Goal: Information Seeking & Learning: Learn about a topic

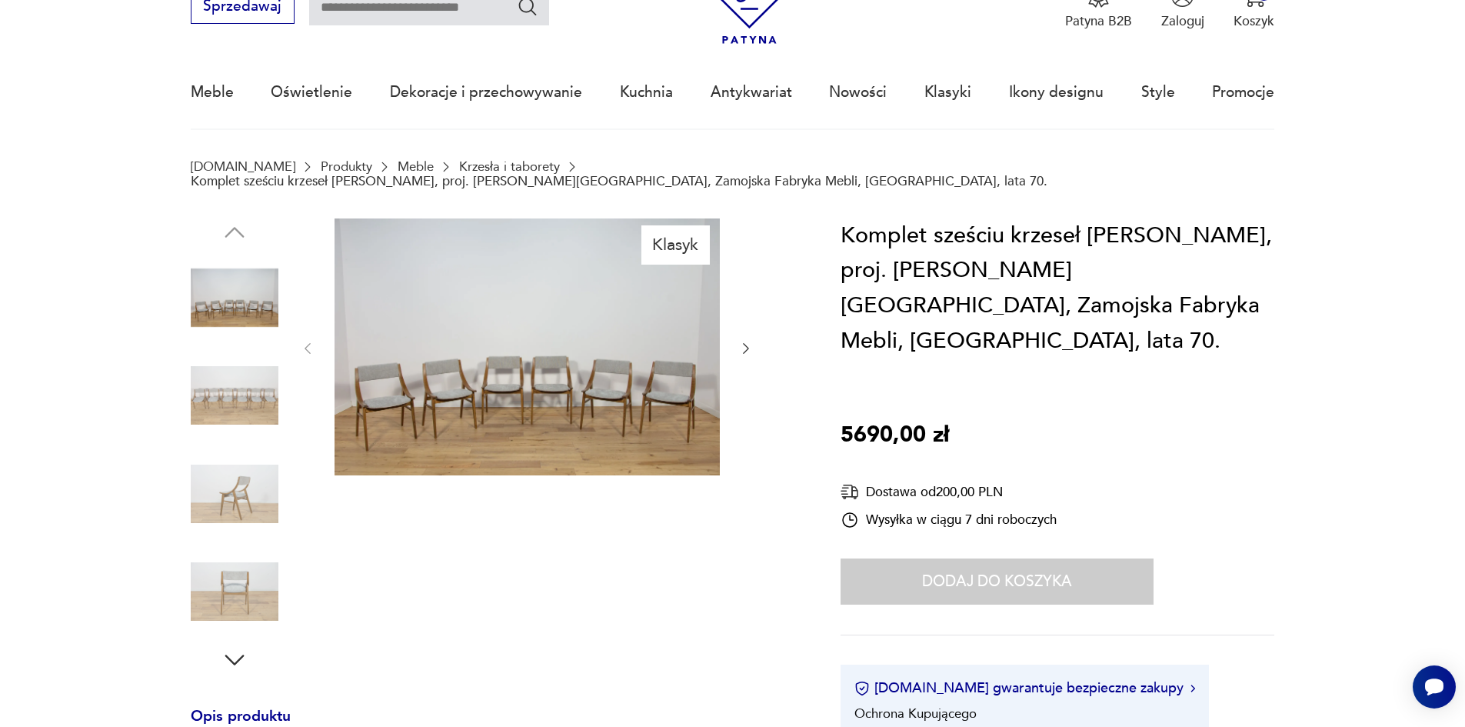
click at [411, 373] on img at bounding box center [527, 346] width 385 height 257
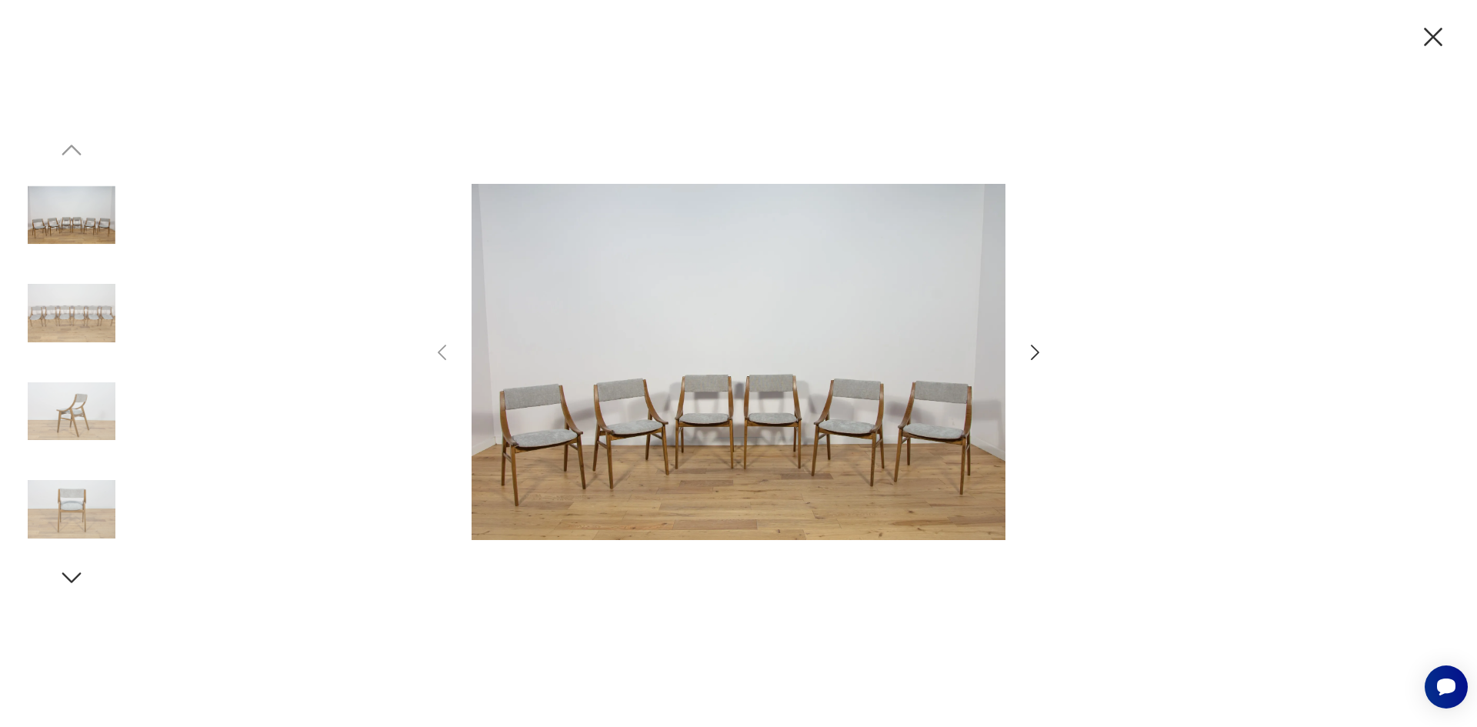
click at [1030, 352] on icon "button" at bounding box center [1035, 352] width 22 height 22
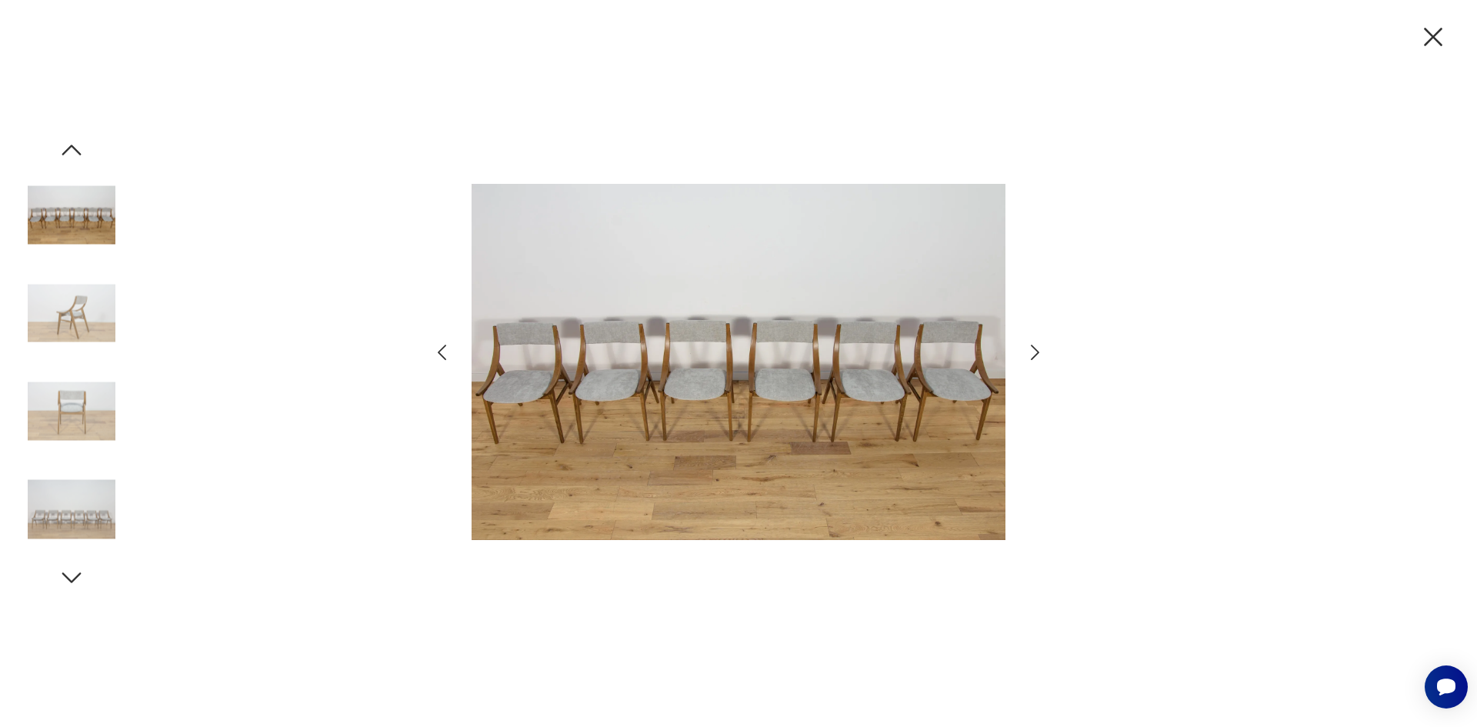
click at [630, 391] on img at bounding box center [738, 362] width 534 height 581
click at [59, 241] on img at bounding box center [72, 216] width 88 height 88
click at [1434, 42] on icon "button" at bounding box center [1433, 37] width 32 height 32
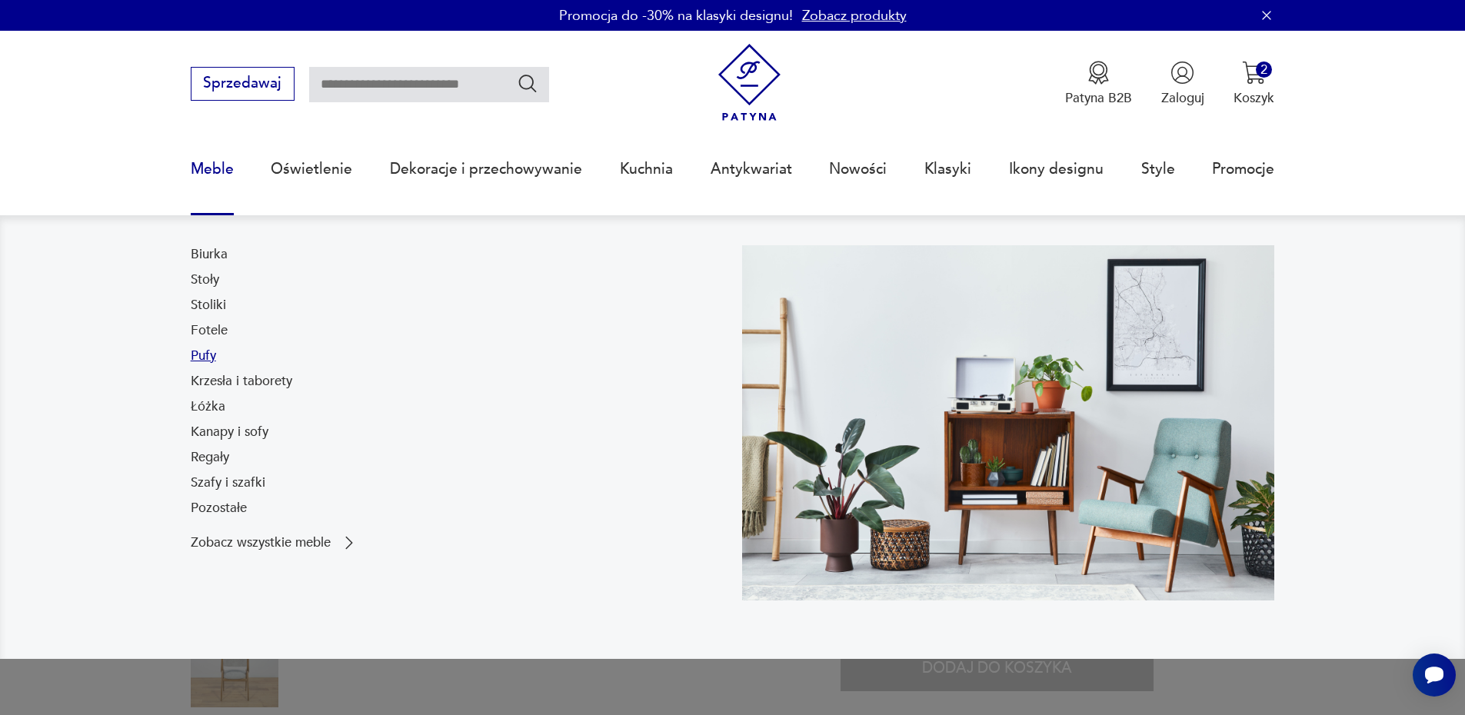
click at [199, 358] on link "Pufy" at bounding box center [203, 356] width 25 height 18
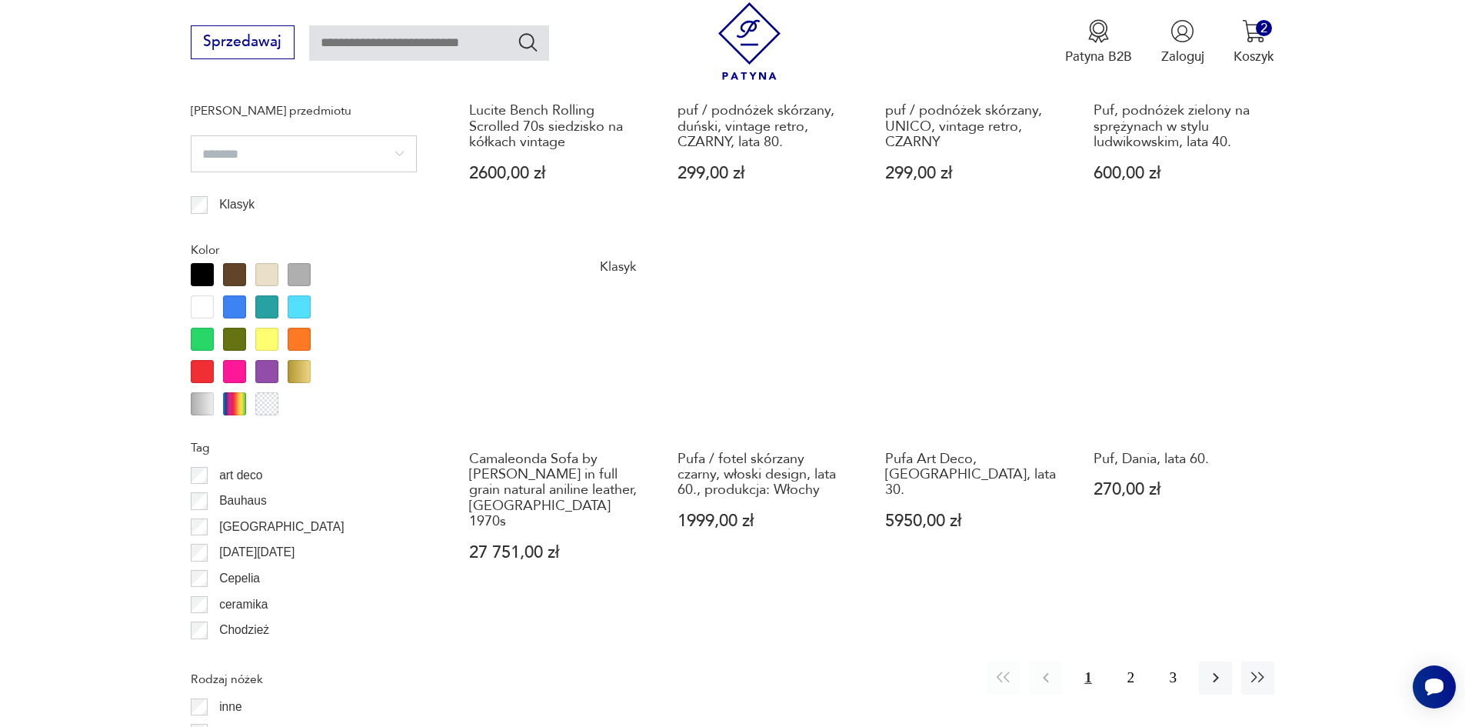
scroll to position [1665, 0]
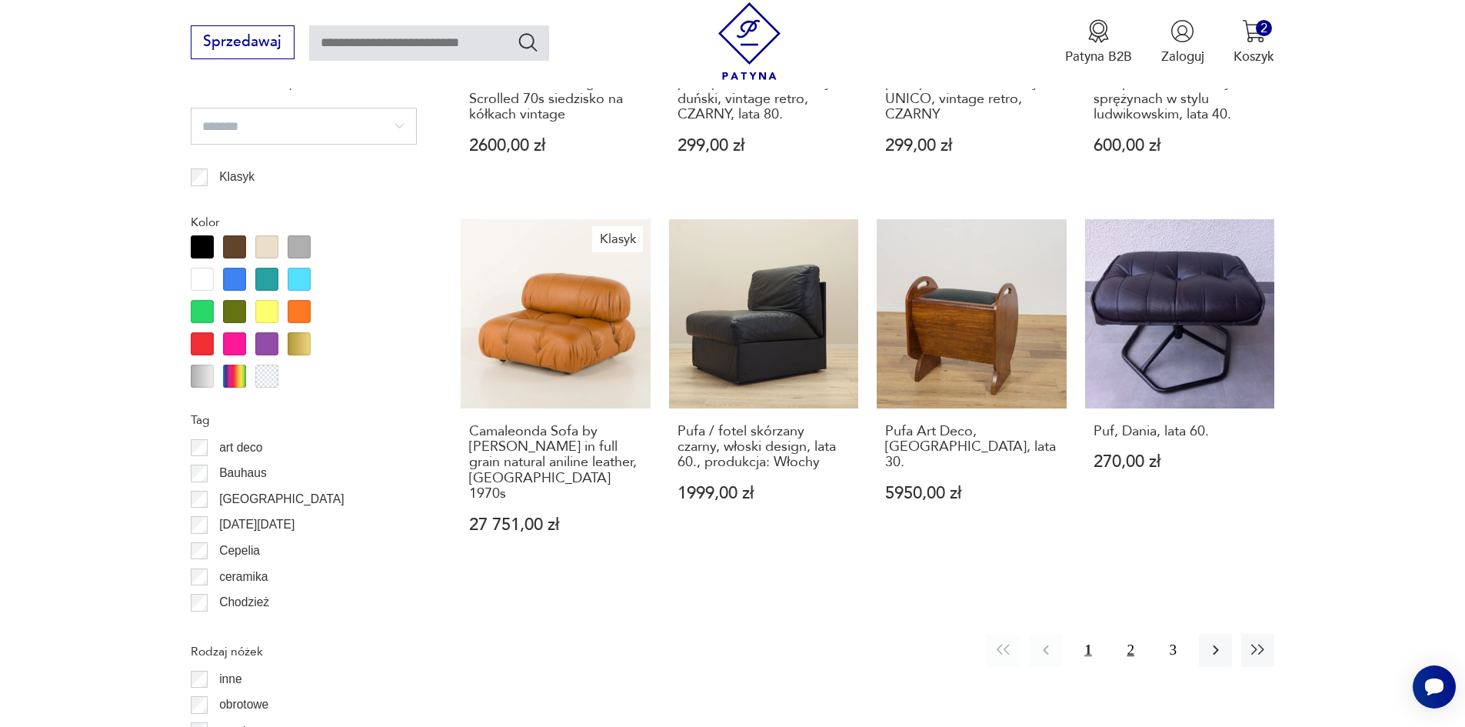
click at [1129, 634] on button "2" at bounding box center [1130, 650] width 33 height 33
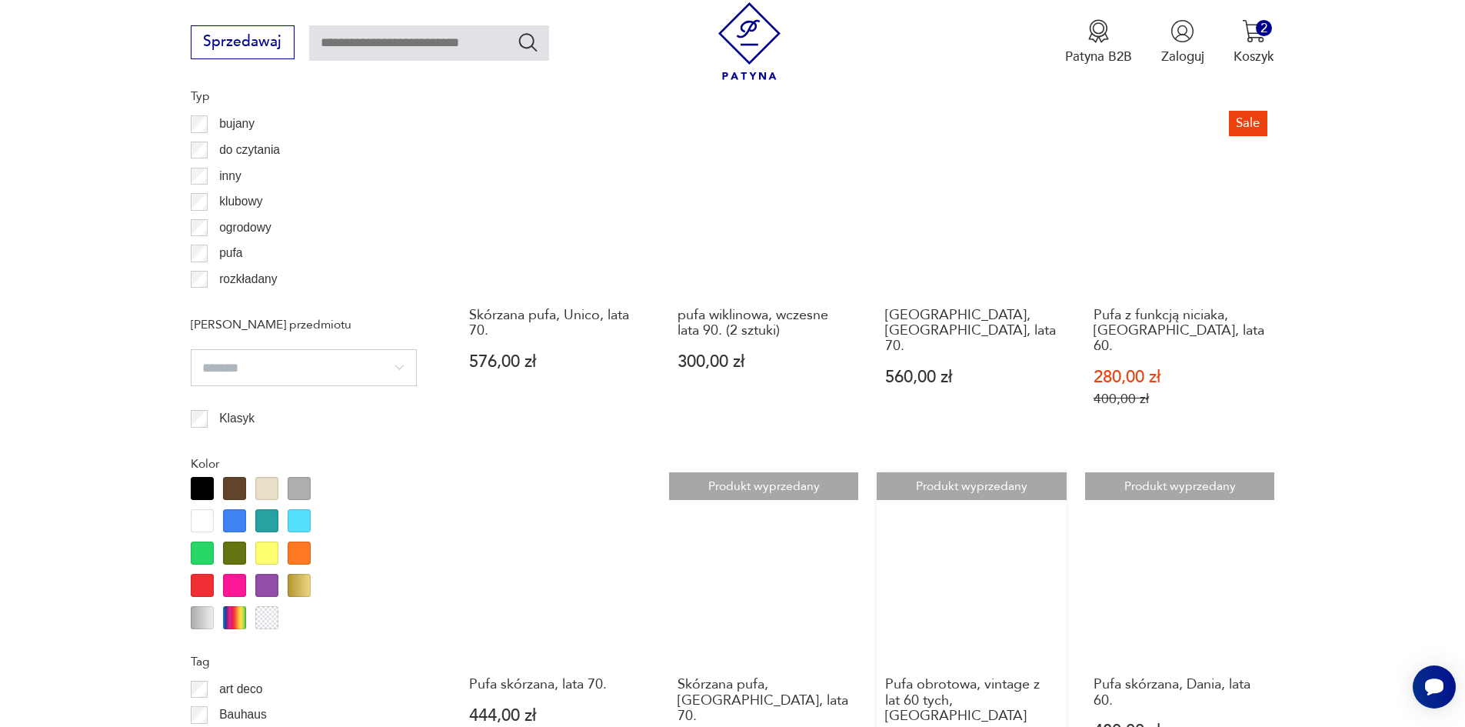
scroll to position [1598, 0]
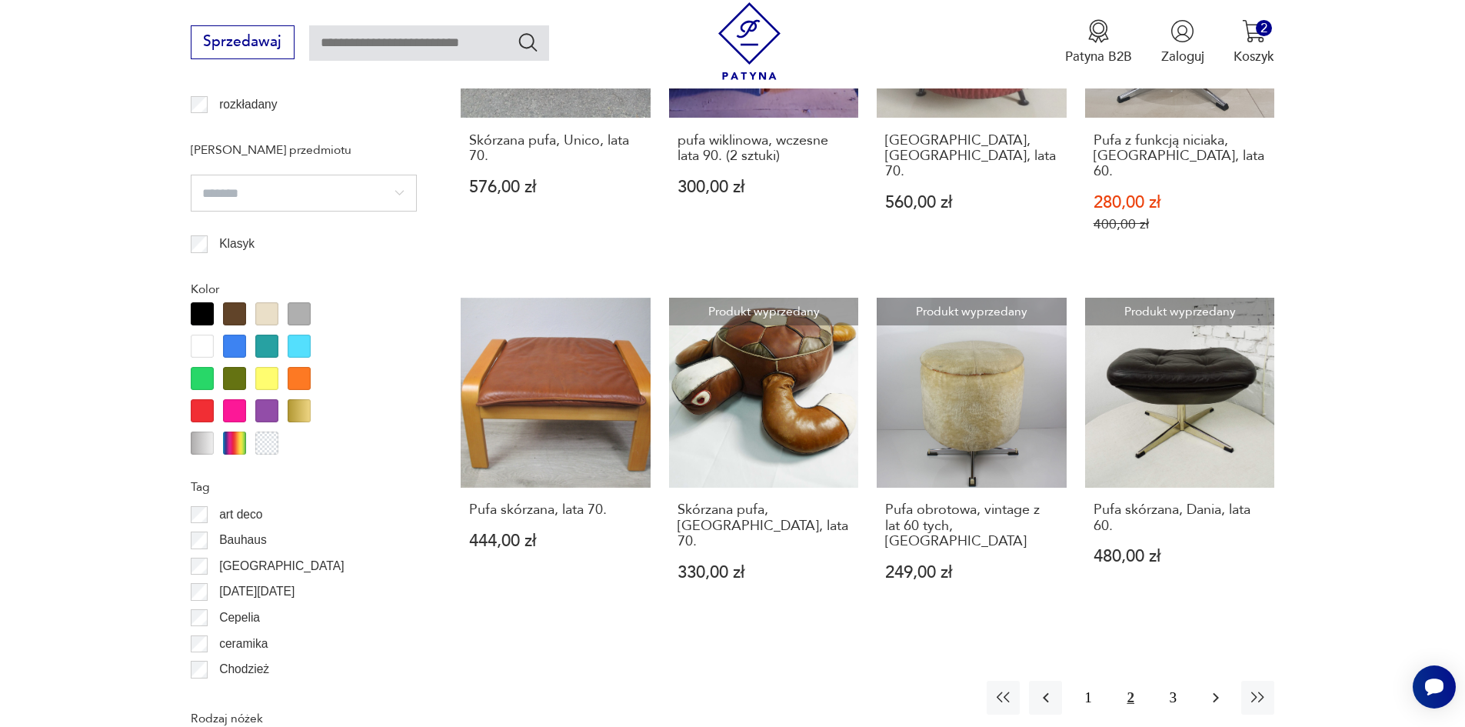
click at [1223, 688] on icon "button" at bounding box center [1216, 697] width 18 height 18
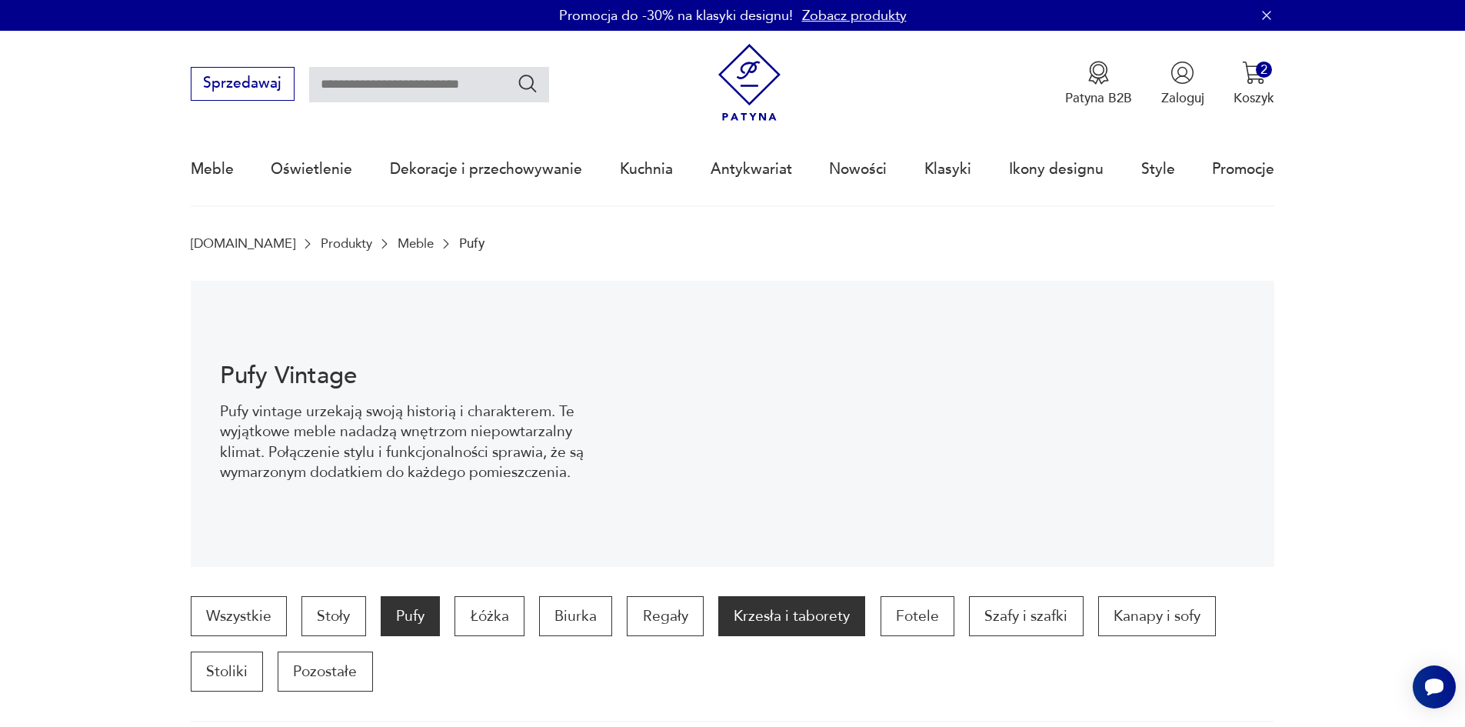
click at [808, 631] on p "Krzesła i taborety" at bounding box center [791, 616] width 147 height 40
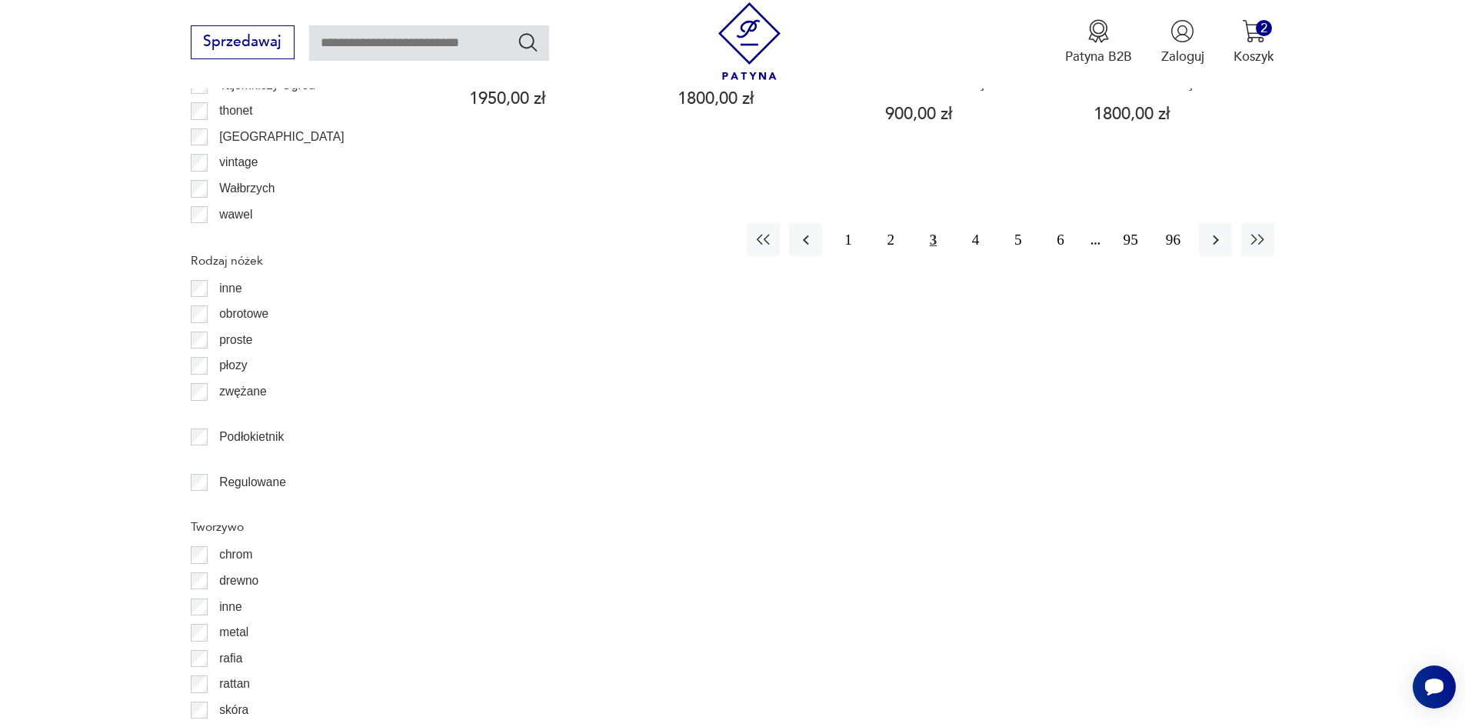
scroll to position [2589, 0]
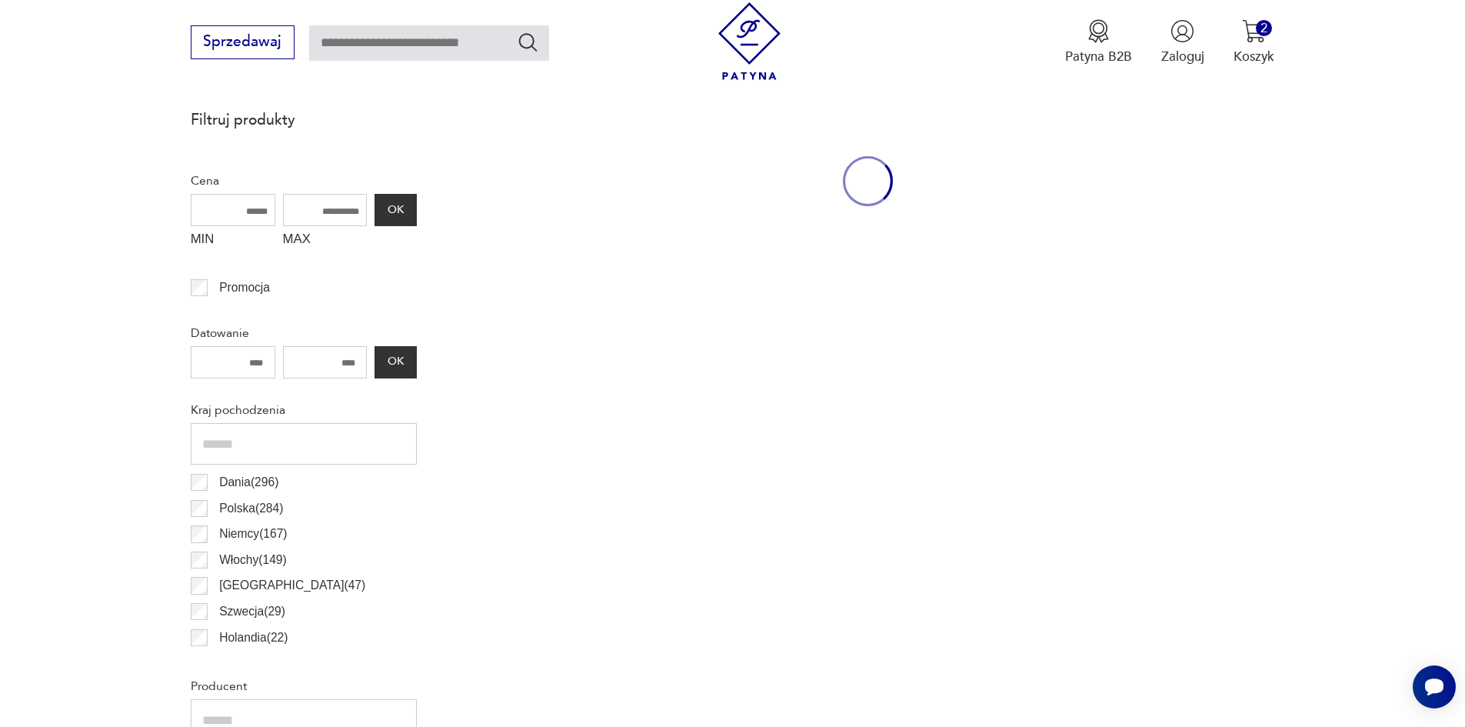
scroll to position [512, 0]
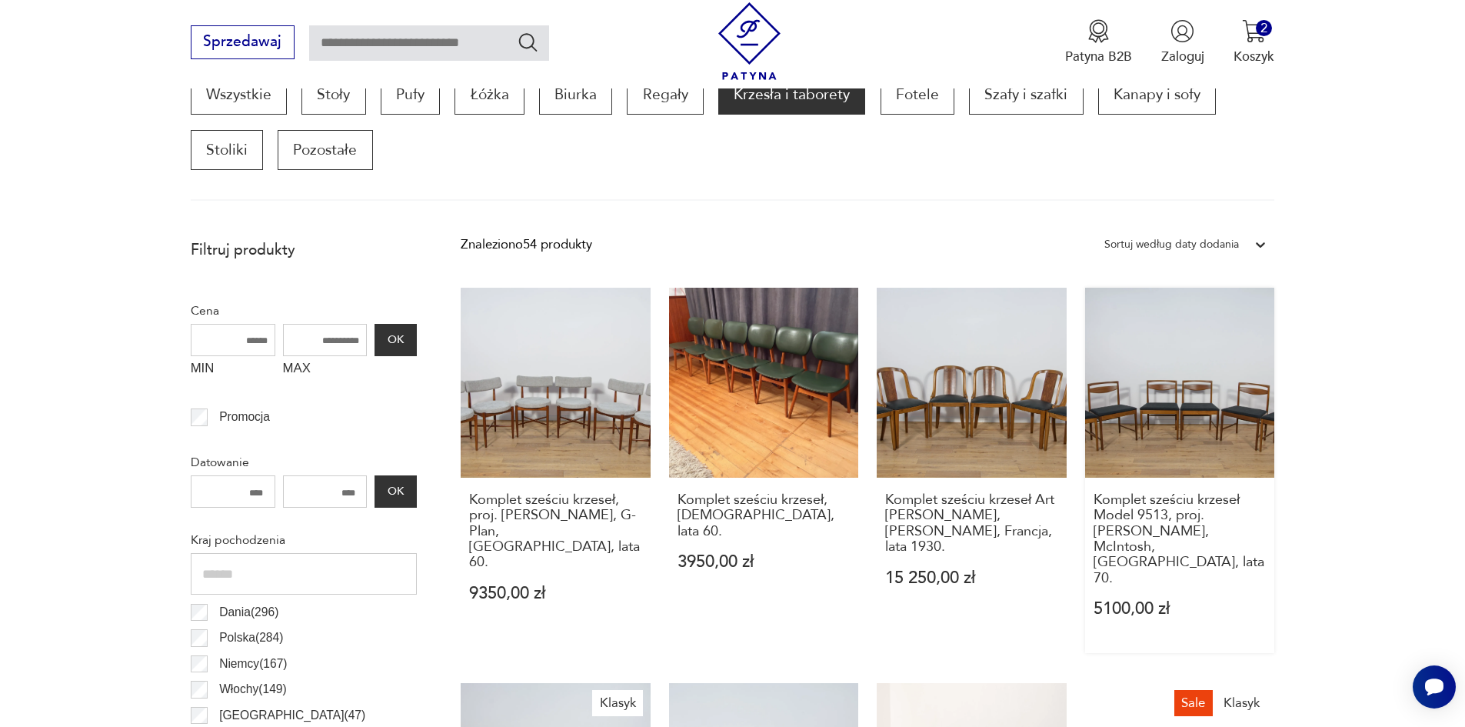
click at [1124, 428] on link "Komplet sześciu krzeseł Model 9513, proj. [PERSON_NAME], McIntosh, [GEOGRAPHIC_…" at bounding box center [1180, 470] width 190 height 365
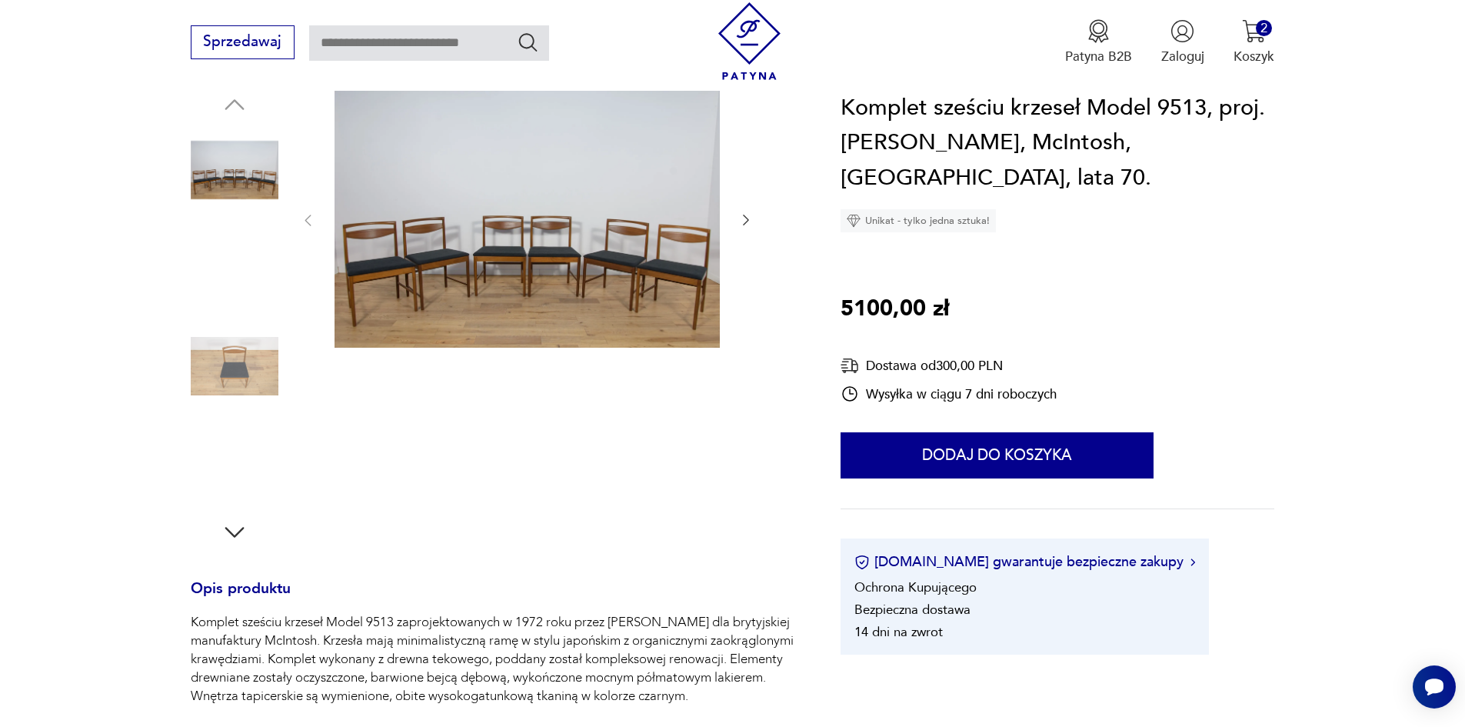
scroll to position [309, 0]
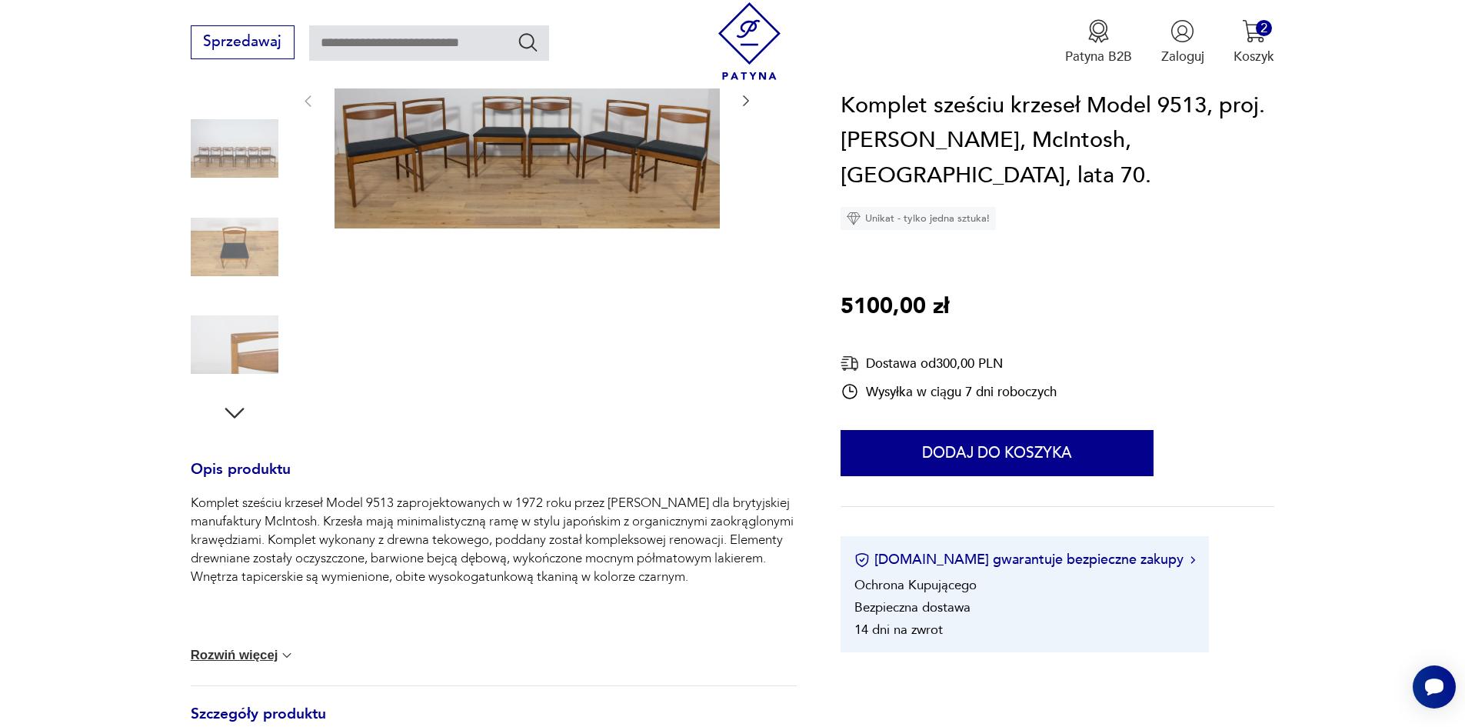
click at [227, 330] on img at bounding box center [235, 345] width 88 height 88
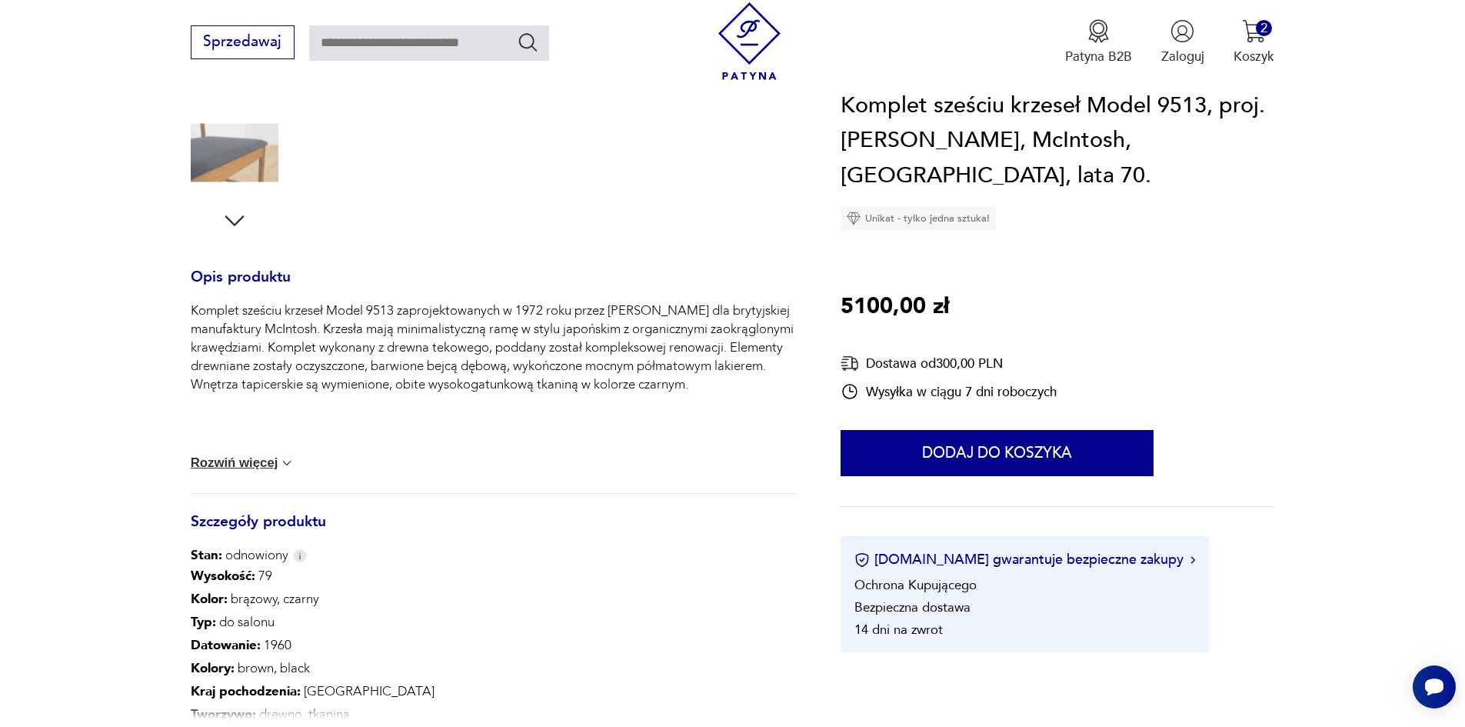
scroll to position [78, 0]
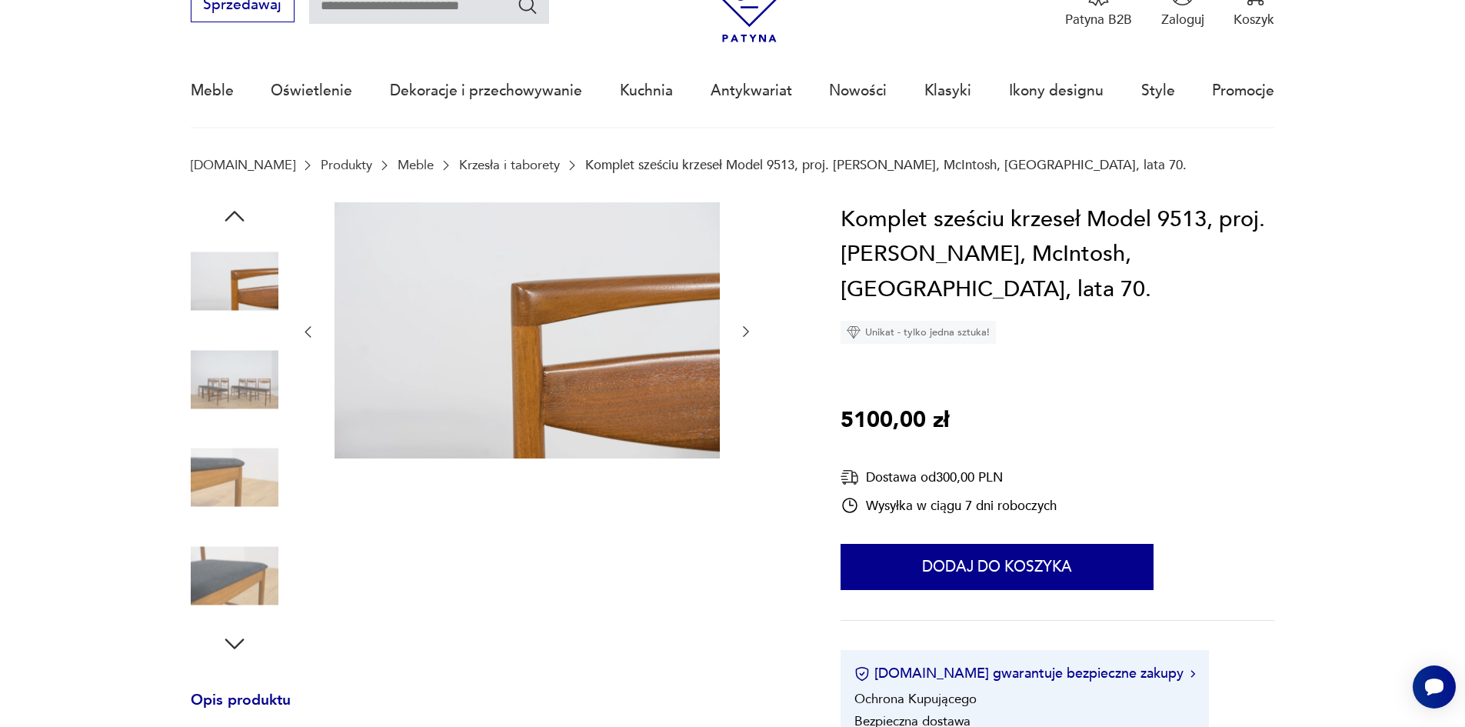
click at [233, 559] on img at bounding box center [235, 575] width 88 height 88
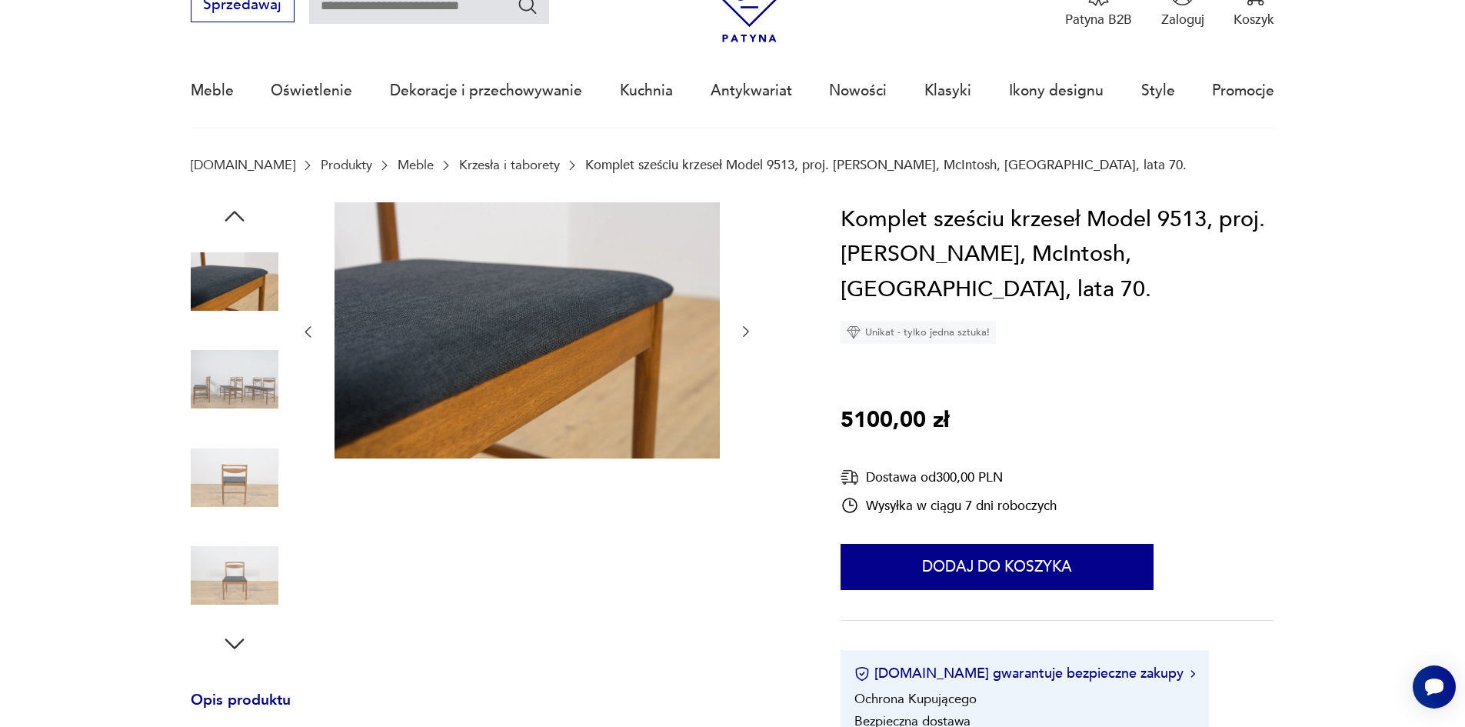
click at [501, 401] on img at bounding box center [527, 330] width 385 height 257
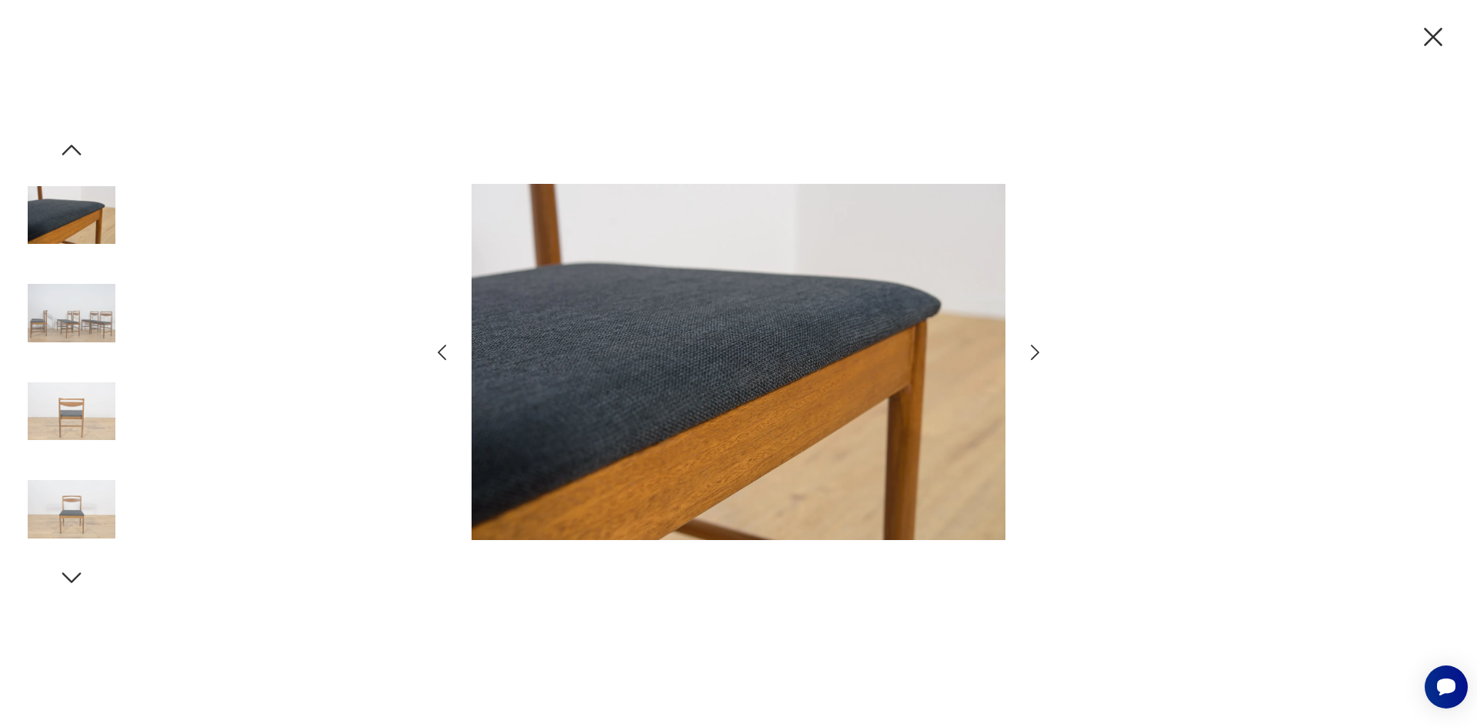
click at [1030, 349] on icon "button" at bounding box center [1035, 352] width 22 height 22
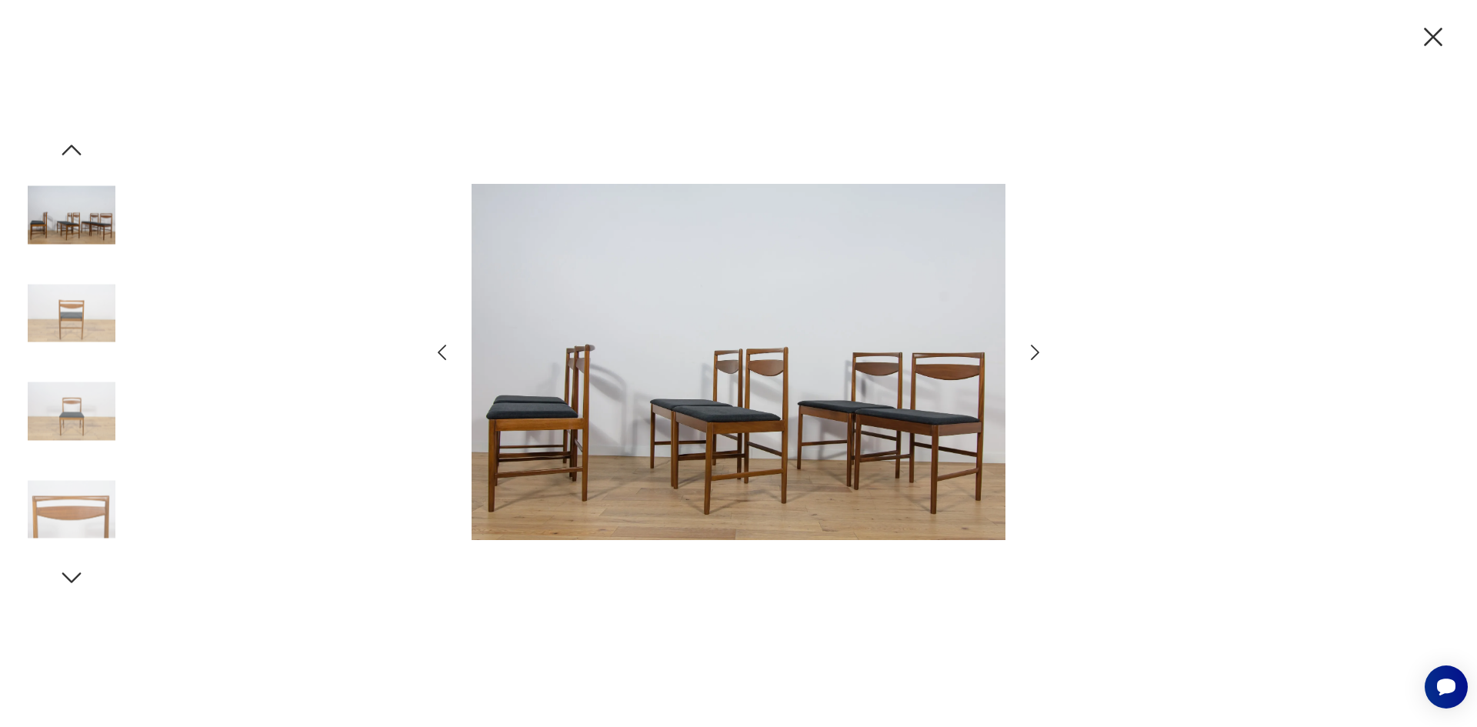
click at [1030, 349] on icon "button" at bounding box center [1035, 352] width 22 height 22
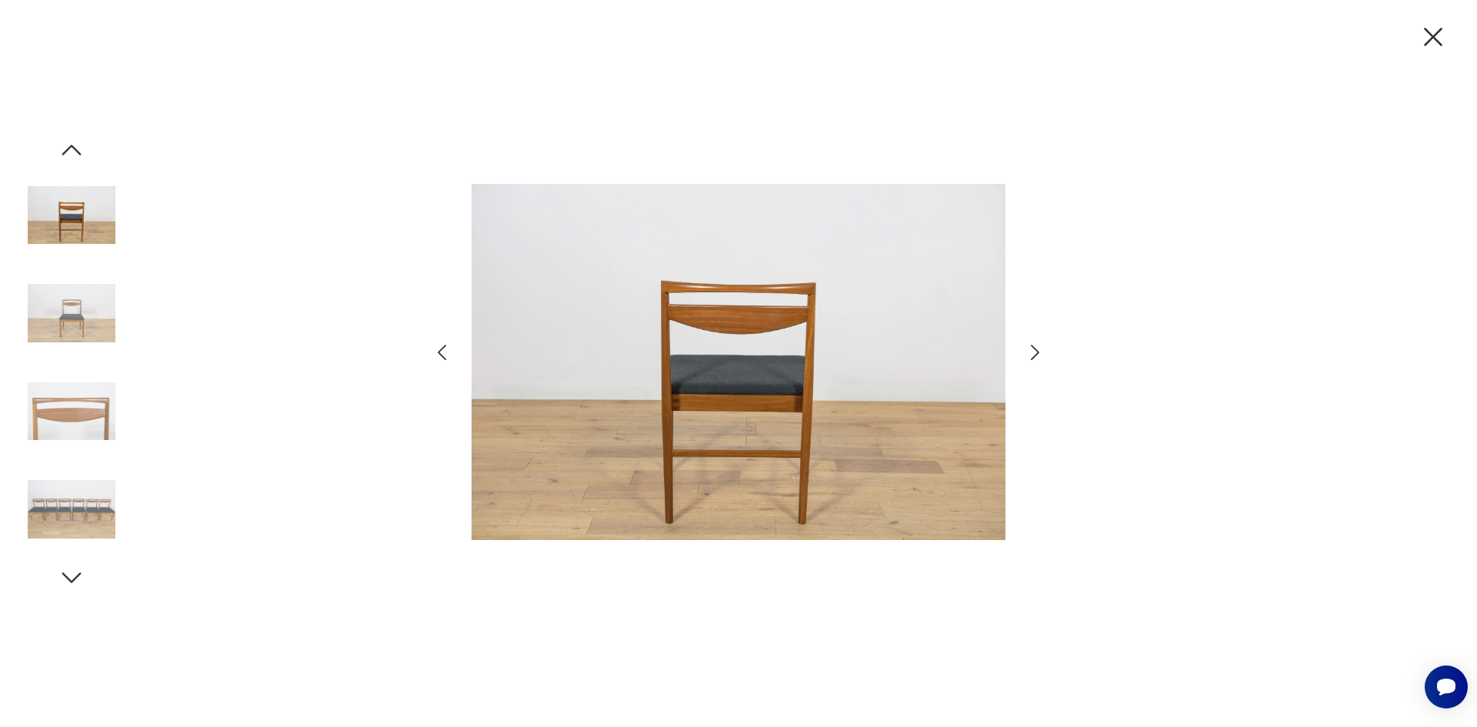
click at [1437, 32] on icon "button" at bounding box center [1433, 37] width 32 height 32
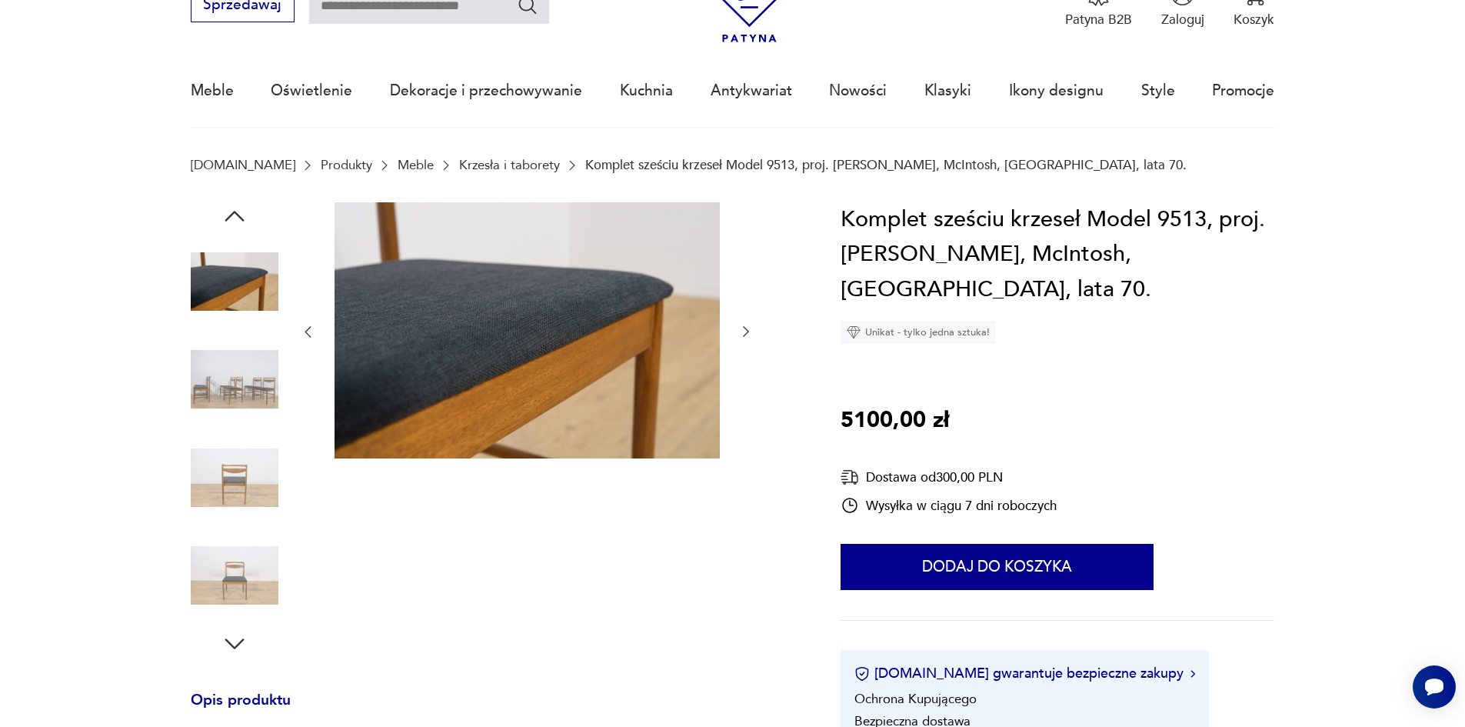
click at [231, 405] on img at bounding box center [235, 379] width 88 height 88
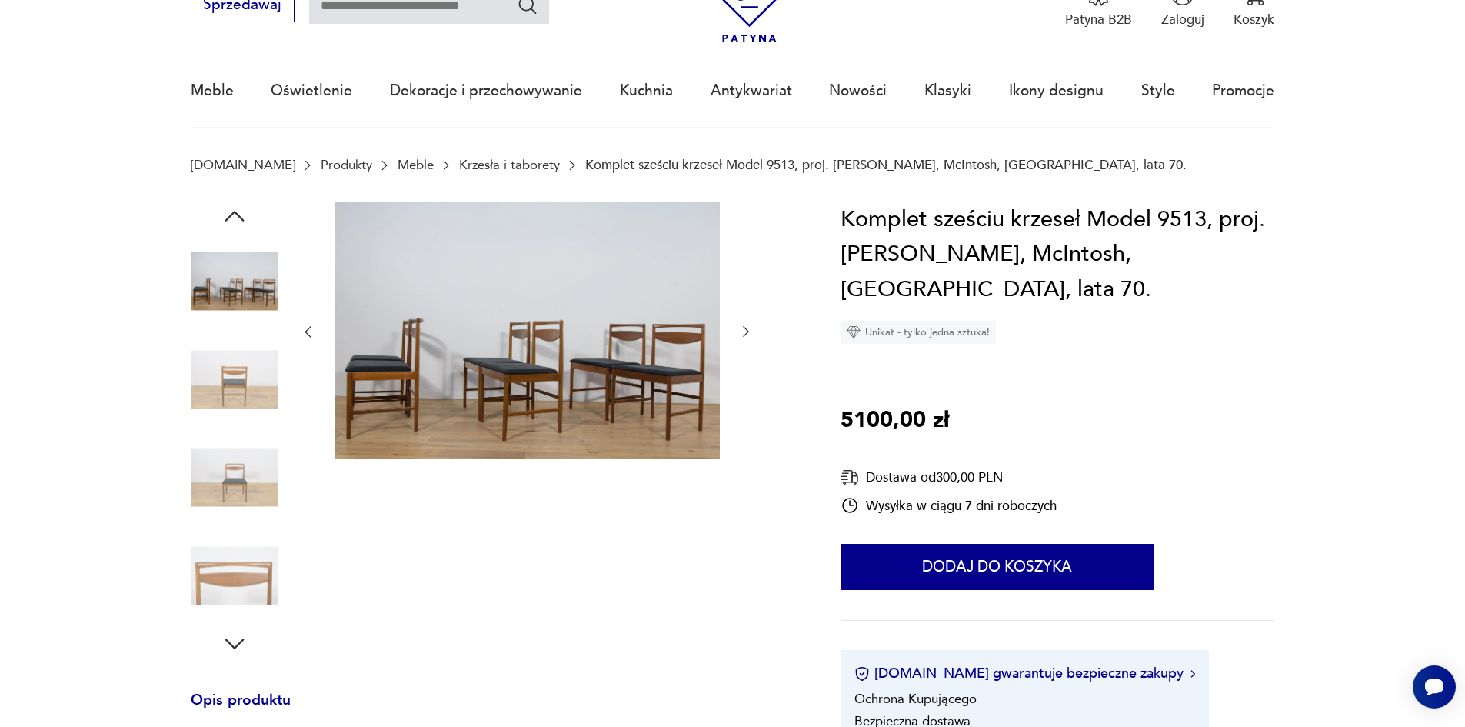
click at [234, 438] on img at bounding box center [235, 478] width 88 height 88
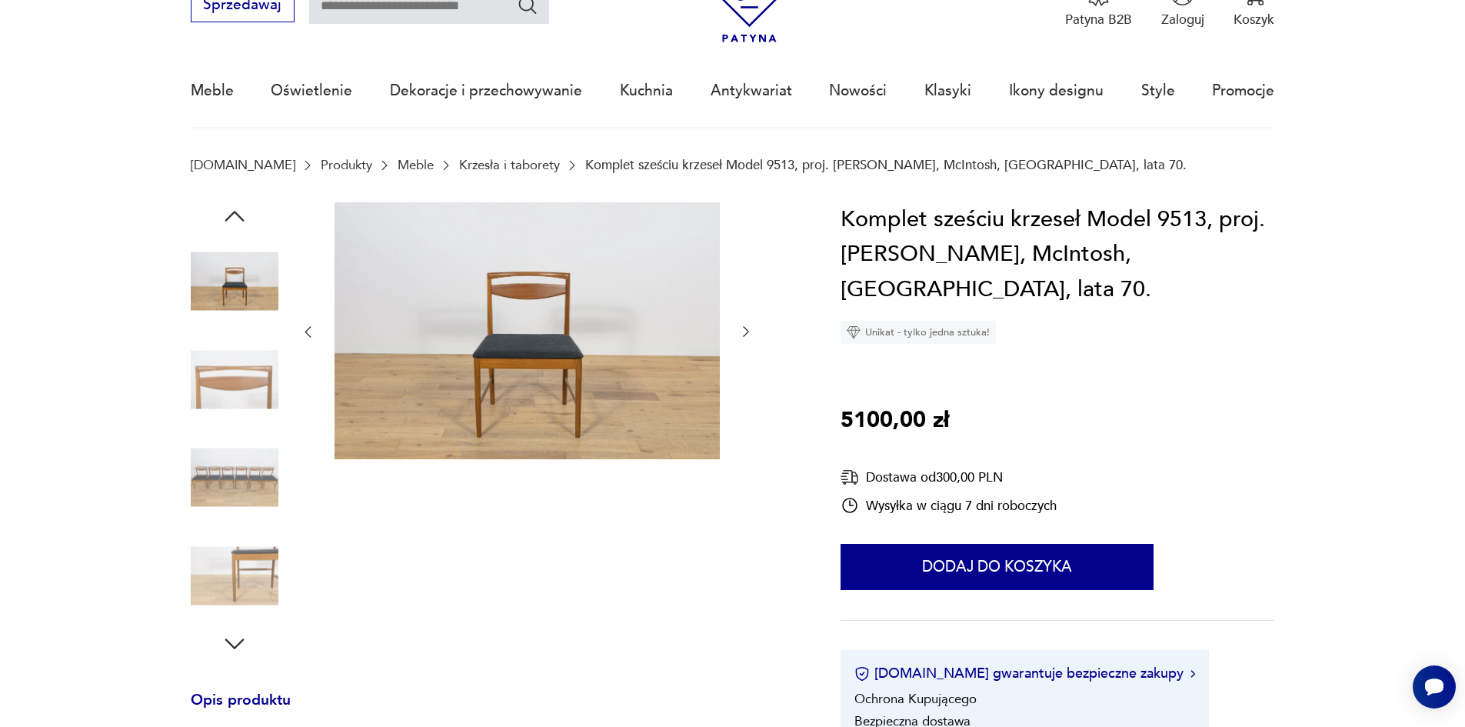
click at [211, 489] on img at bounding box center [235, 478] width 88 height 88
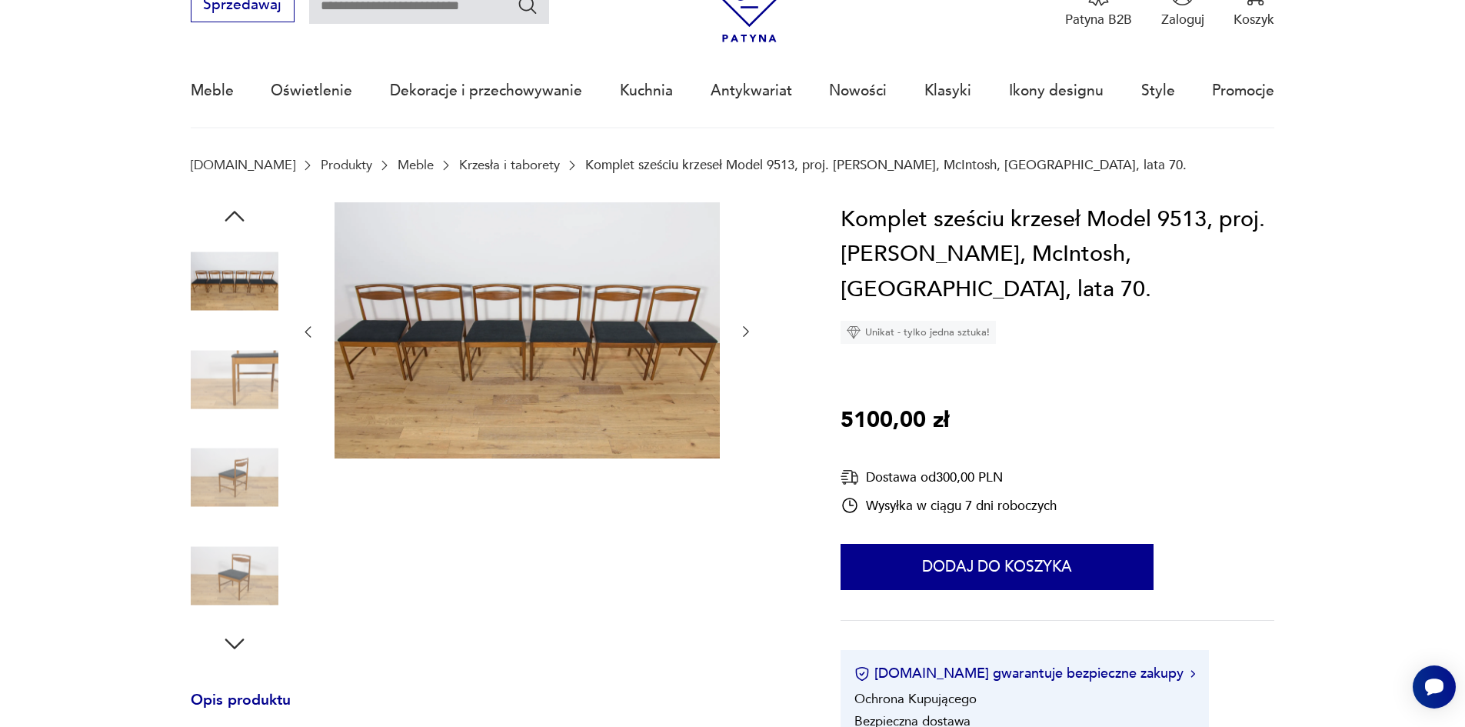
click at [425, 384] on img at bounding box center [527, 330] width 385 height 257
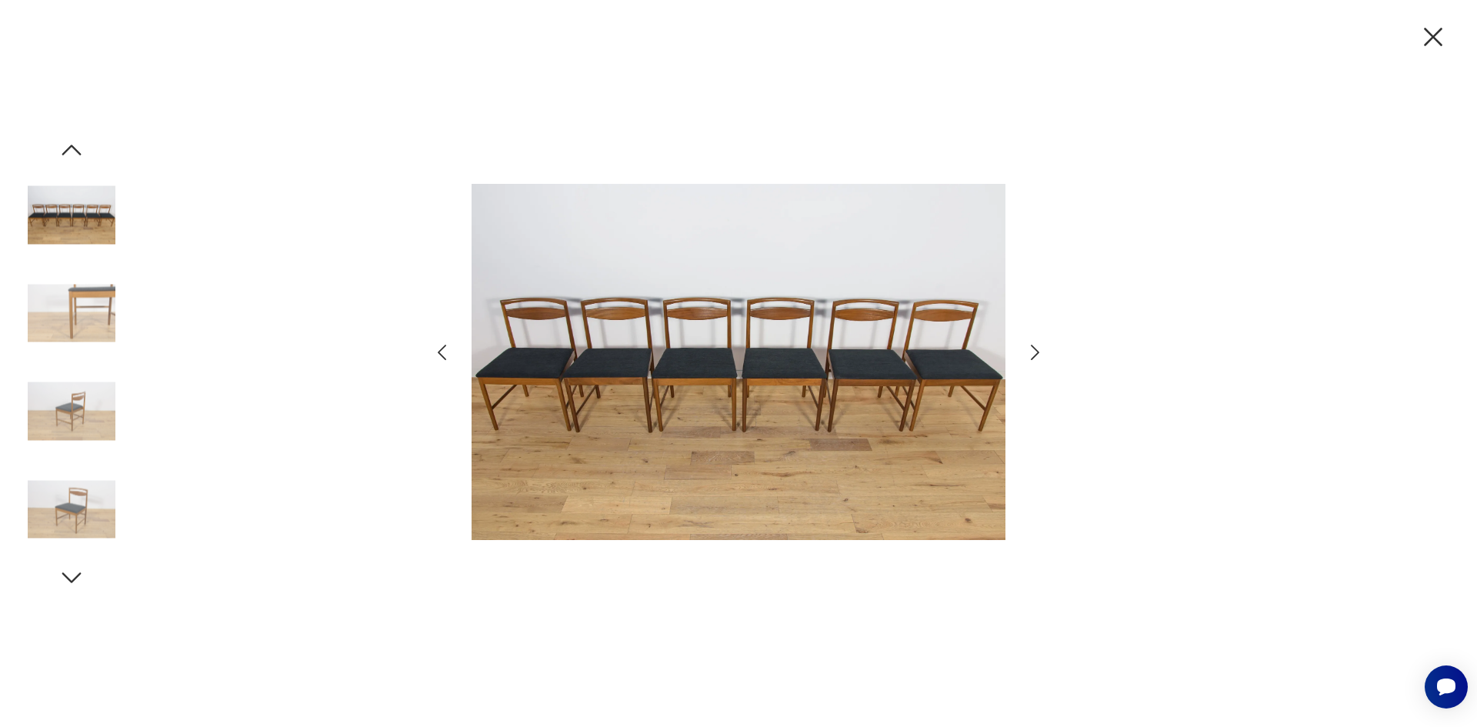
click at [1046, 353] on div at bounding box center [738, 363] width 1477 height 727
click at [1028, 349] on icon "button" at bounding box center [1035, 352] width 22 height 22
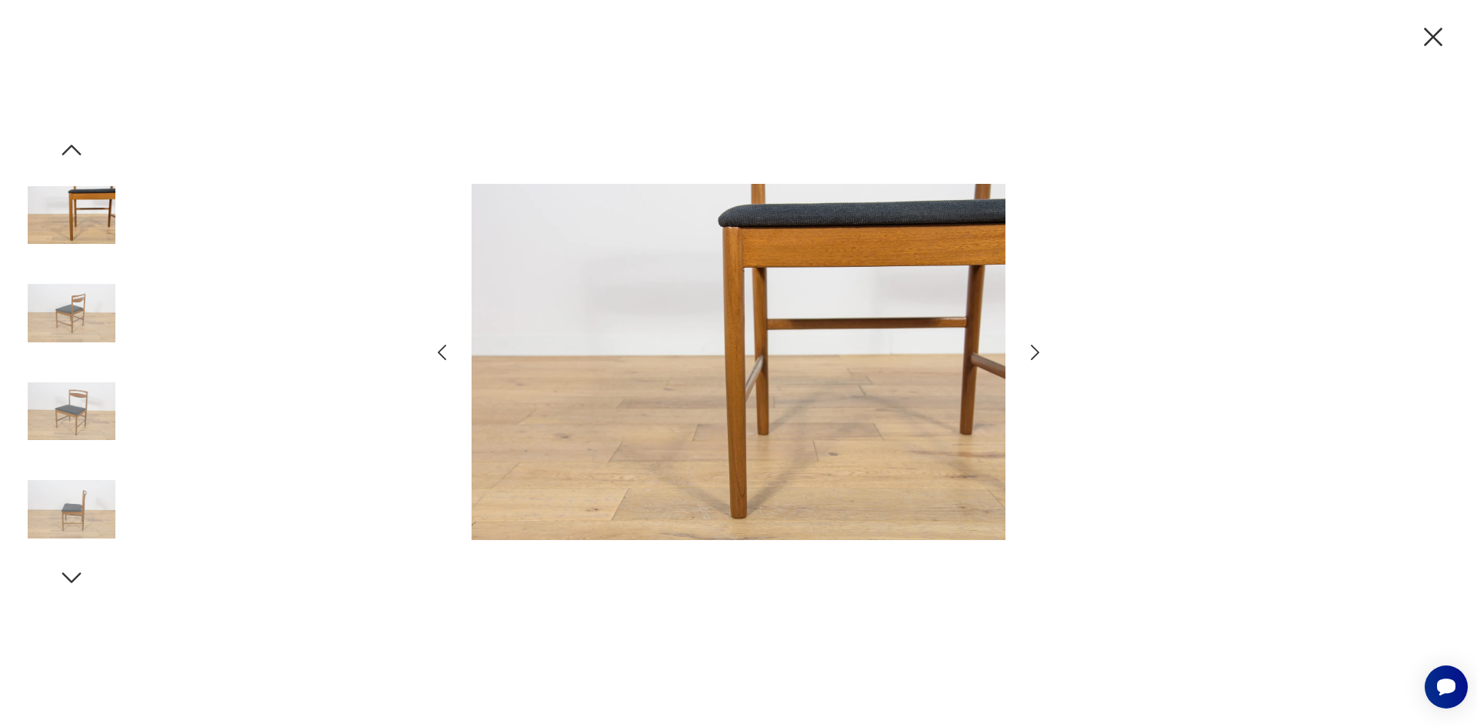
click at [1028, 349] on icon "button" at bounding box center [1035, 352] width 22 height 22
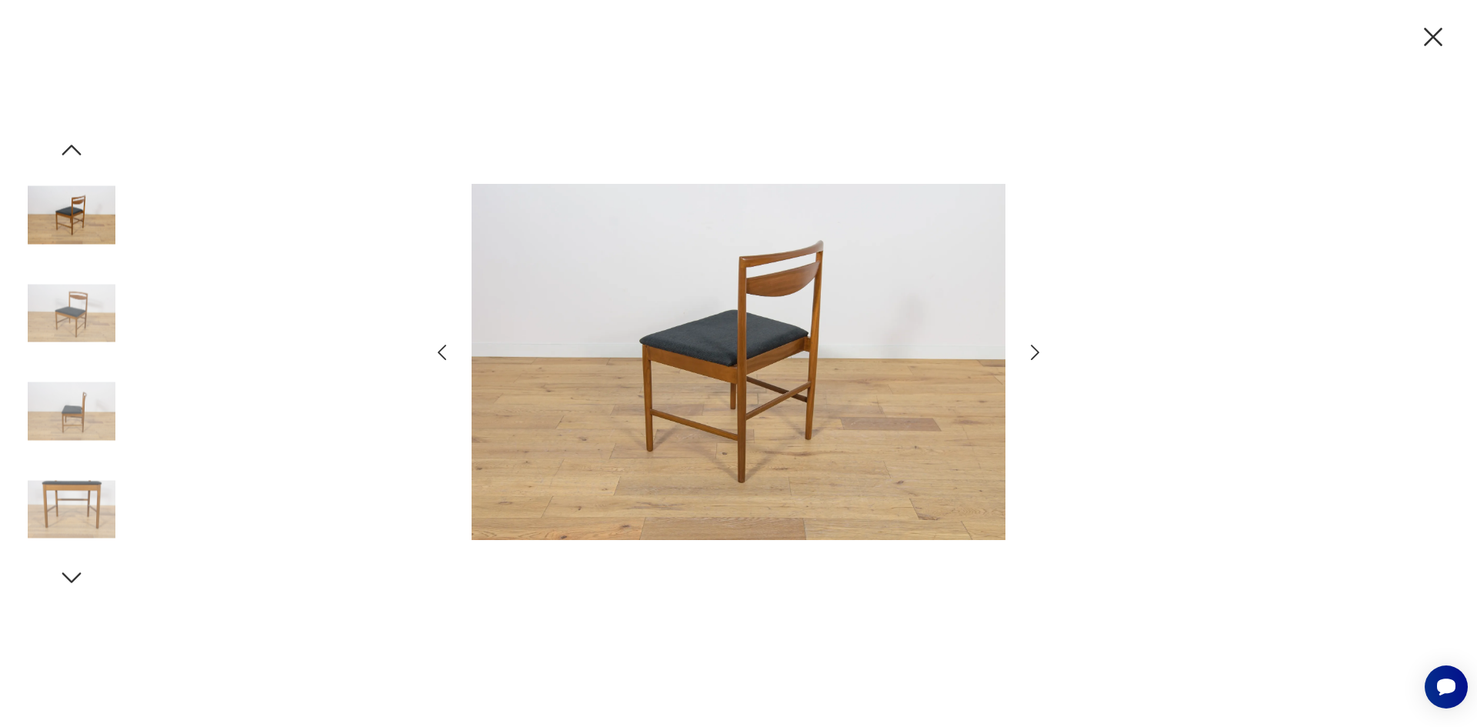
click at [1430, 41] on icon "button" at bounding box center [1433, 37] width 18 height 18
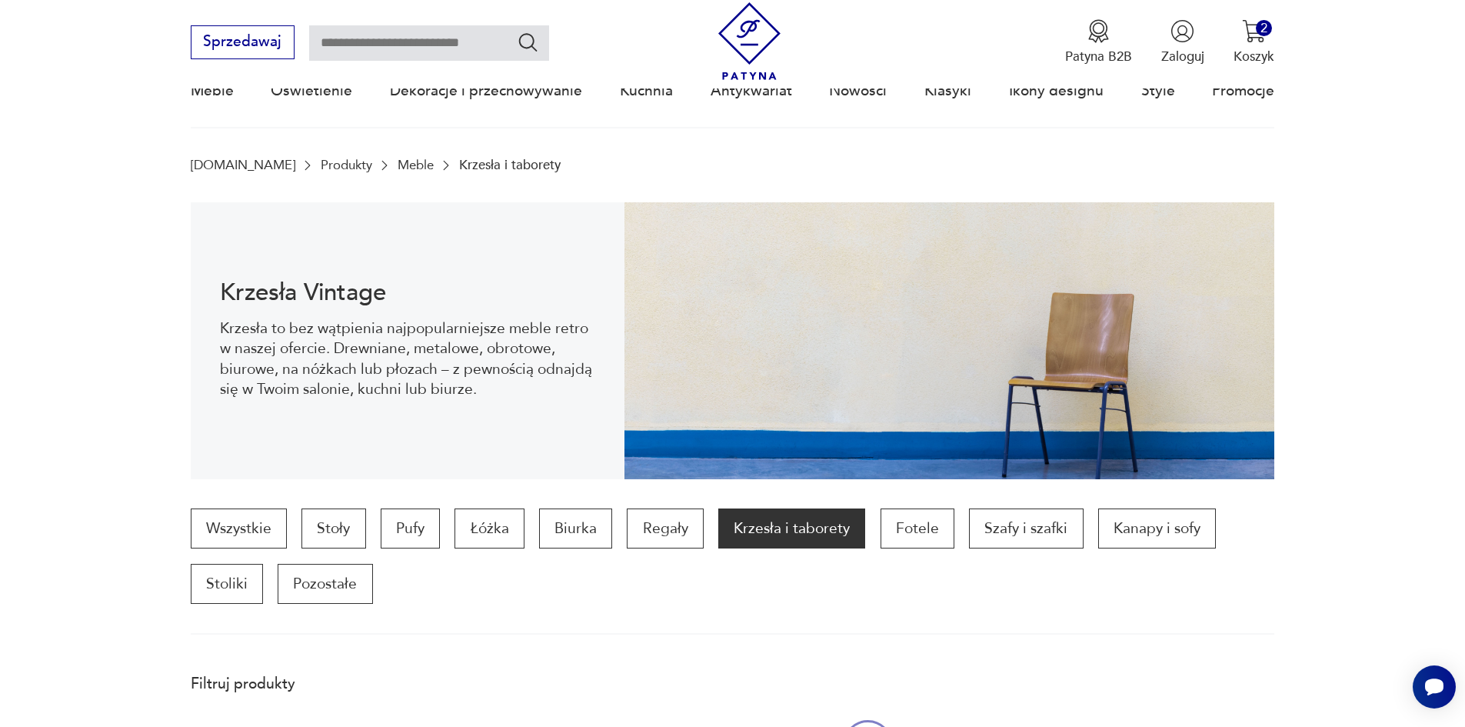
scroll to position [511, 0]
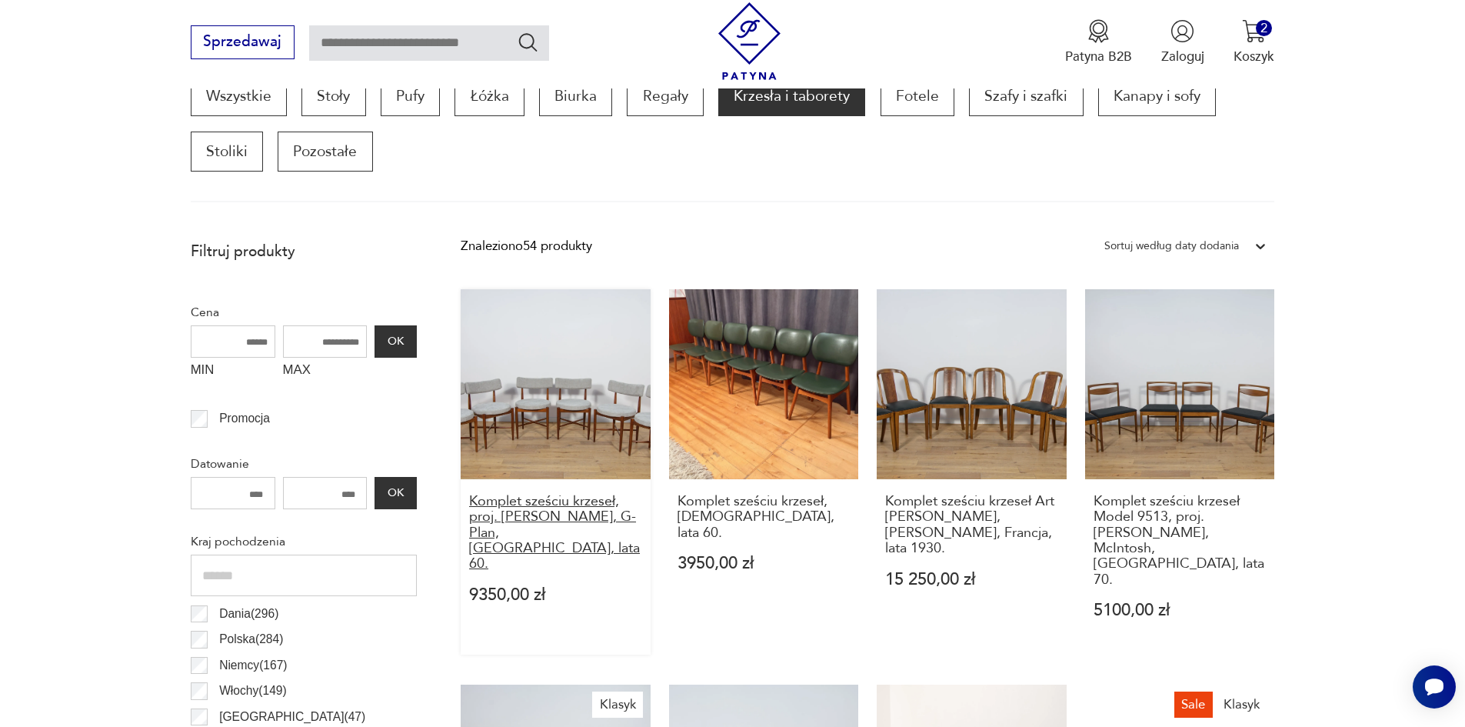
click at [554, 508] on h3 "Komplet sześciu krzeseł, proj. [PERSON_NAME], G-Plan, [GEOGRAPHIC_DATA], lata 6…" at bounding box center [555, 533] width 173 height 78
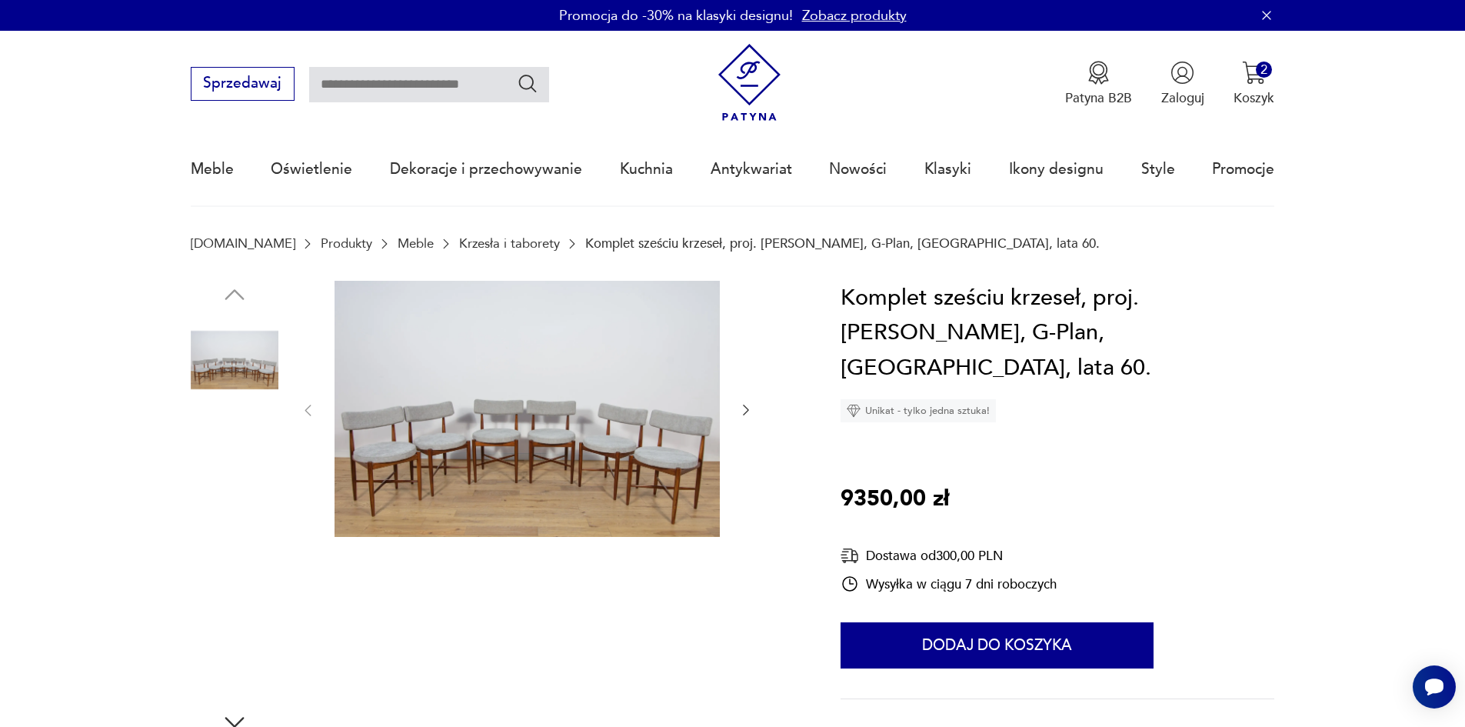
click at [241, 475] on img at bounding box center [235, 458] width 88 height 88
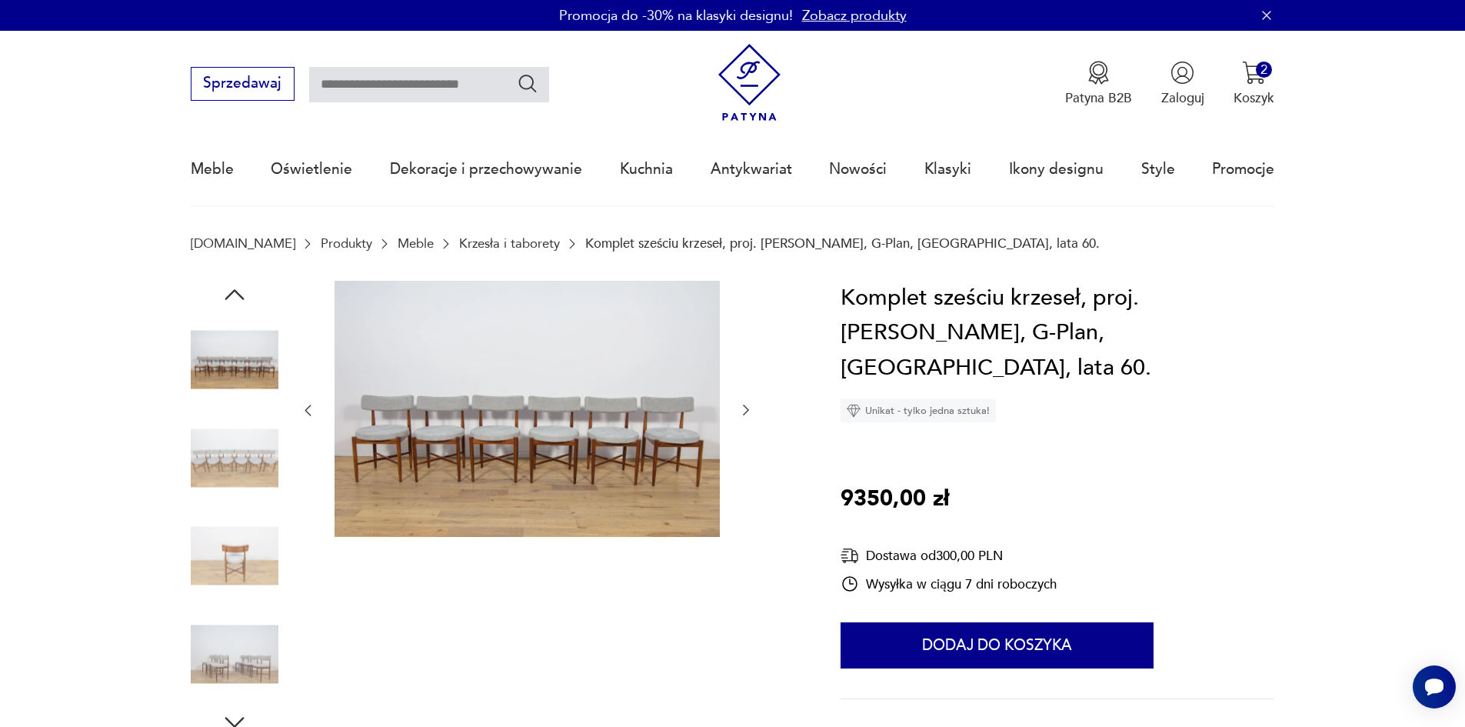
click at [591, 447] on img at bounding box center [527, 409] width 385 height 257
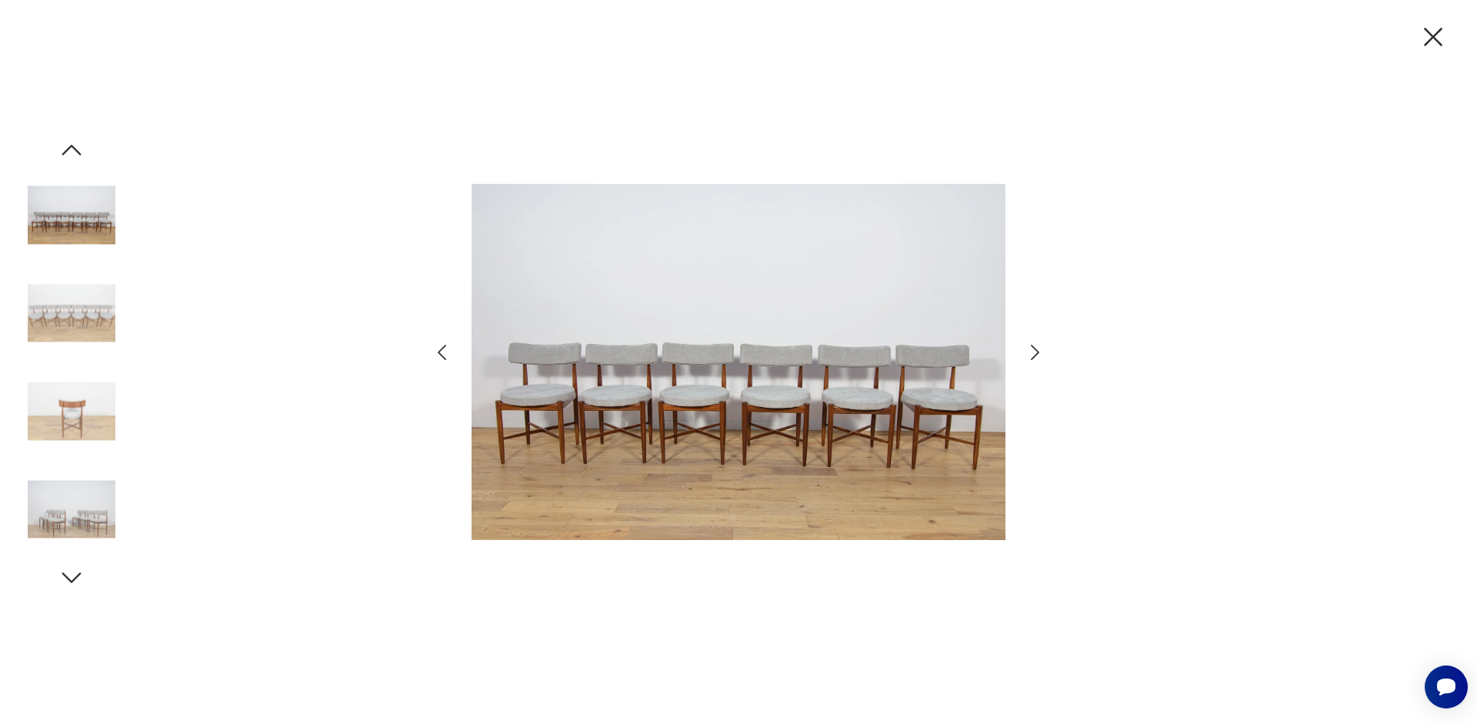
click at [74, 512] on img at bounding box center [72, 509] width 88 height 88
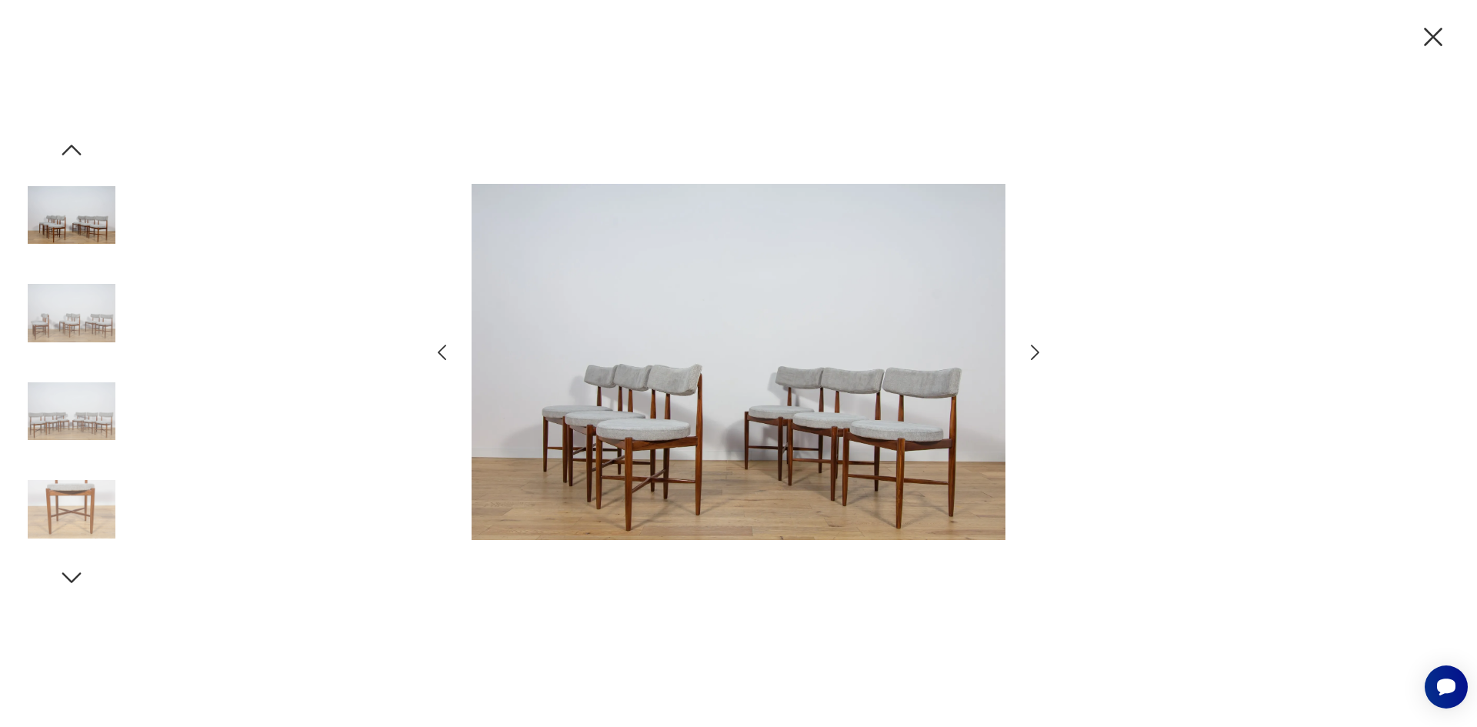
click at [77, 515] on img at bounding box center [72, 509] width 88 height 88
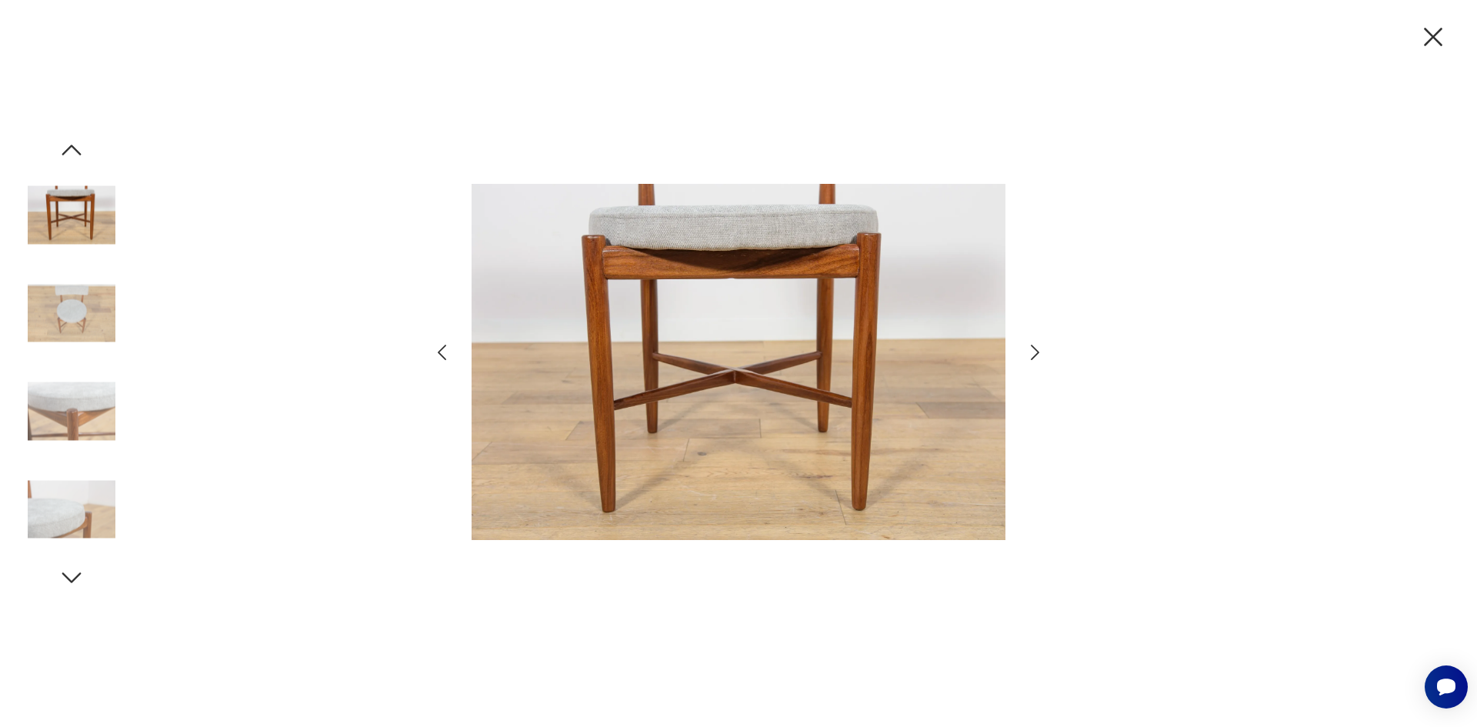
click at [1033, 349] on icon "button" at bounding box center [1035, 352] width 22 height 22
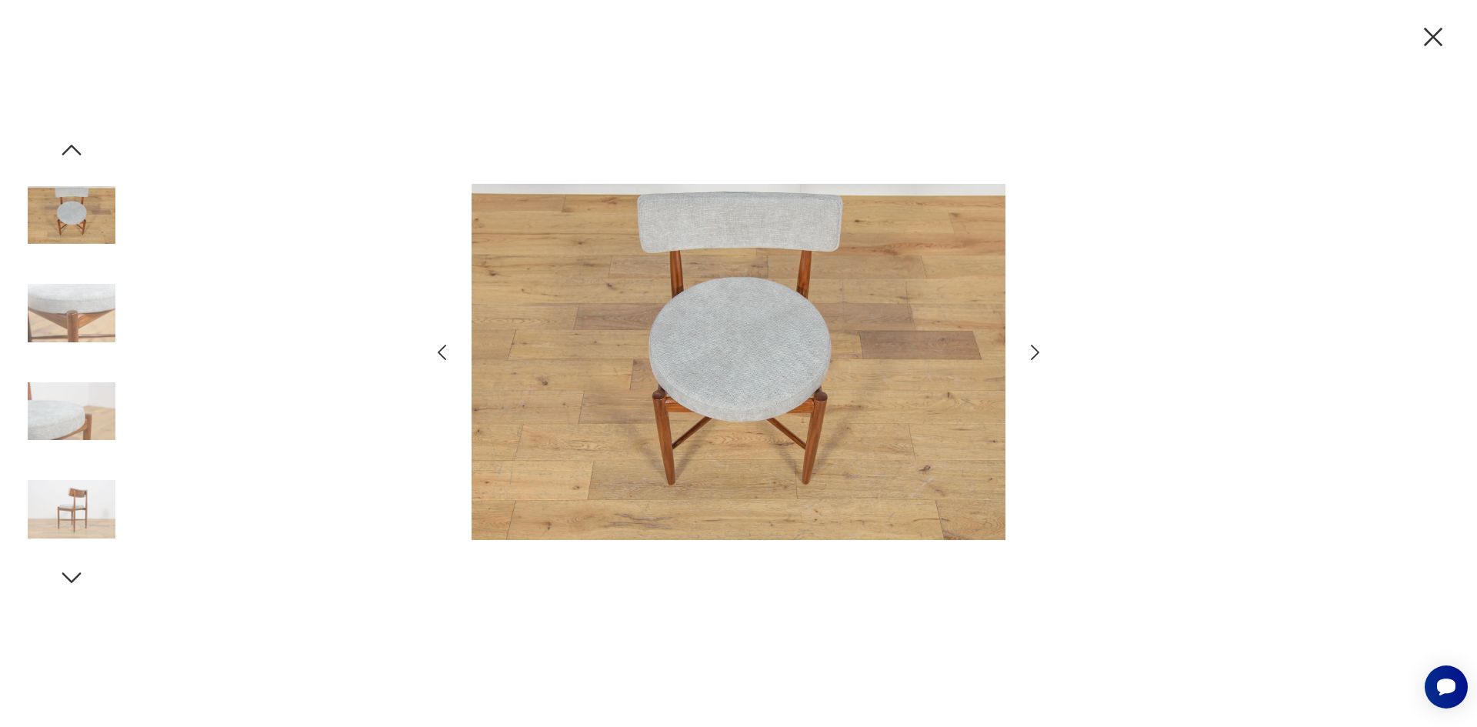
click at [1035, 353] on icon "button" at bounding box center [1035, 352] width 22 height 22
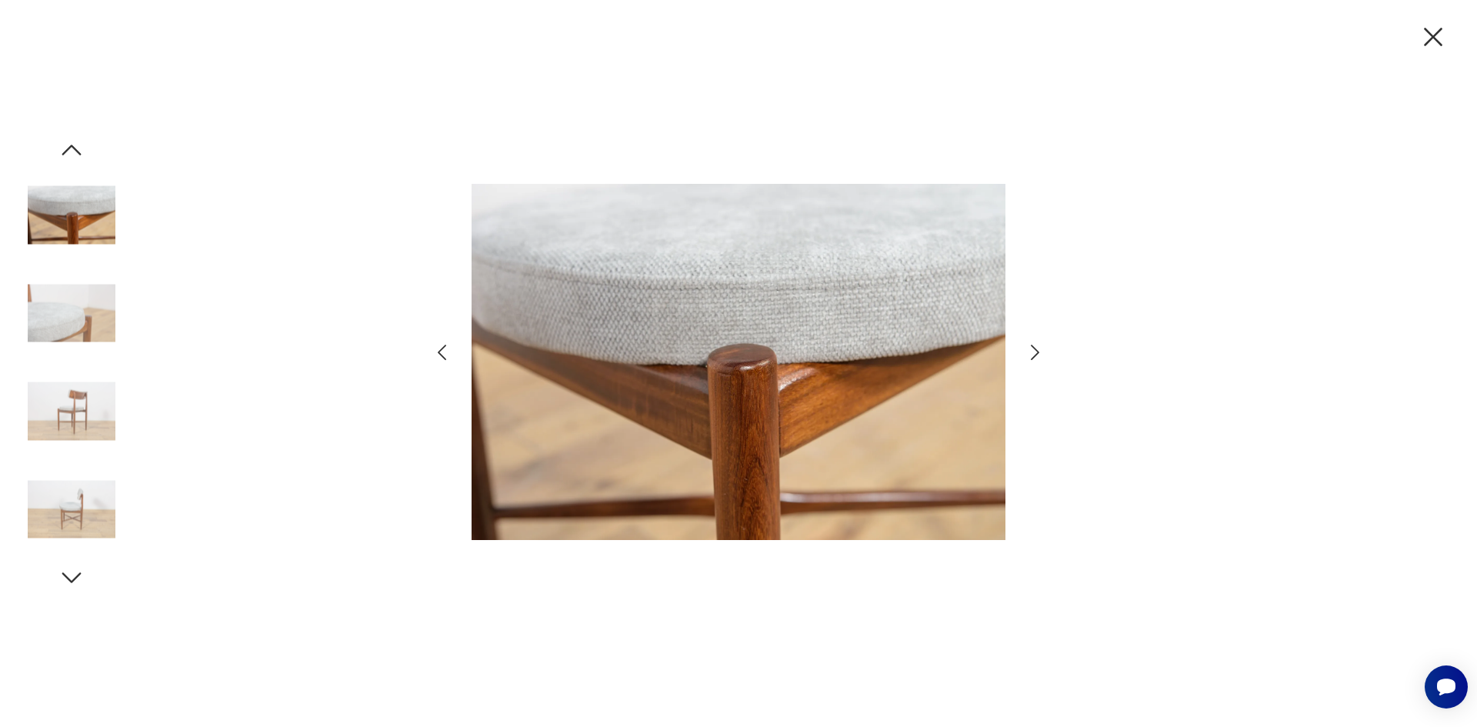
click at [1035, 353] on icon "button" at bounding box center [1035, 352] width 22 height 22
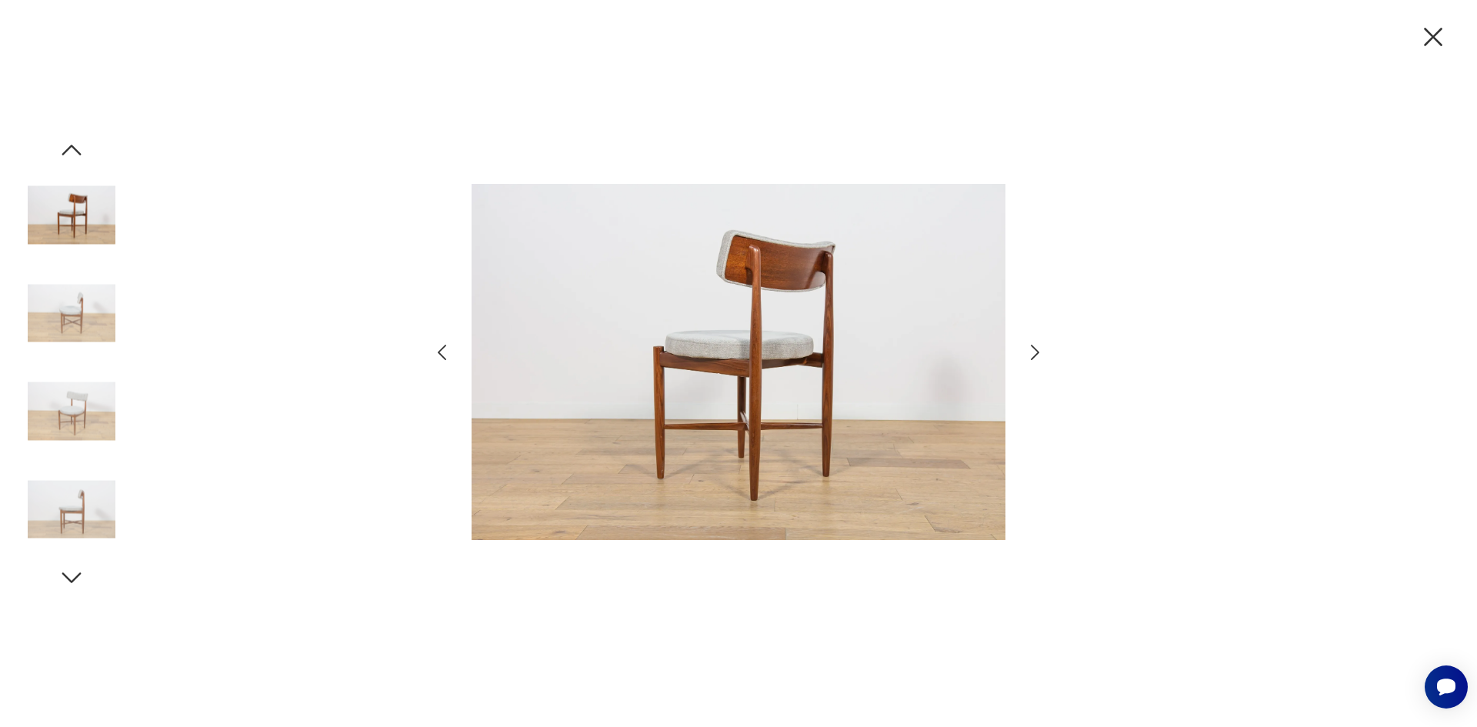
click at [1035, 353] on icon "button" at bounding box center [1035, 352] width 22 height 22
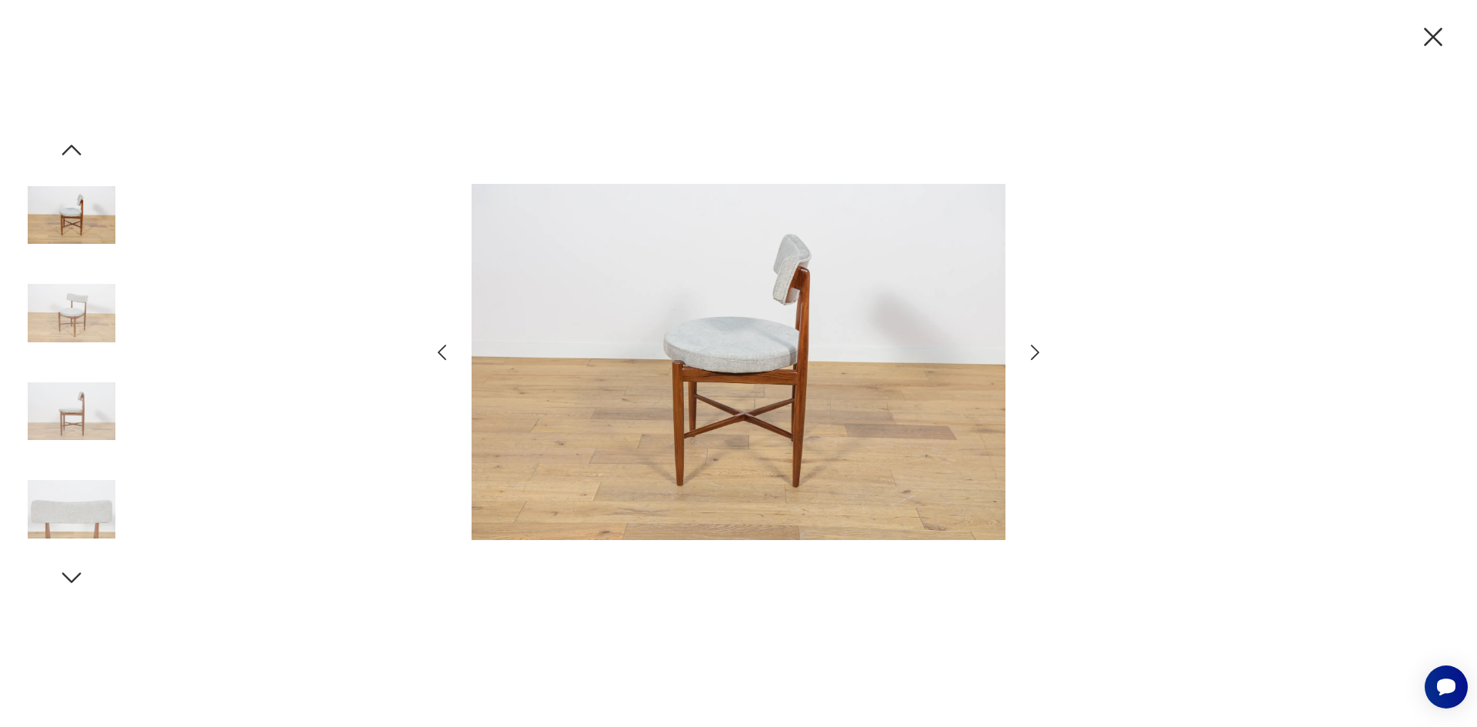
click at [85, 235] on img at bounding box center [72, 216] width 88 height 88
click at [78, 518] on img at bounding box center [72, 509] width 88 height 88
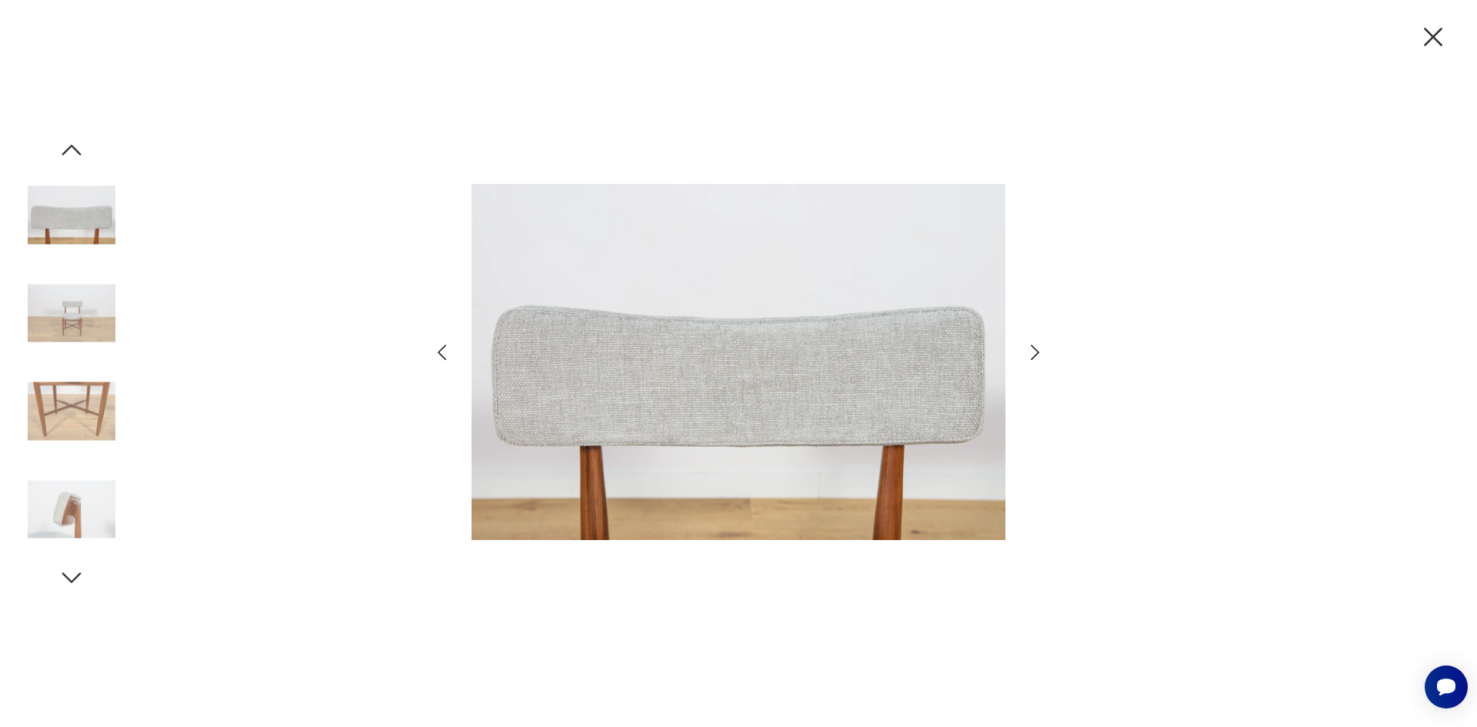
click at [1037, 355] on icon "button" at bounding box center [1035, 352] width 22 height 22
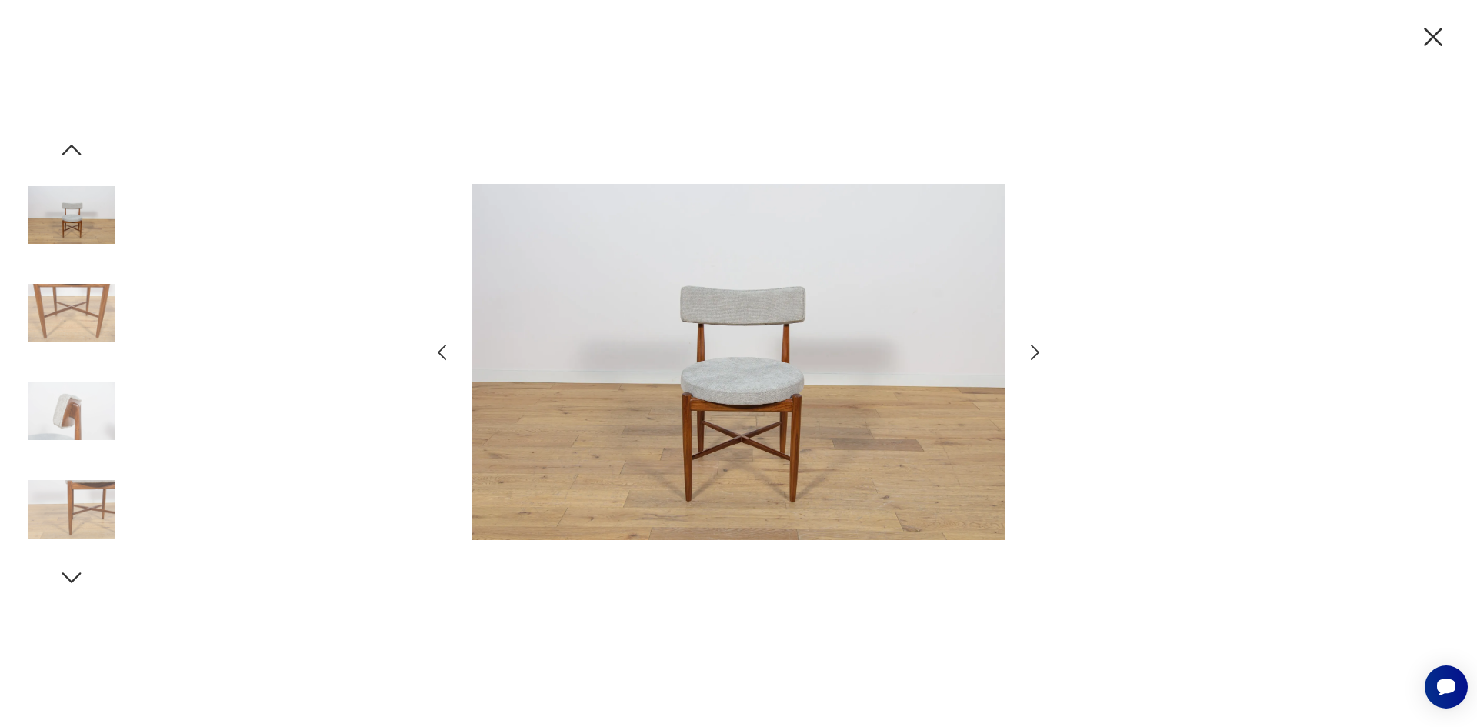
click at [1037, 355] on icon "button" at bounding box center [1035, 352] width 22 height 22
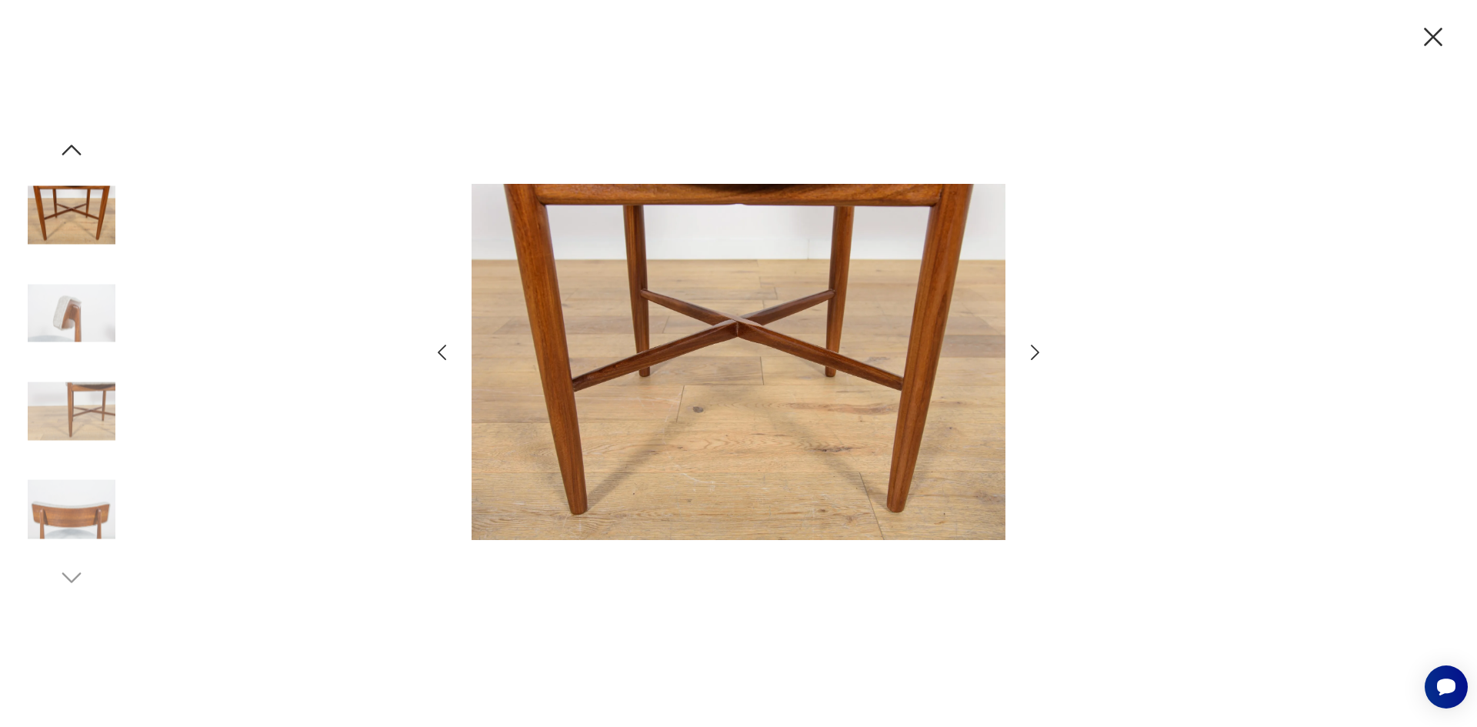
click at [1037, 355] on icon "button" at bounding box center [1035, 352] width 22 height 22
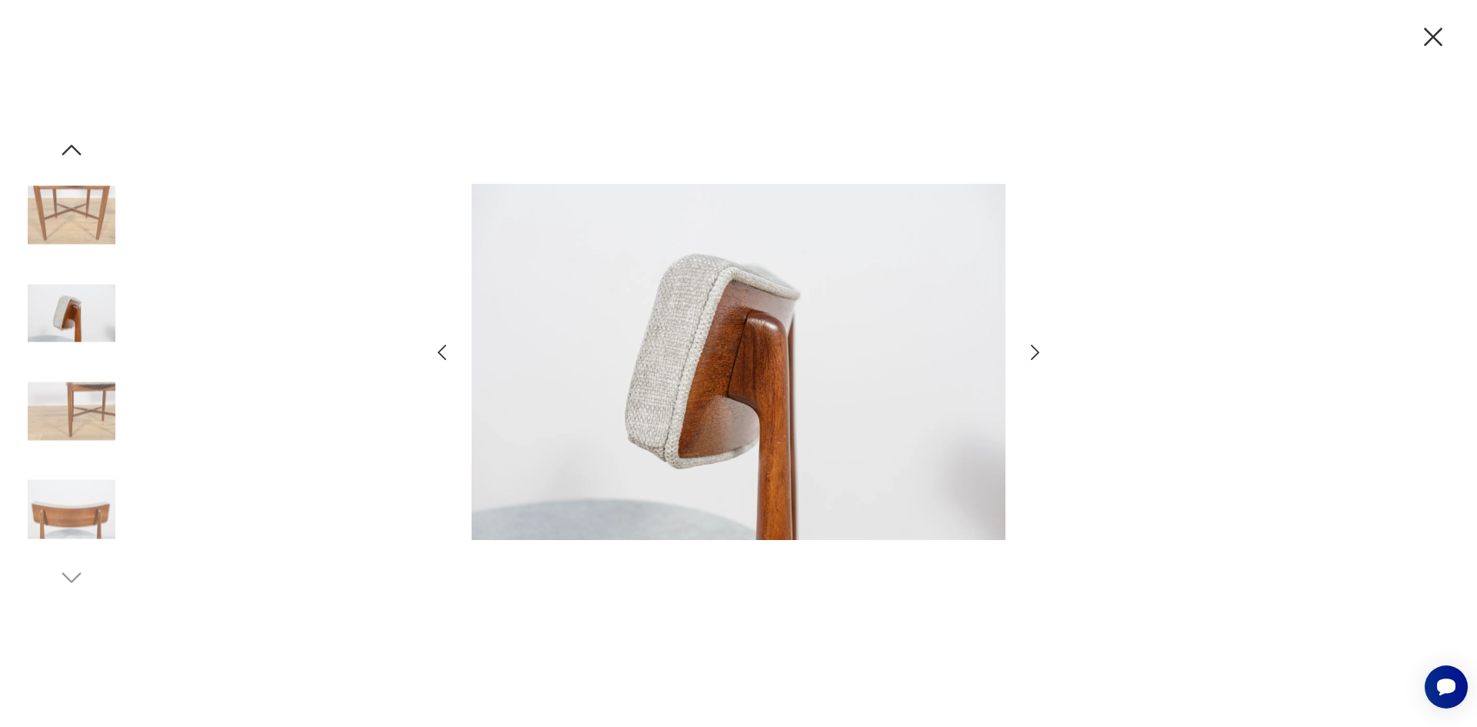
click at [1037, 355] on icon "button" at bounding box center [1035, 352] width 22 height 22
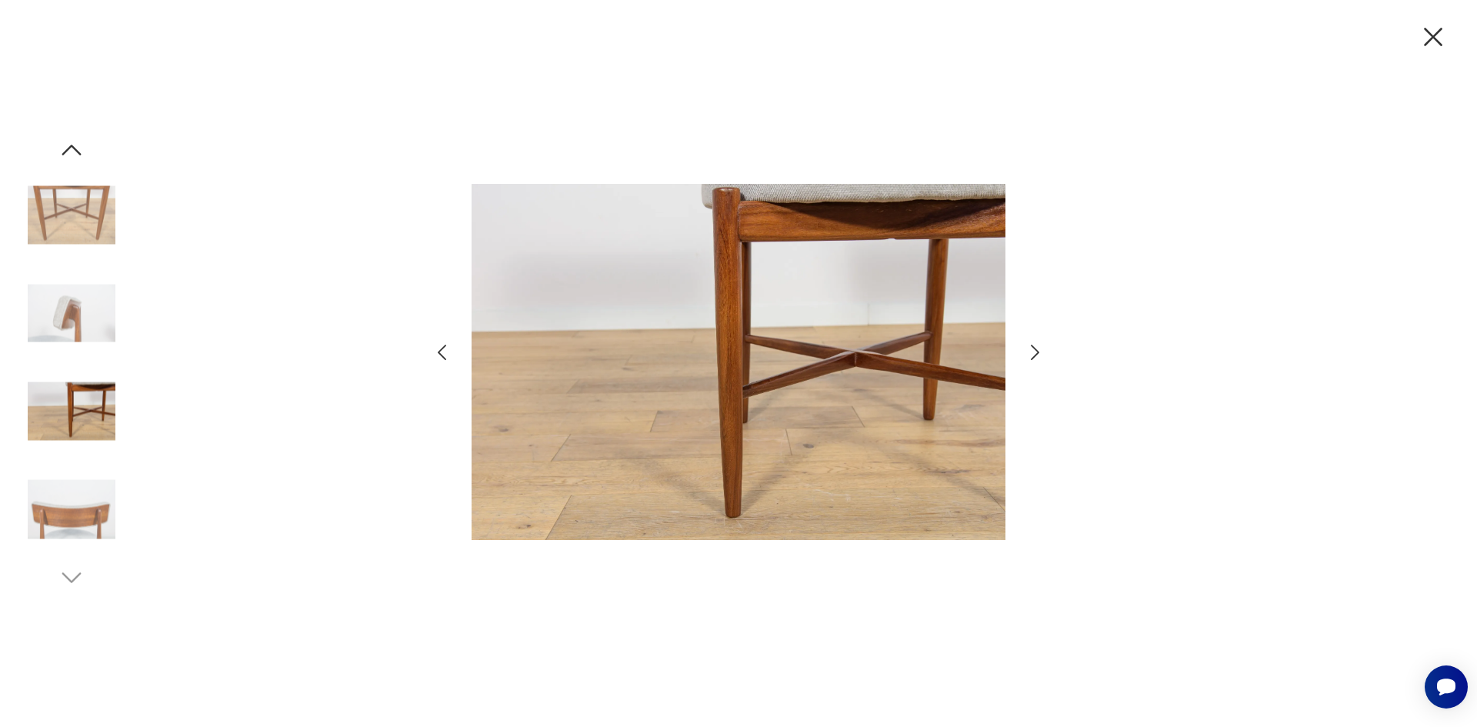
click at [1037, 355] on icon "button" at bounding box center [1035, 352] width 22 height 22
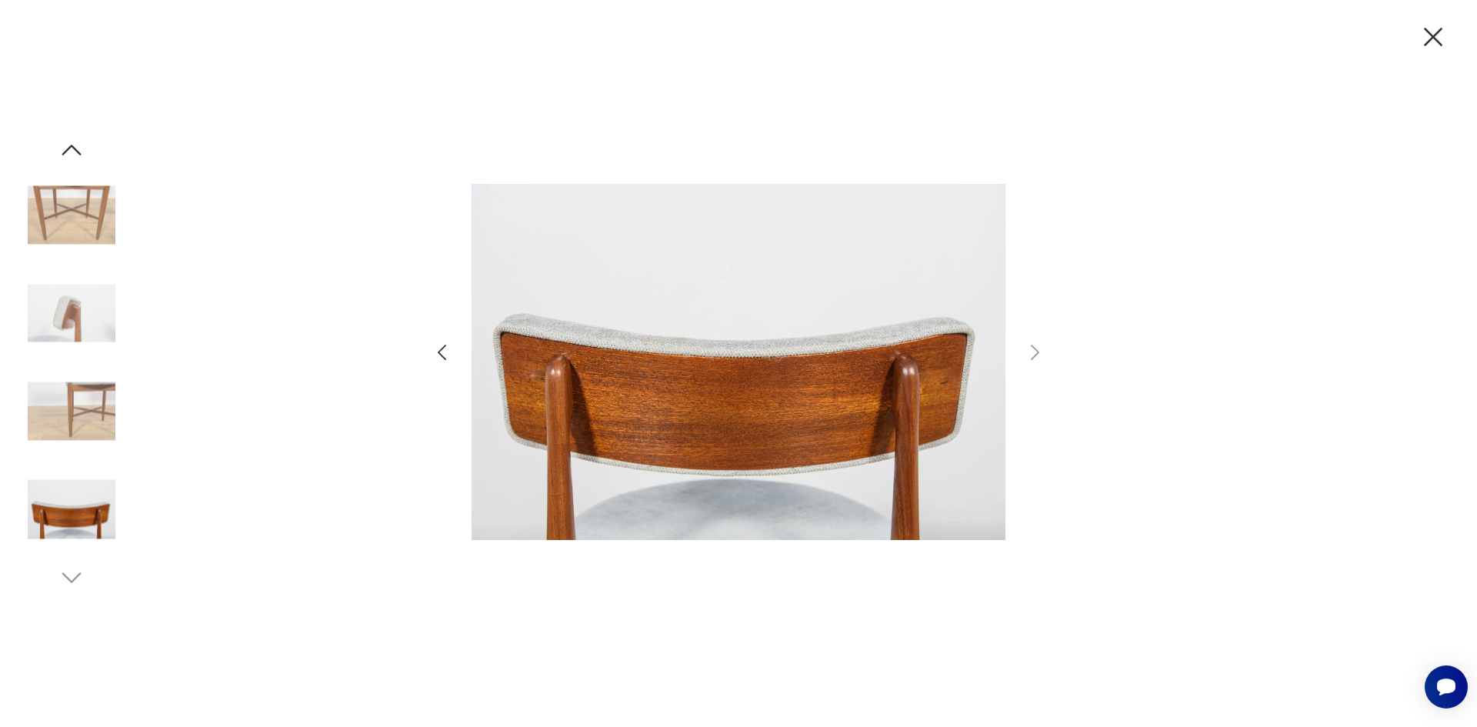
click at [1434, 41] on icon "button" at bounding box center [1433, 37] width 32 height 32
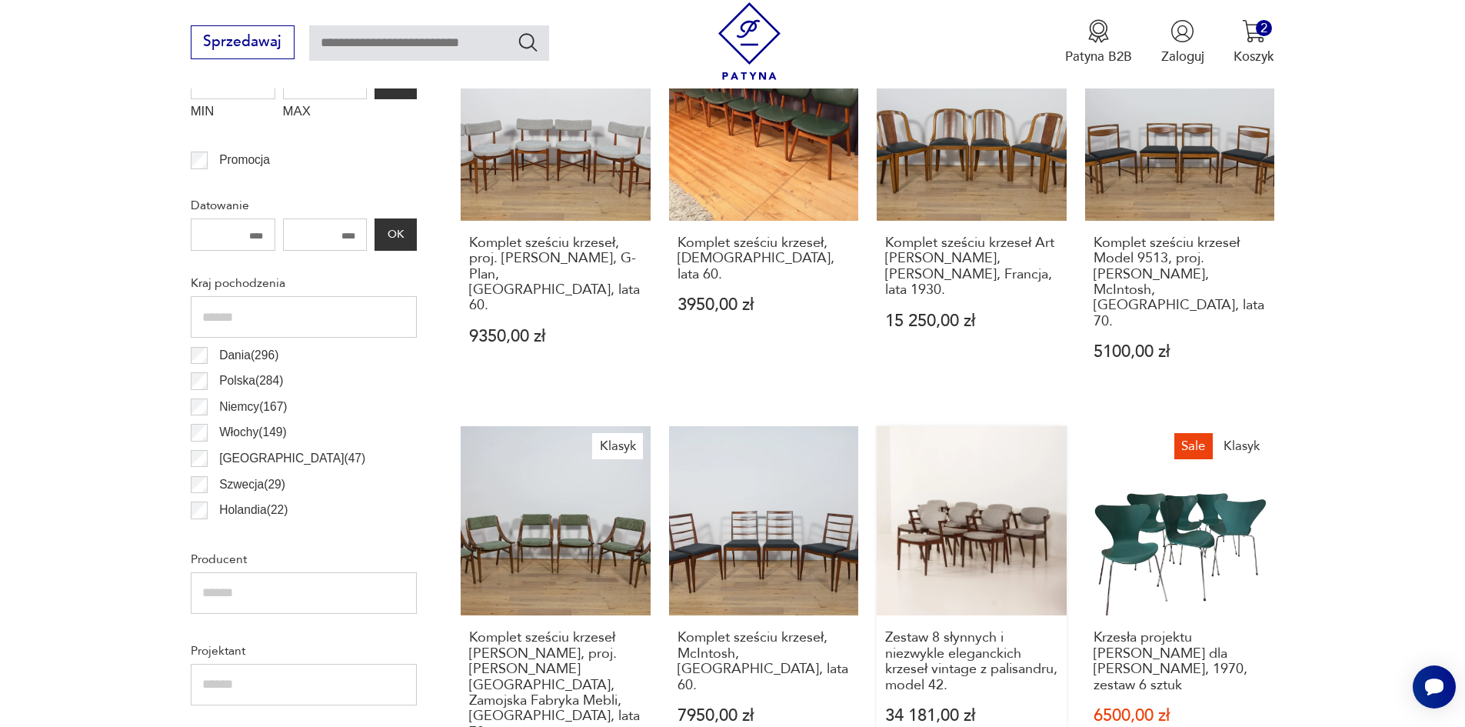
scroll to position [665, 0]
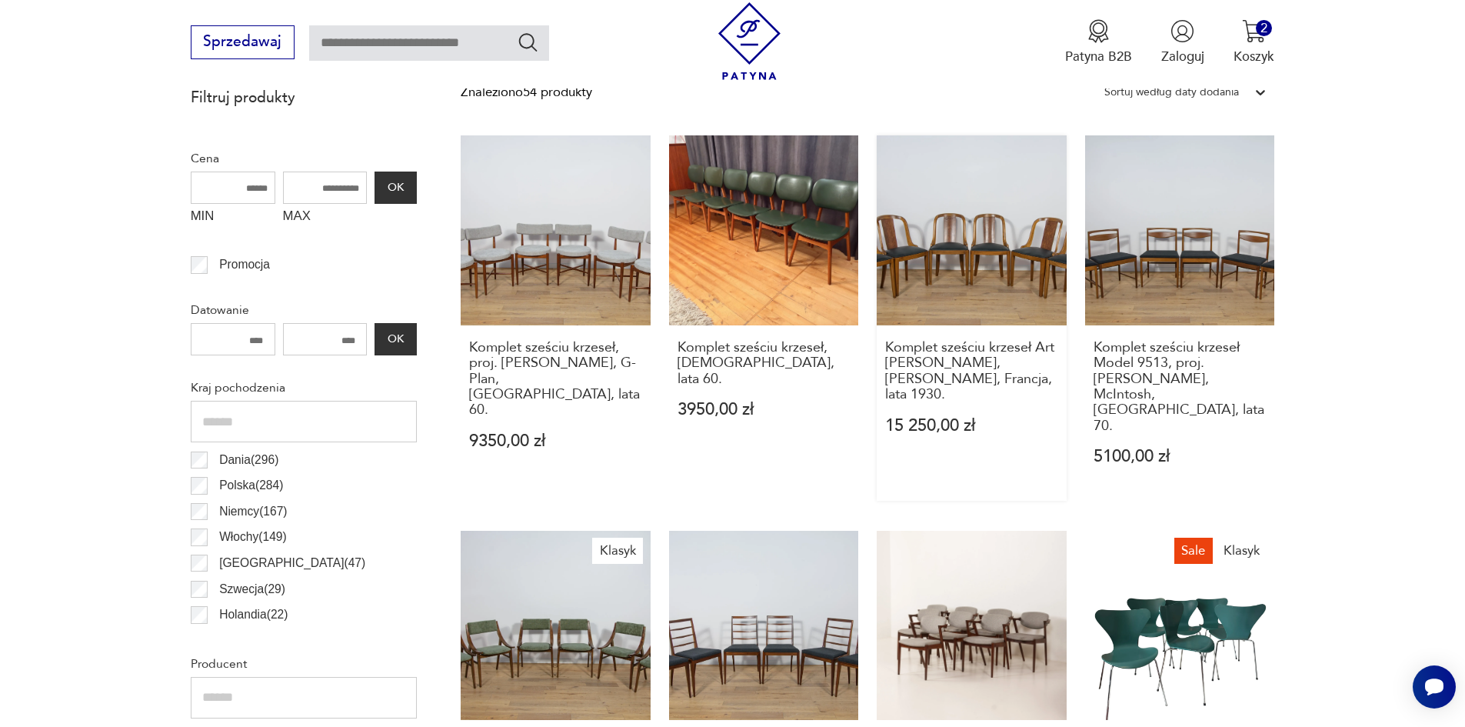
click at [971, 266] on link "Komplet sześciu krzeseł Art [PERSON_NAME], [PERSON_NAME], Francja, lata 1930. 1…" at bounding box center [972, 317] width 190 height 365
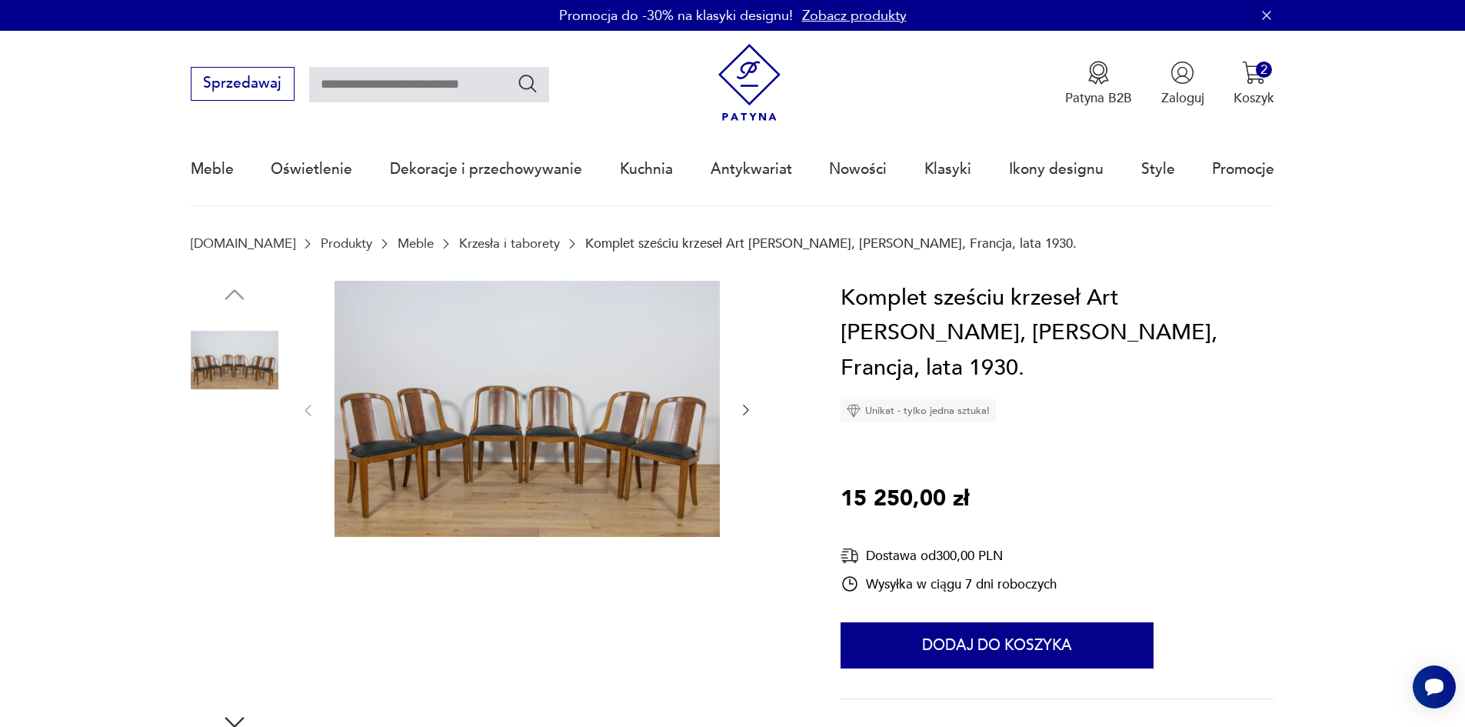
click at [231, 466] on img at bounding box center [235, 458] width 88 height 88
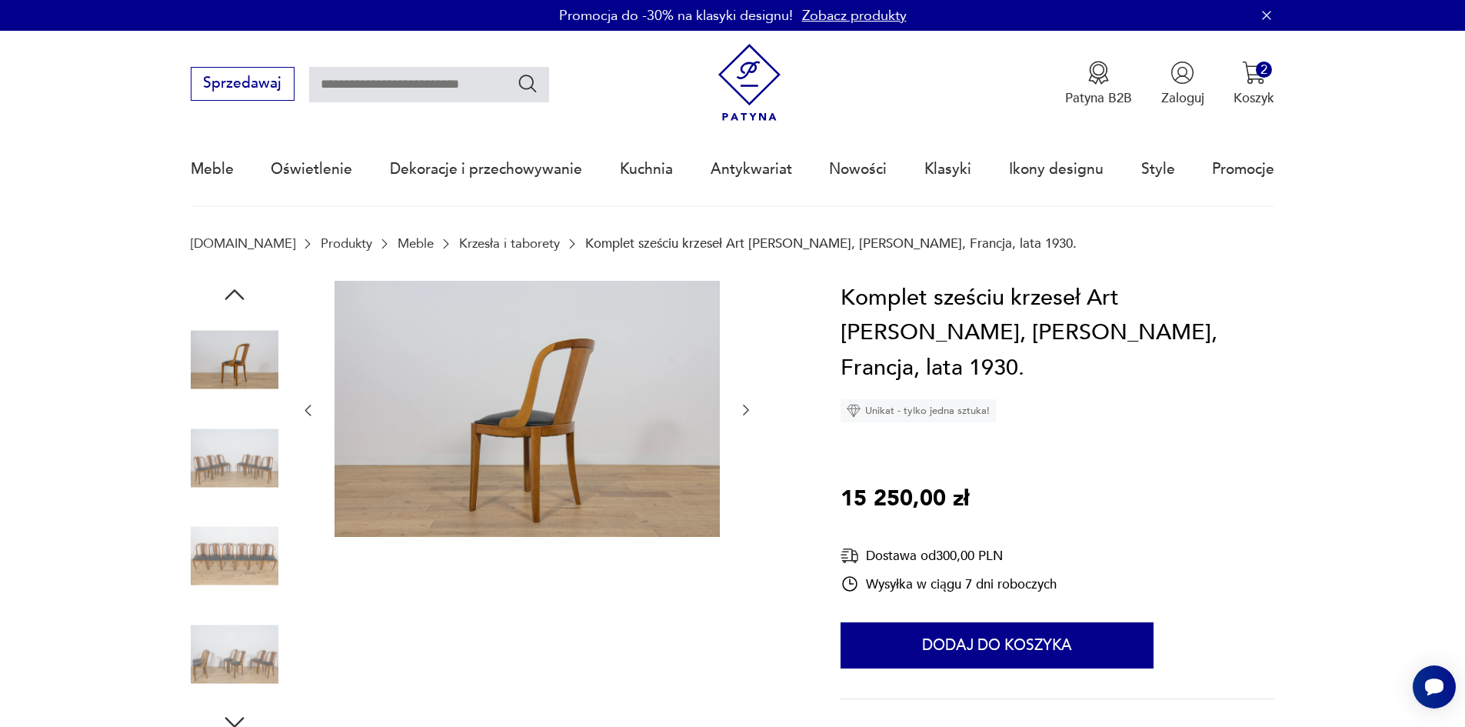
click at [268, 555] on img at bounding box center [235, 556] width 88 height 88
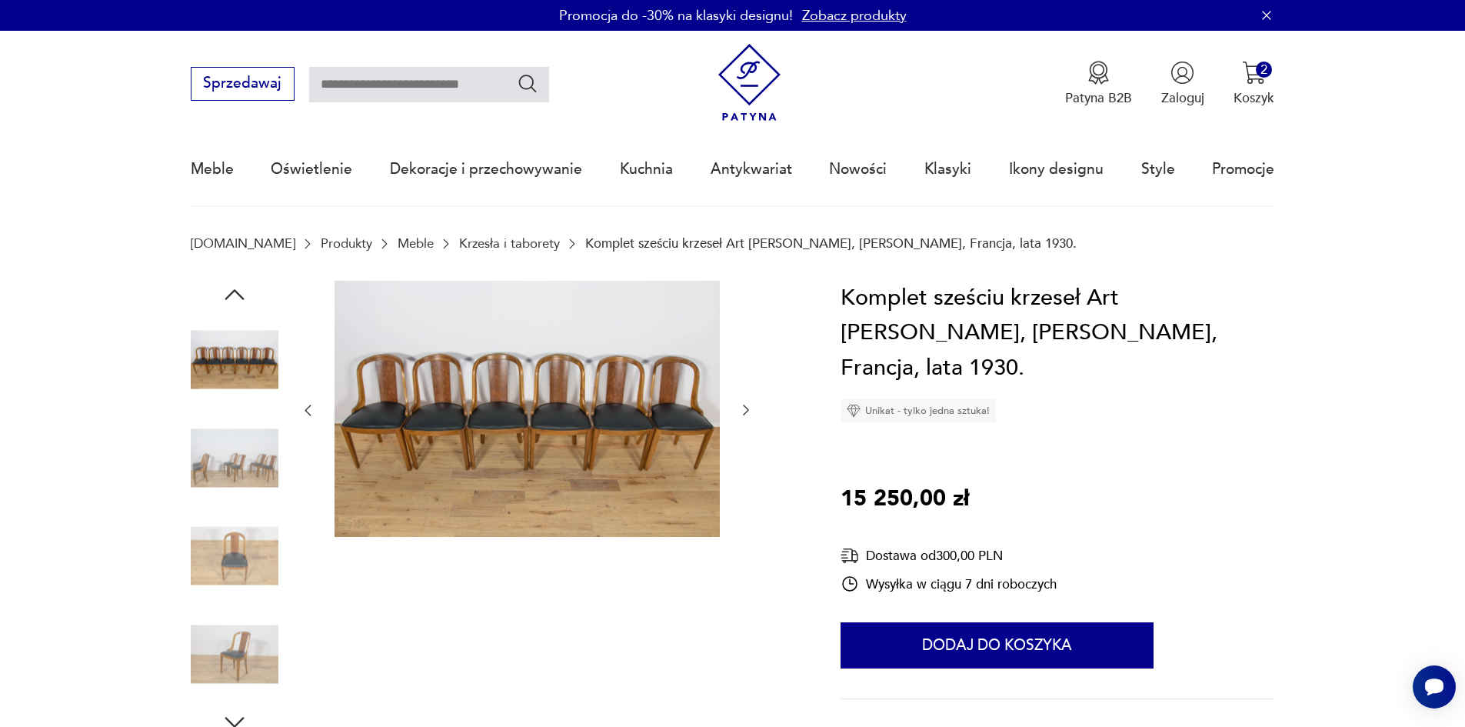
click at [488, 469] on img at bounding box center [527, 409] width 385 height 257
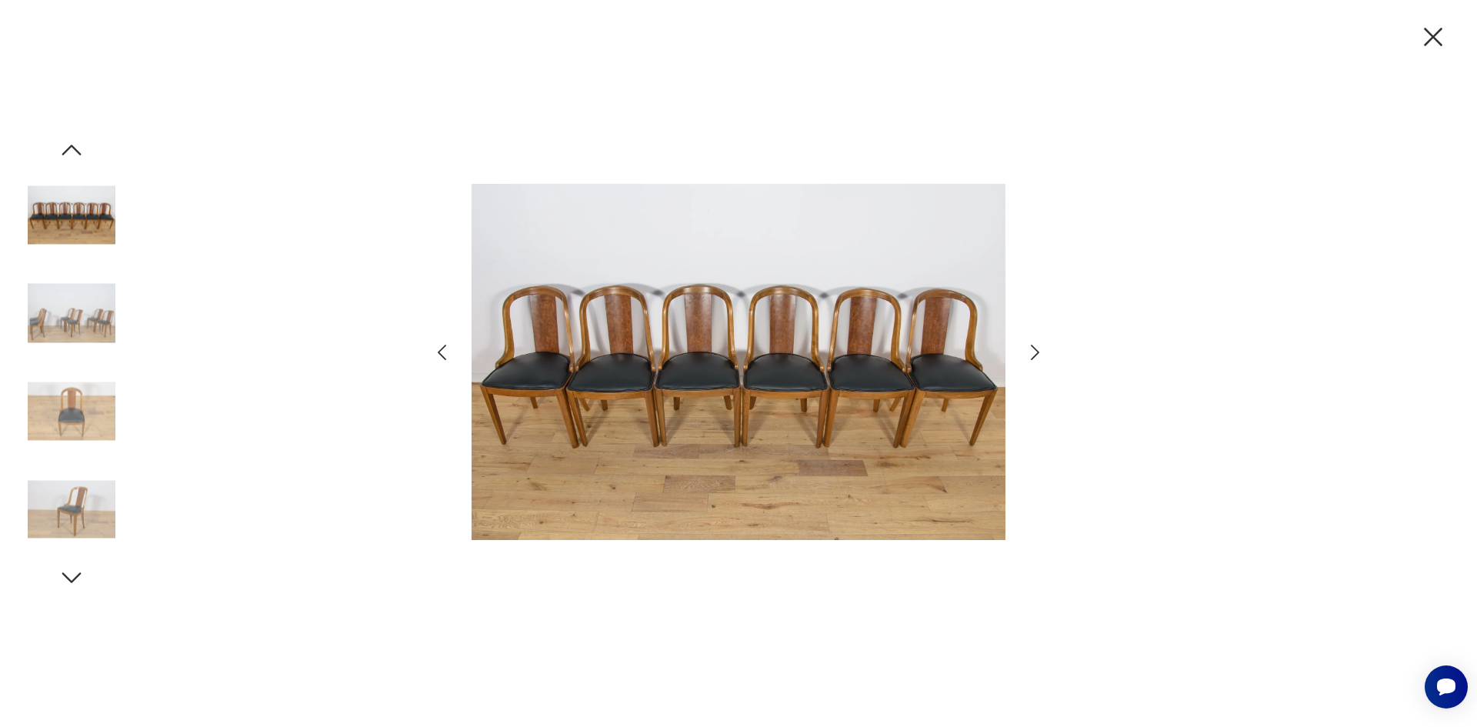
click at [69, 490] on img at bounding box center [72, 509] width 88 height 88
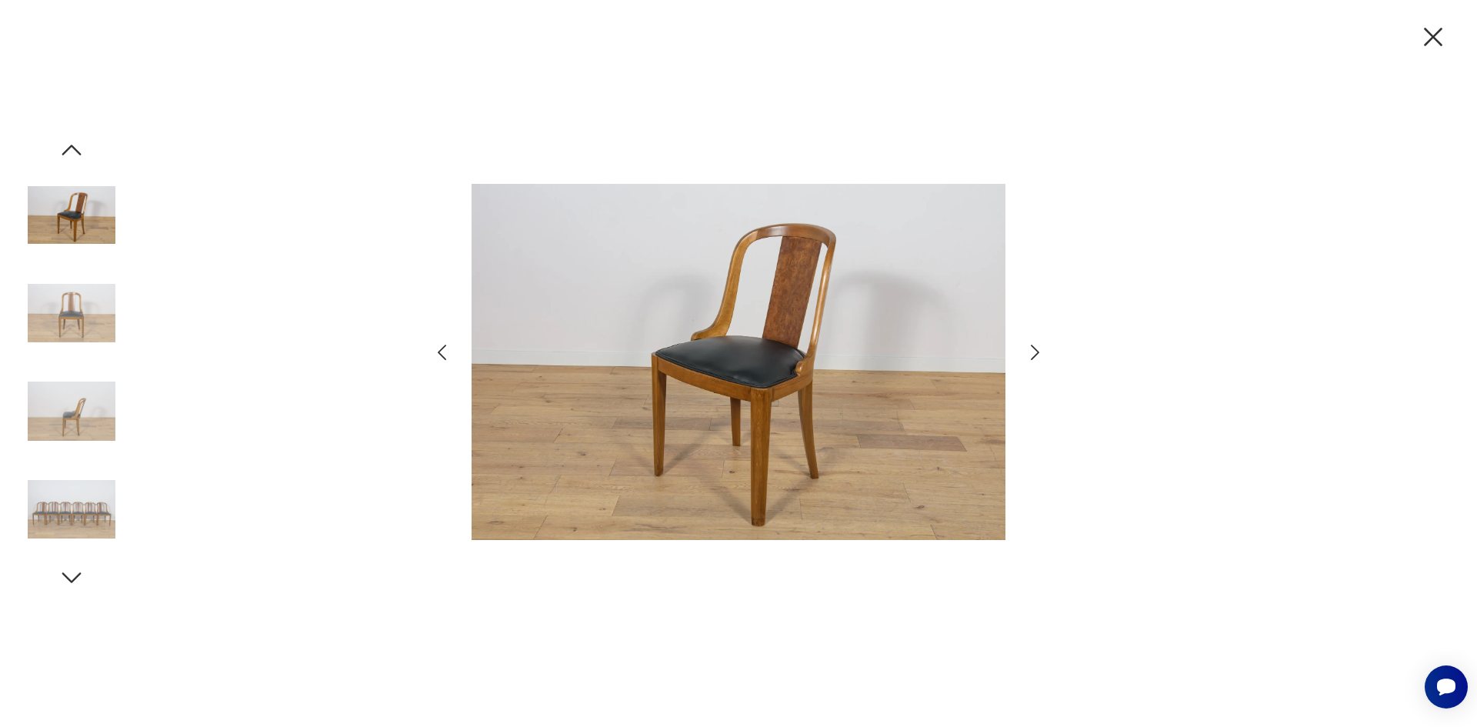
click at [1041, 355] on icon "button" at bounding box center [1035, 352] width 22 height 22
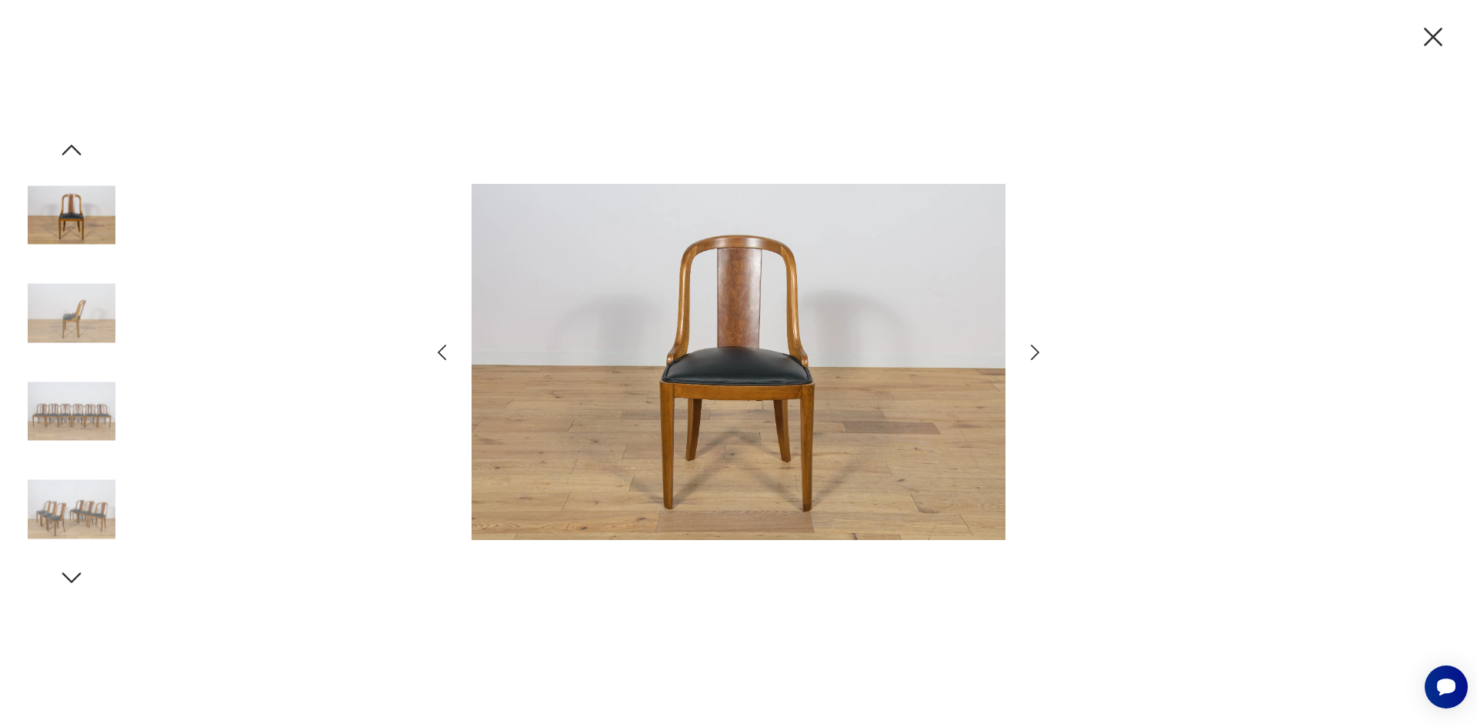
click at [1041, 355] on icon "button" at bounding box center [1035, 352] width 22 height 22
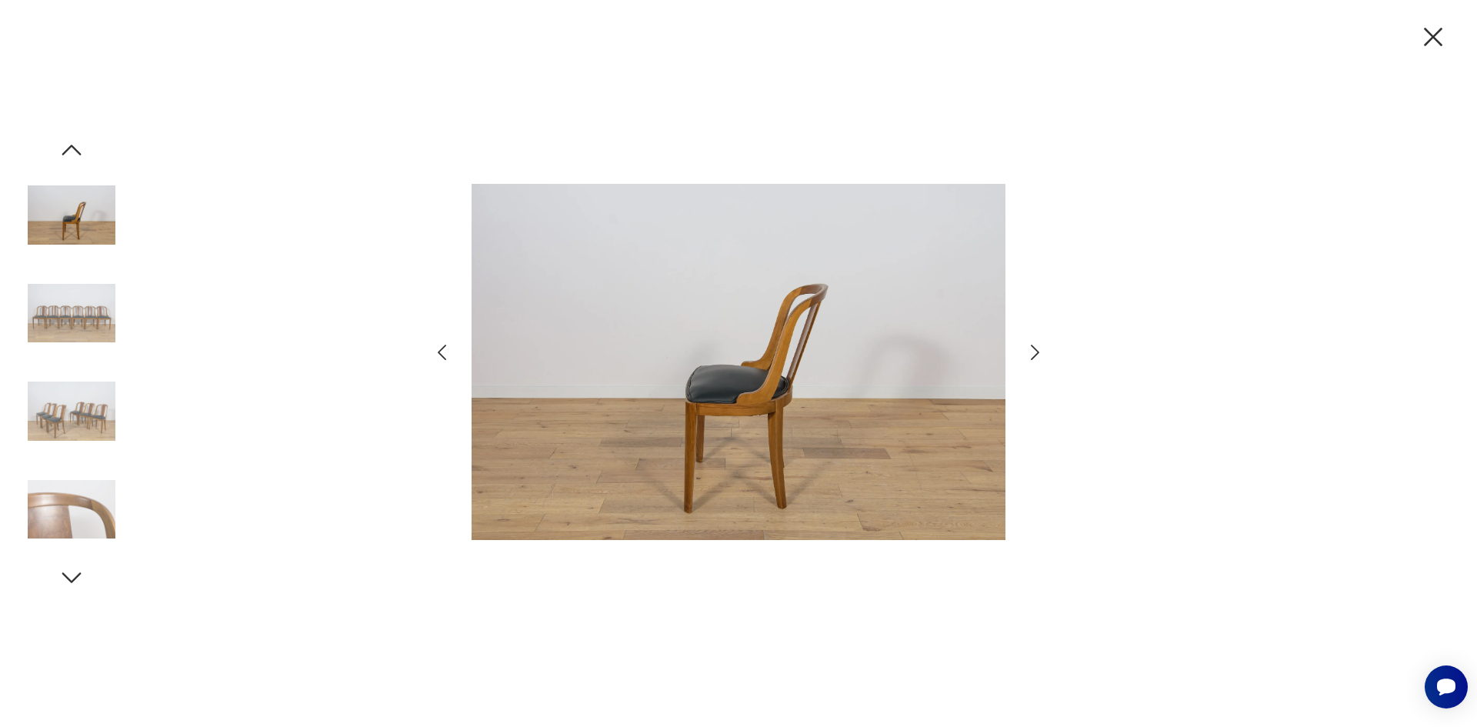
click at [1041, 355] on icon "button" at bounding box center [1035, 352] width 22 height 22
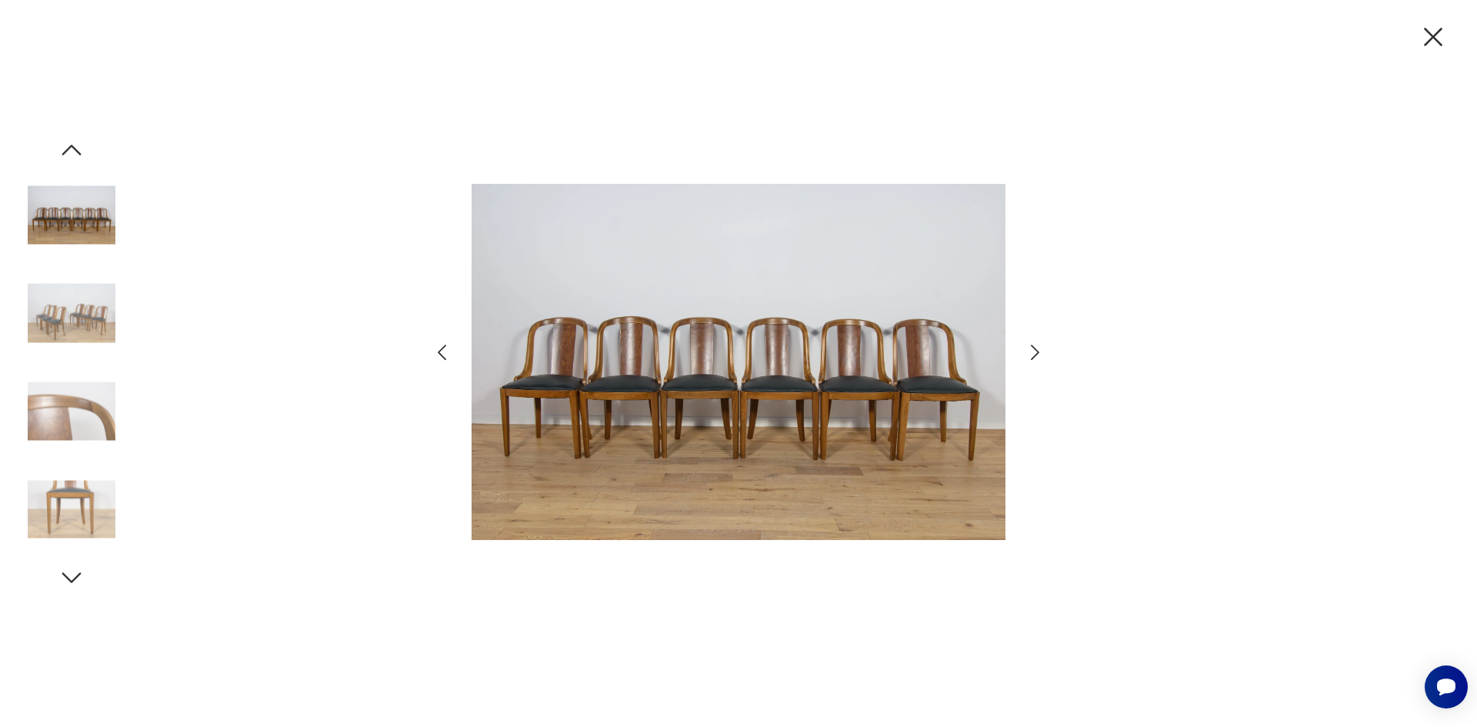
click at [1041, 355] on icon "button" at bounding box center [1035, 352] width 22 height 22
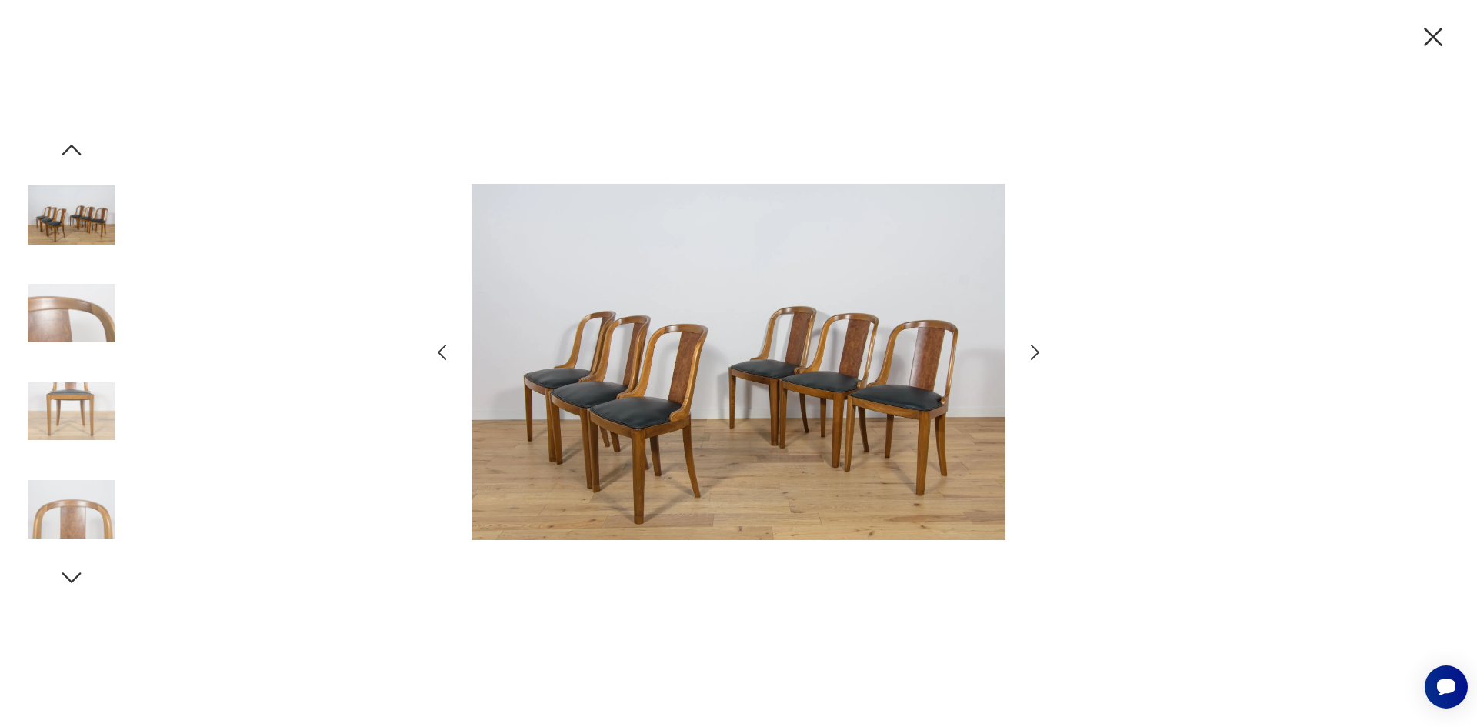
click at [105, 517] on img at bounding box center [72, 509] width 88 height 88
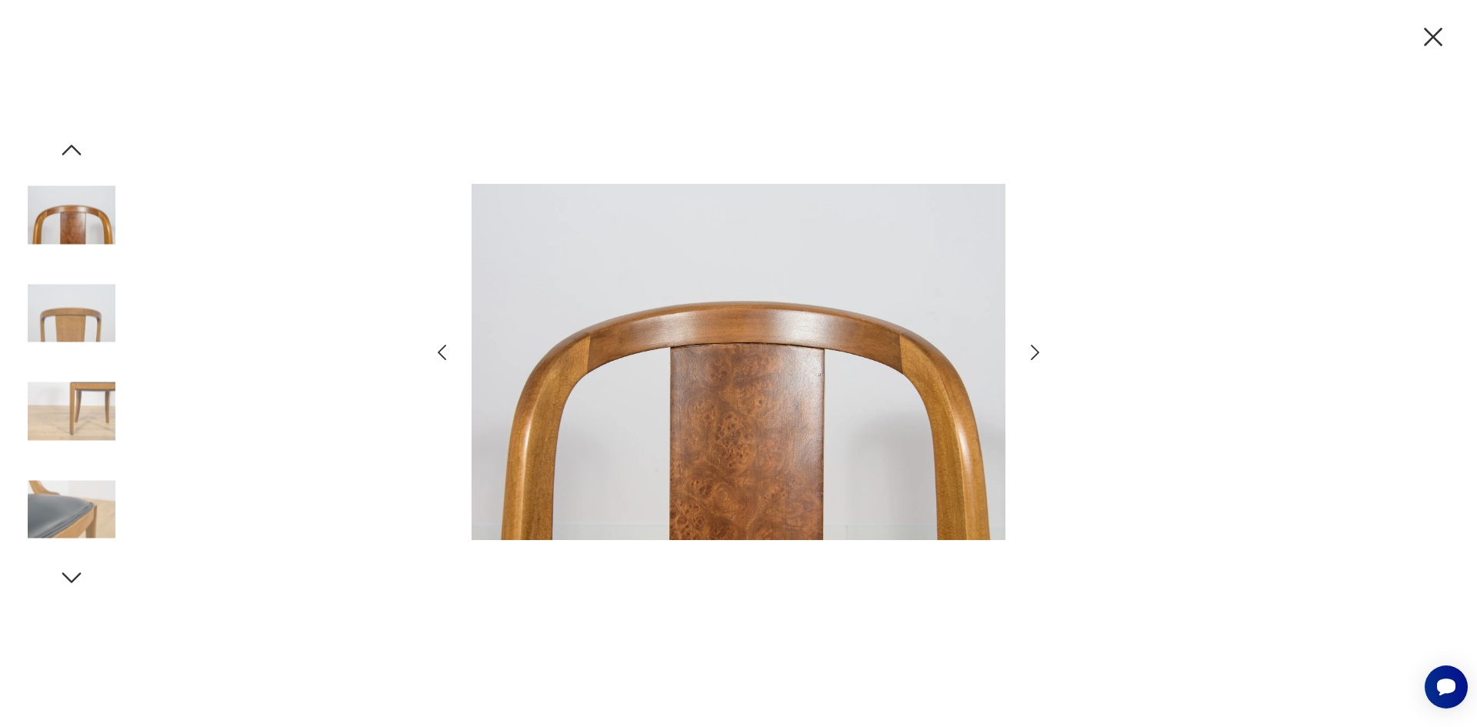
click at [79, 560] on div at bounding box center [72, 363] width 88 height 455
click at [79, 515] on img at bounding box center [72, 509] width 88 height 88
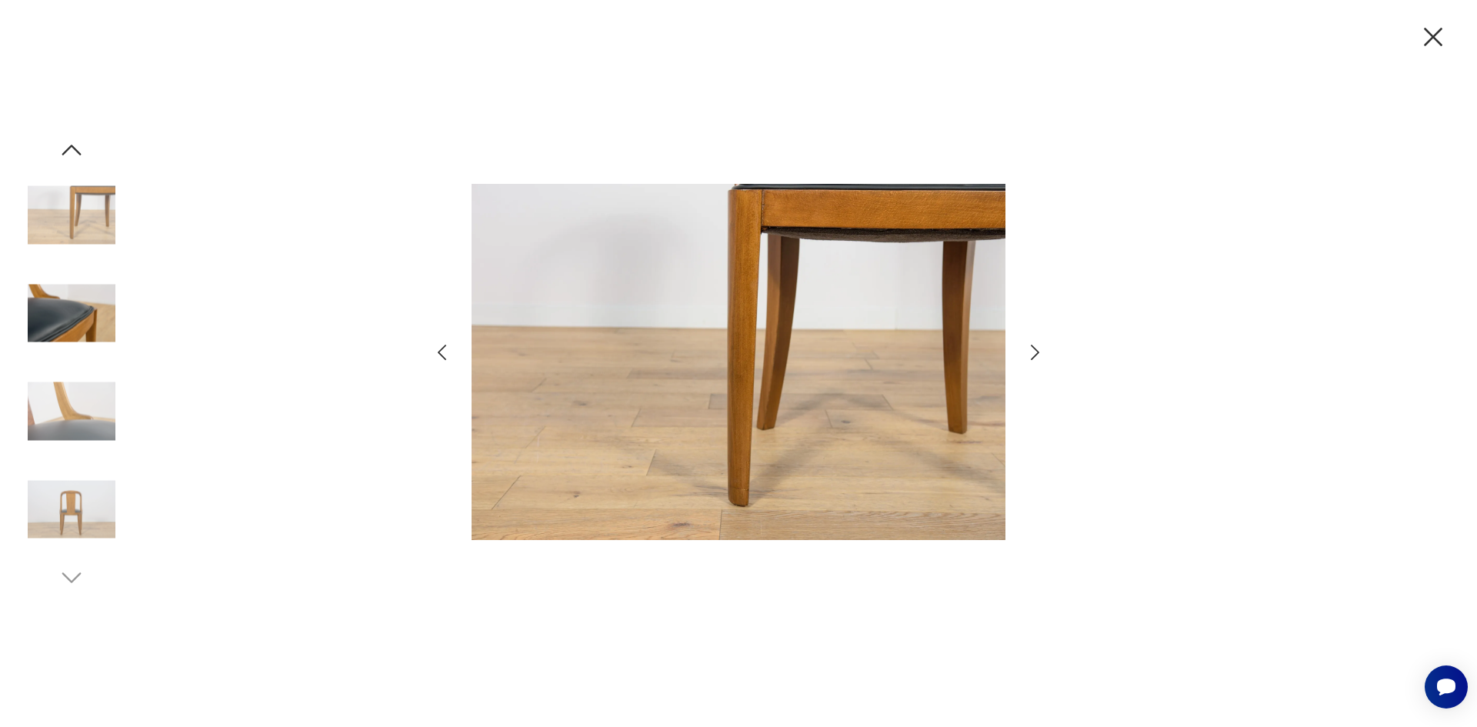
click at [63, 383] on img at bounding box center [72, 412] width 88 height 88
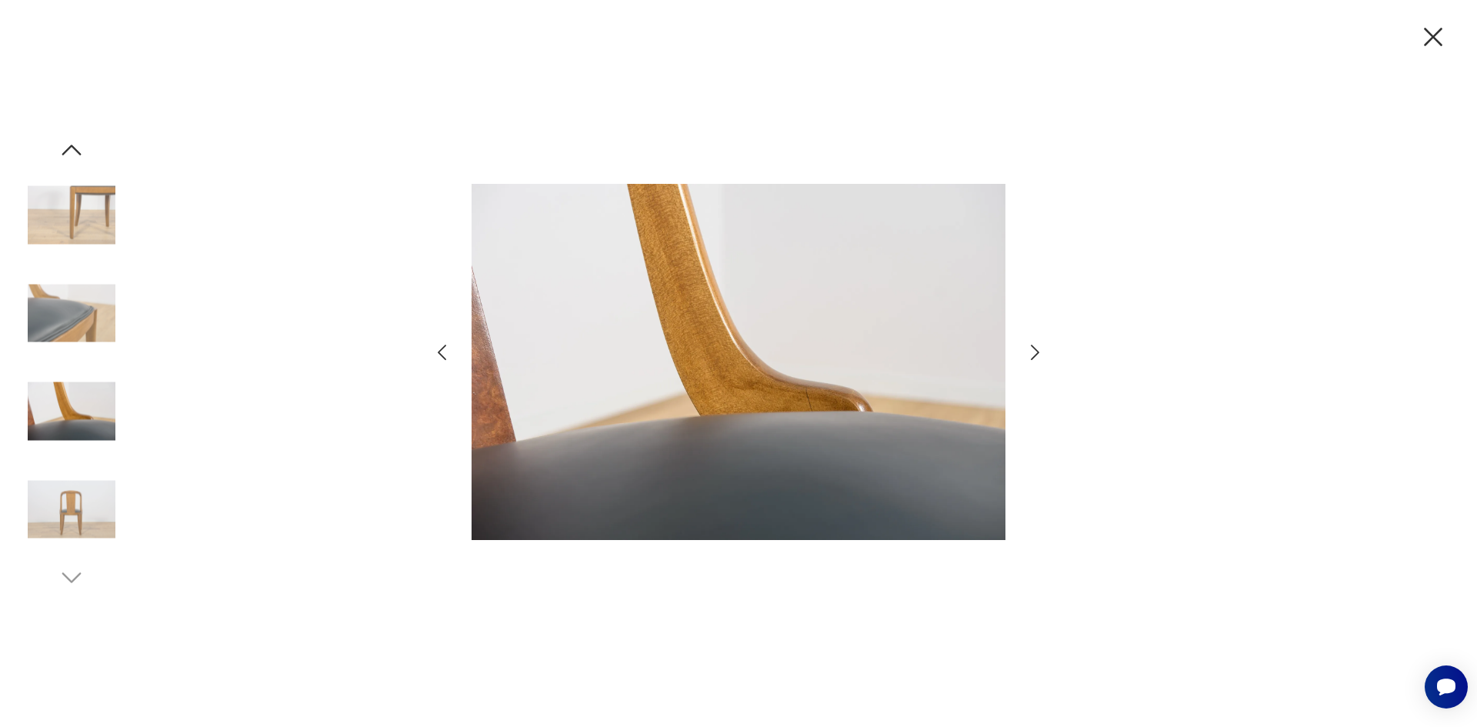
click at [1430, 37] on icon "button" at bounding box center [1433, 37] width 32 height 32
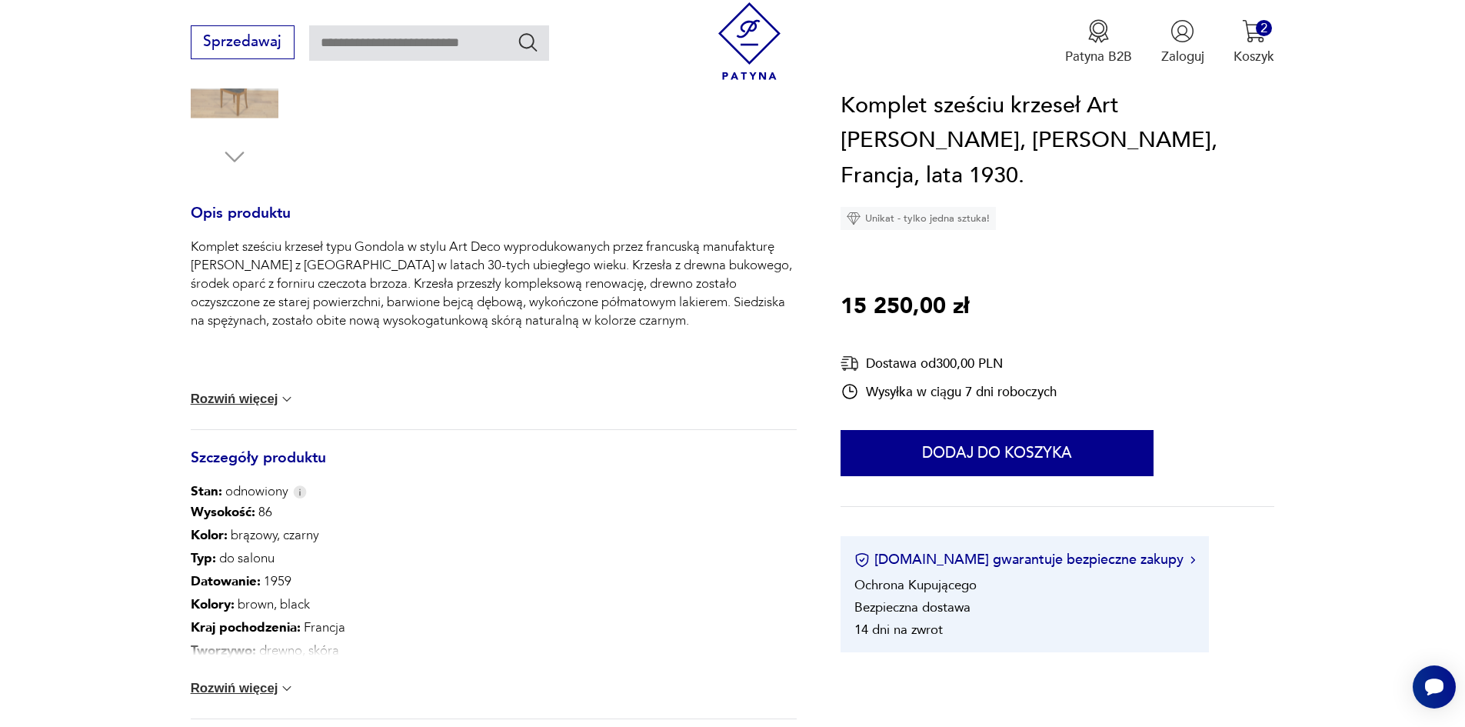
scroll to position [615, 0]
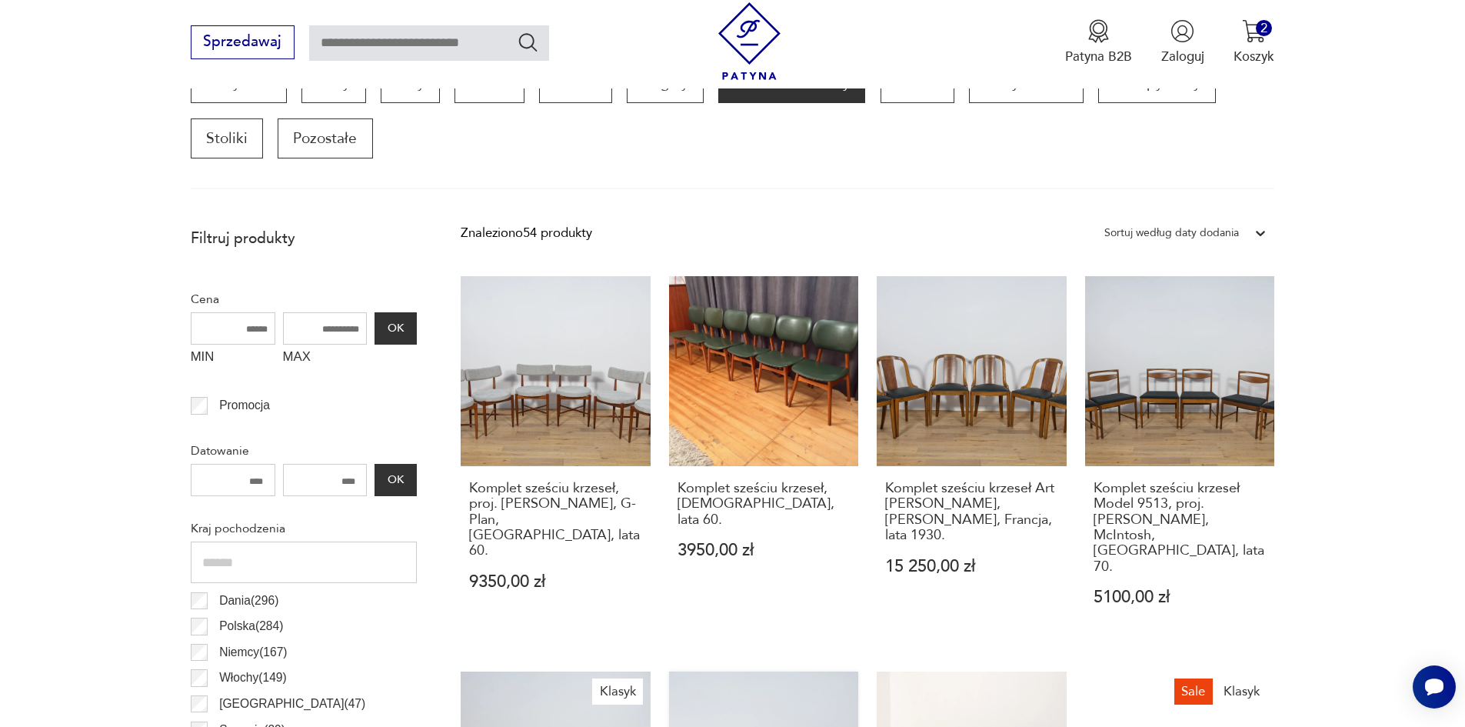
scroll to position [511, 0]
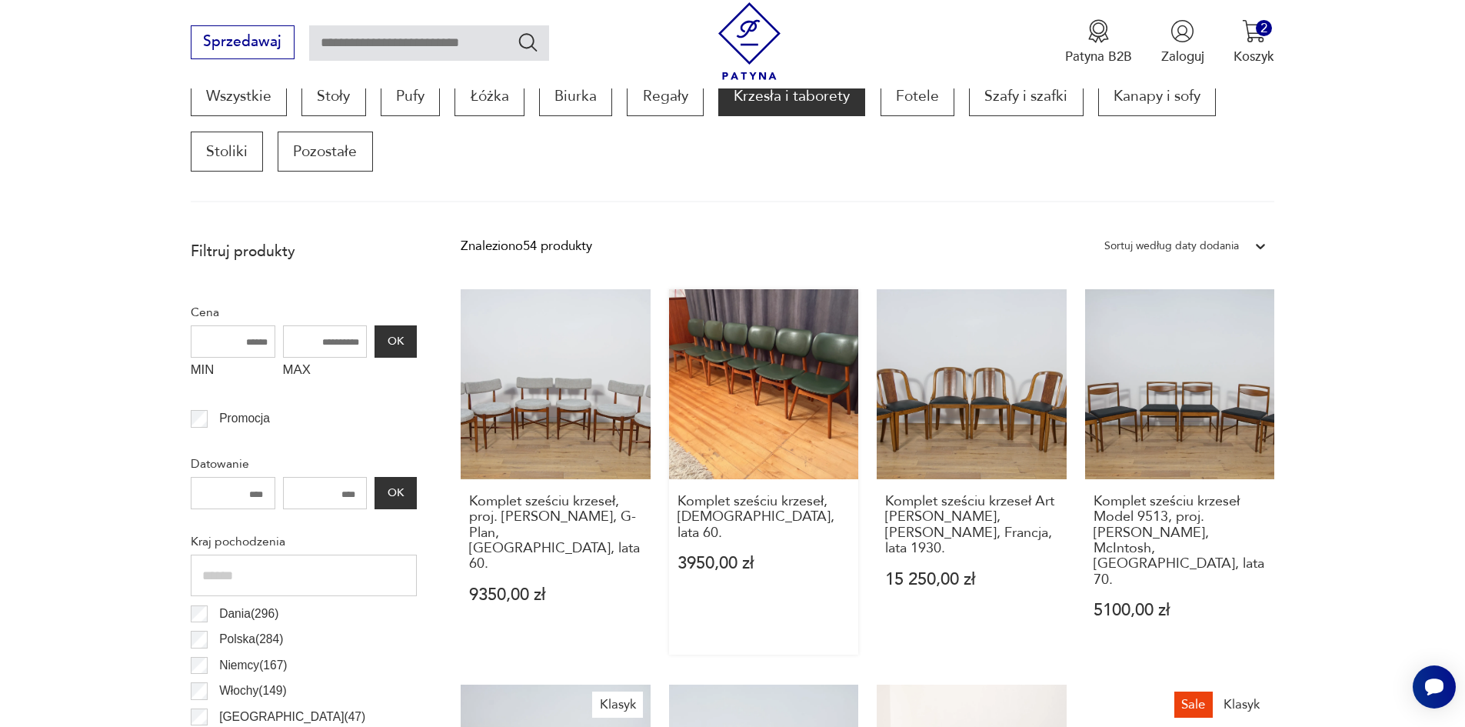
click at [801, 408] on link "Komplet sześciu krzeseł, [DEMOGRAPHIC_DATA], lata 60. 3950,00 zł" at bounding box center [764, 471] width 190 height 365
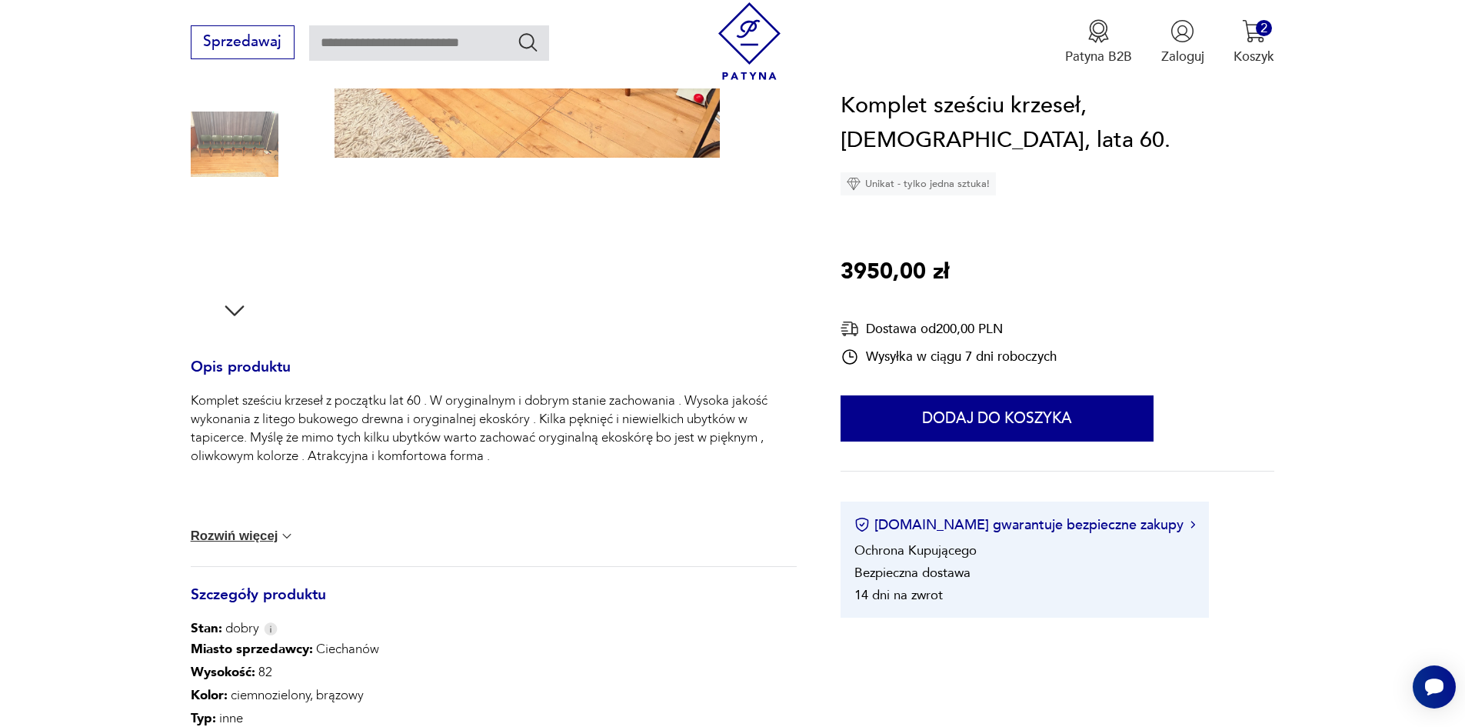
scroll to position [308, 0]
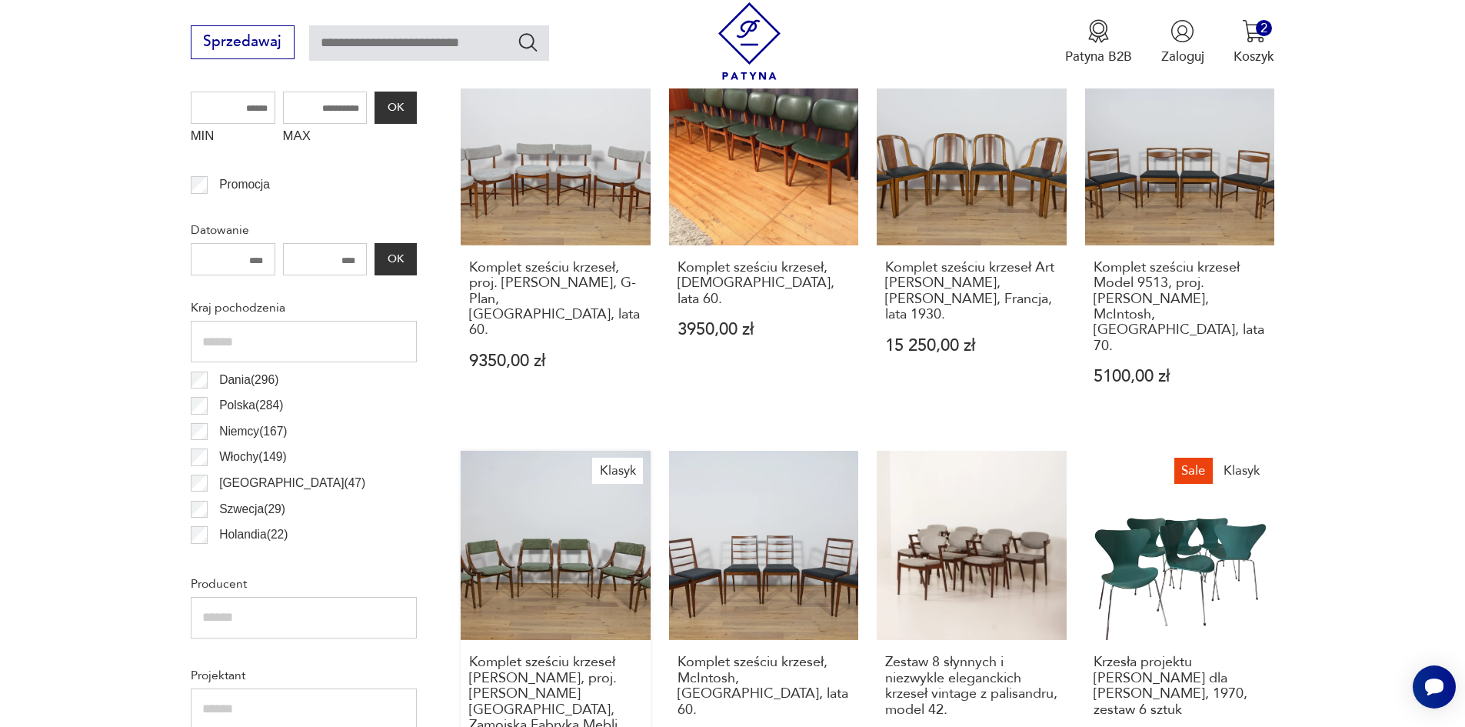
scroll to position [818, 0]
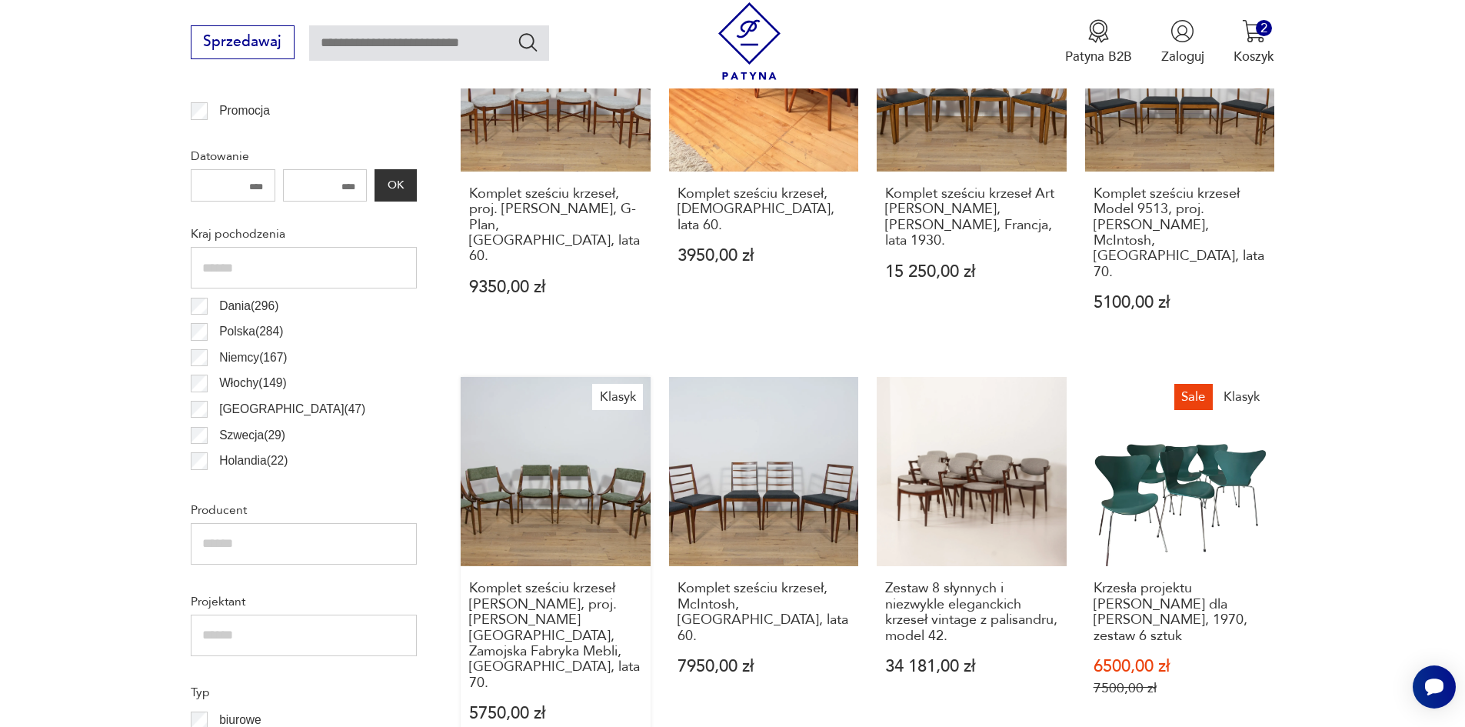
click at [574, 486] on link "Klasyk Komplet sześciu krzeseł [PERSON_NAME], proj. [PERSON_NAME][GEOGRAPHIC_DA…" at bounding box center [556, 567] width 190 height 381
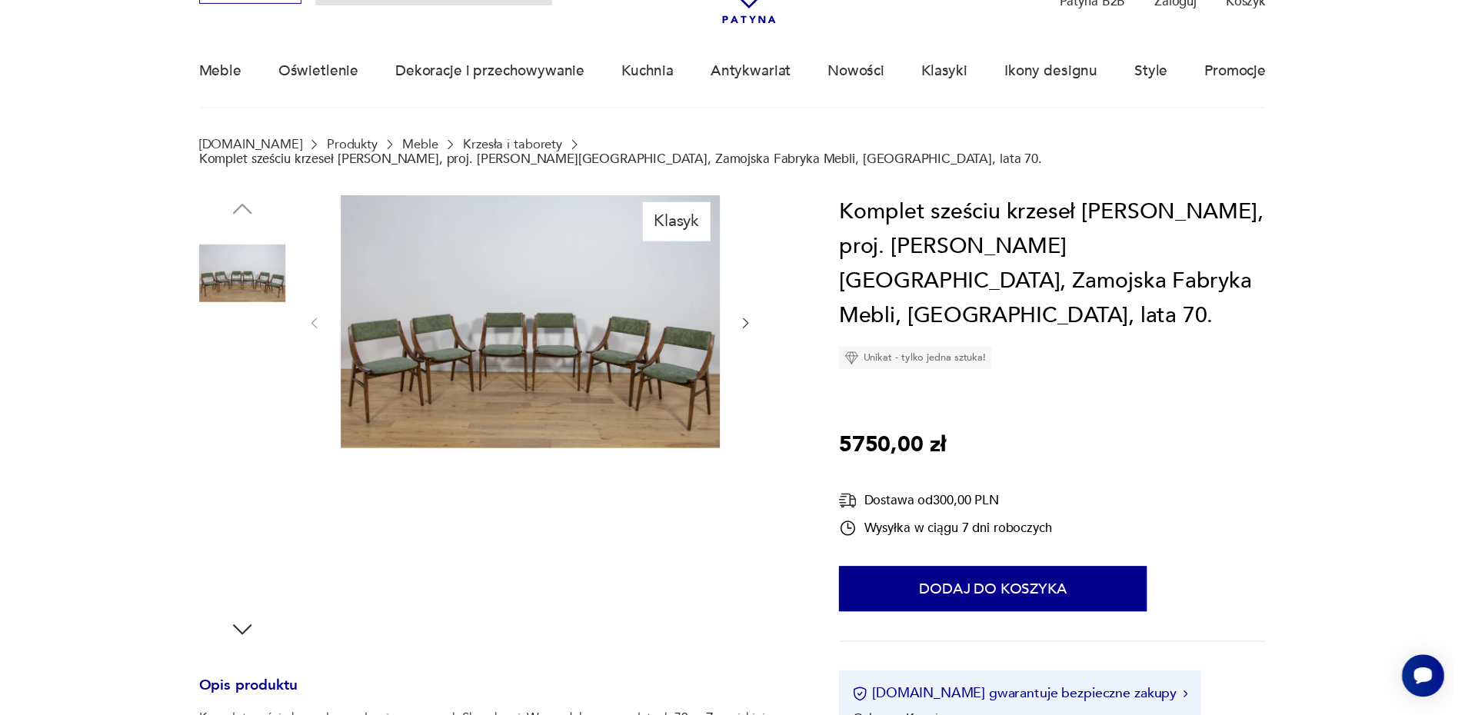
scroll to position [77, 0]
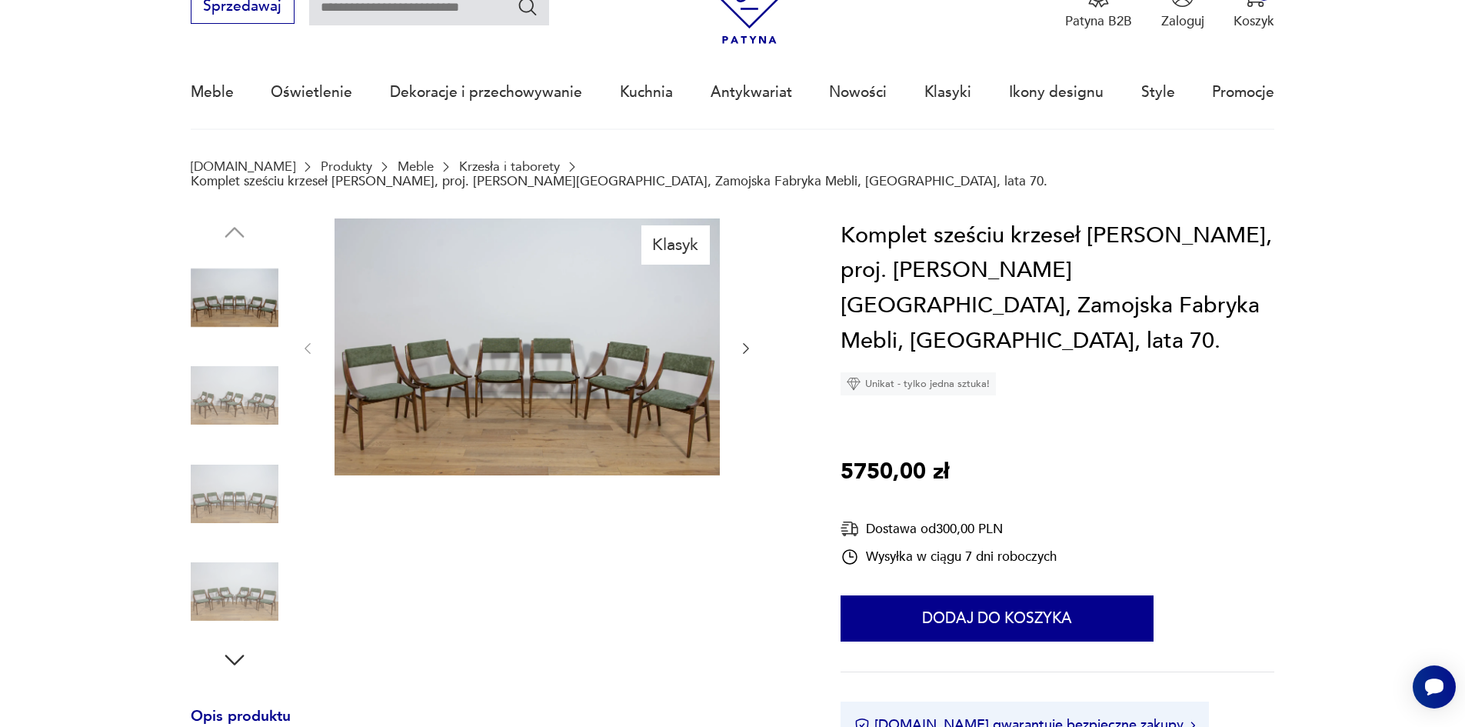
click at [233, 385] on img at bounding box center [235, 395] width 88 height 88
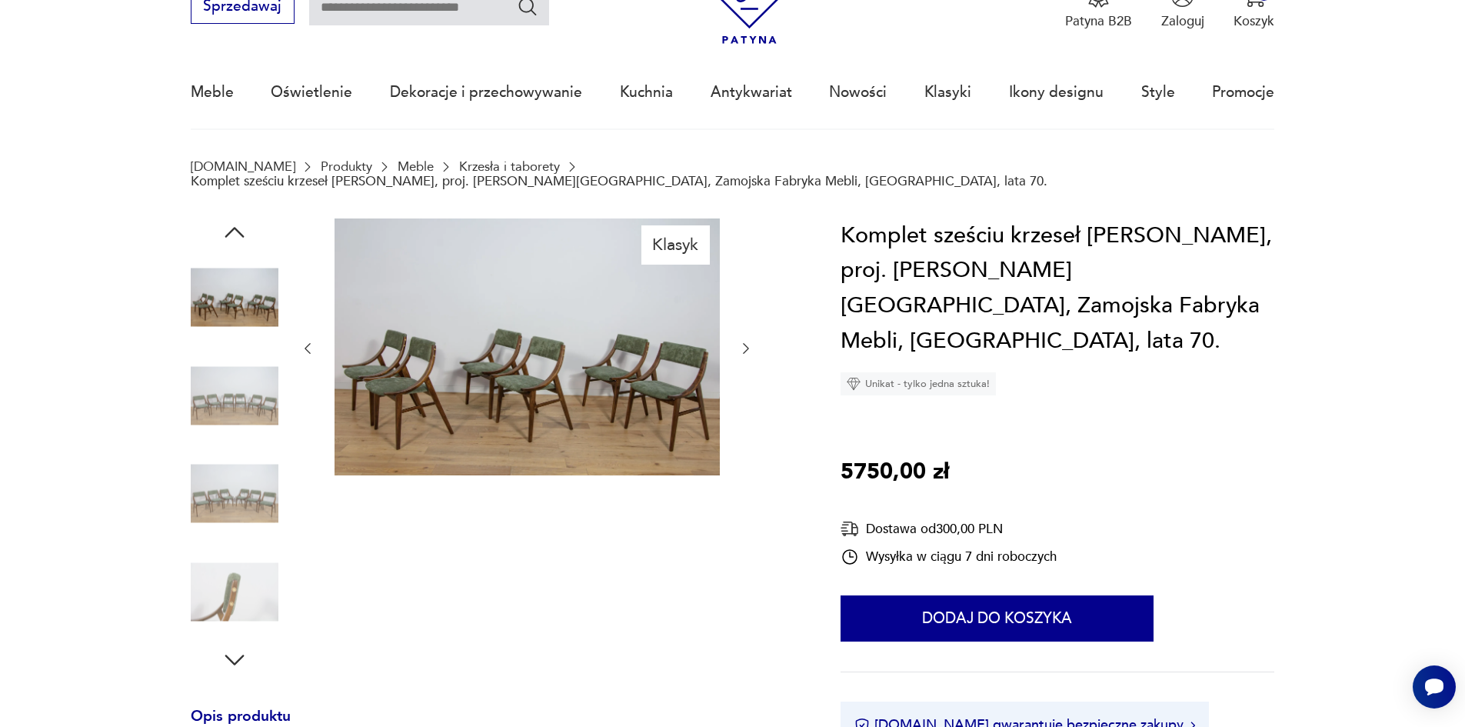
click at [419, 405] on img at bounding box center [527, 346] width 385 height 257
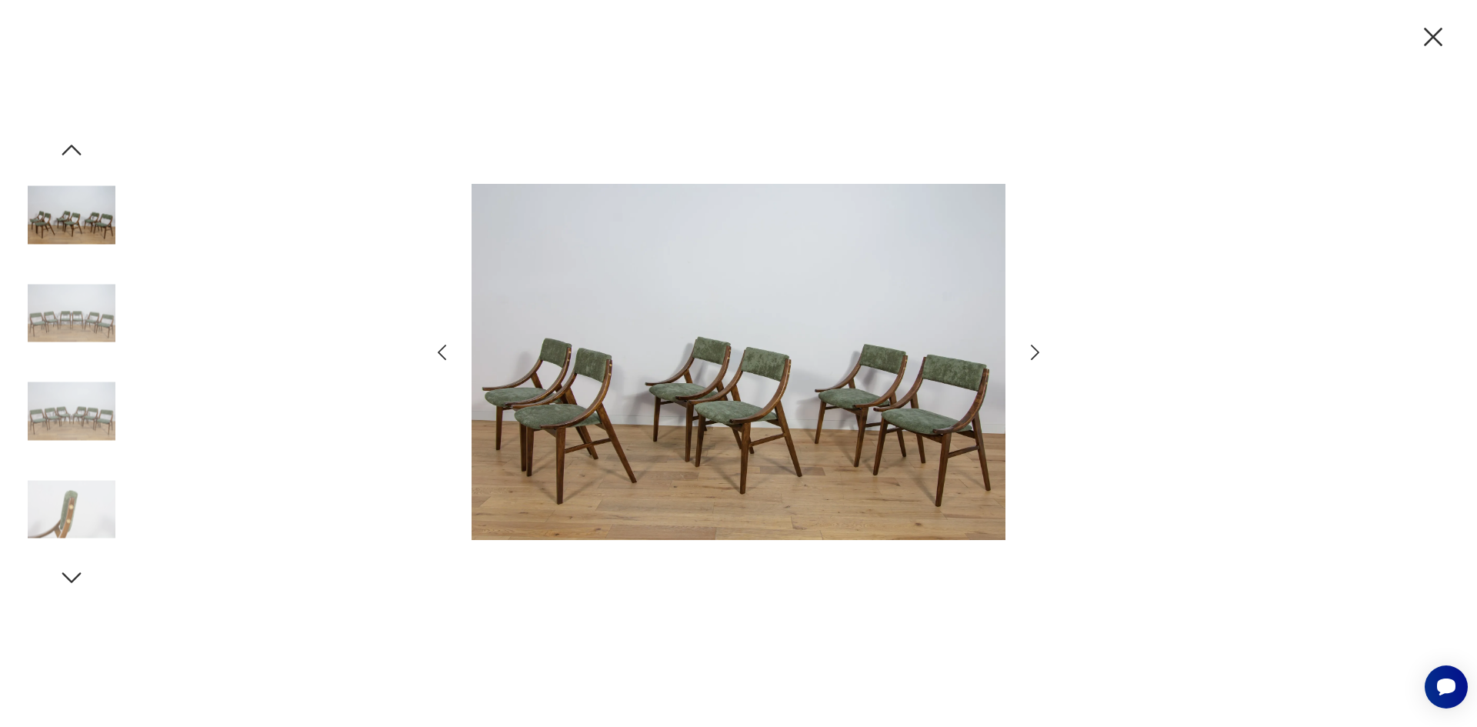
click at [78, 479] on img at bounding box center [72, 509] width 88 height 88
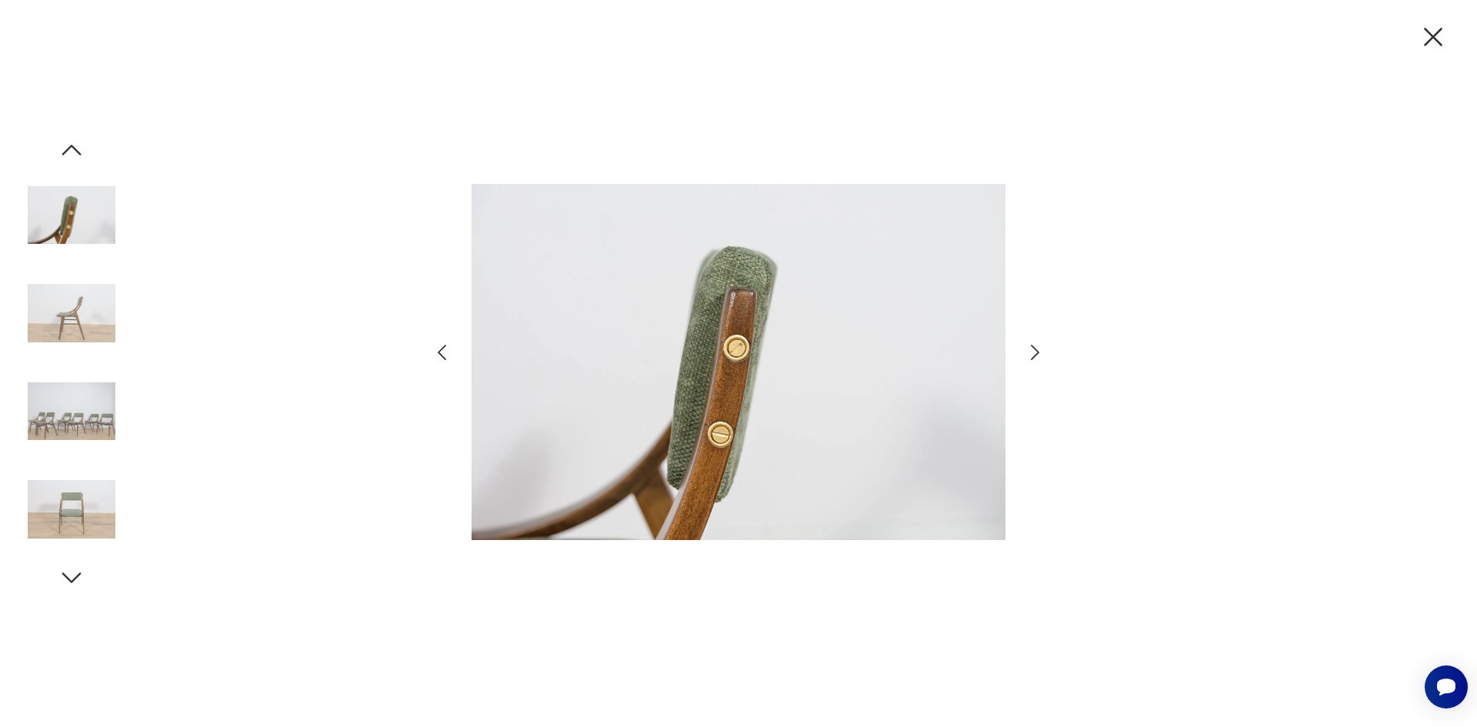
click at [1034, 349] on icon "button" at bounding box center [1035, 352] width 22 height 22
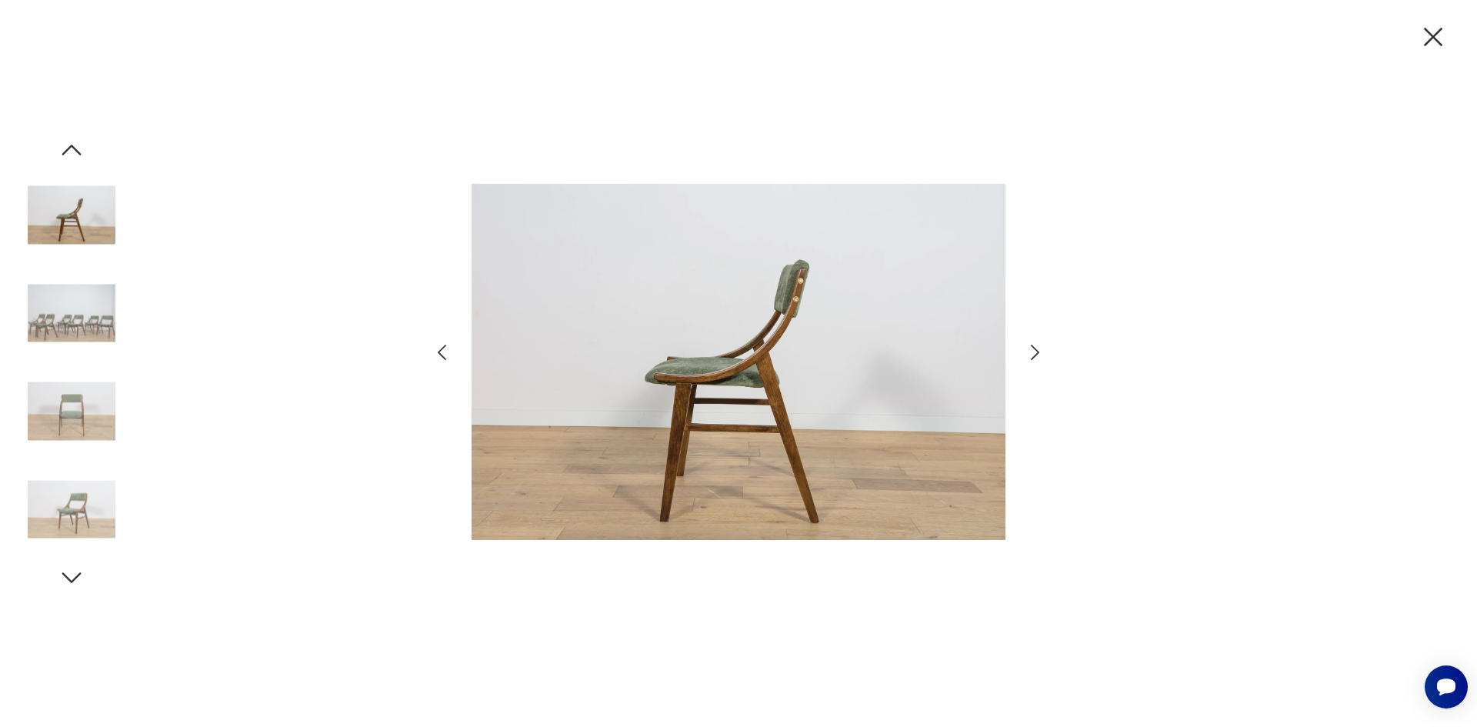
click at [1033, 351] on icon "button" at bounding box center [1035, 352] width 22 height 22
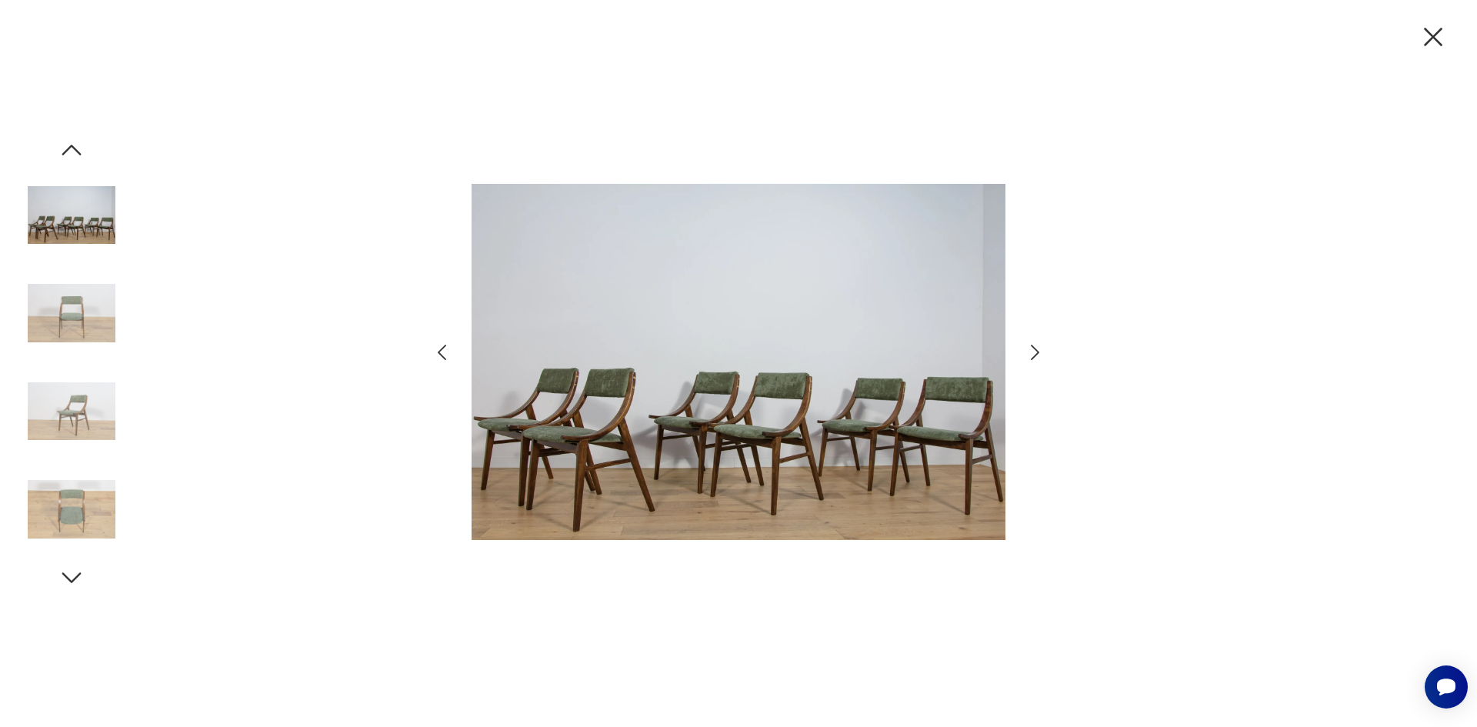
click at [1033, 351] on icon "button" at bounding box center [1035, 352] width 22 height 22
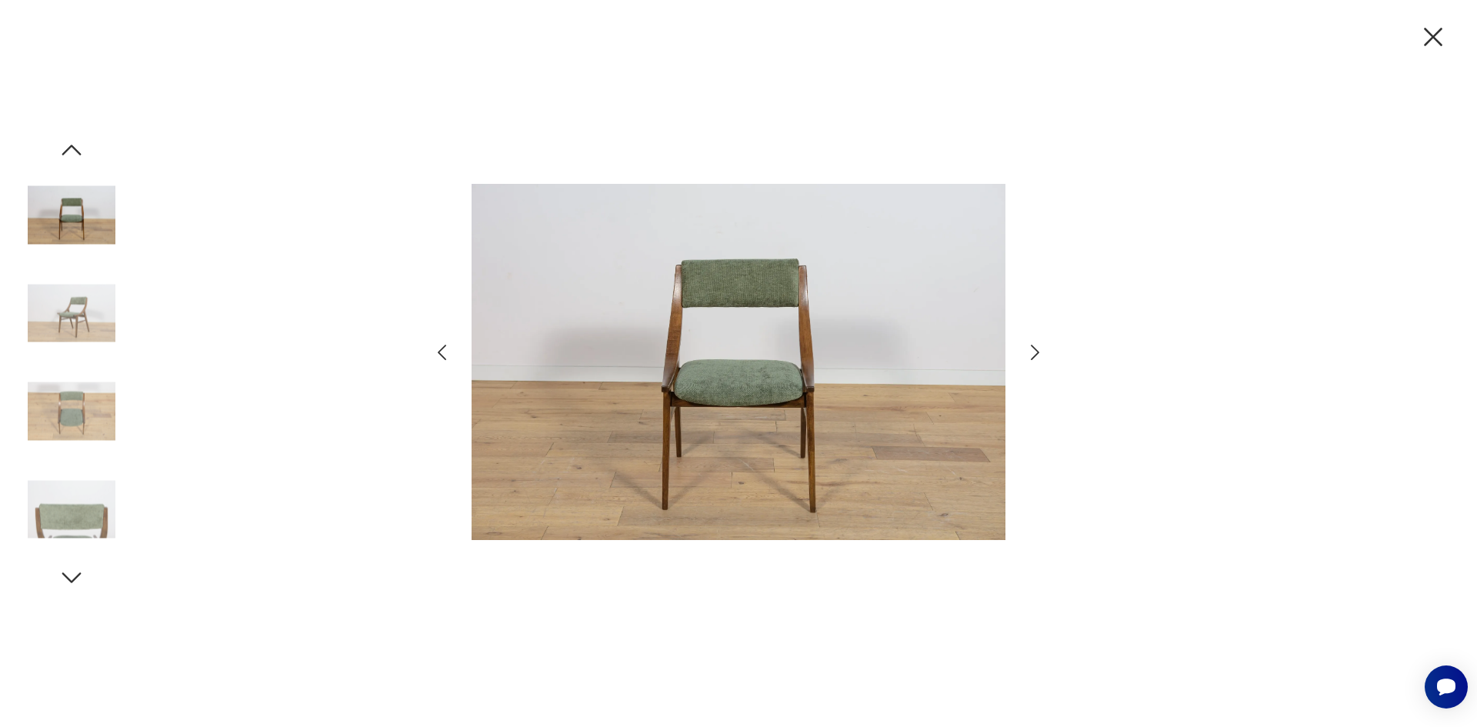
click at [1446, 44] on icon "button" at bounding box center [1433, 37] width 32 height 32
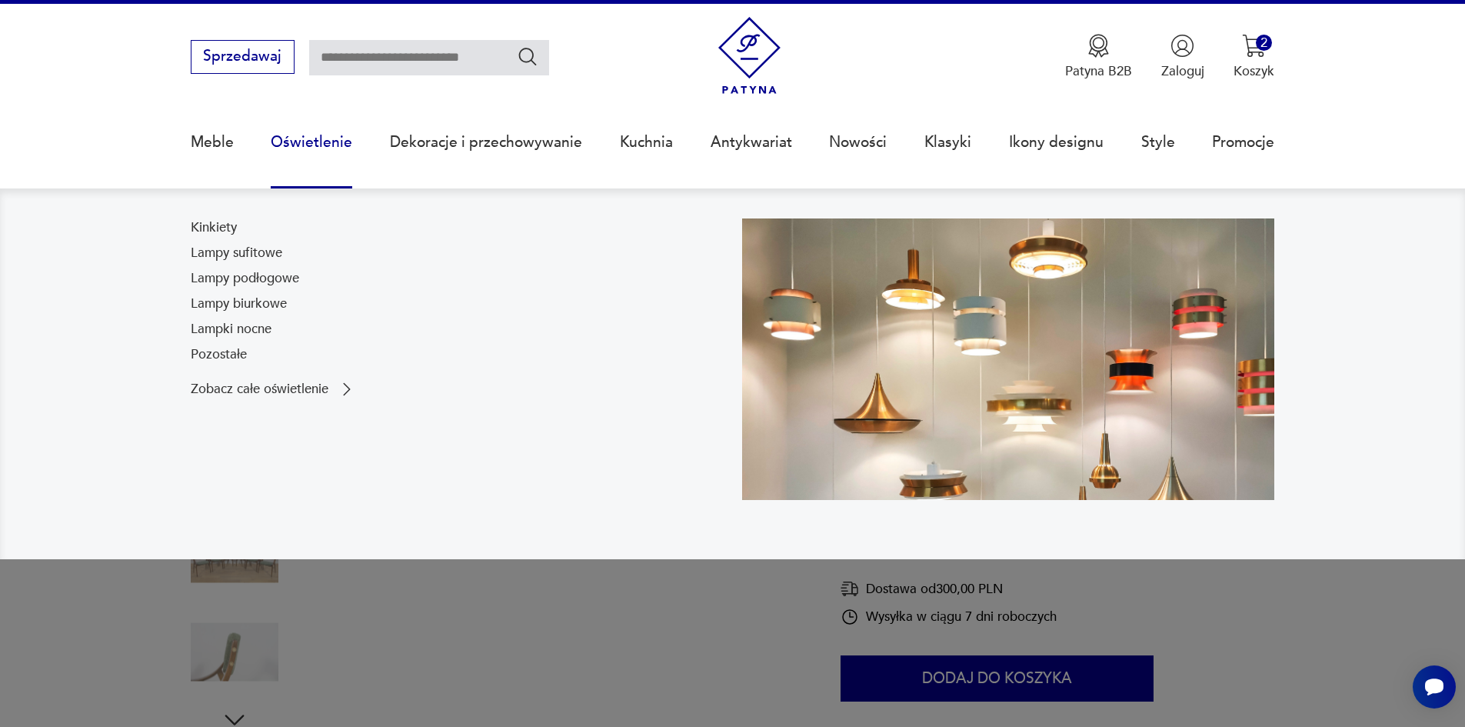
scroll to position [0, 0]
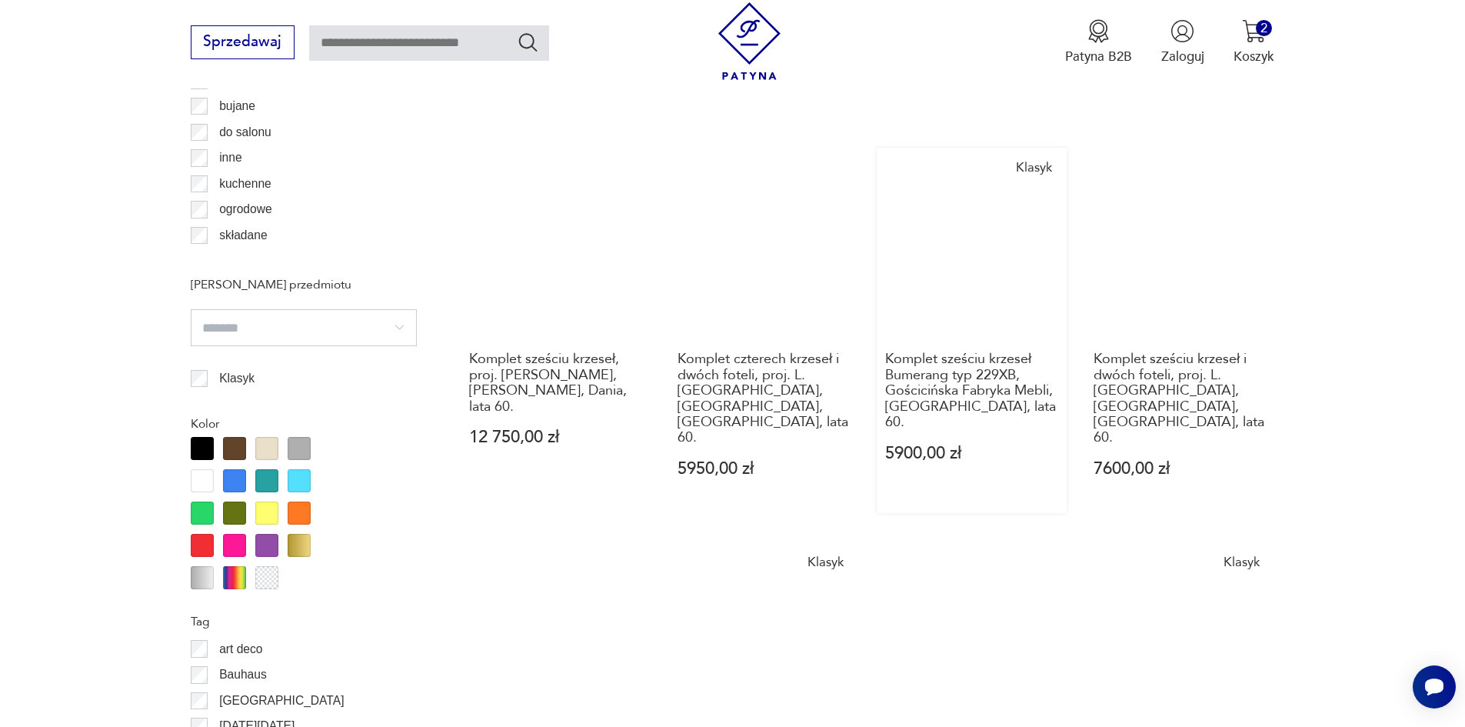
scroll to position [1509, 0]
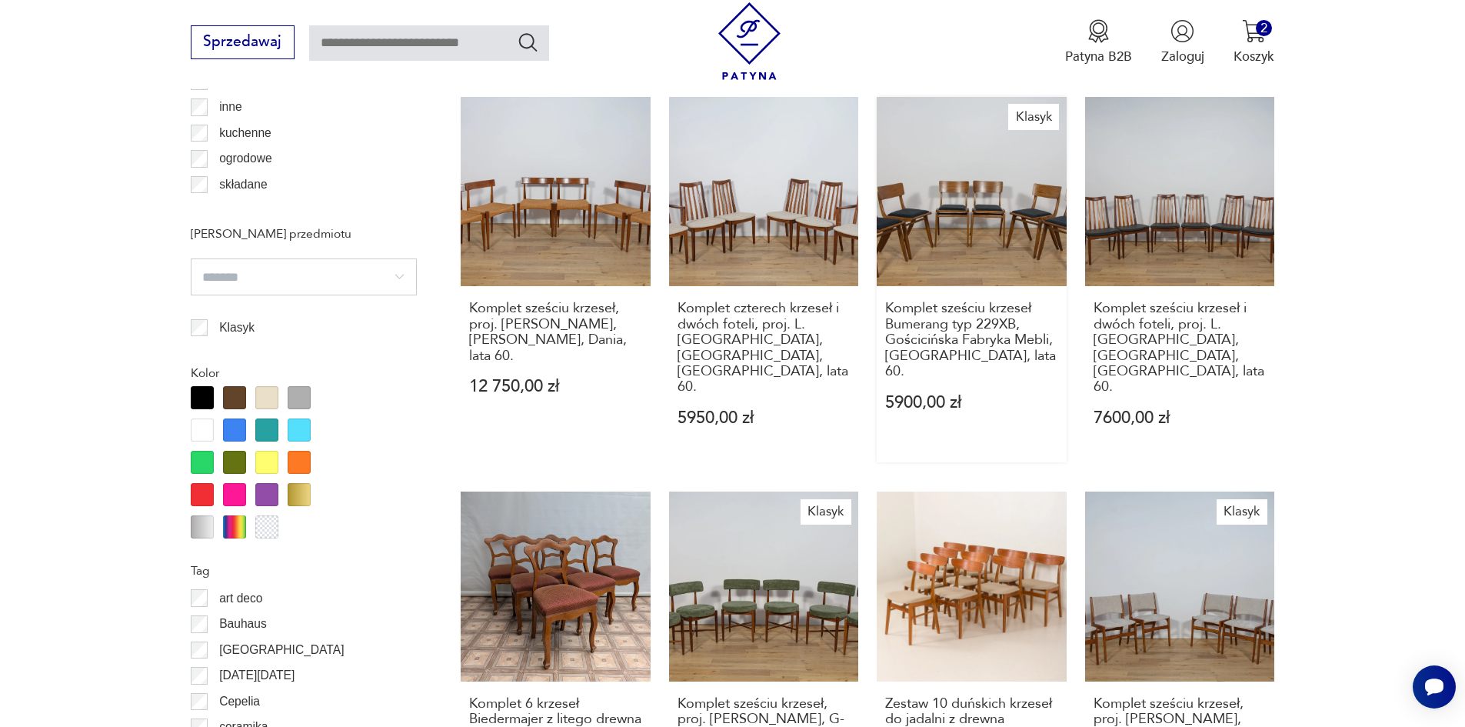
click at [937, 188] on link "Klasyk Komplet sześciu krzeseł Bumerang typ 229XB, Gościcińska Fabryka Mebli, […" at bounding box center [972, 279] width 190 height 365
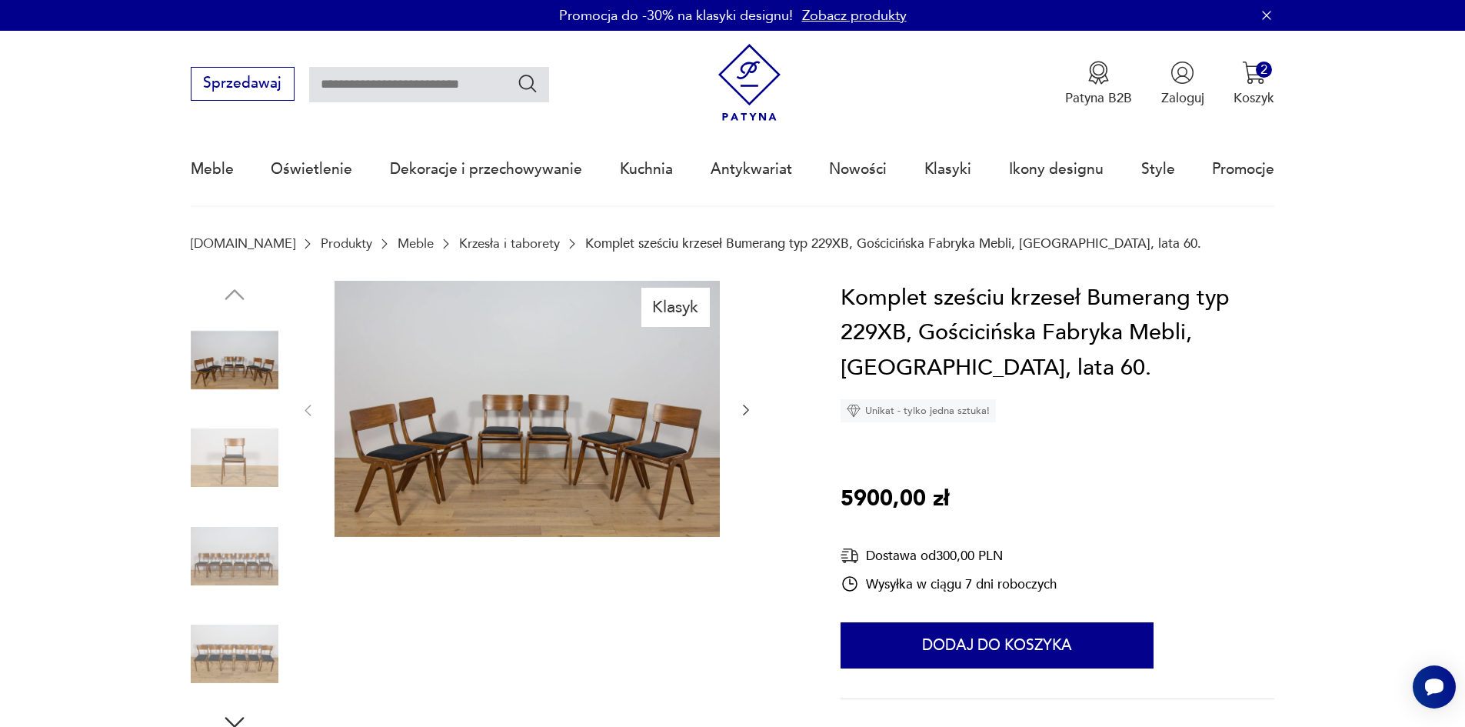
click at [581, 440] on img at bounding box center [527, 409] width 385 height 257
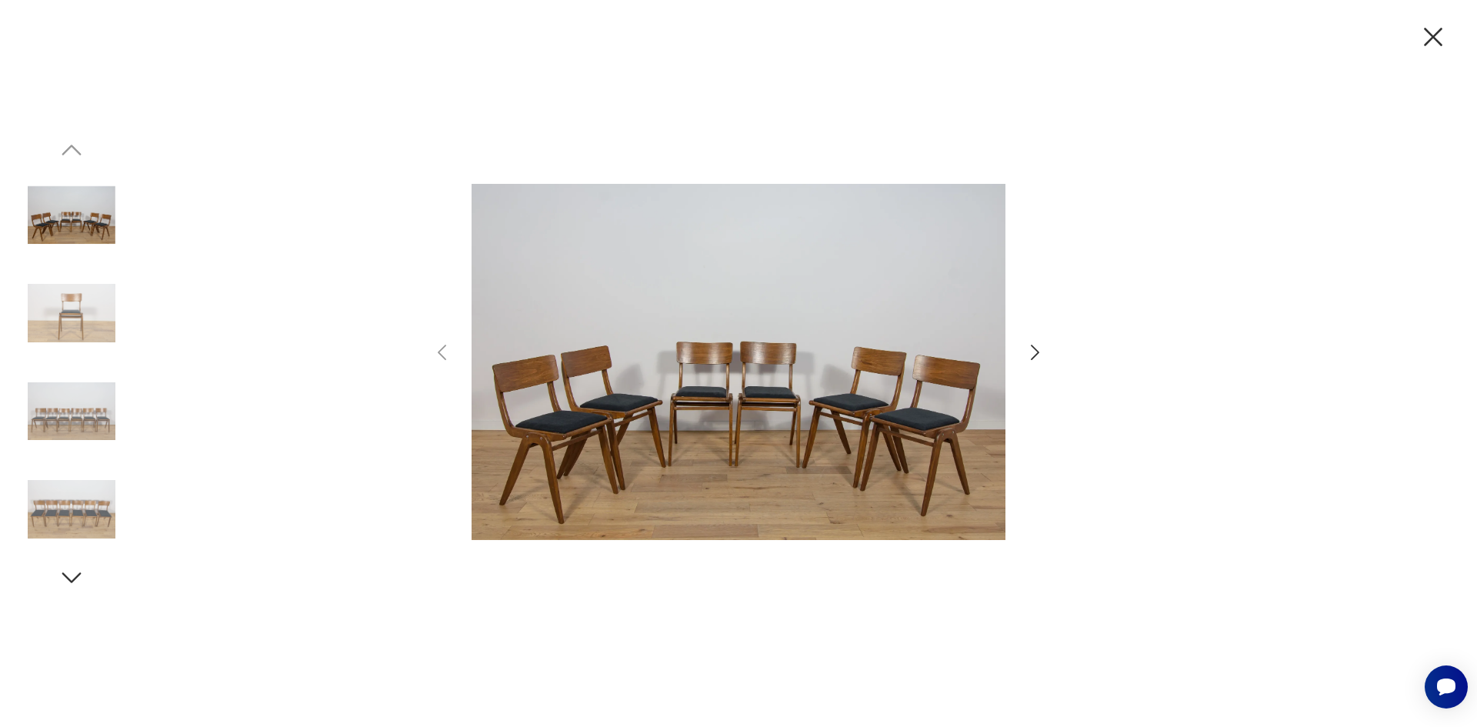
click at [872, 475] on img at bounding box center [738, 362] width 534 height 581
click at [1031, 351] on icon "button" at bounding box center [1035, 352] width 22 height 22
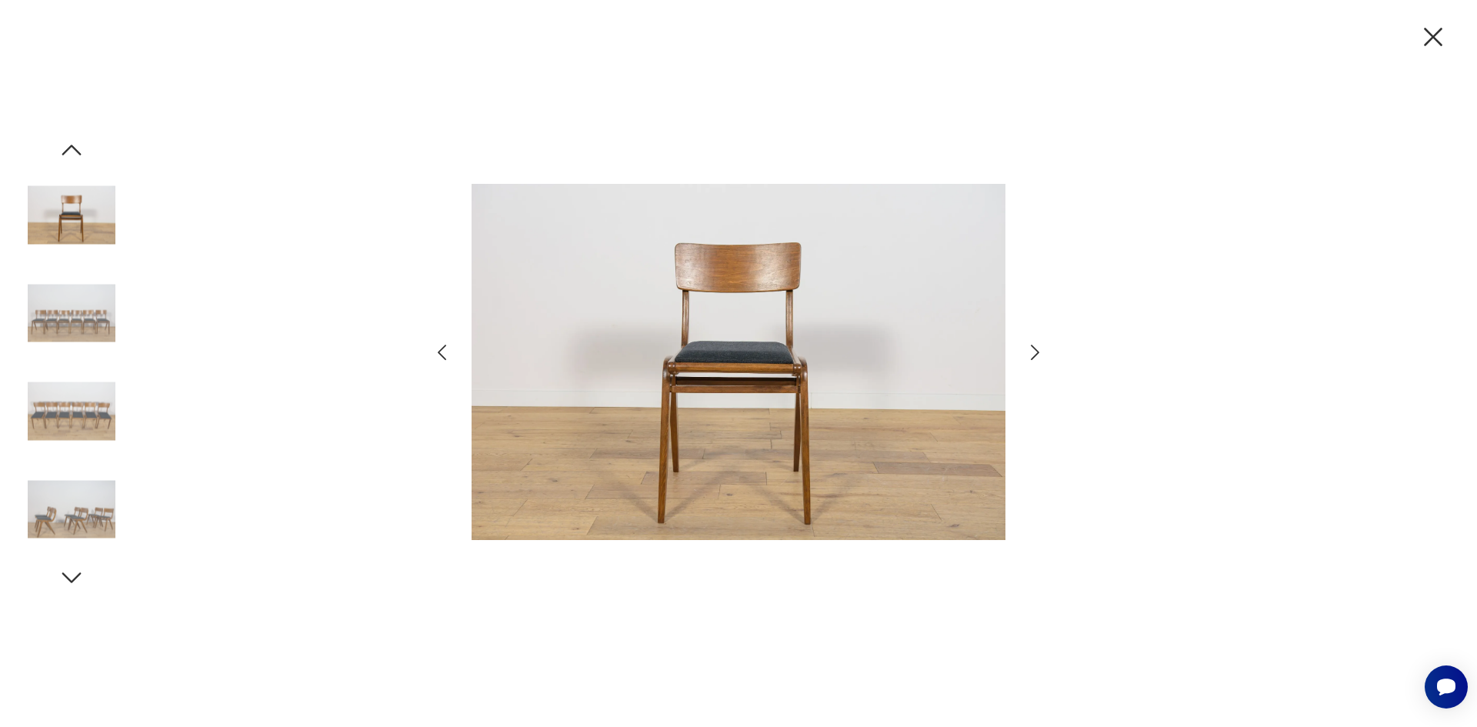
click at [1031, 351] on icon "button" at bounding box center [1035, 352] width 22 height 22
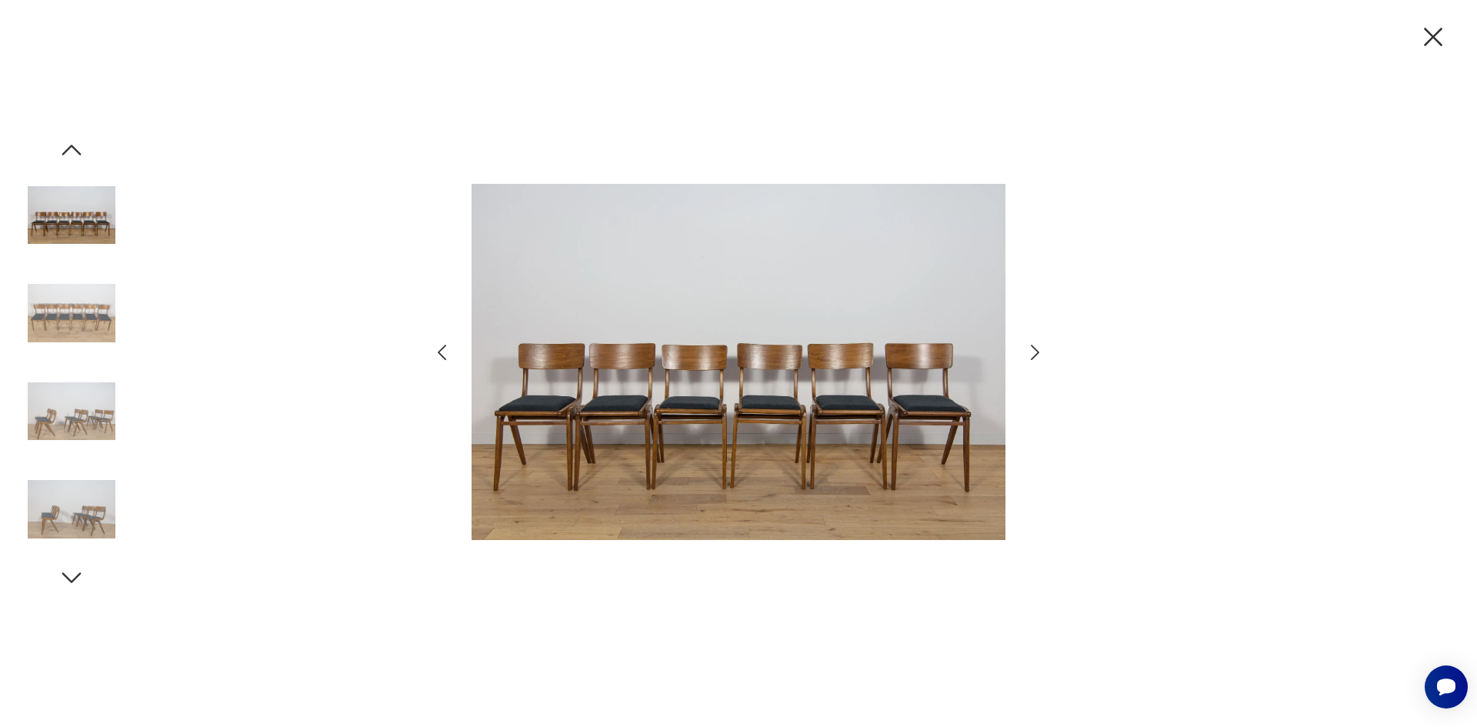
click at [1031, 351] on icon "button" at bounding box center [1035, 352] width 22 height 22
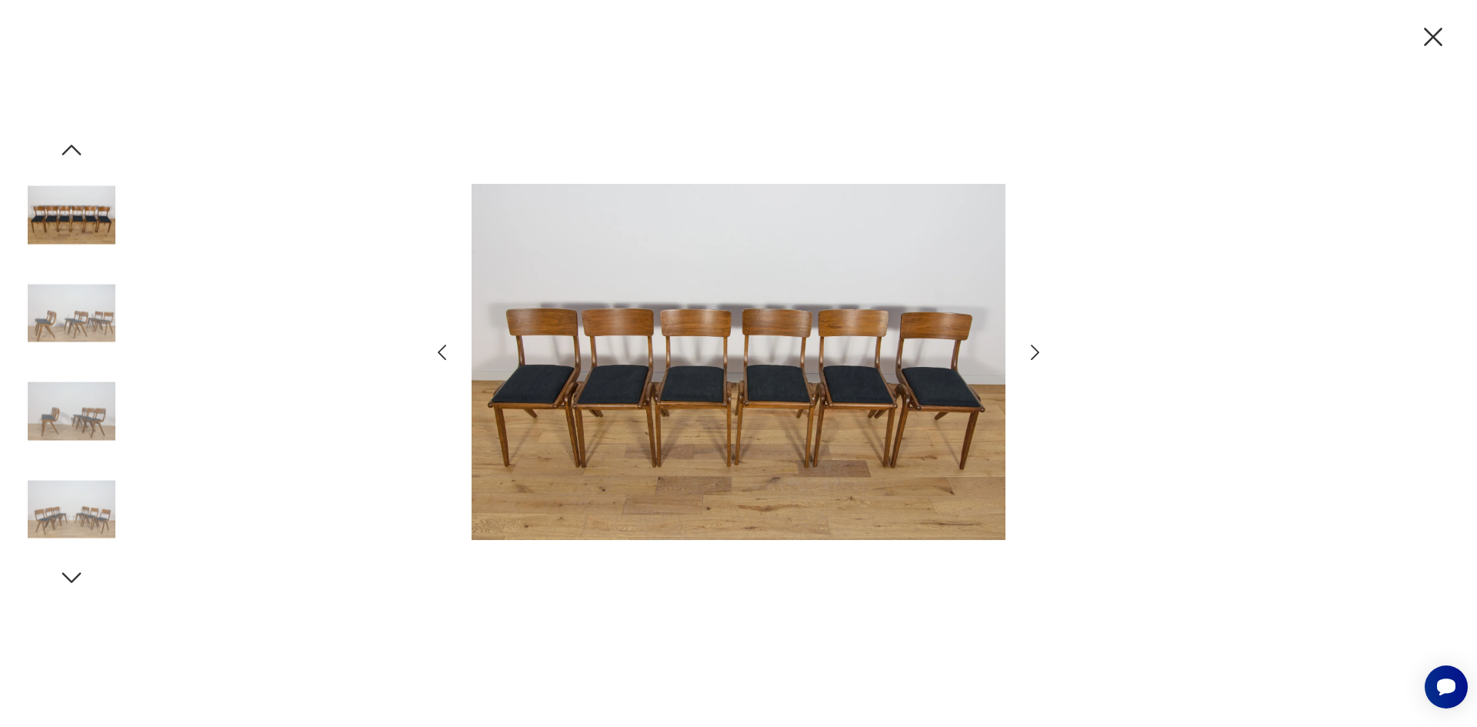
click at [1440, 40] on icon "button" at bounding box center [1433, 37] width 32 height 32
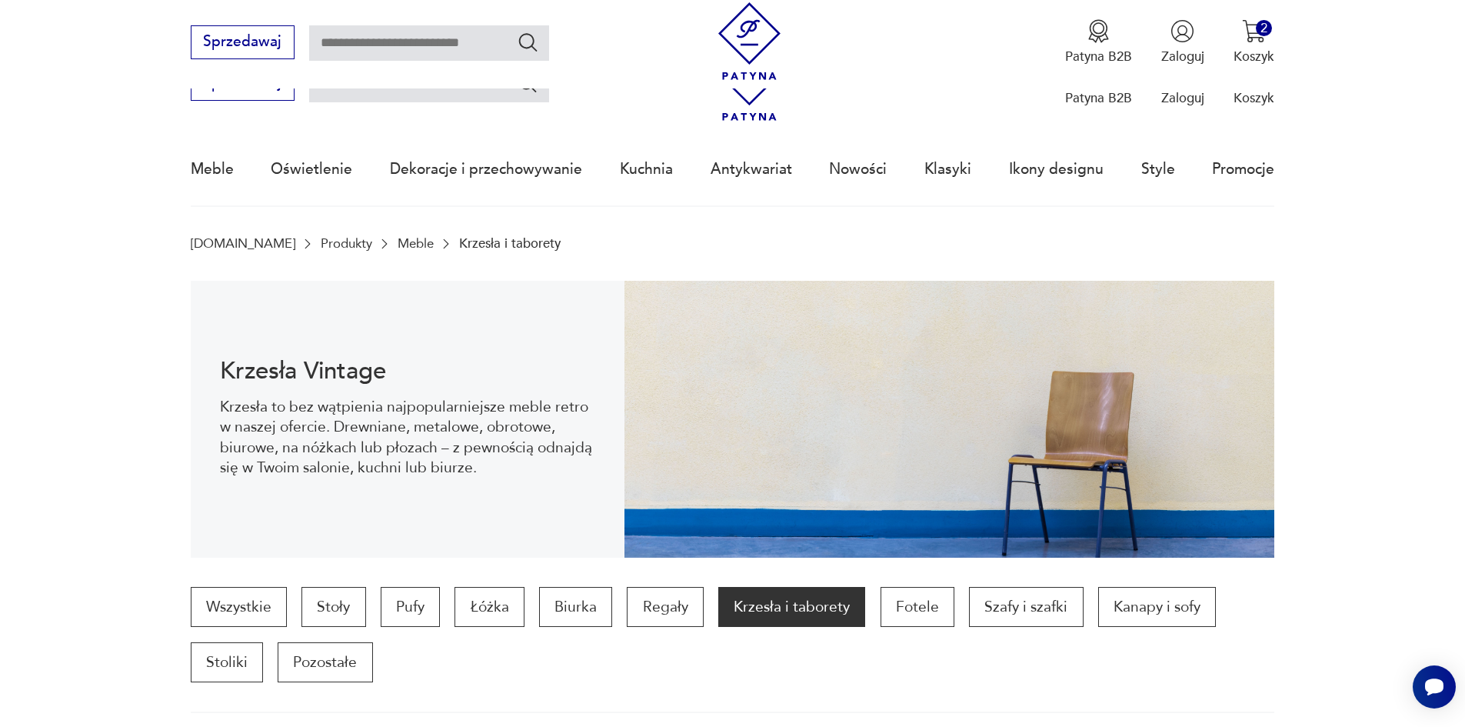
scroll to position [1680, 0]
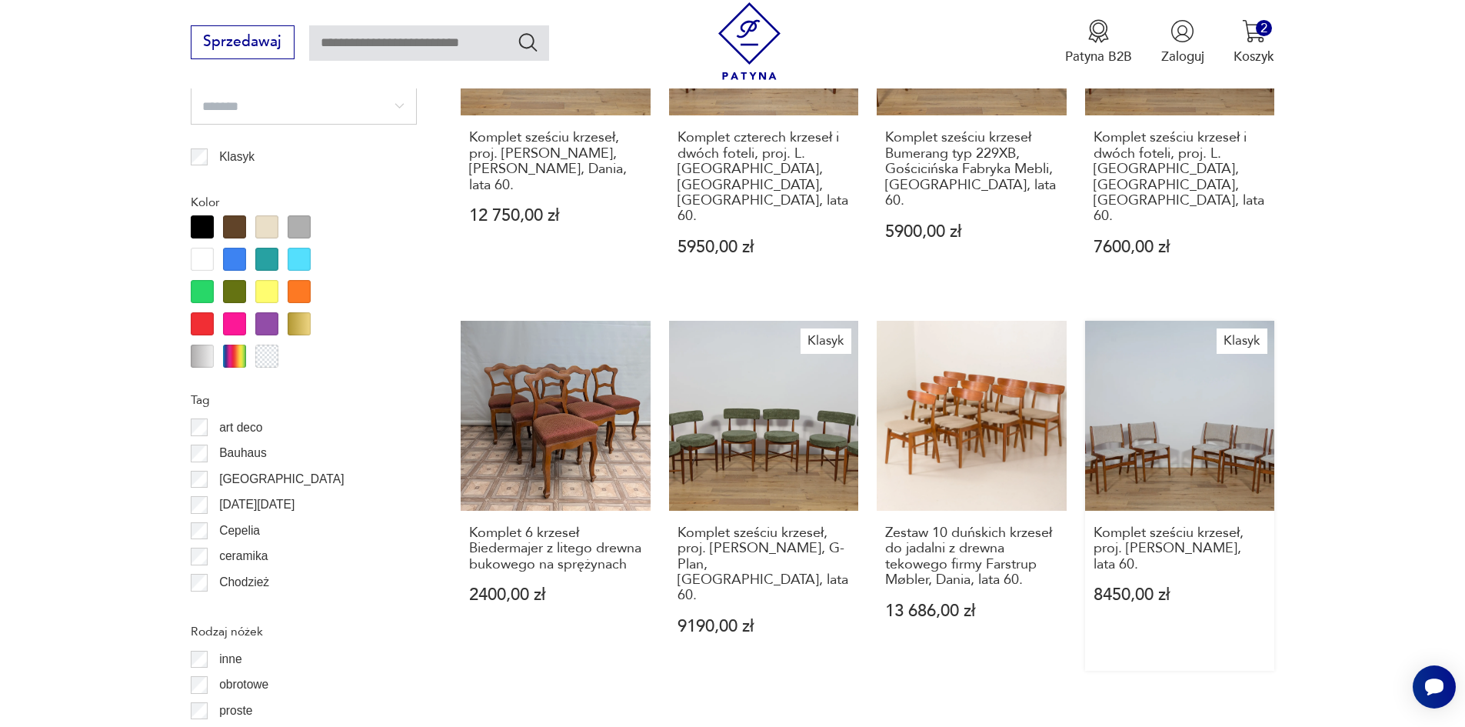
click at [1134, 391] on link "Klasyk Komplet sześciu krzeseł, proj. [PERSON_NAME], lata 60. 8450,00 zł" at bounding box center [1180, 496] width 190 height 350
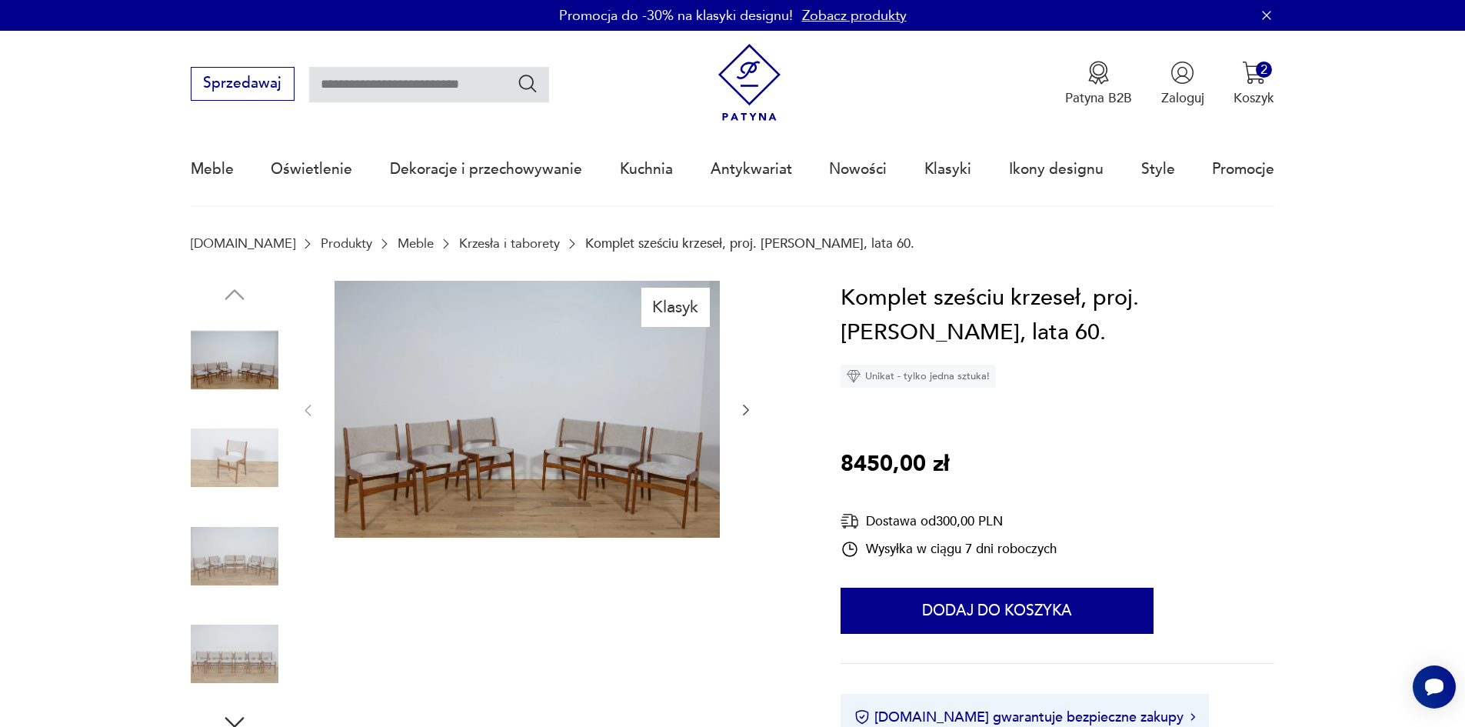
click at [258, 550] on img at bounding box center [235, 556] width 88 height 88
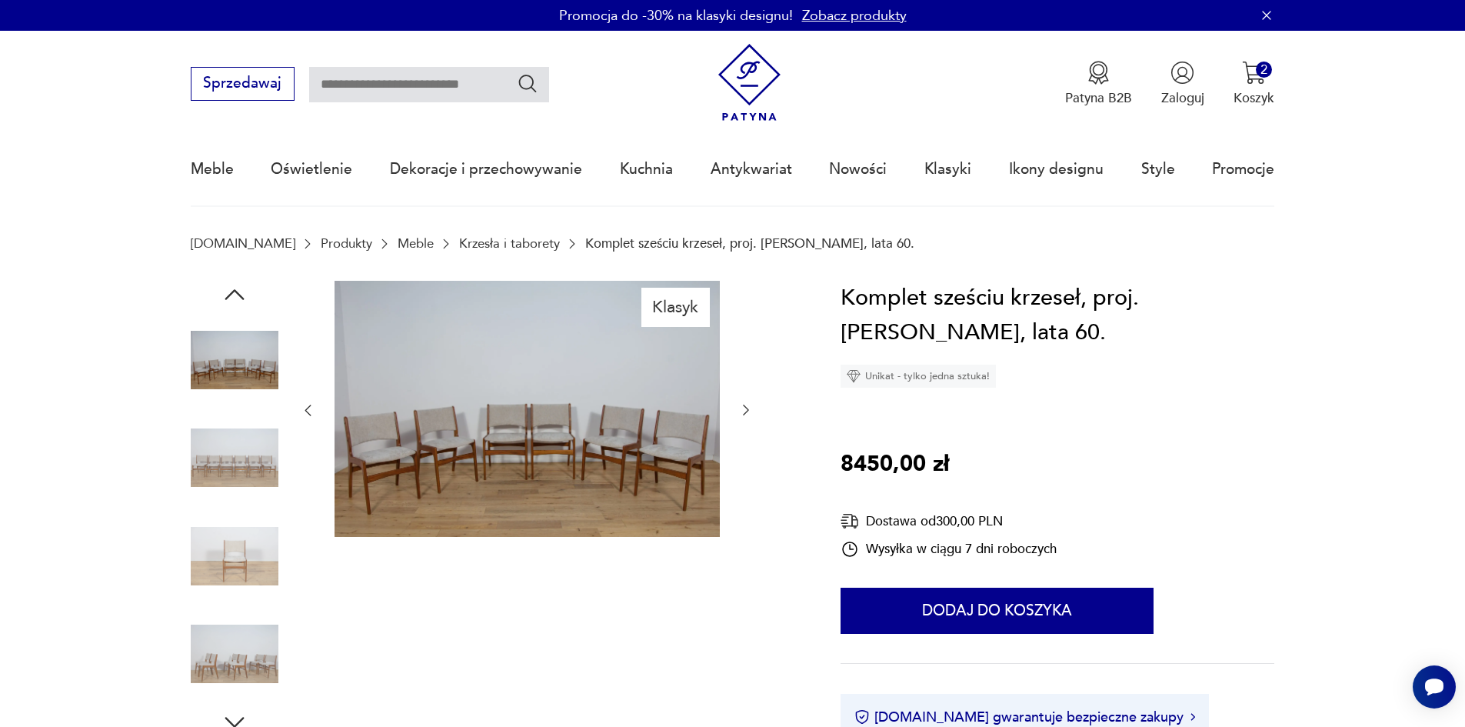
click at [537, 485] on img at bounding box center [527, 409] width 385 height 257
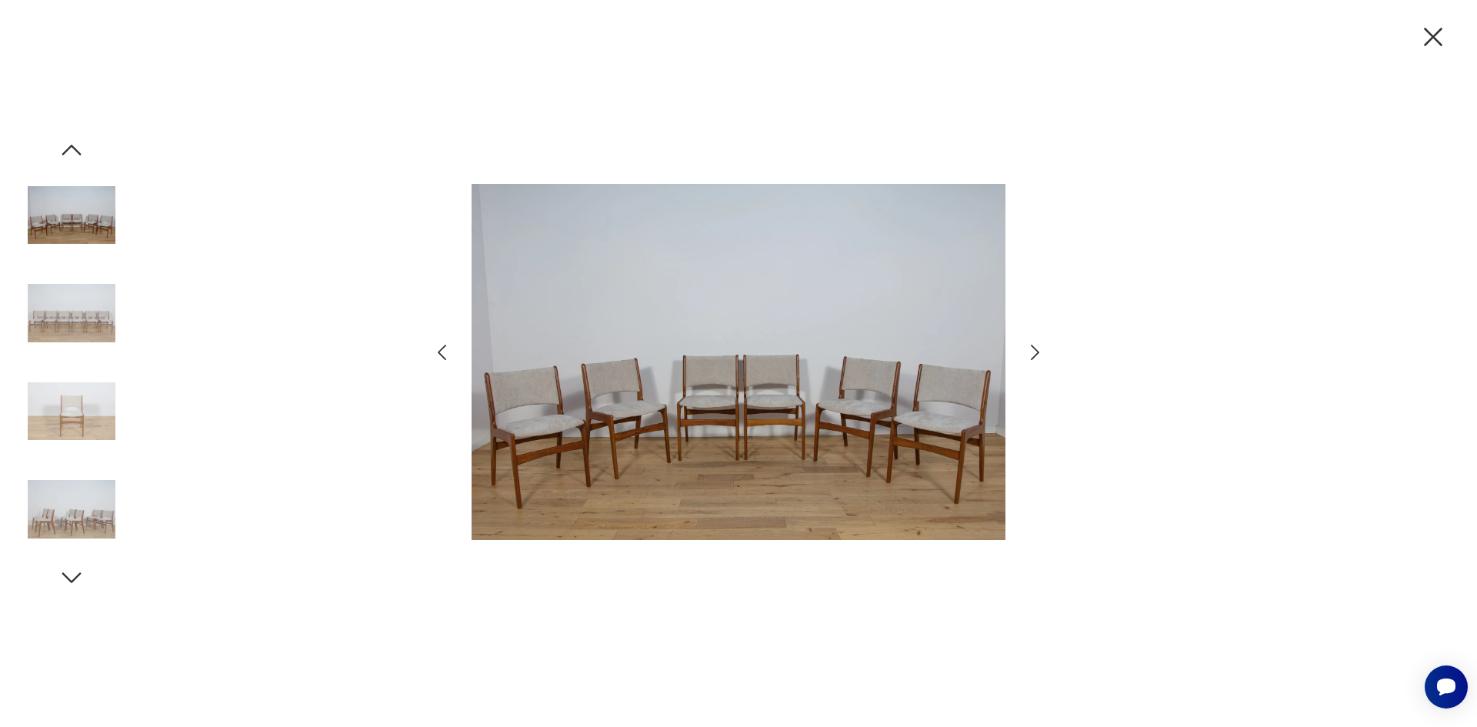
click at [782, 401] on img at bounding box center [738, 362] width 534 height 581
click at [78, 422] on img at bounding box center [72, 412] width 88 height 88
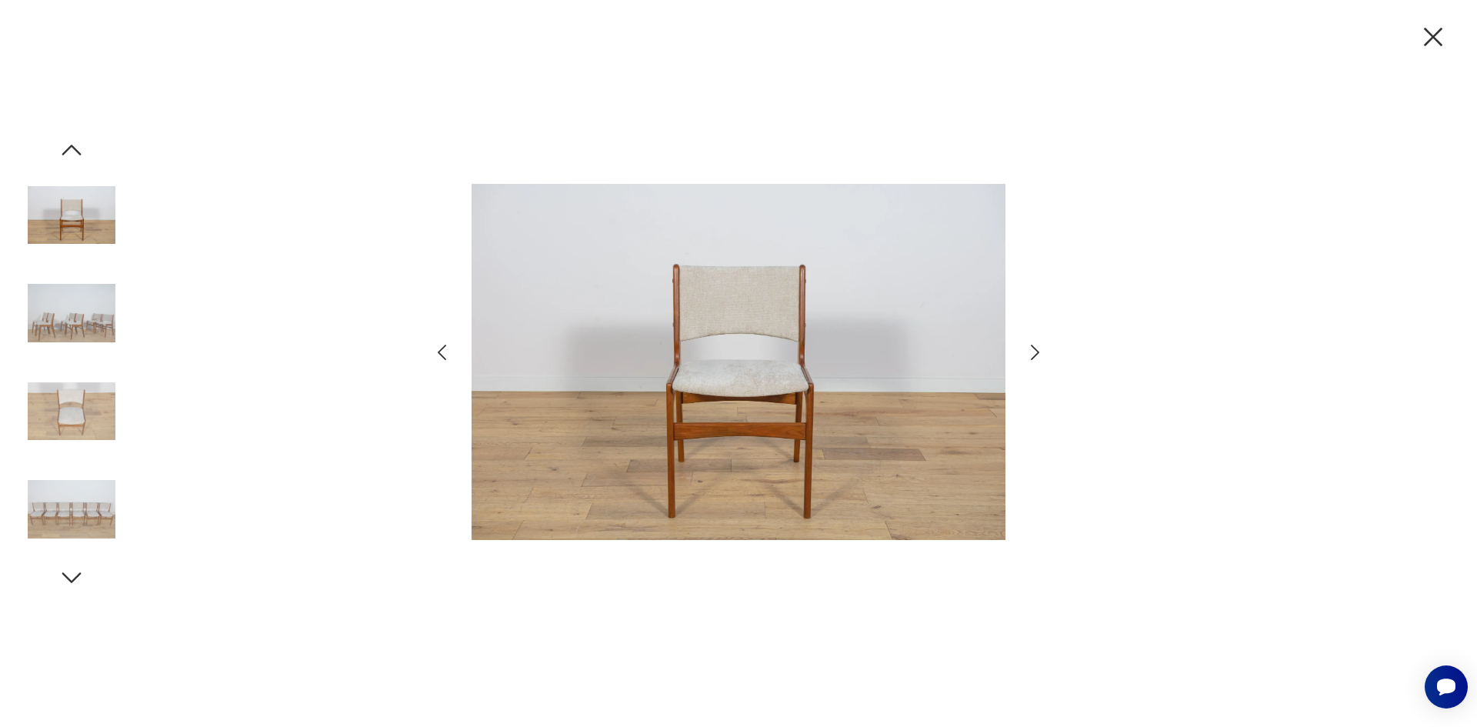
click at [709, 401] on img at bounding box center [738, 362] width 534 height 581
click at [968, 354] on img at bounding box center [738, 362] width 534 height 581
click at [1040, 356] on icon "button" at bounding box center [1035, 352] width 22 height 22
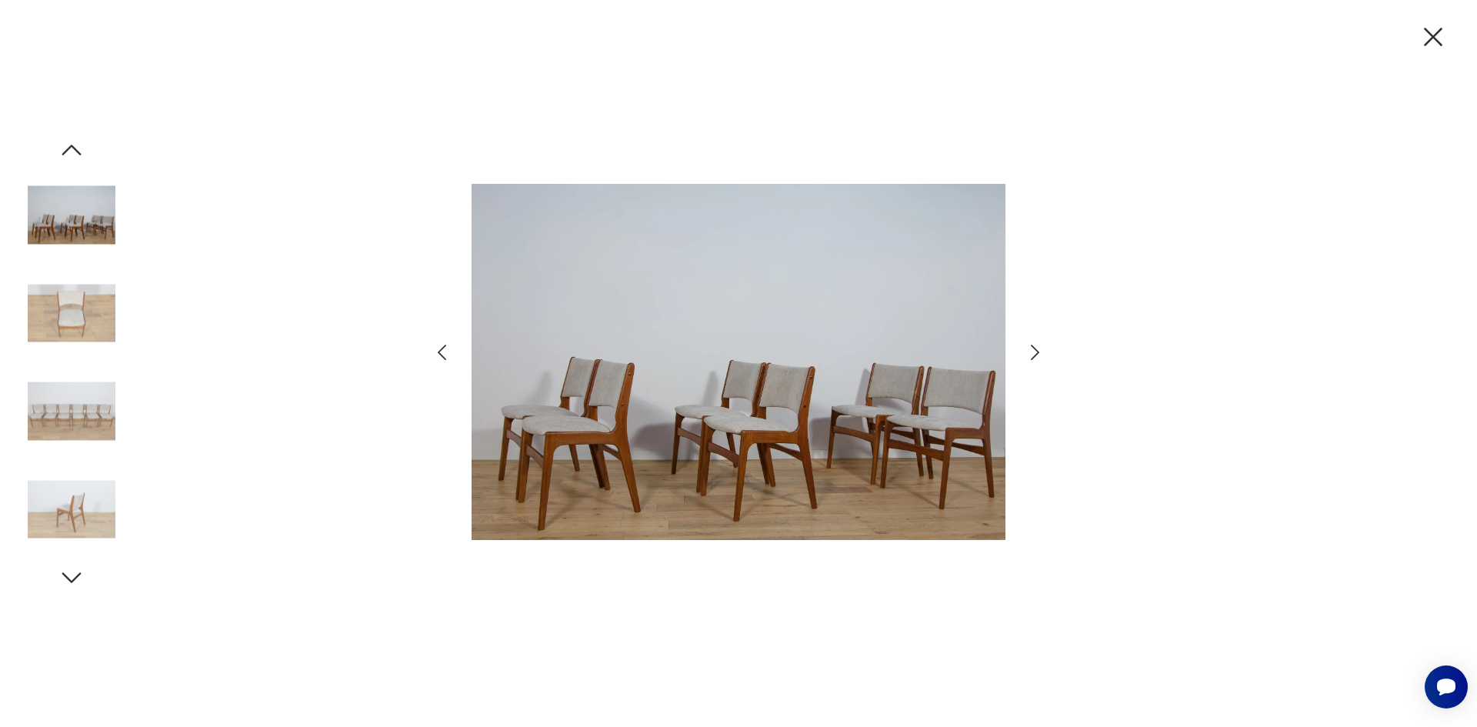
click at [1033, 350] on icon "button" at bounding box center [1035, 352] width 22 height 22
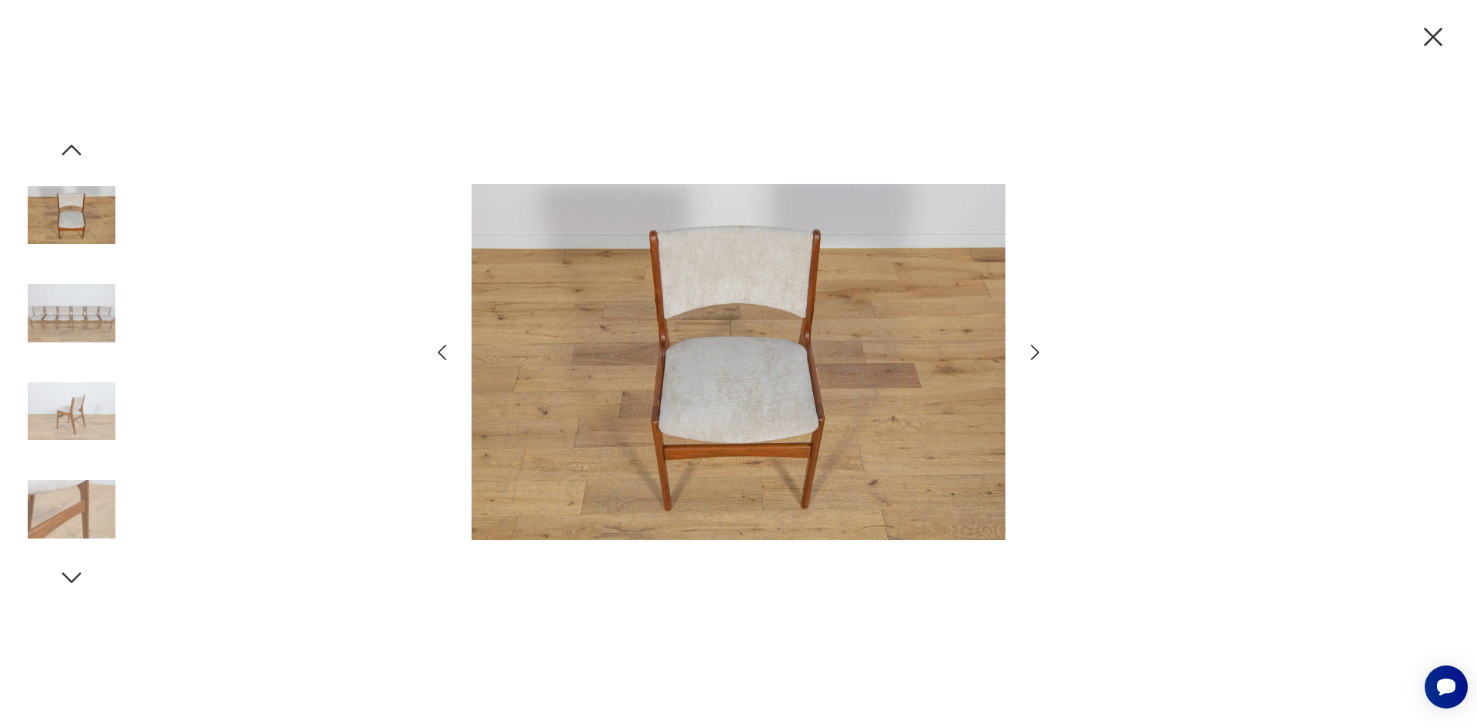
click at [1434, 35] on icon "button" at bounding box center [1433, 37] width 32 height 32
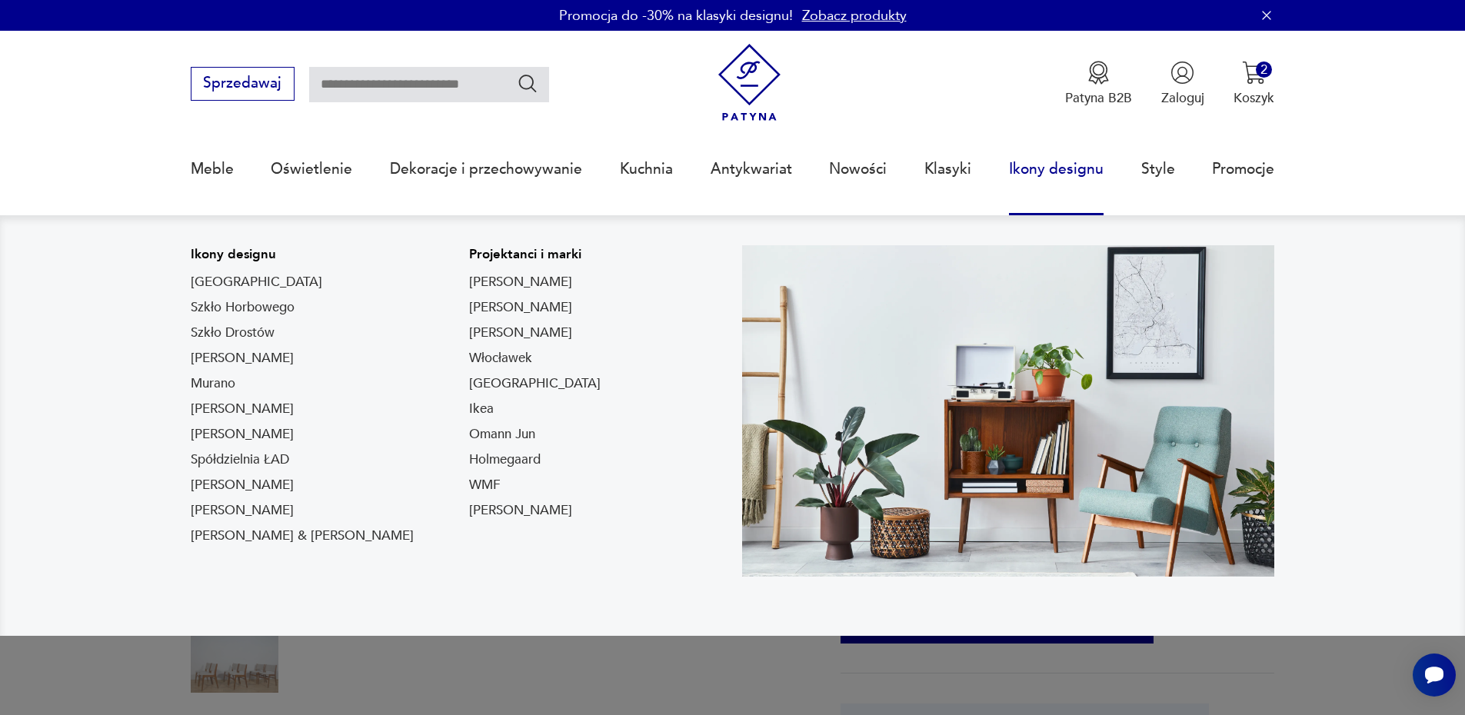
click at [1033, 173] on link "Ikony designu" at bounding box center [1056, 169] width 95 height 71
click at [1040, 167] on link "Ikony designu" at bounding box center [1056, 169] width 95 height 71
click at [1073, 175] on link "Ikony designu" at bounding box center [1056, 169] width 95 height 71
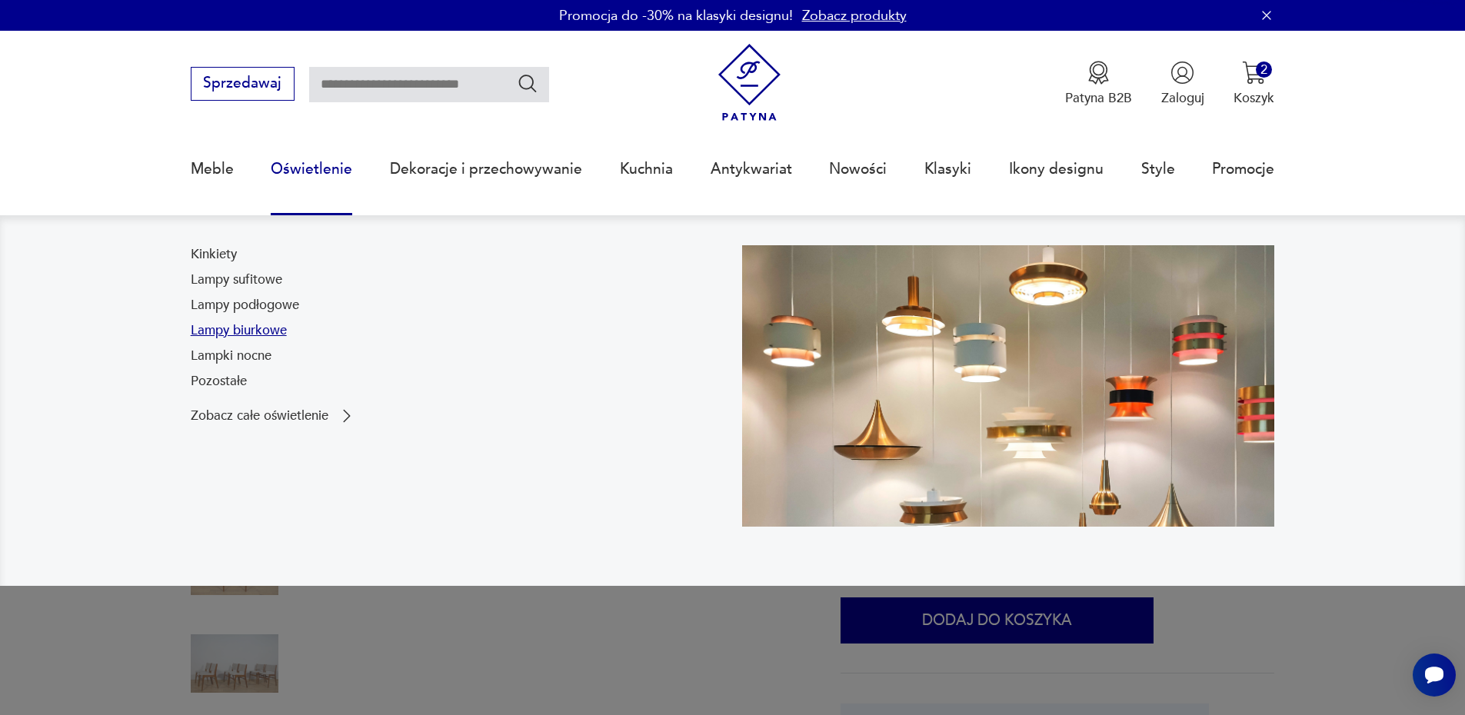
click at [242, 330] on link "Lampy biurkowe" at bounding box center [239, 330] width 96 height 18
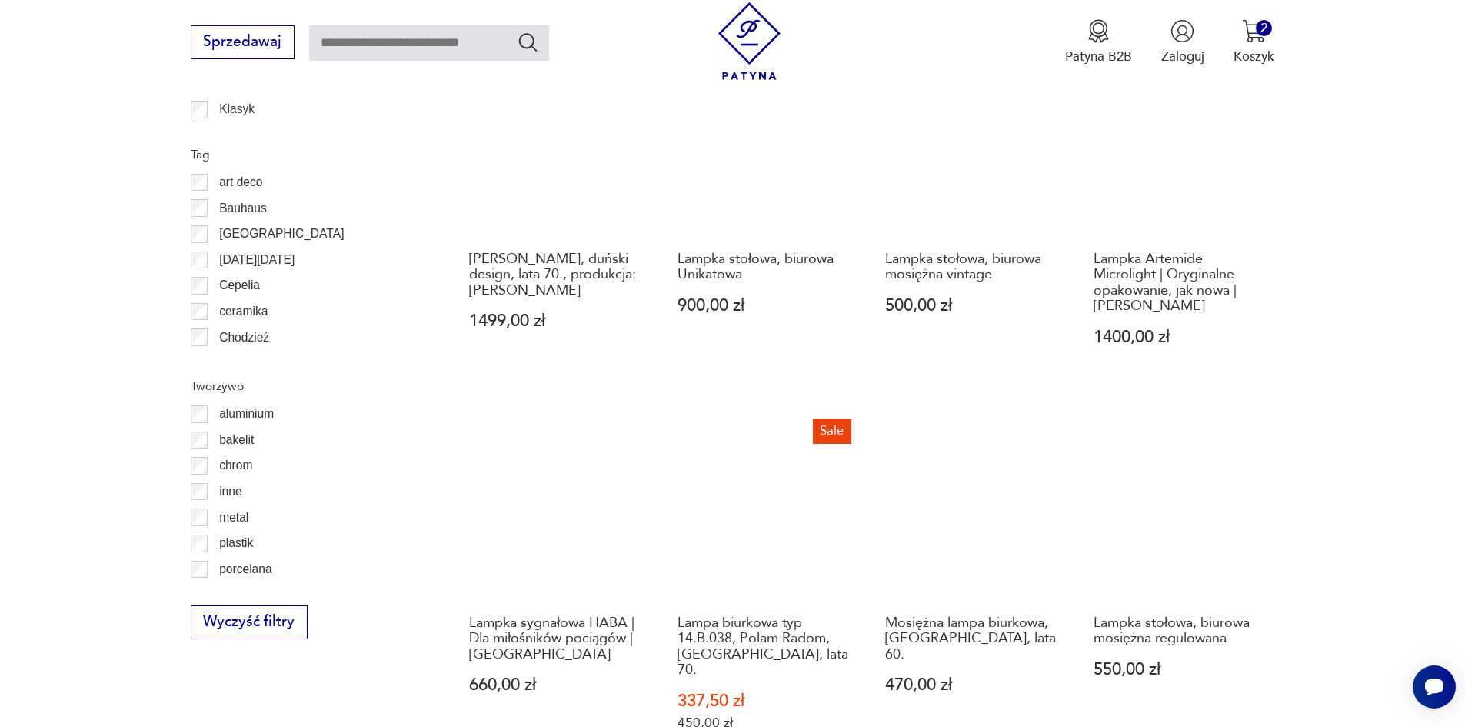
scroll to position [1612, 0]
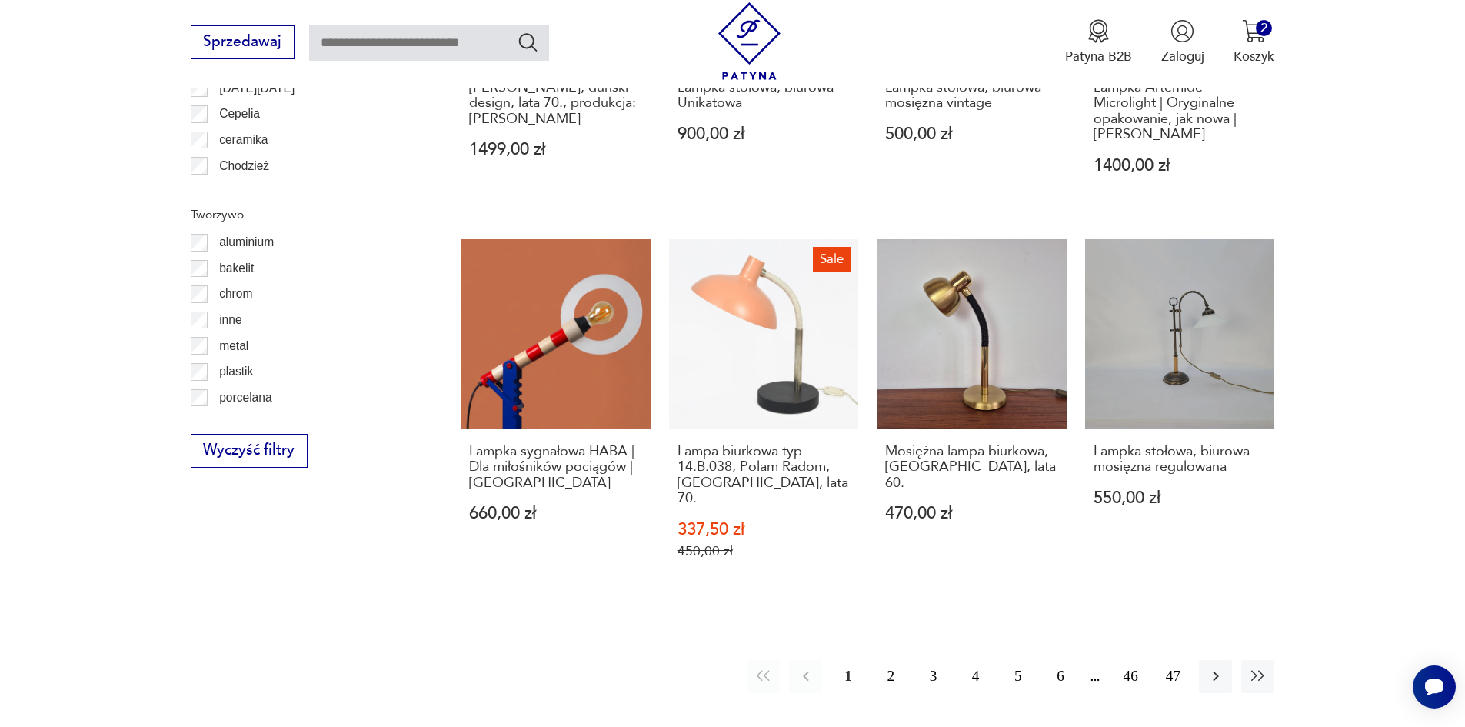
click at [890, 660] on button "2" at bounding box center [890, 676] width 33 height 33
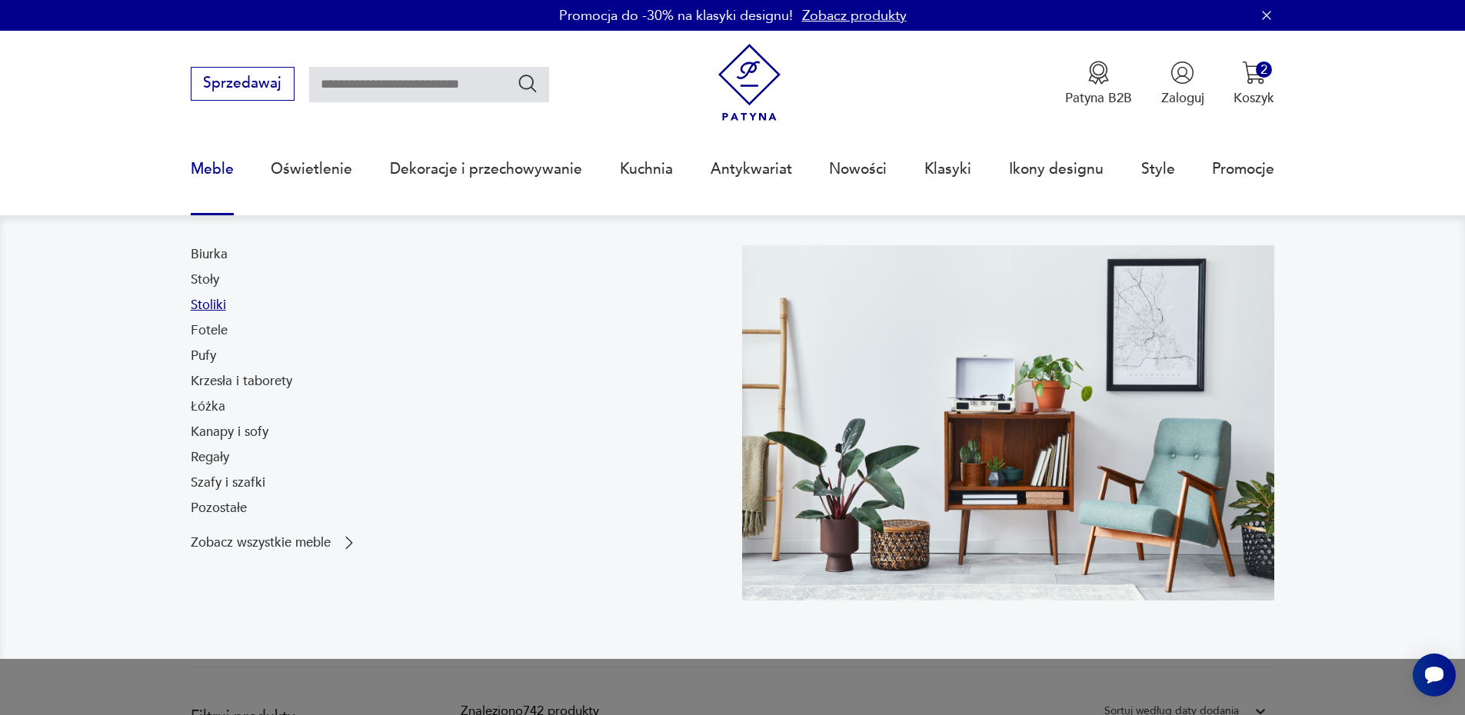
click at [202, 301] on link "Stoliki" at bounding box center [208, 305] width 35 height 18
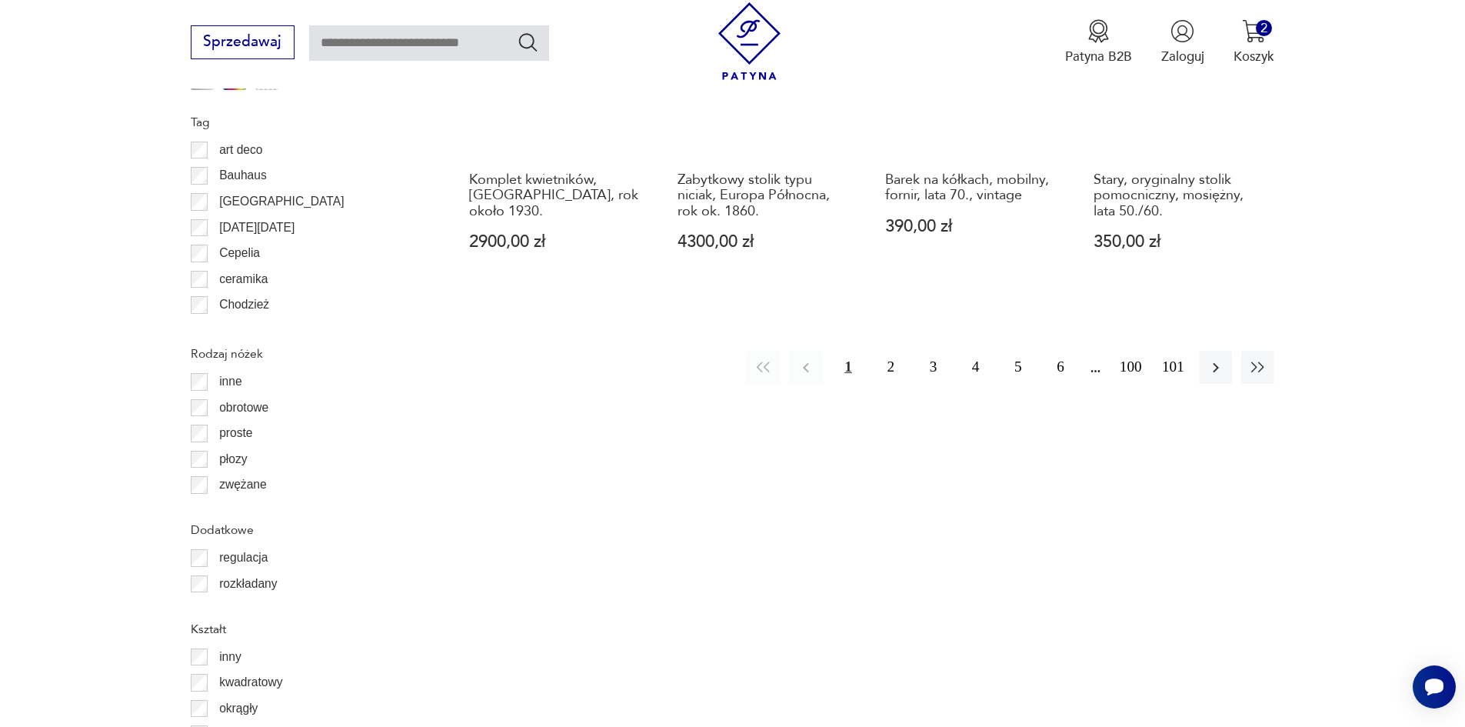
scroll to position [1918, 0]
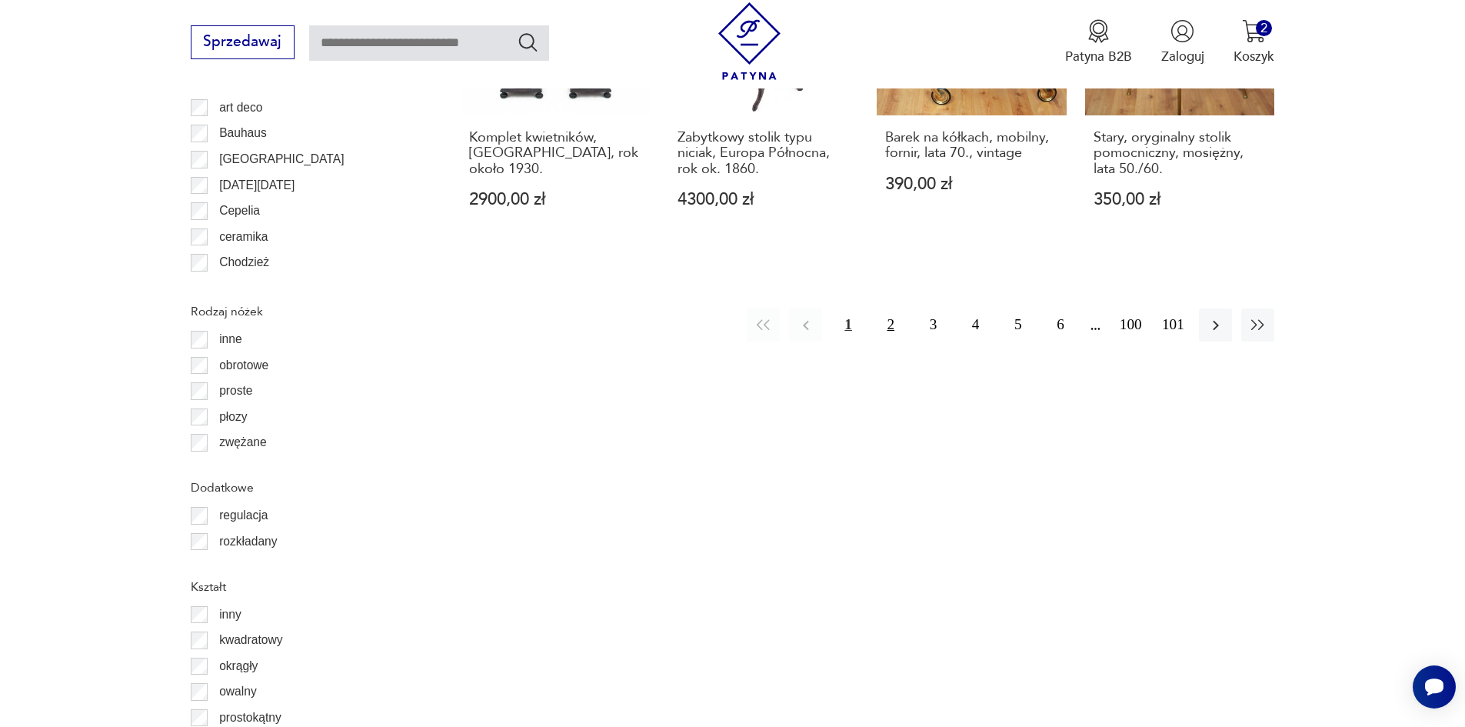
click at [891, 332] on button "2" at bounding box center [890, 324] width 33 height 33
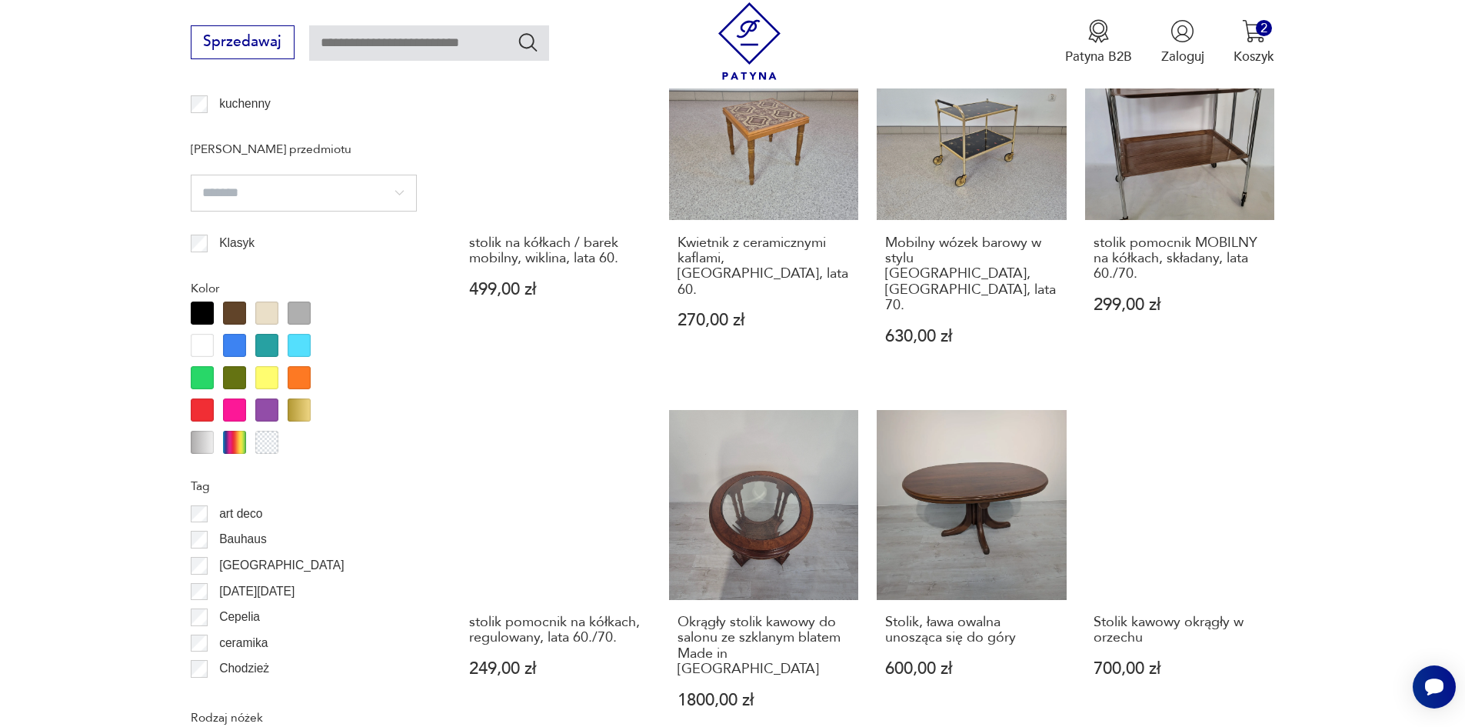
scroll to position [1820, 0]
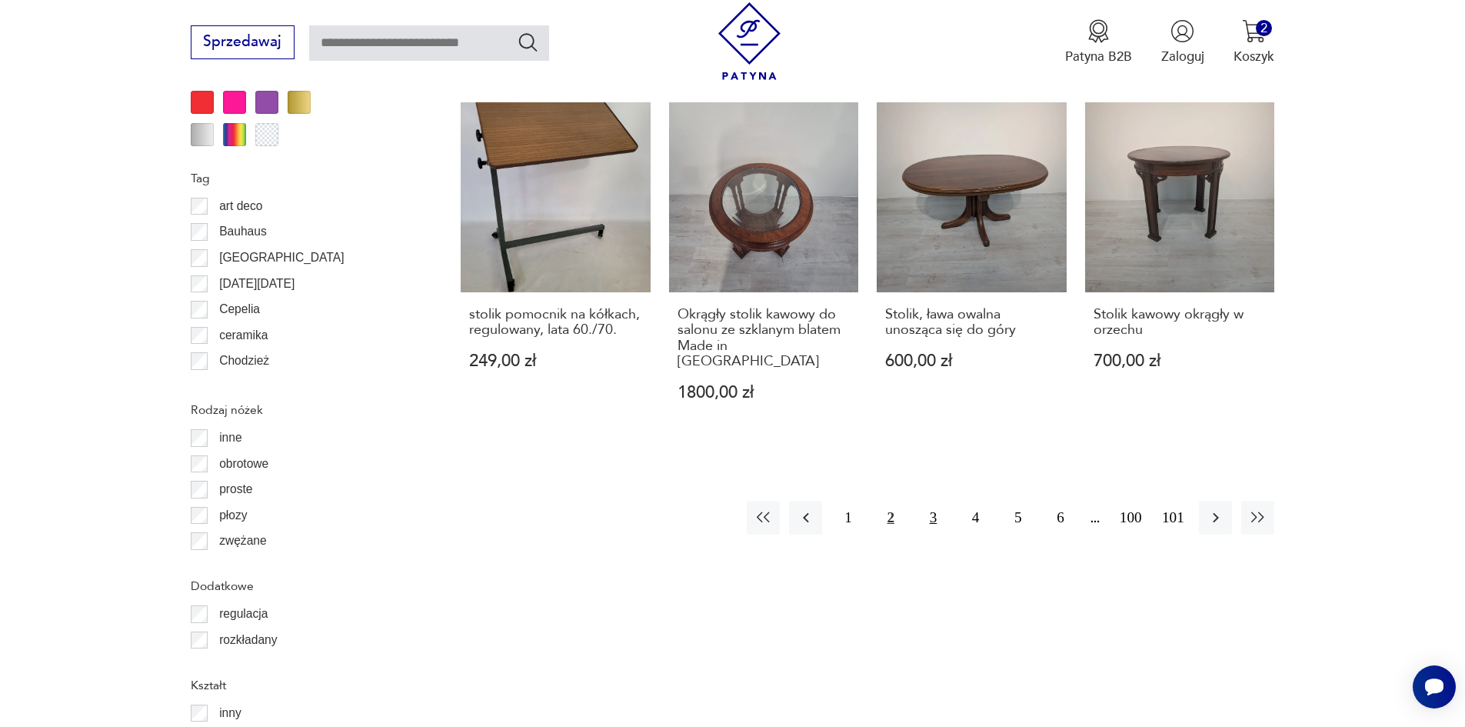
click at [935, 501] on button "3" at bounding box center [933, 517] width 33 height 33
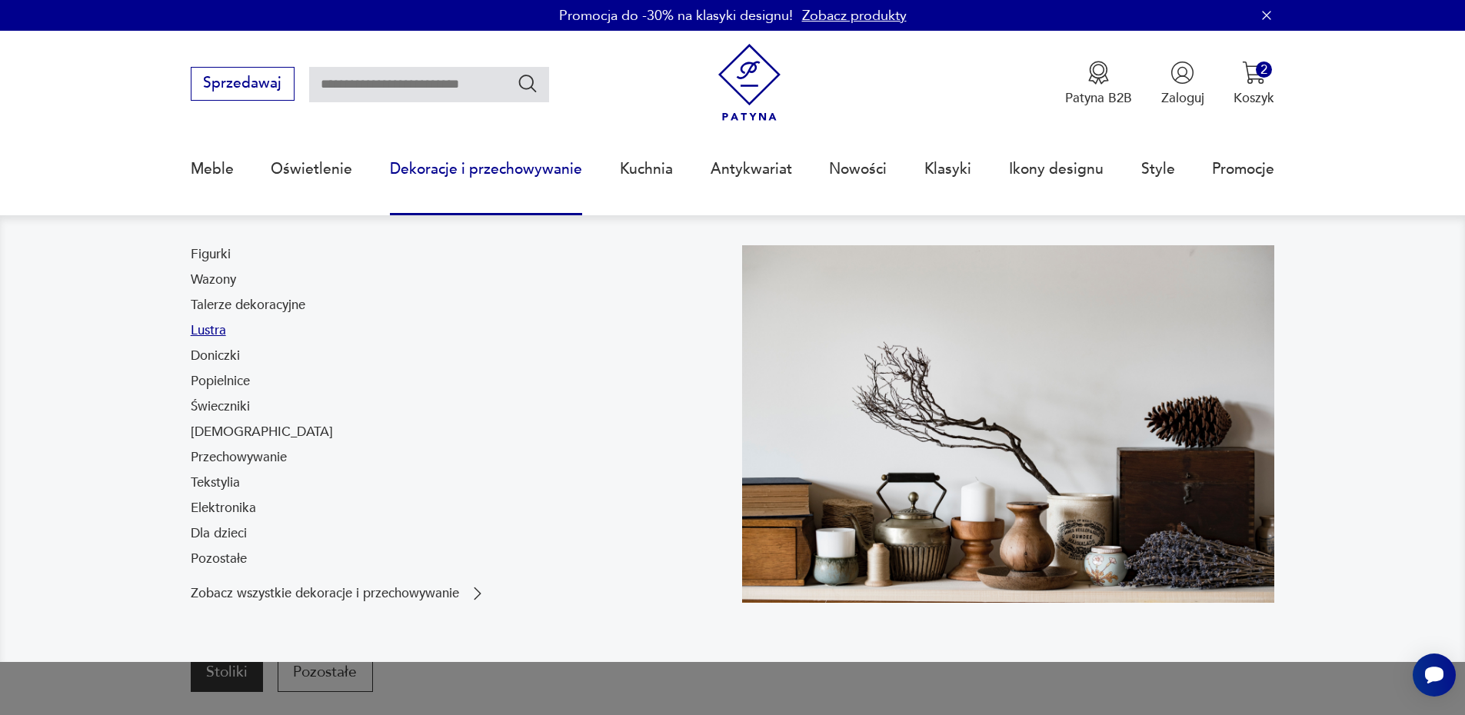
click at [215, 327] on link "Lustra" at bounding box center [208, 330] width 35 height 18
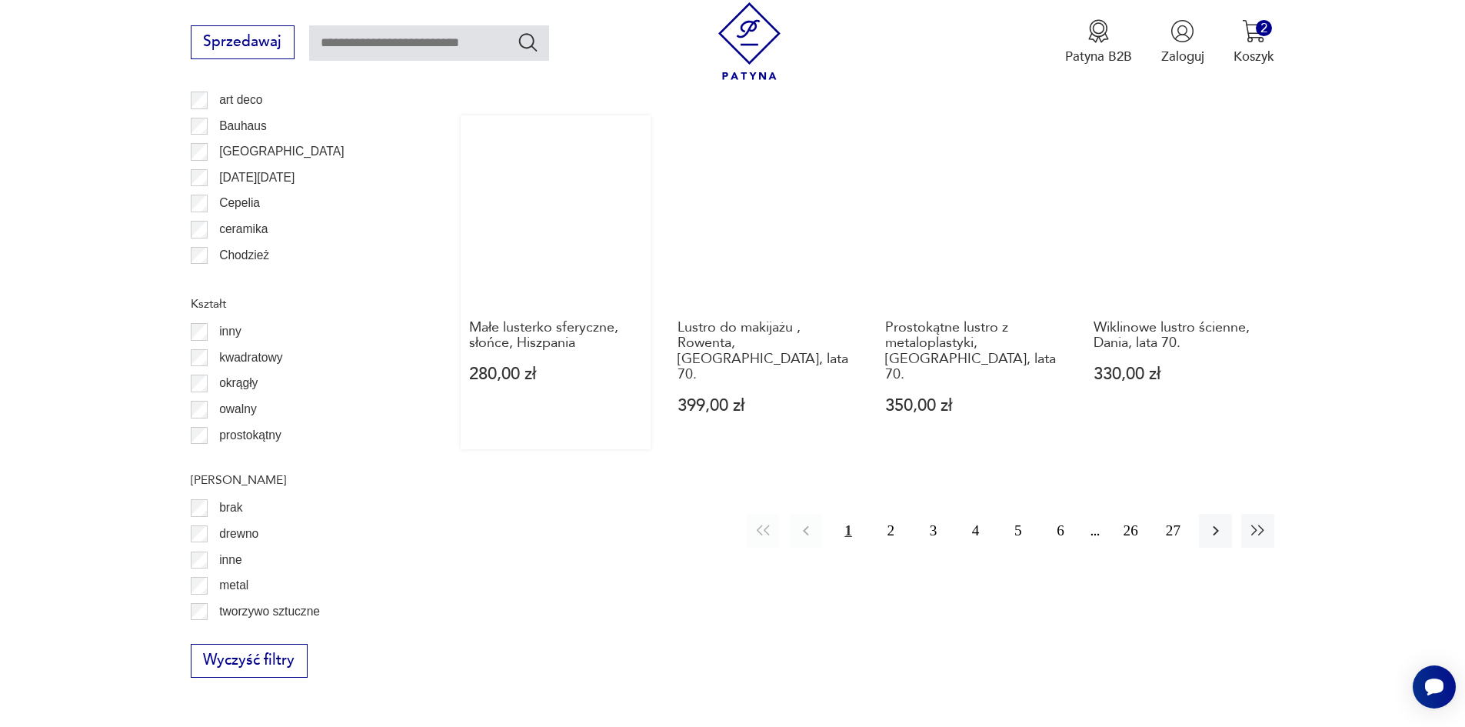
scroll to position [1743, 0]
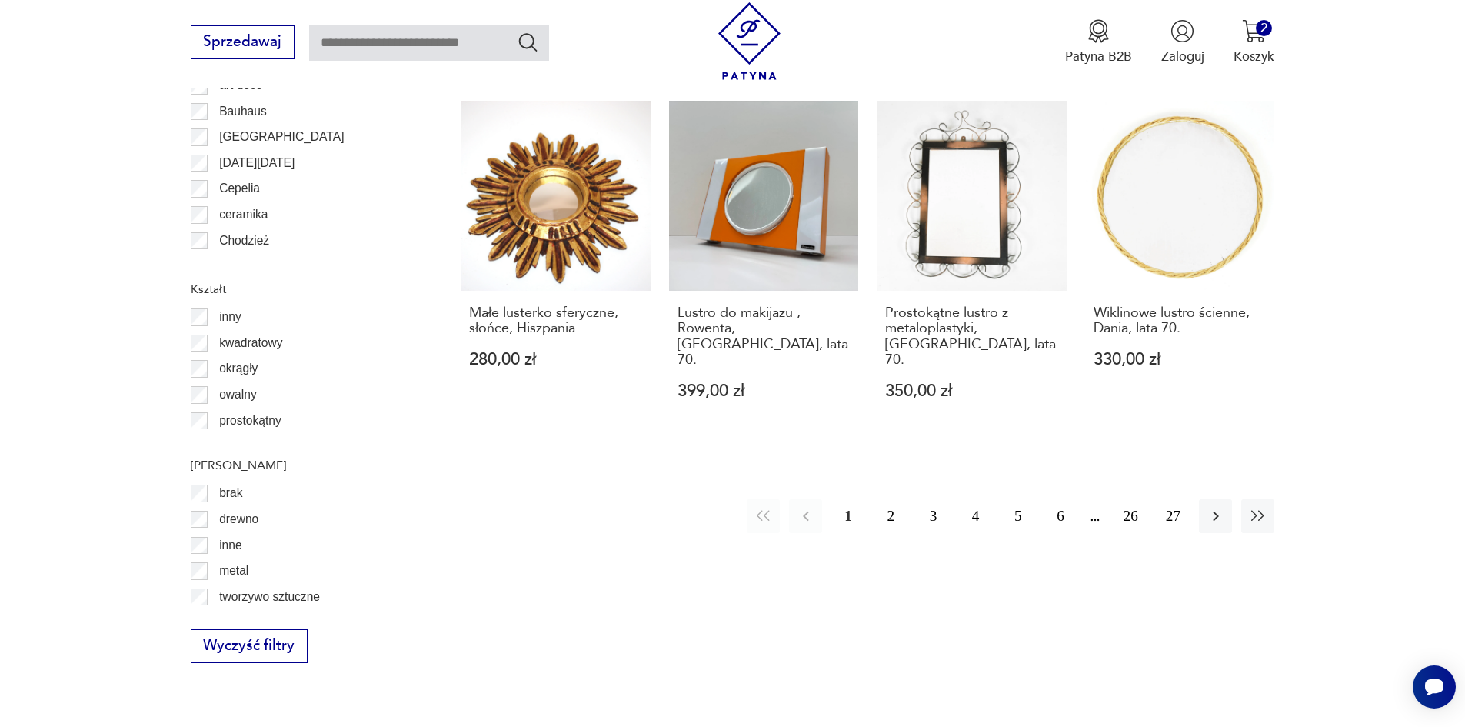
click at [893, 499] on button "2" at bounding box center [890, 515] width 33 height 33
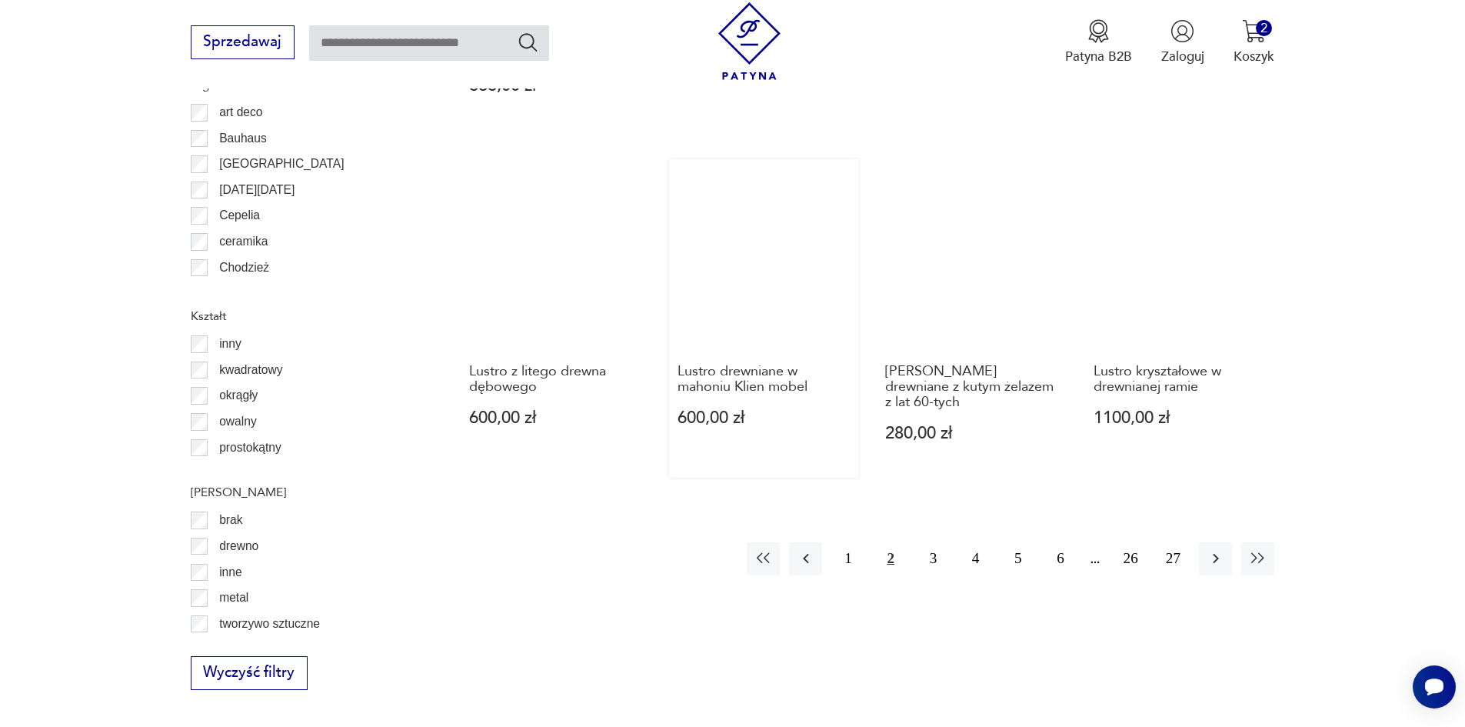
scroll to position [1743, 0]
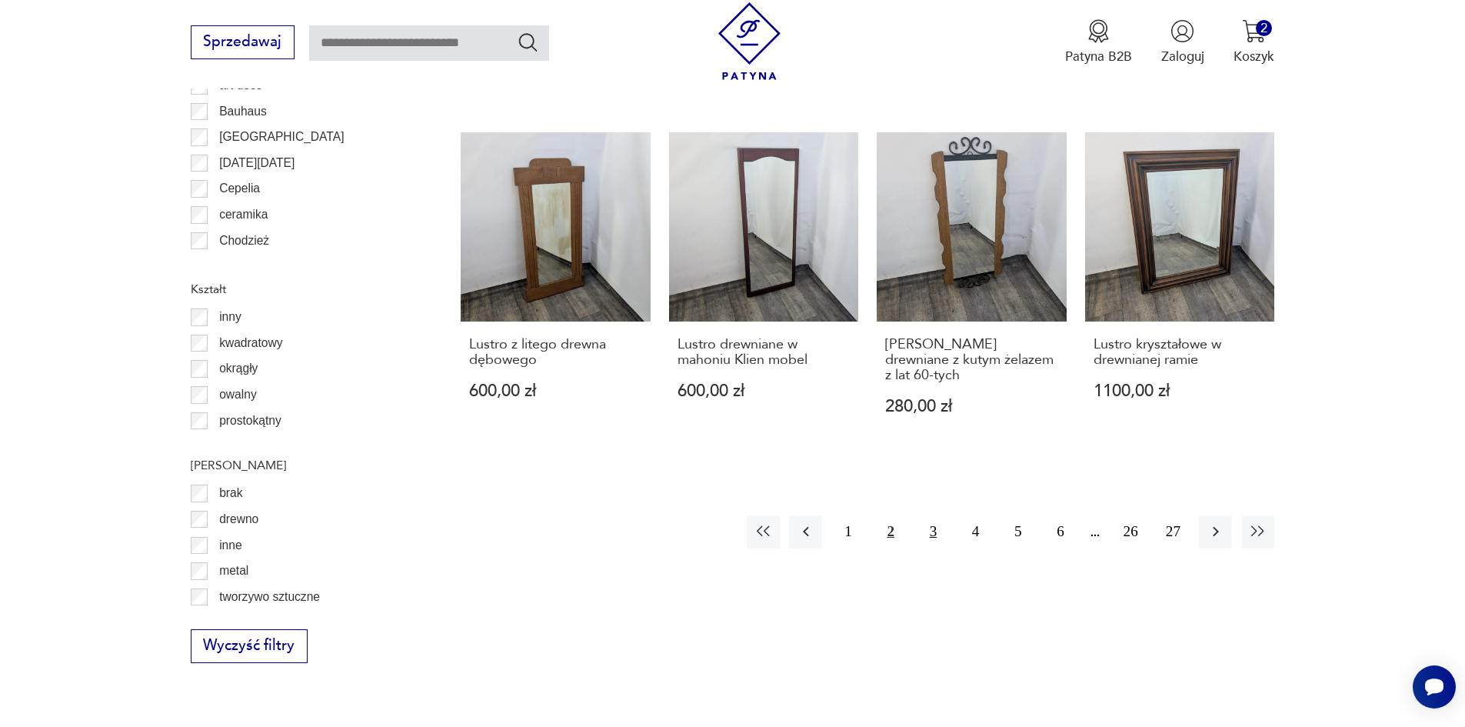
click at [938, 518] on button "3" at bounding box center [933, 531] width 33 height 33
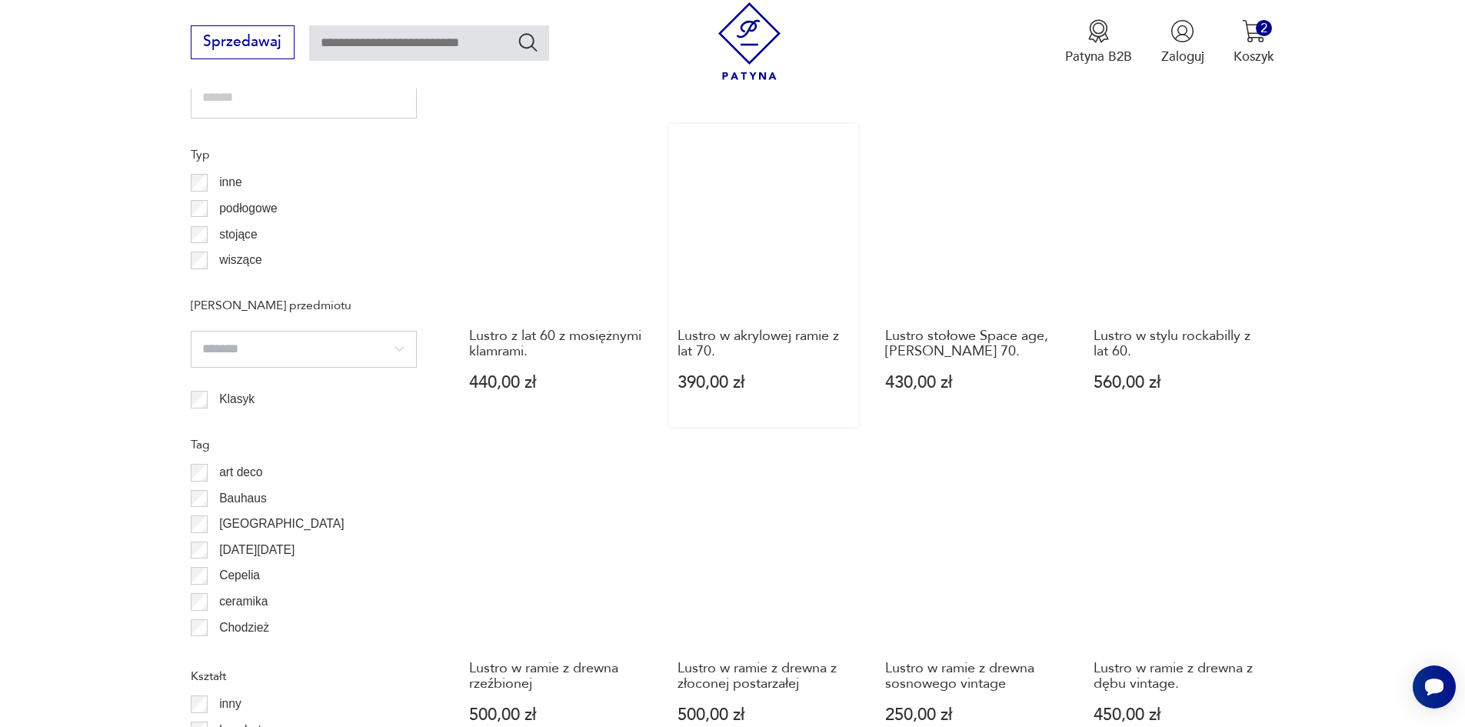
scroll to position [1743, 0]
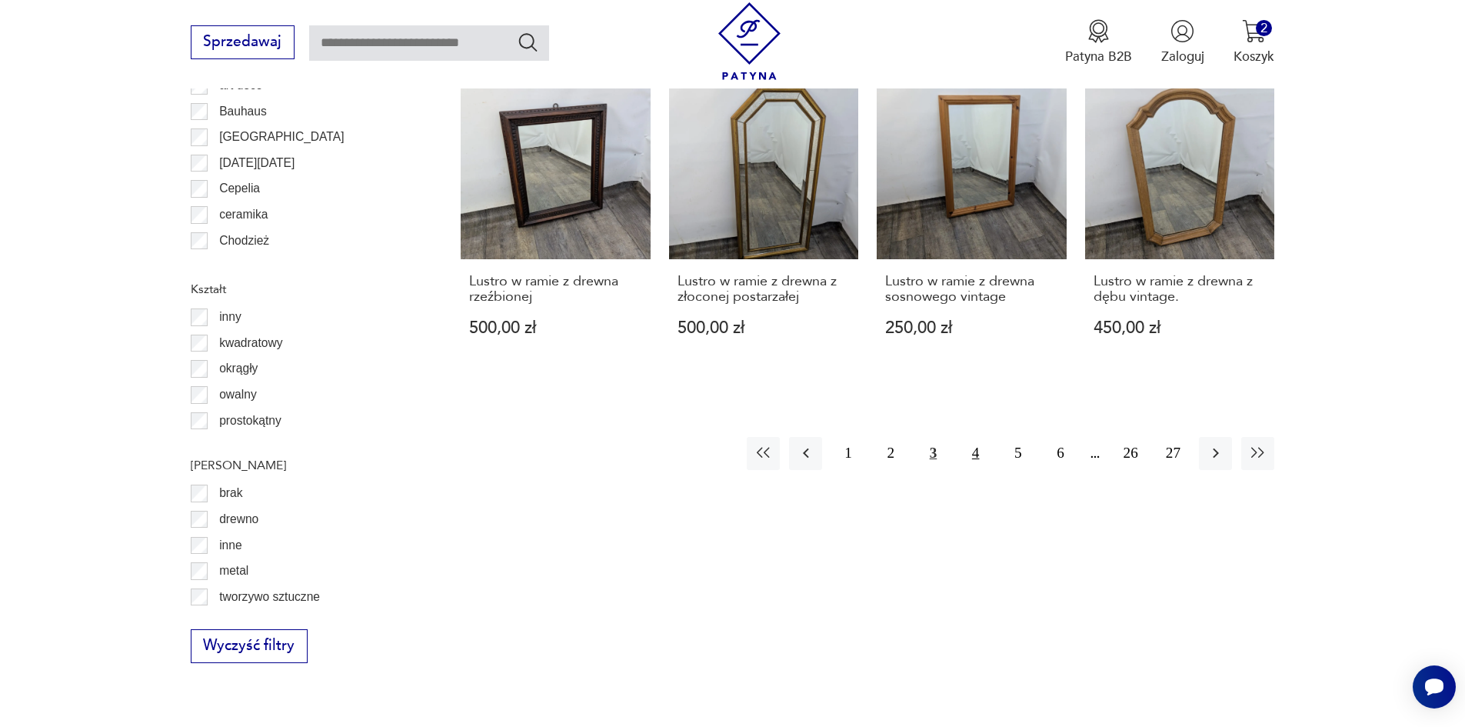
click at [974, 451] on button "4" at bounding box center [975, 453] width 33 height 33
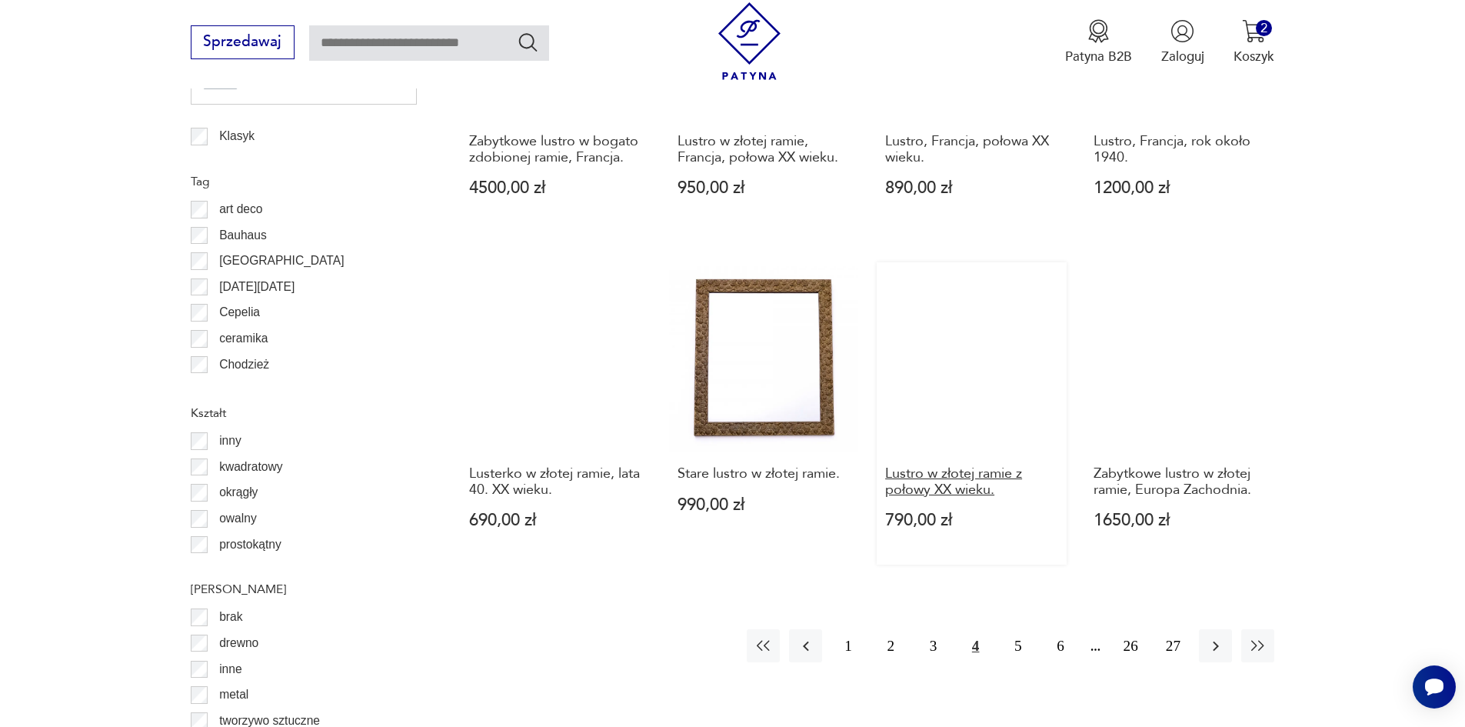
scroll to position [1589, 0]
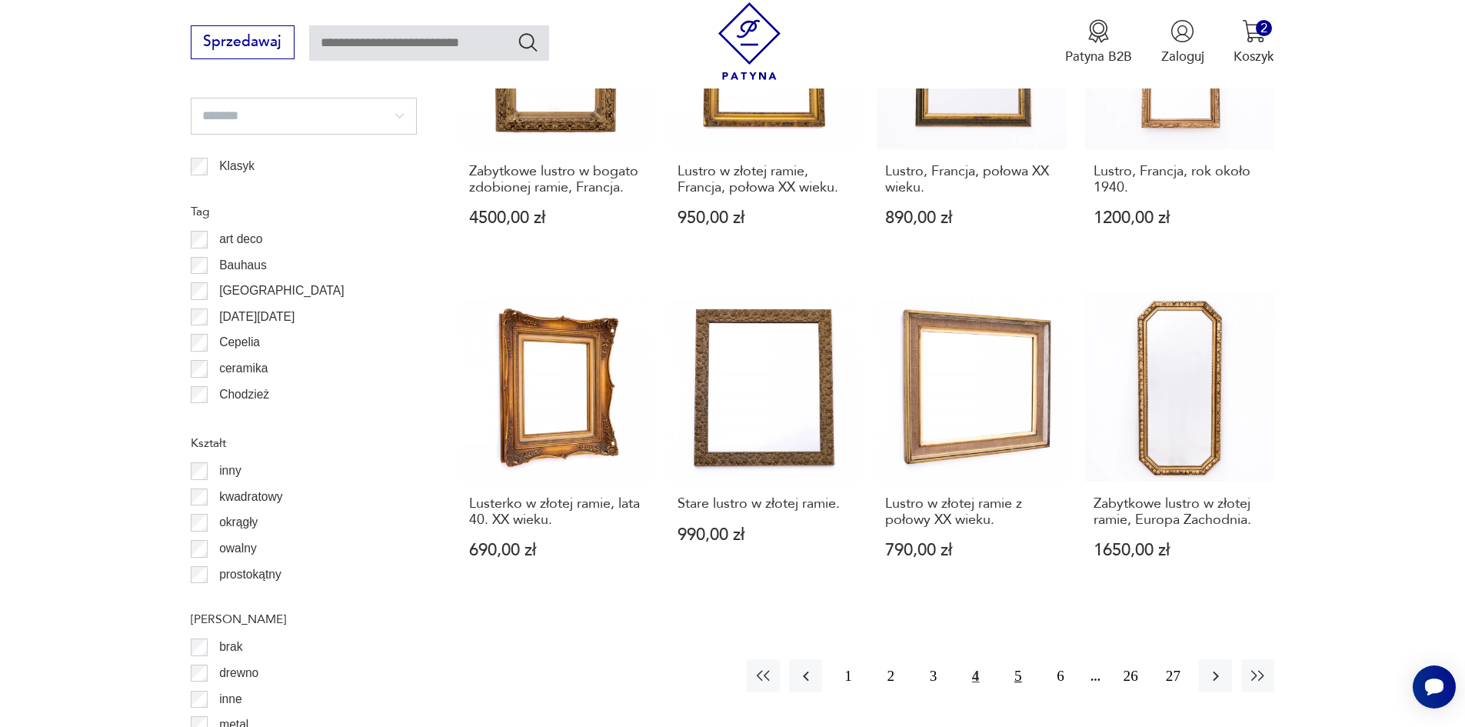
click at [1020, 659] on button "5" at bounding box center [1017, 675] width 33 height 33
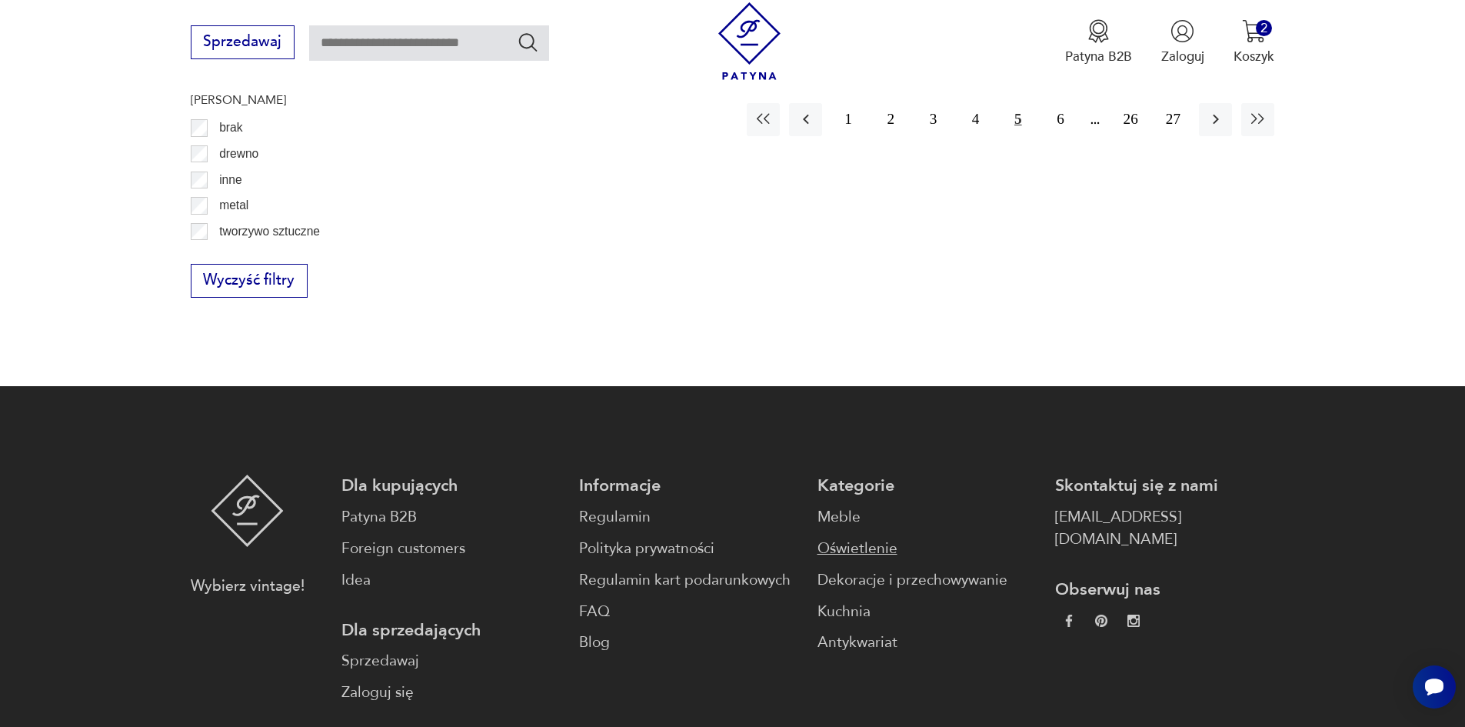
scroll to position [2127, 0]
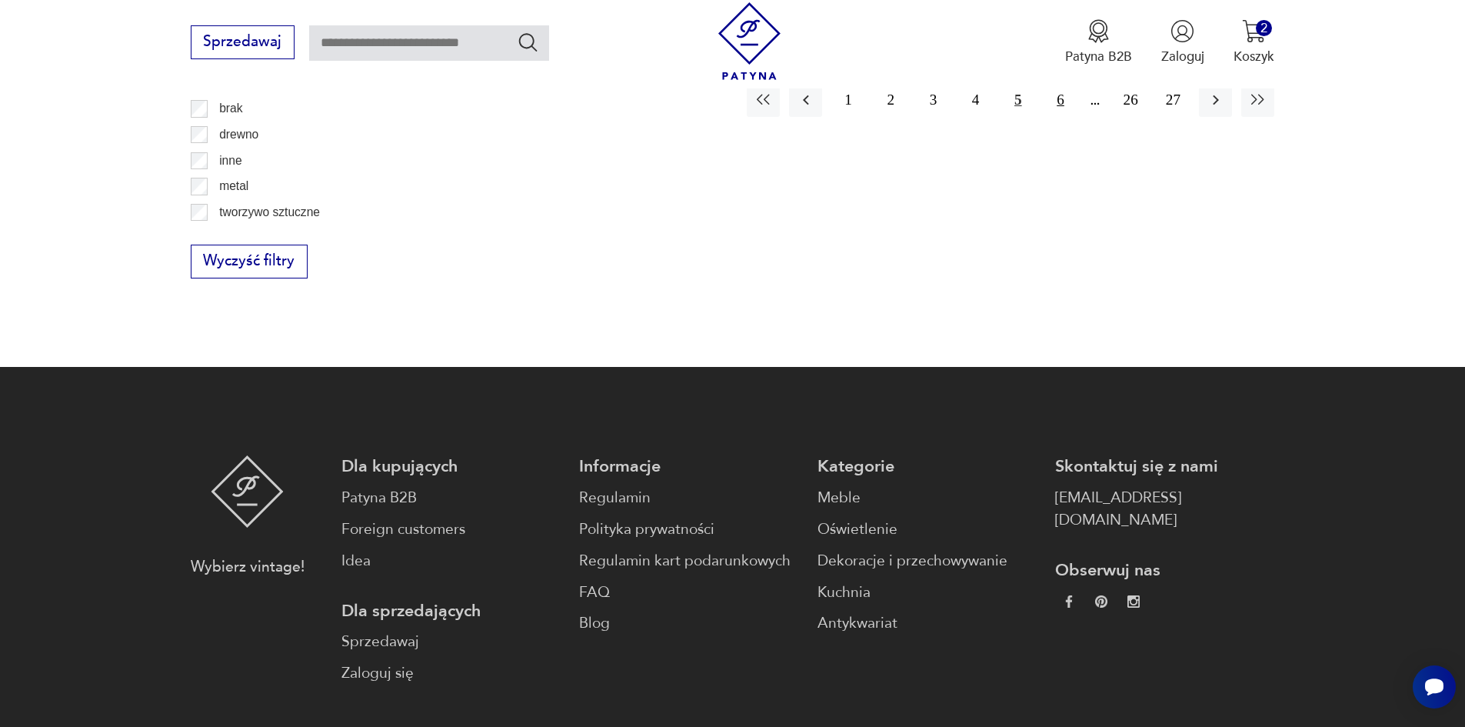
click at [1069, 102] on button "6" at bounding box center [1060, 100] width 33 height 33
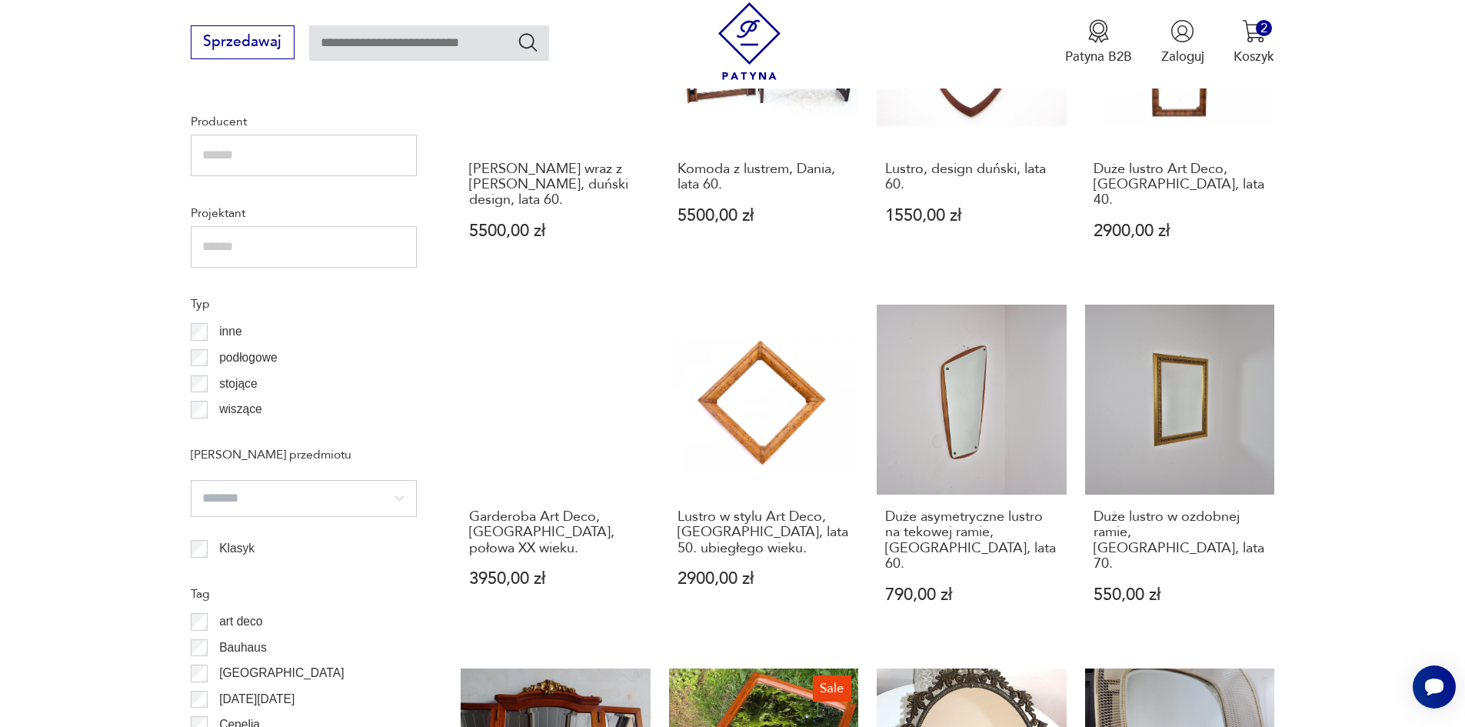
scroll to position [1204, 0]
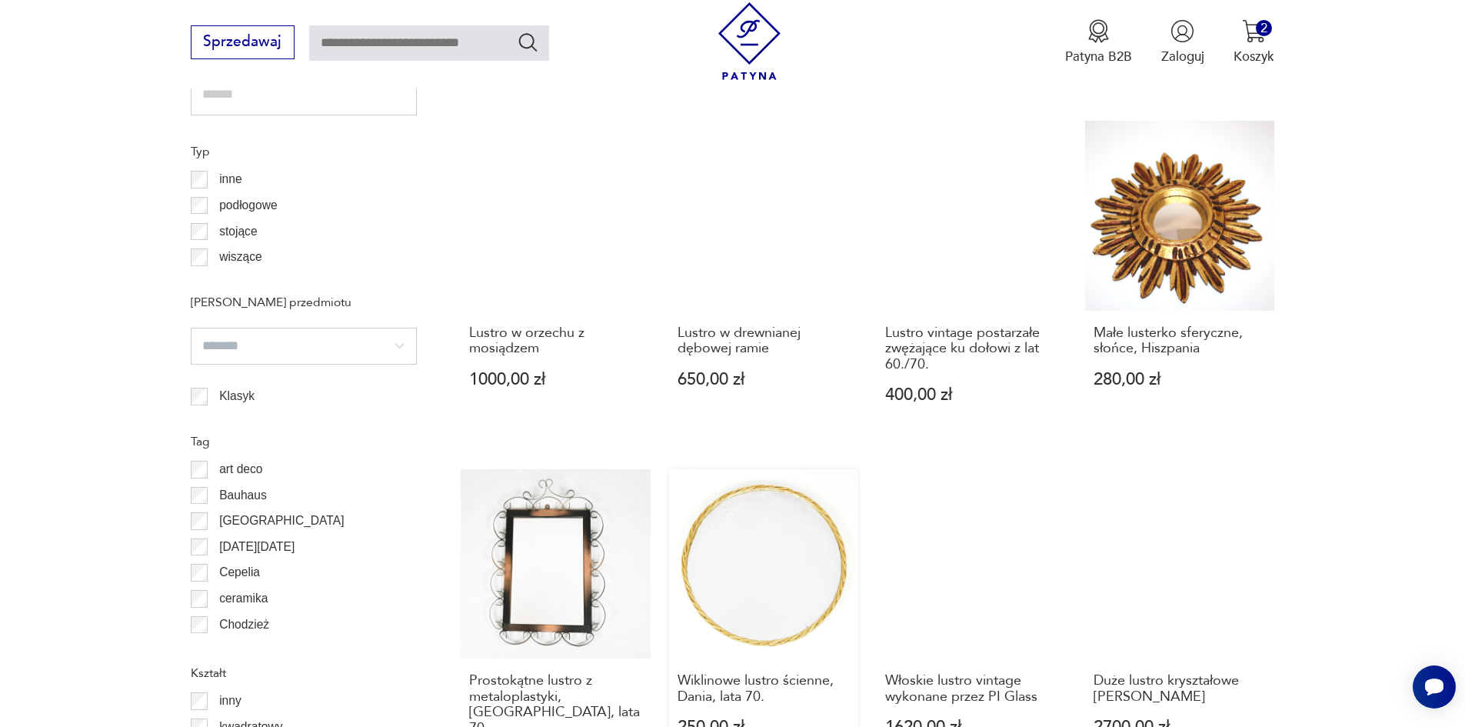
scroll to position [1666, 0]
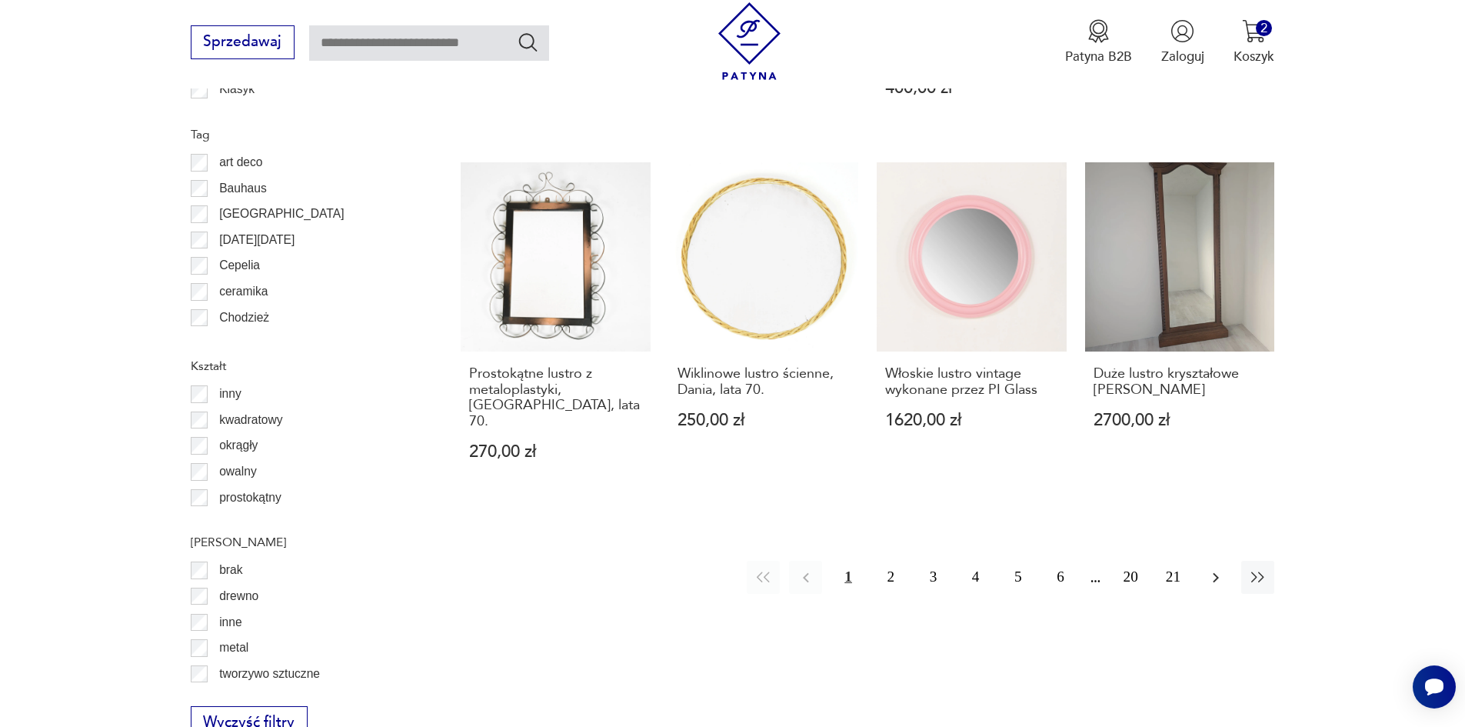
click at [1221, 568] on icon "button" at bounding box center [1216, 577] width 18 height 18
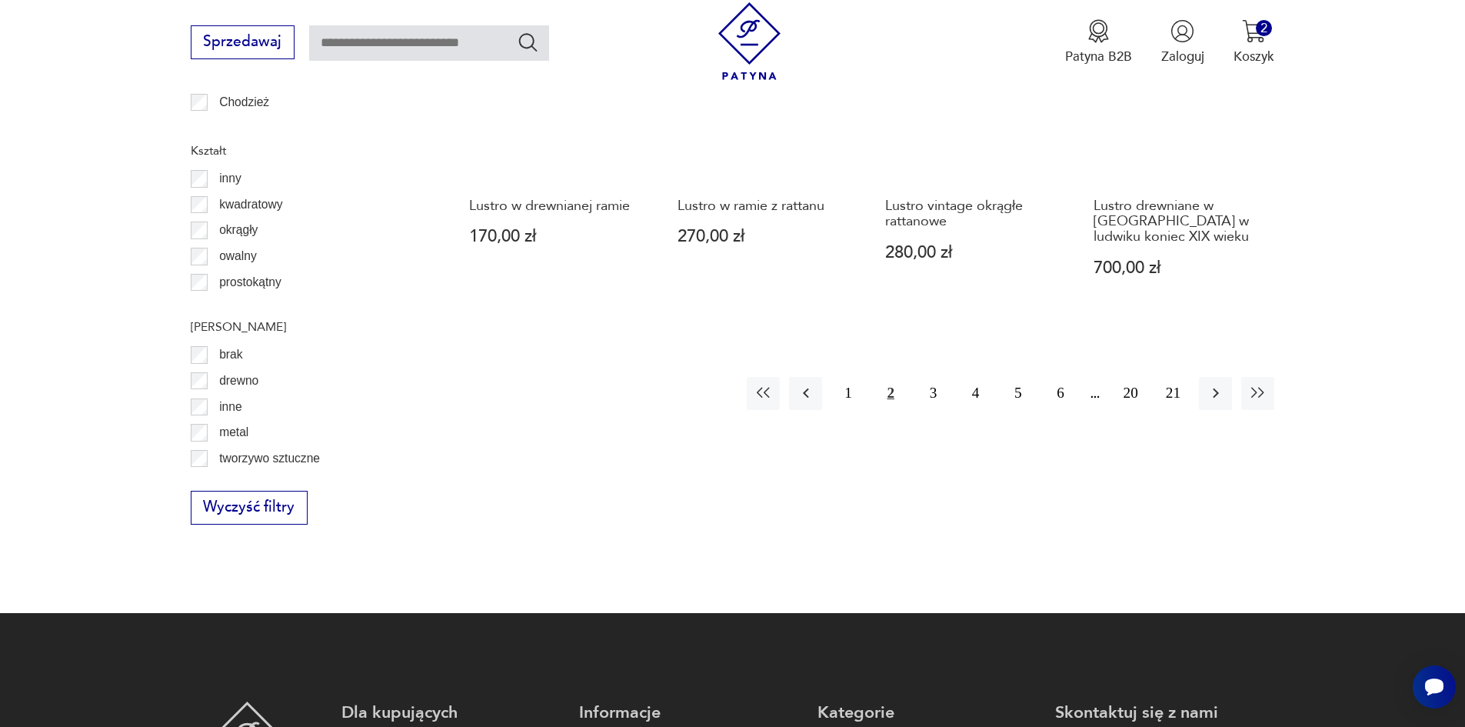
scroll to position [1897, 0]
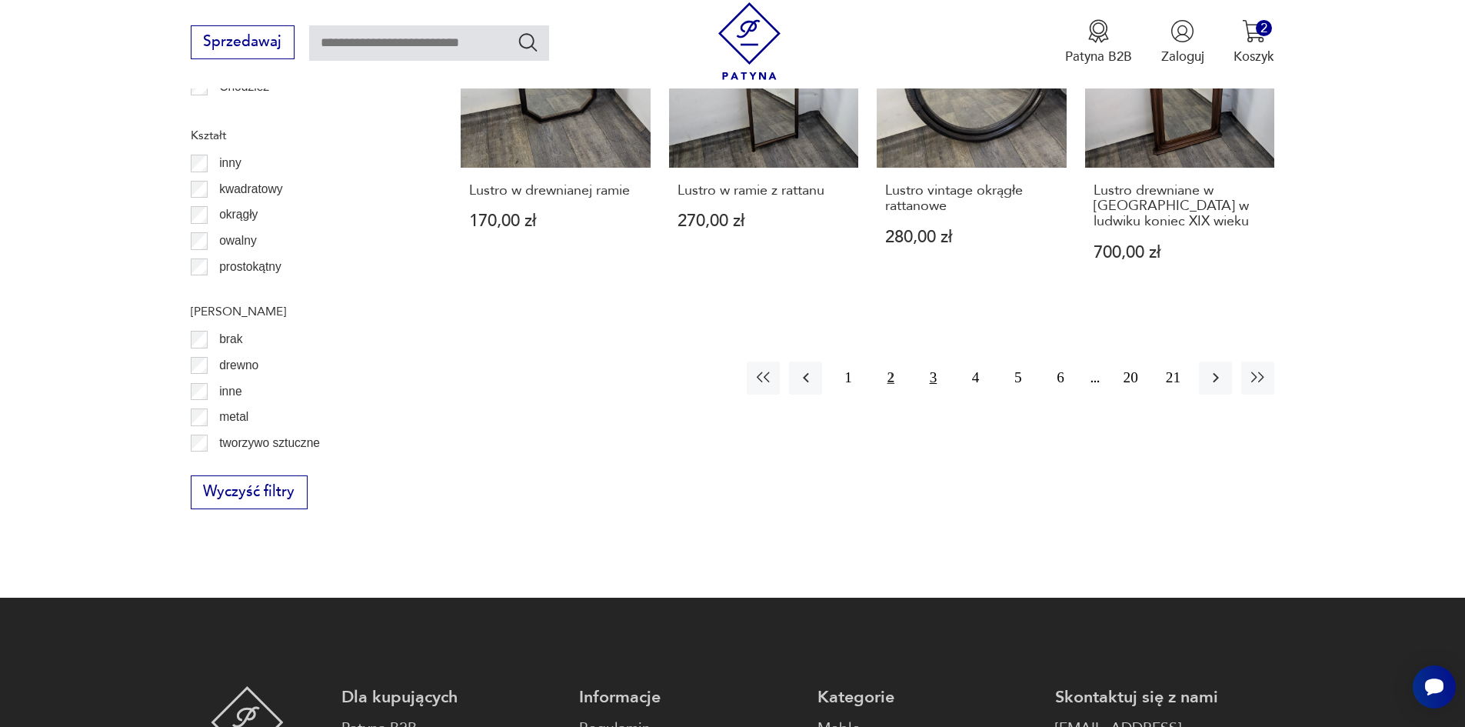
click at [934, 365] on button "3" at bounding box center [933, 377] width 33 height 33
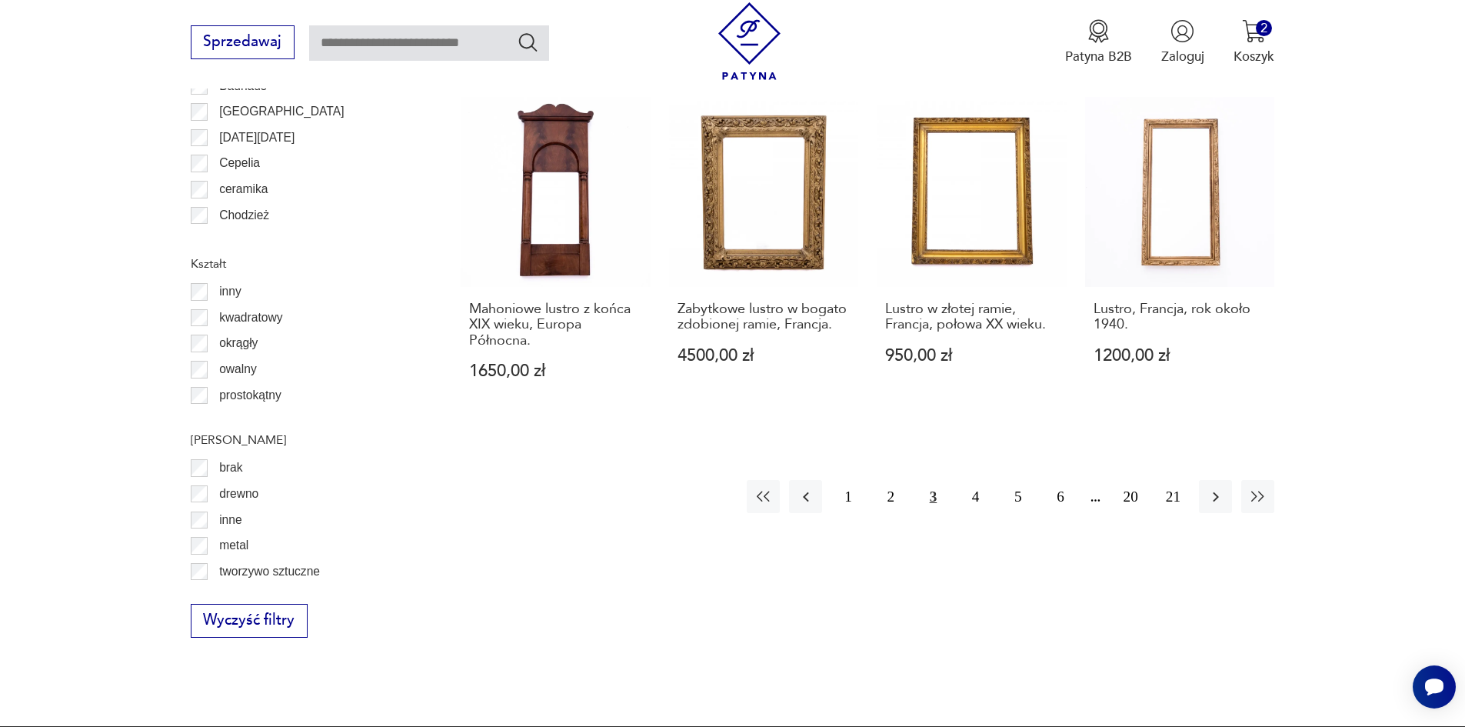
scroll to position [1820, 0]
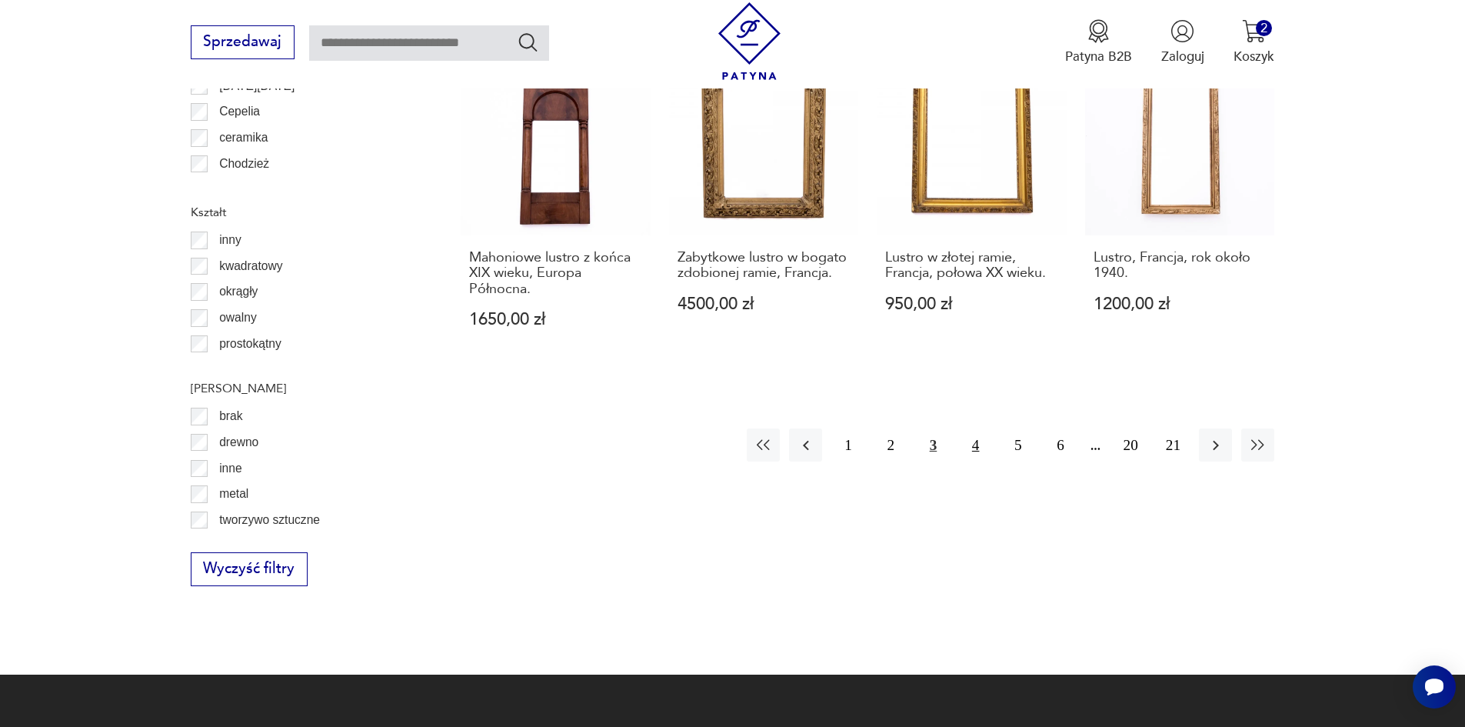
click at [974, 428] on button "4" at bounding box center [975, 444] width 33 height 33
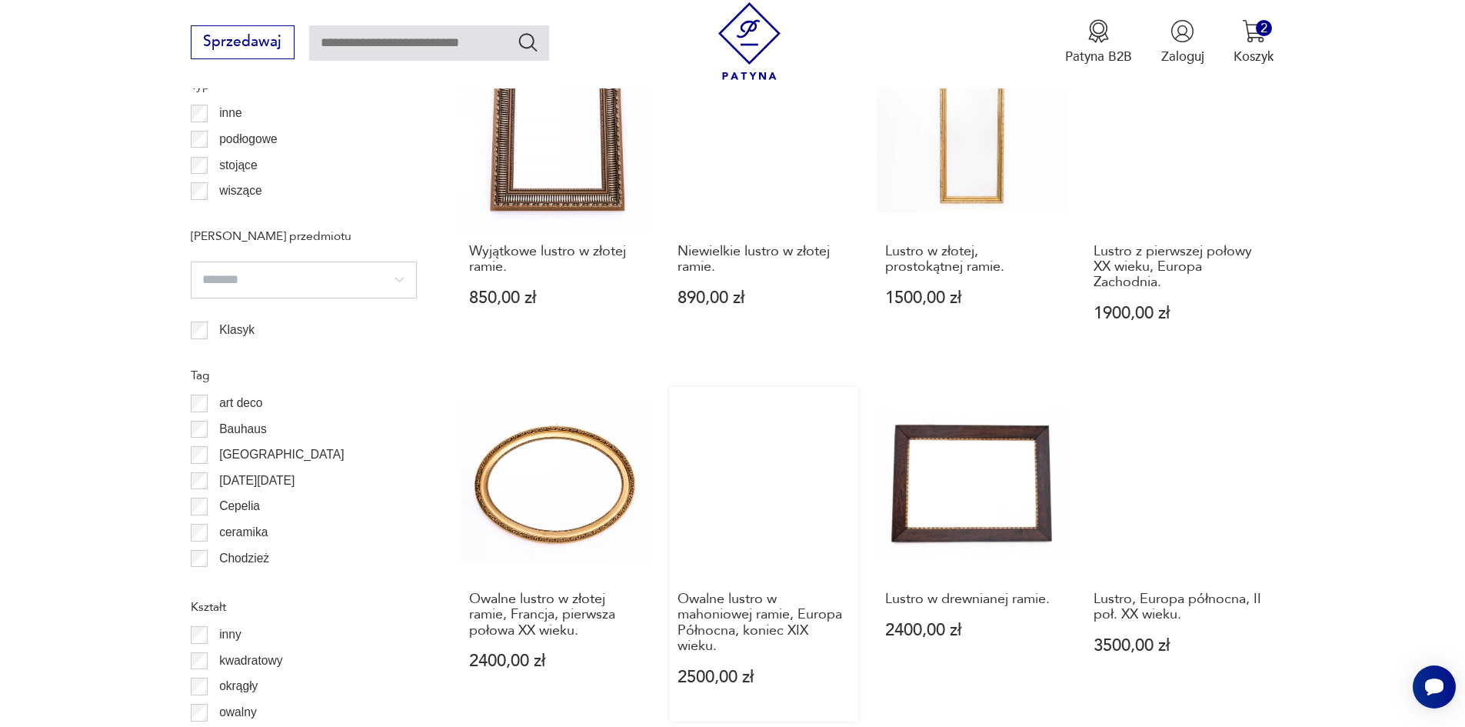
scroll to position [1666, 0]
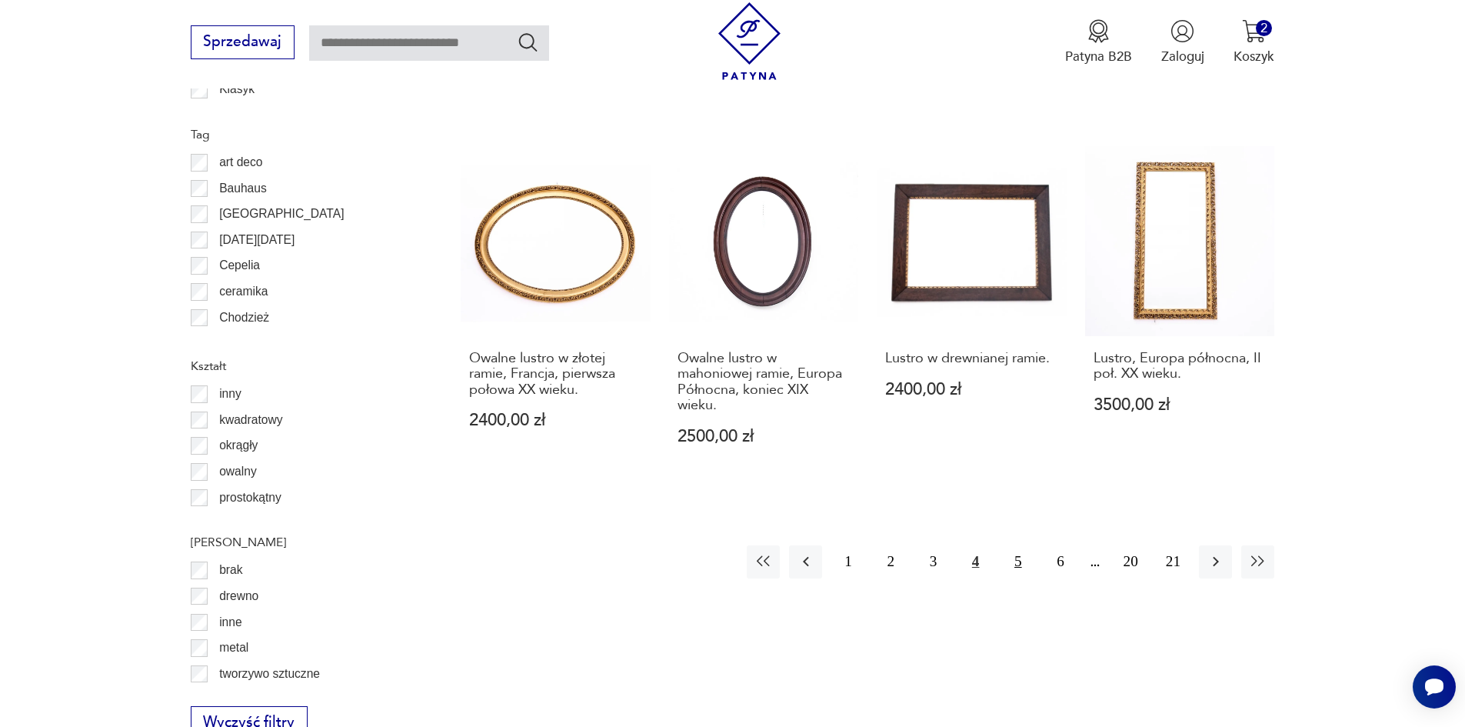
click at [1016, 565] on button "5" at bounding box center [1017, 561] width 33 height 33
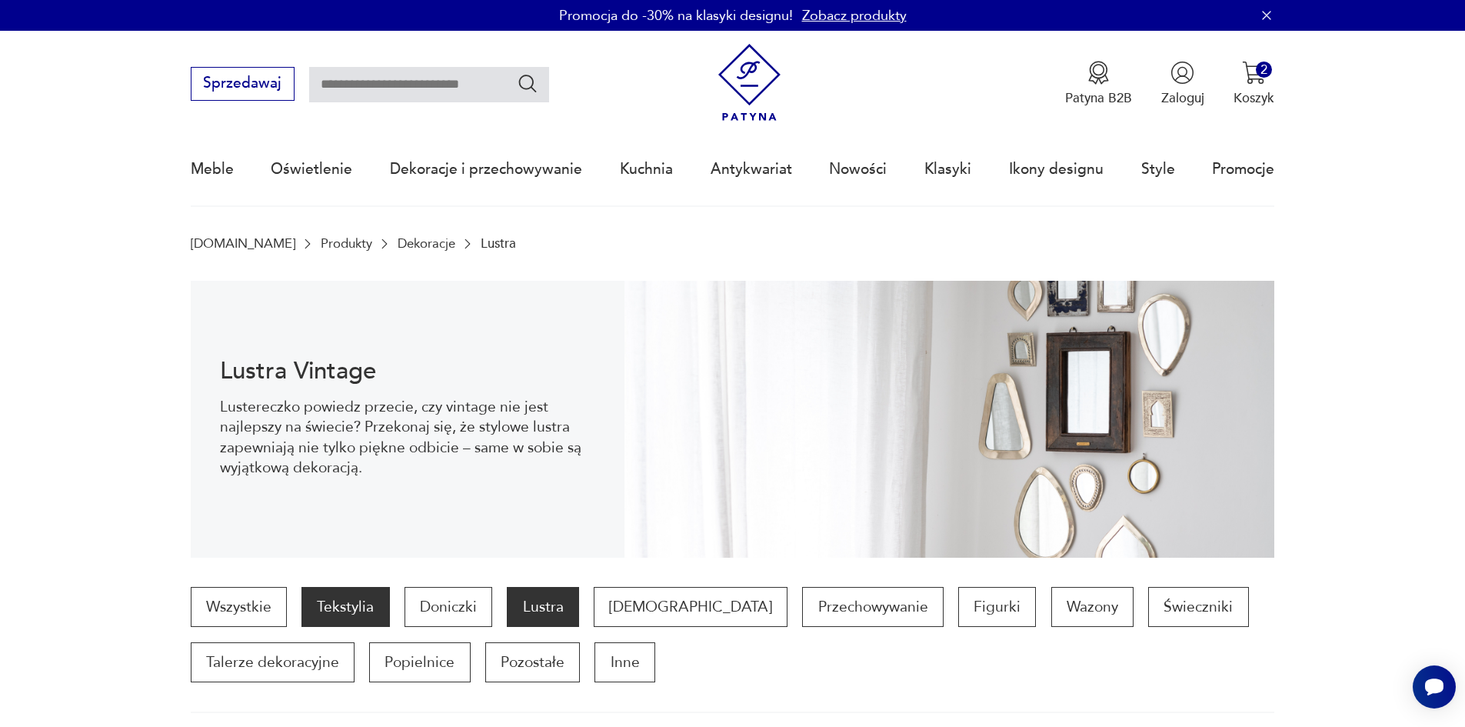
click at [348, 606] on p "Tekstylia" at bounding box center [345, 607] width 88 height 40
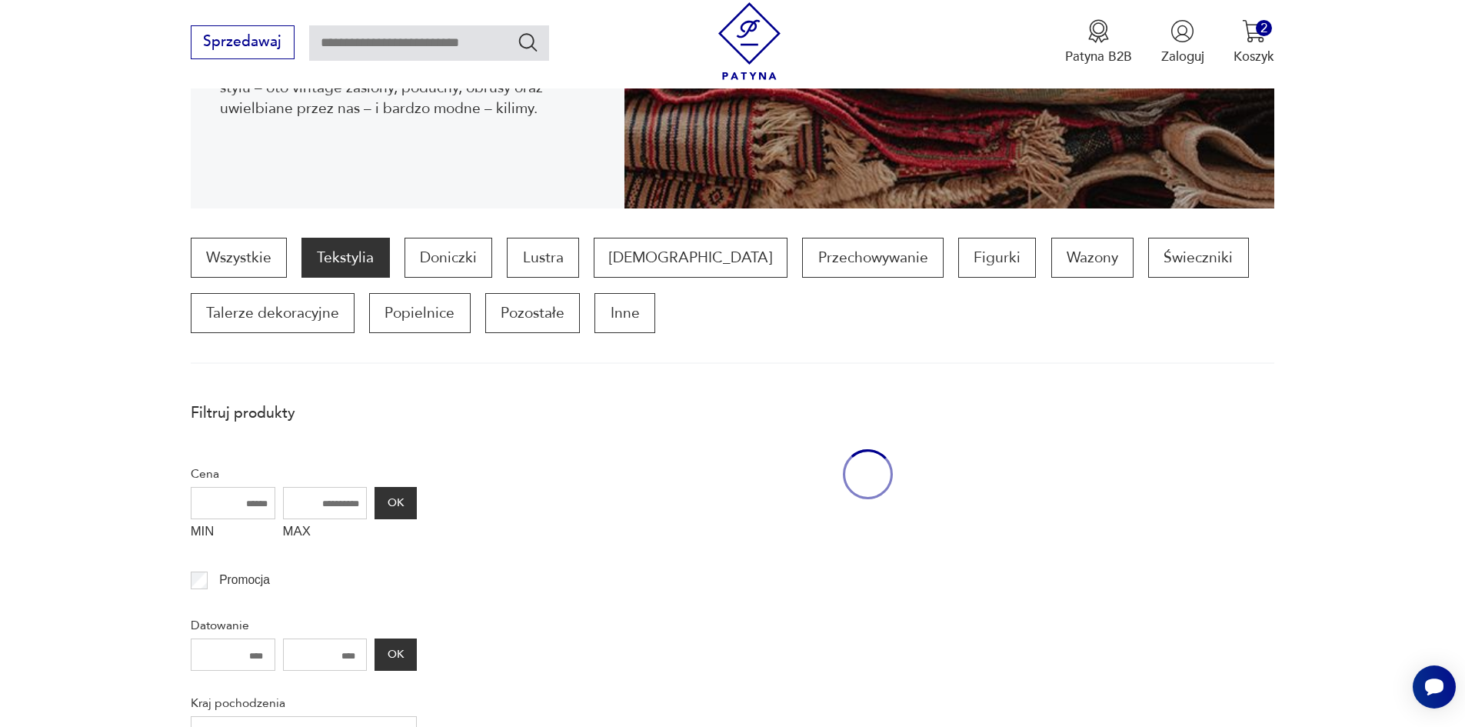
scroll to position [512, 0]
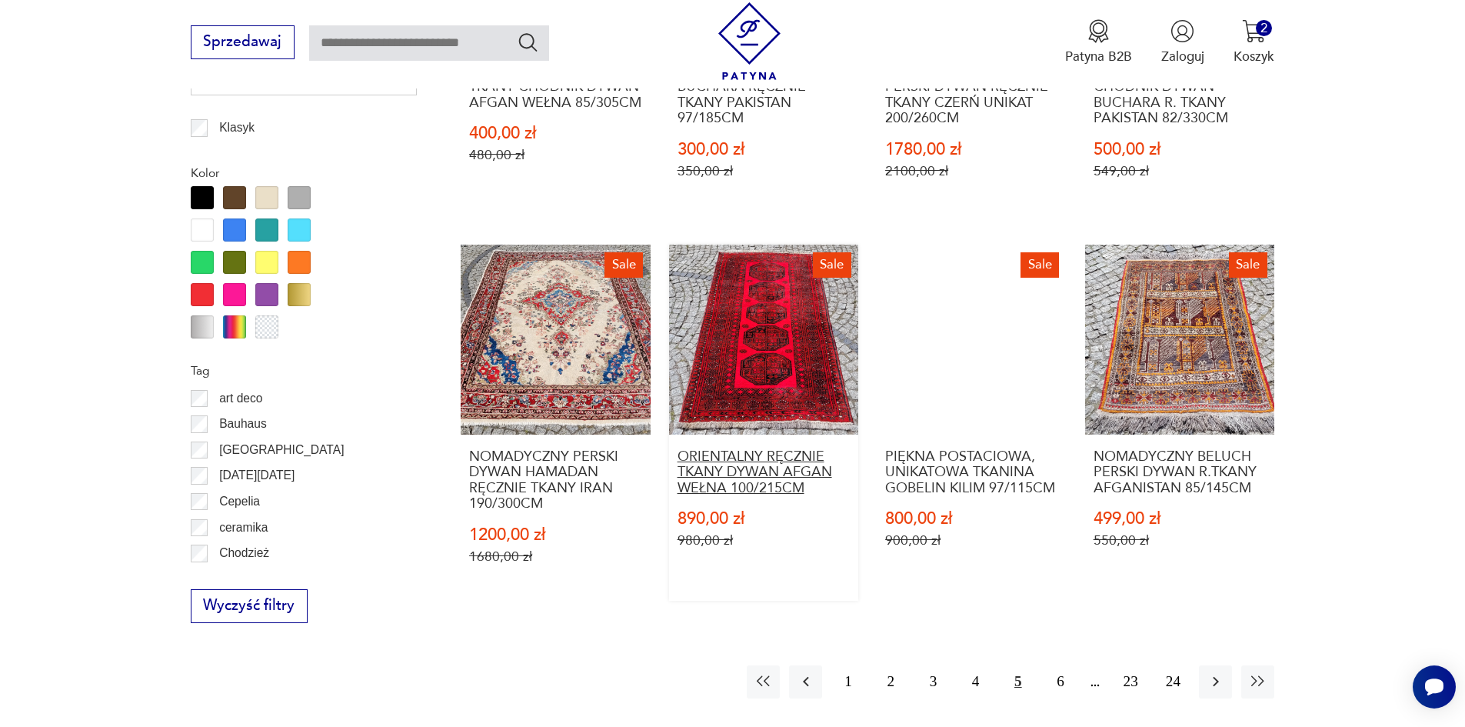
scroll to position [1743, 0]
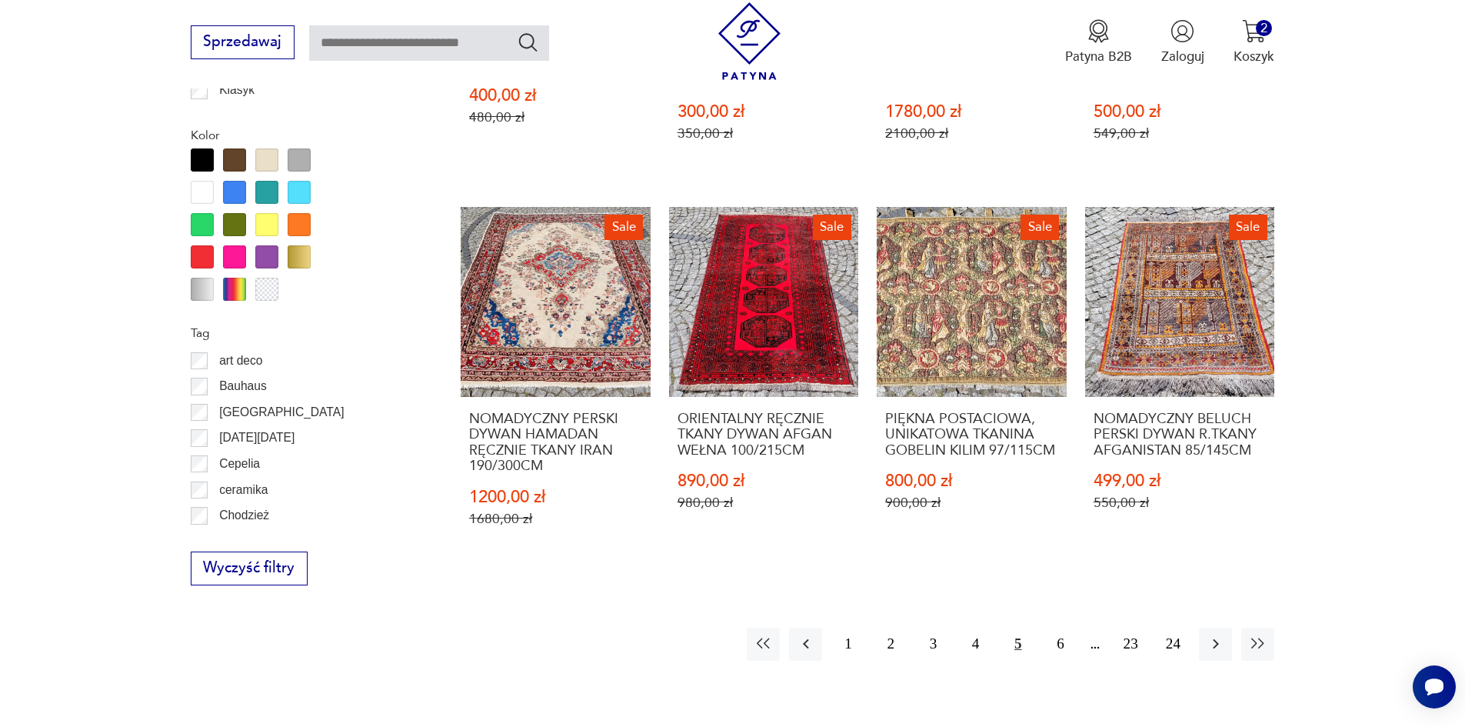
drag, startPoint x: 1217, startPoint y: 631, endPoint x: 1212, endPoint y: 715, distance: 84.8
click at [1196, 351] on link "Sale NOMADYCZNY BELUCH PERSKI DYWAN R.TKANY AFGANISTAN 85/145CM 499,00 zł 550,0…" at bounding box center [1180, 385] width 190 height 356
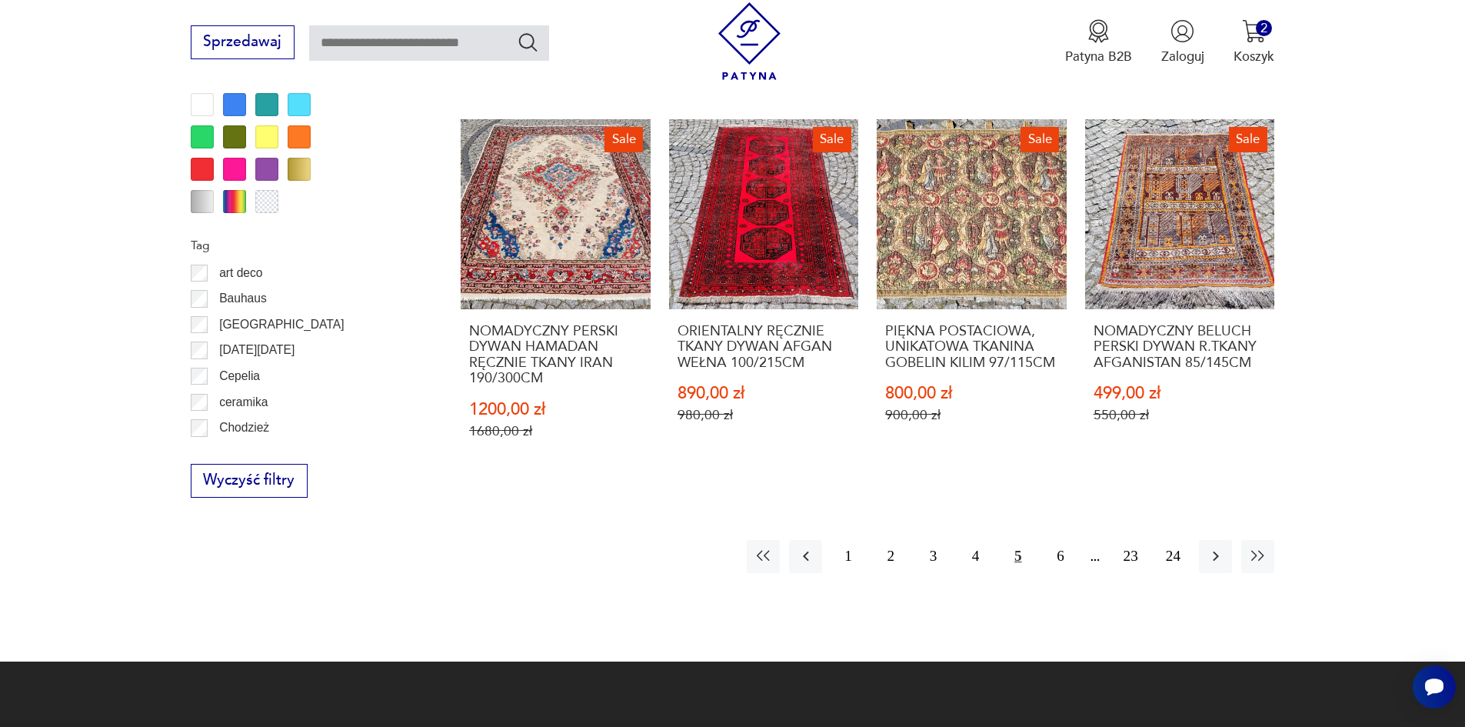
scroll to position [1827, 0]
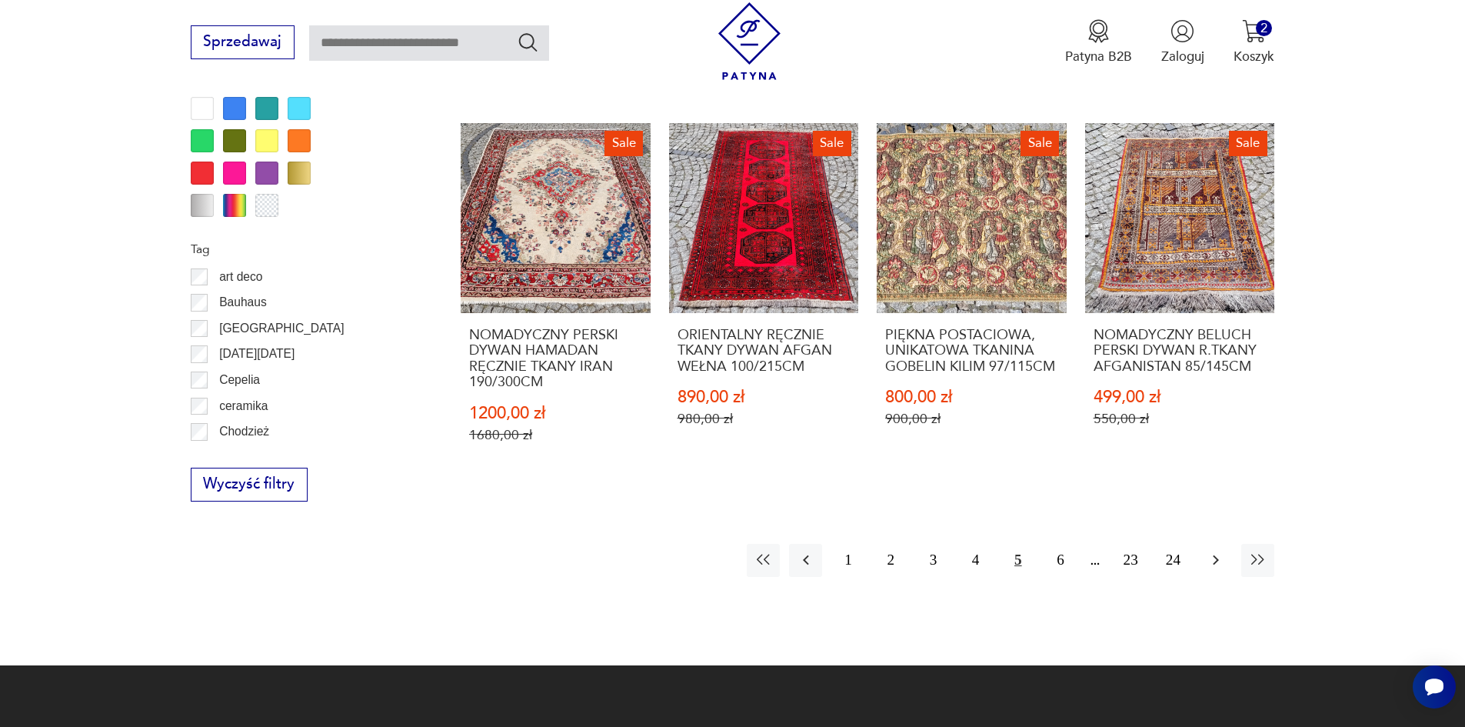
click at [1221, 555] on button "button" at bounding box center [1215, 560] width 33 height 33
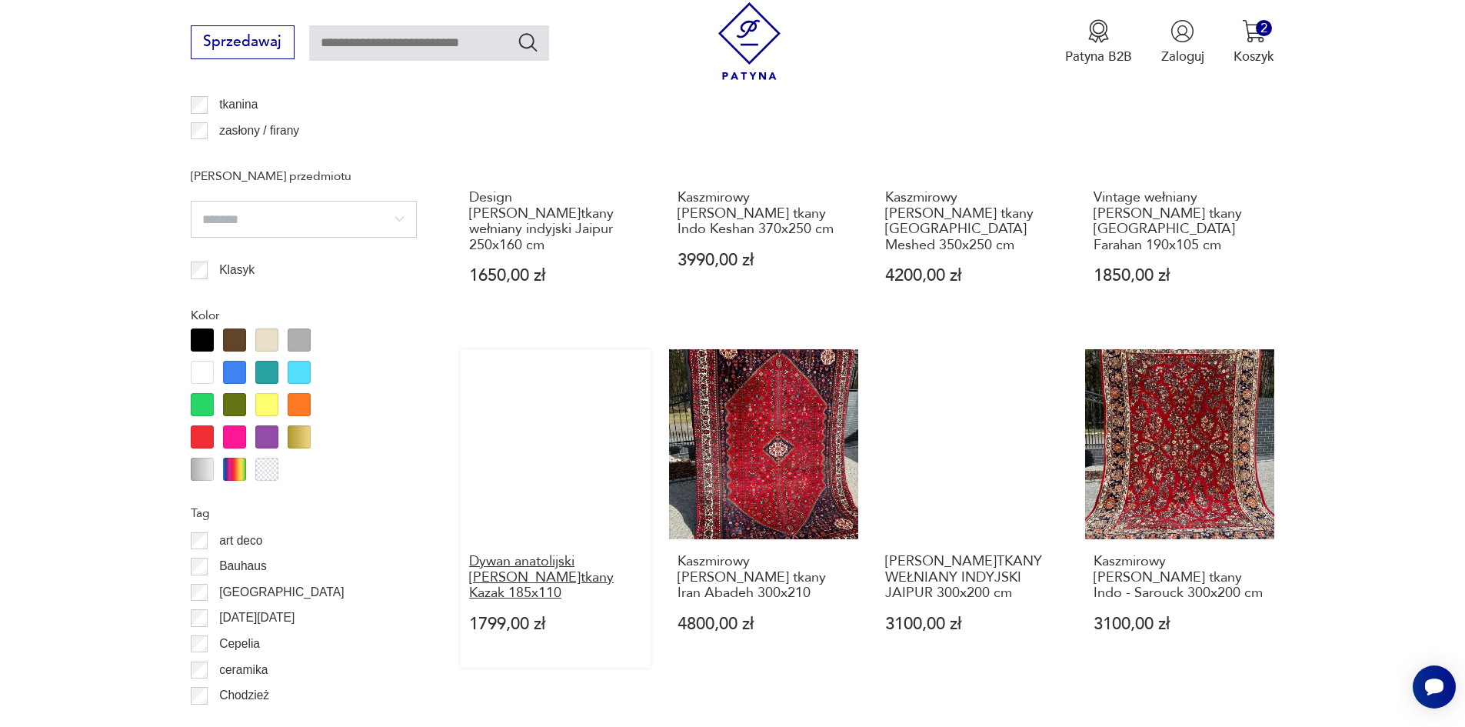
scroll to position [1666, 0]
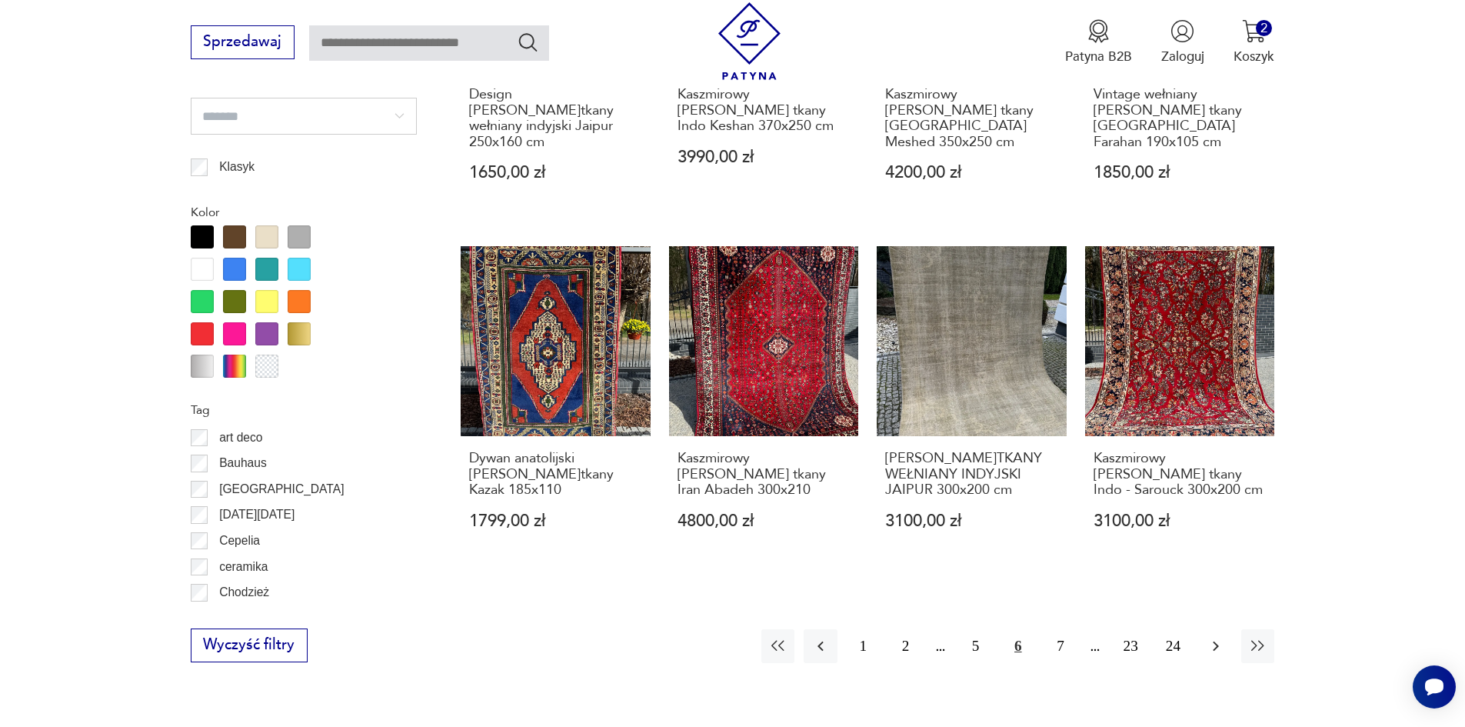
click at [1209, 637] on icon "button" at bounding box center [1216, 646] width 18 height 18
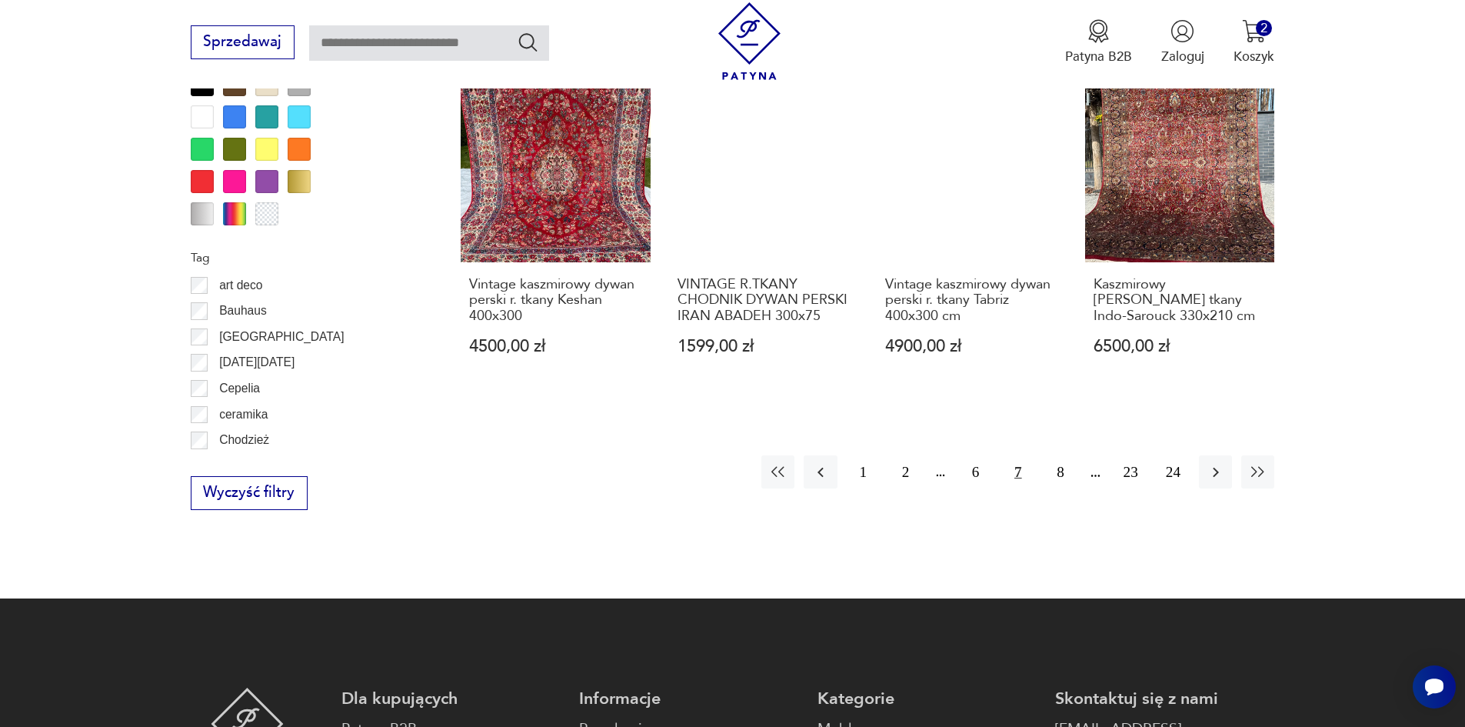
scroll to position [1820, 0]
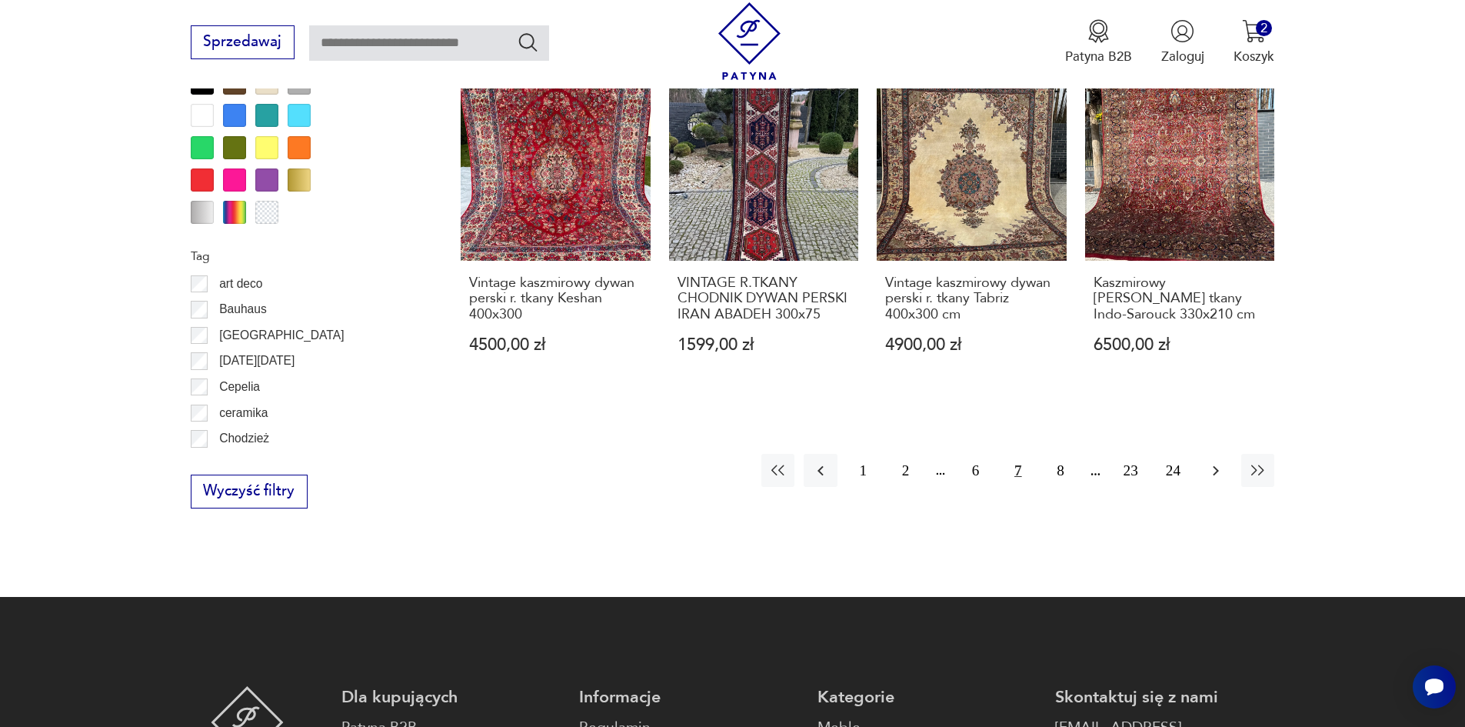
click at [1217, 474] on icon "button" at bounding box center [1216, 470] width 18 height 18
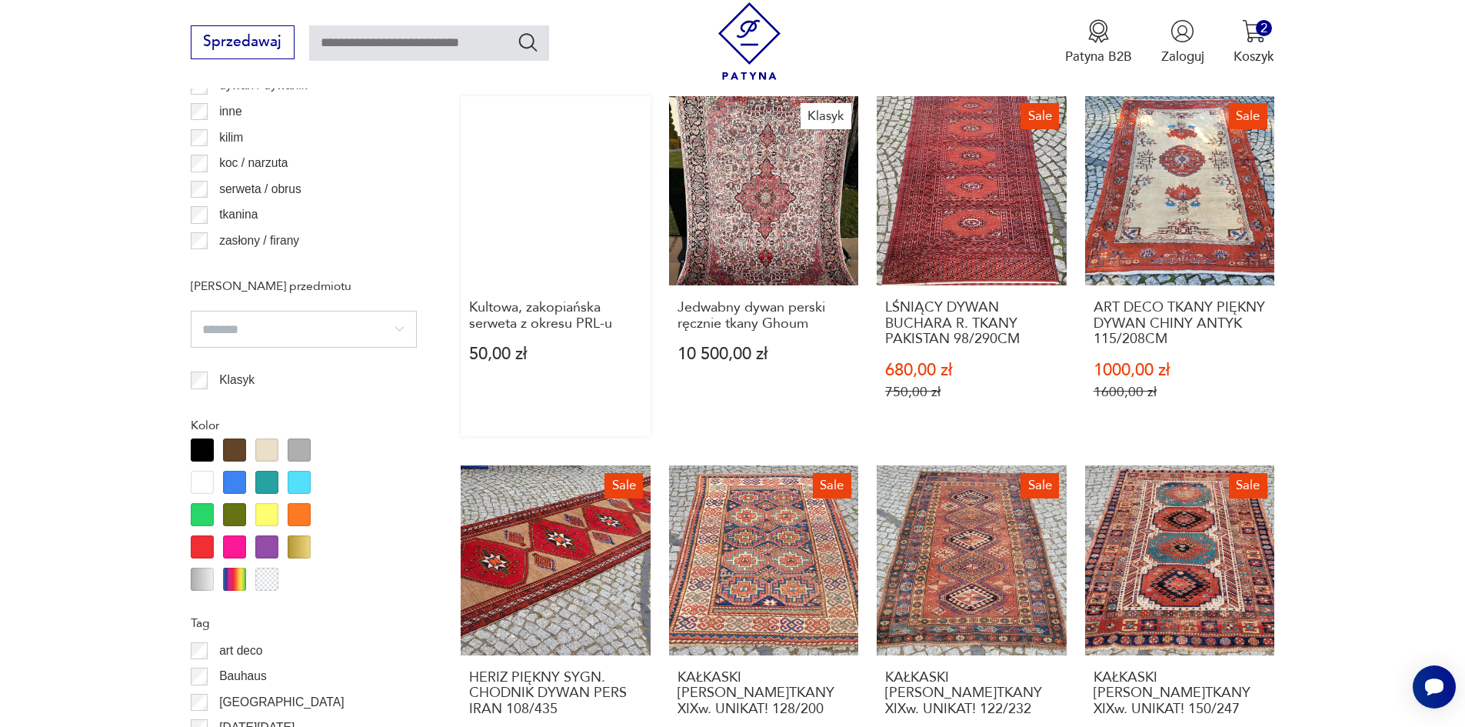
scroll to position [1435, 0]
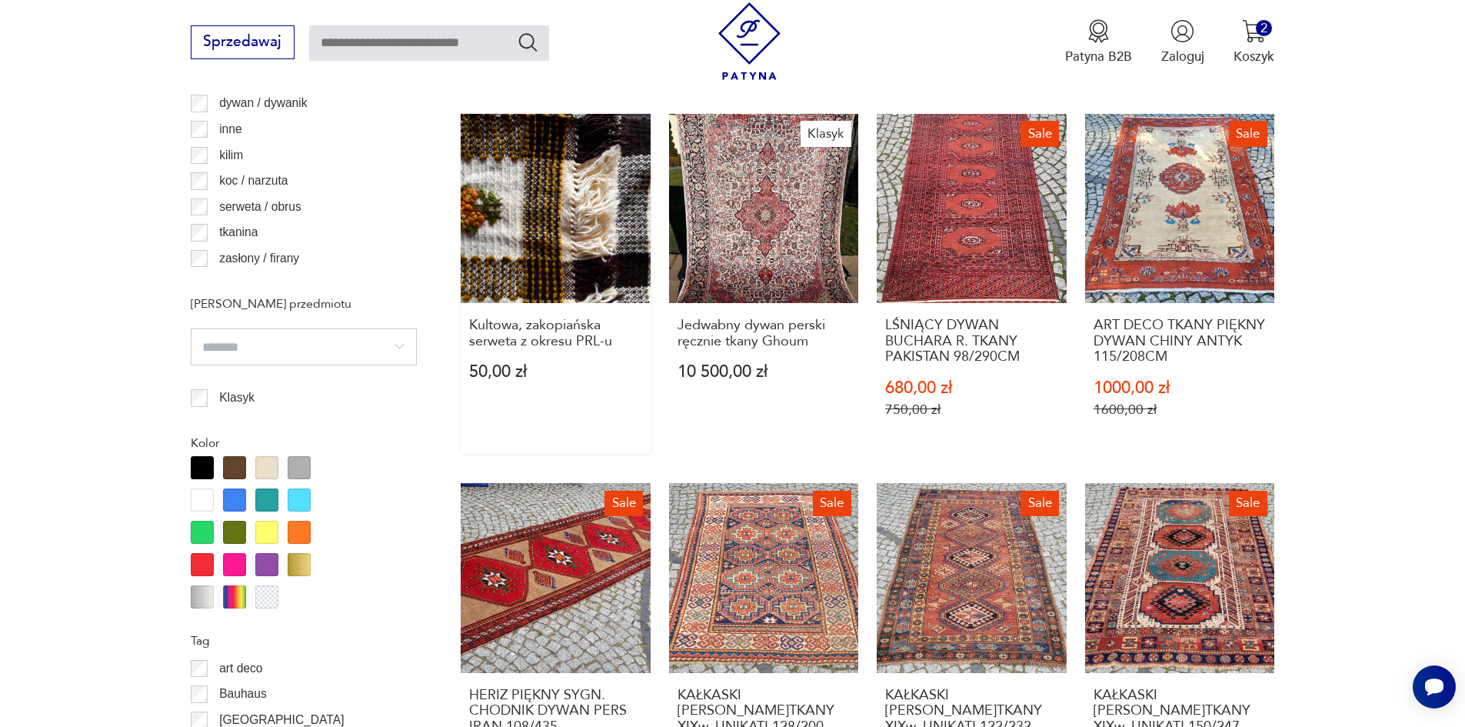
click at [538, 237] on link "Kultowa, zakopiańska serweta z okresu PRL-u 50,00 zł" at bounding box center [556, 284] width 190 height 340
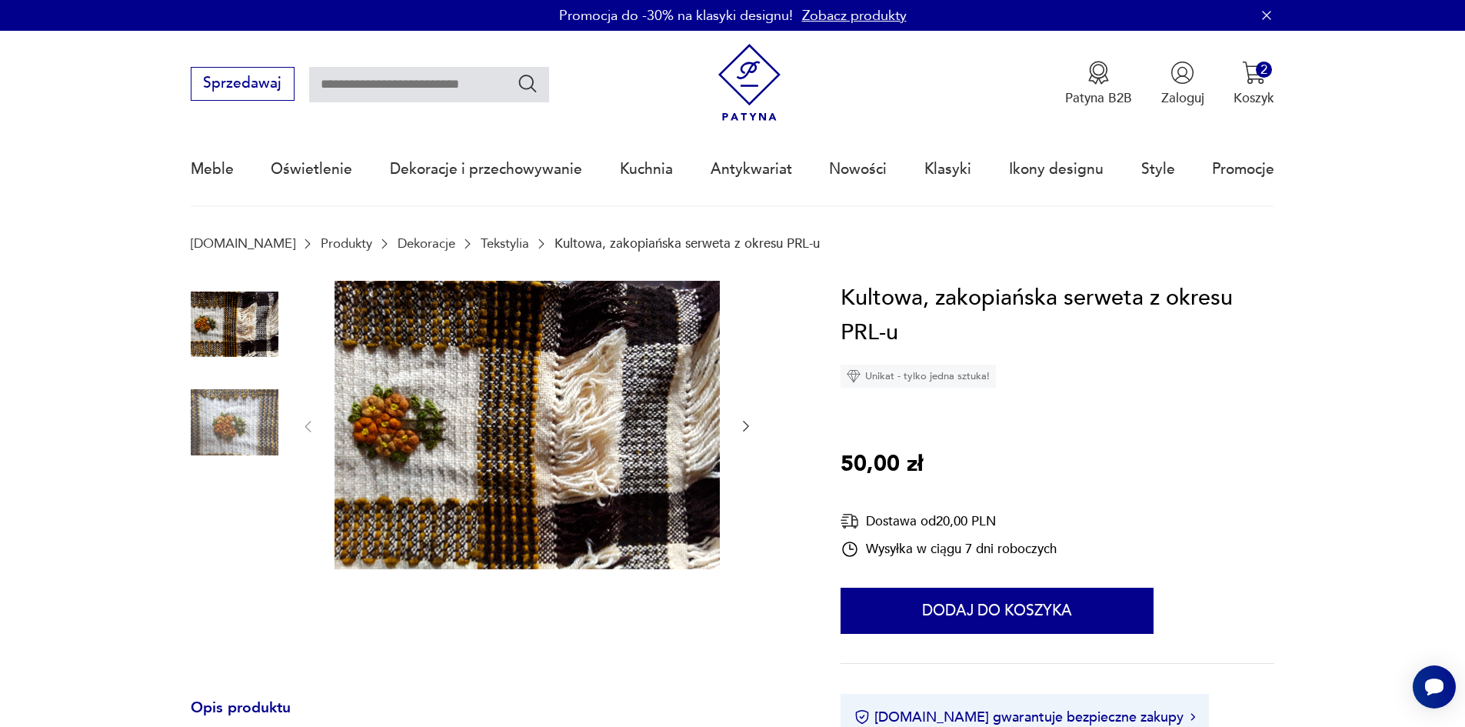
click at [243, 419] on img at bounding box center [235, 422] width 88 height 88
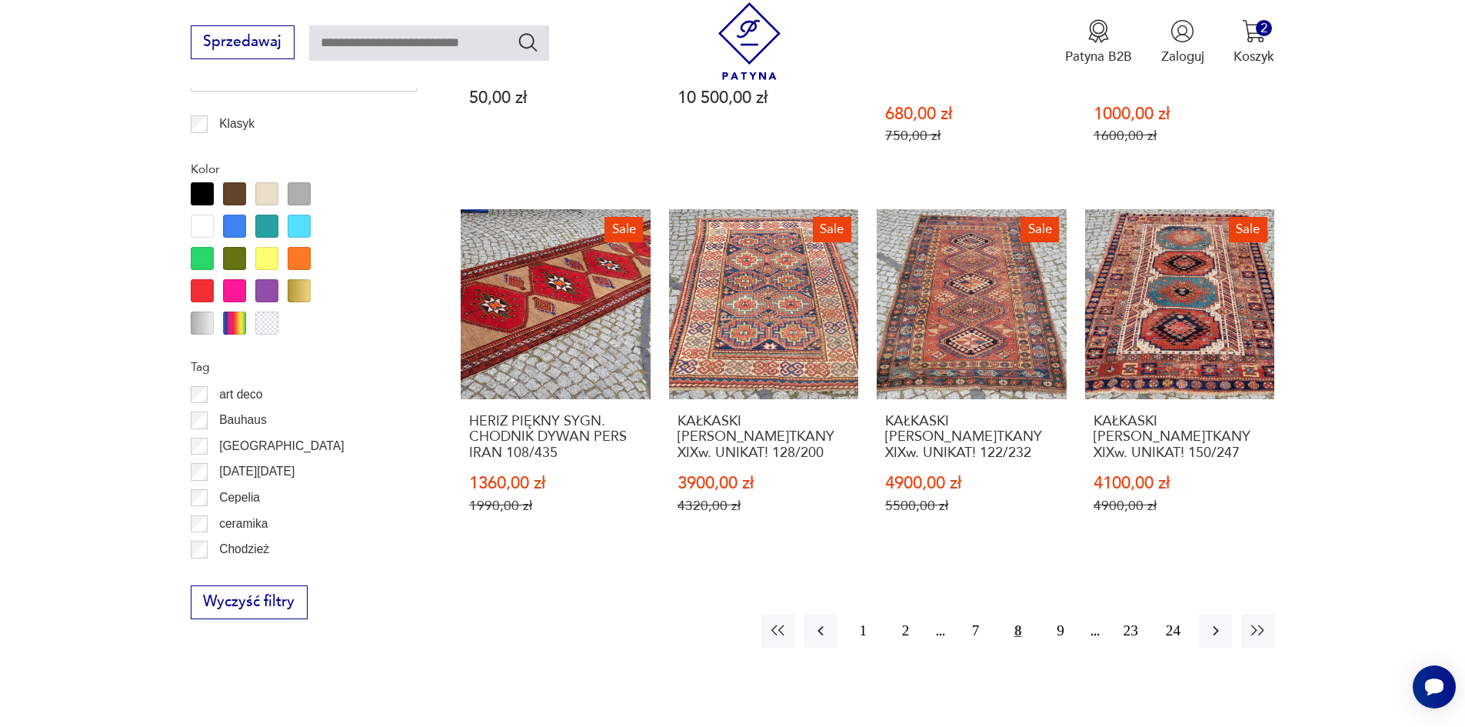
scroll to position [2143, 0]
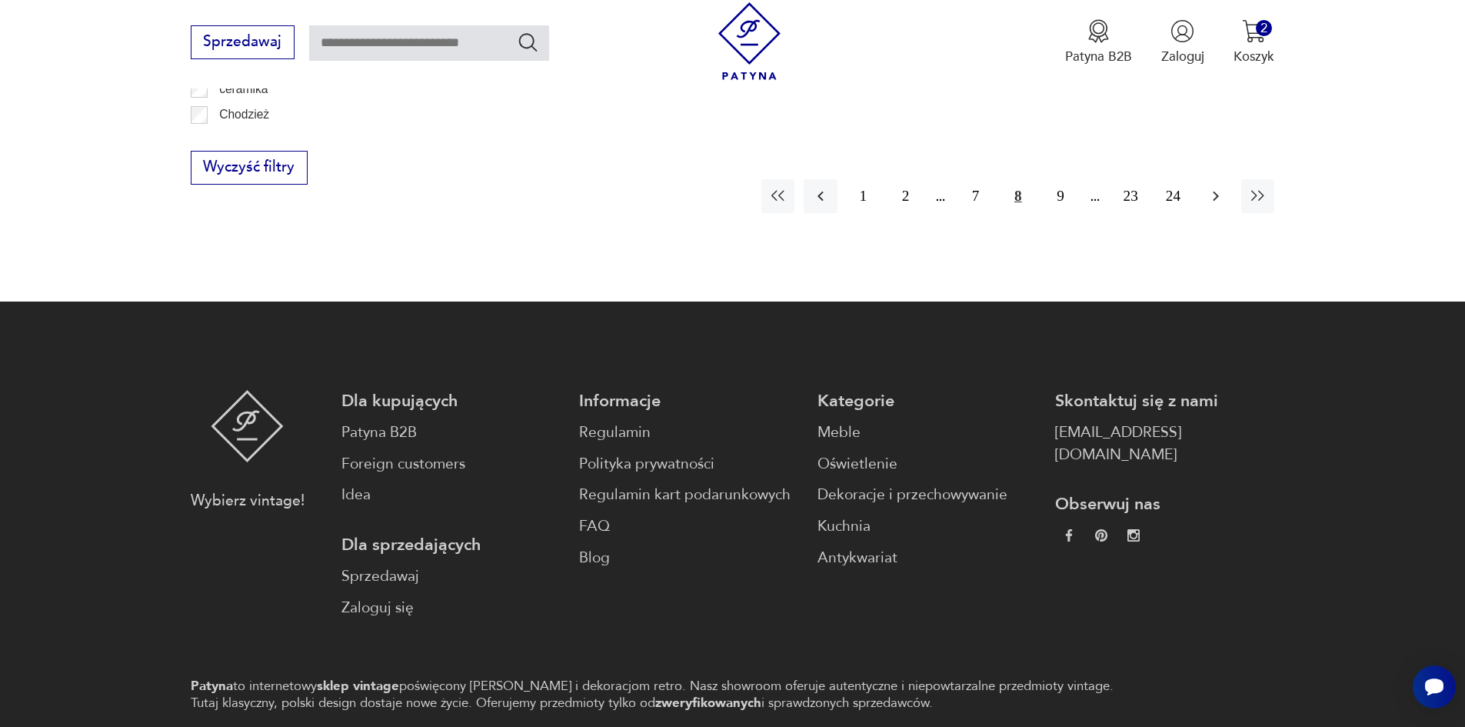
click at [1221, 187] on icon "button" at bounding box center [1216, 196] width 18 height 18
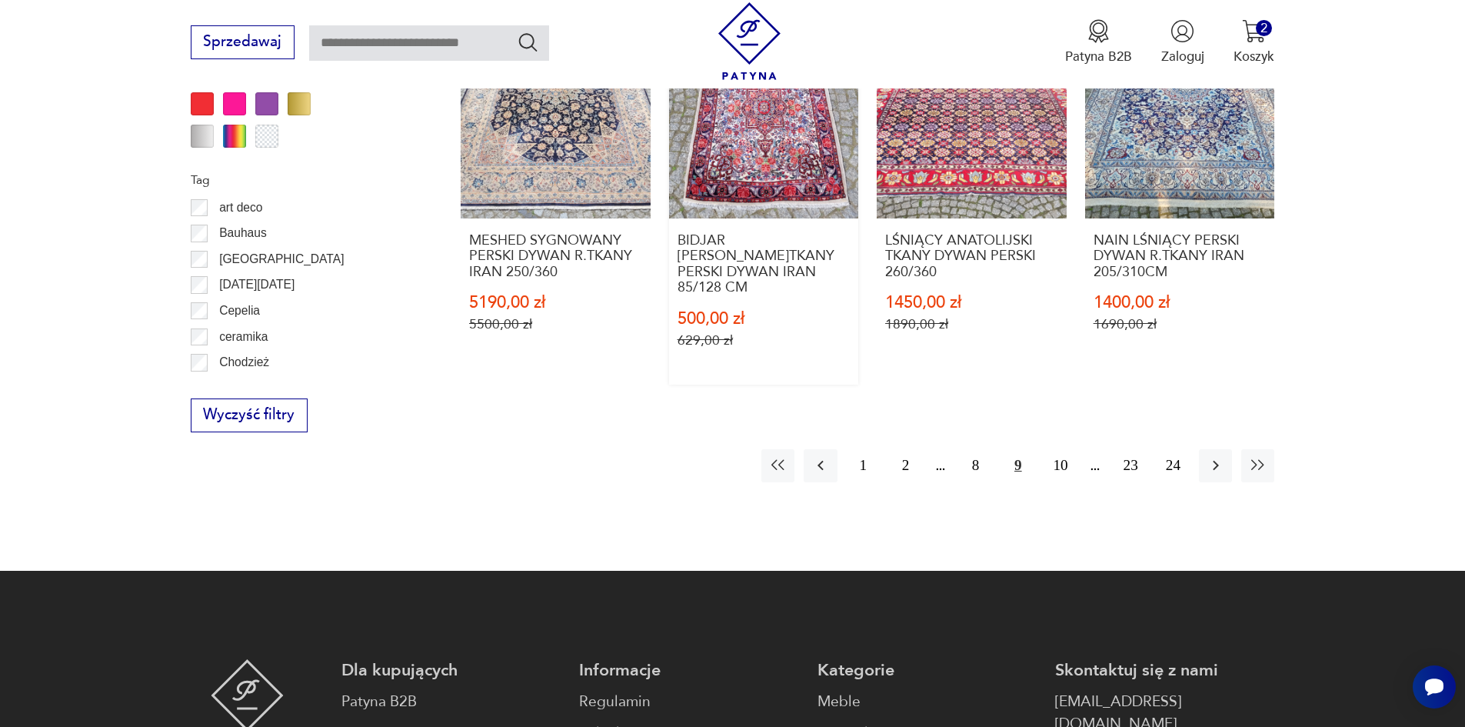
scroll to position [1897, 0]
click at [1209, 455] on icon "button" at bounding box center [1216, 464] width 18 height 18
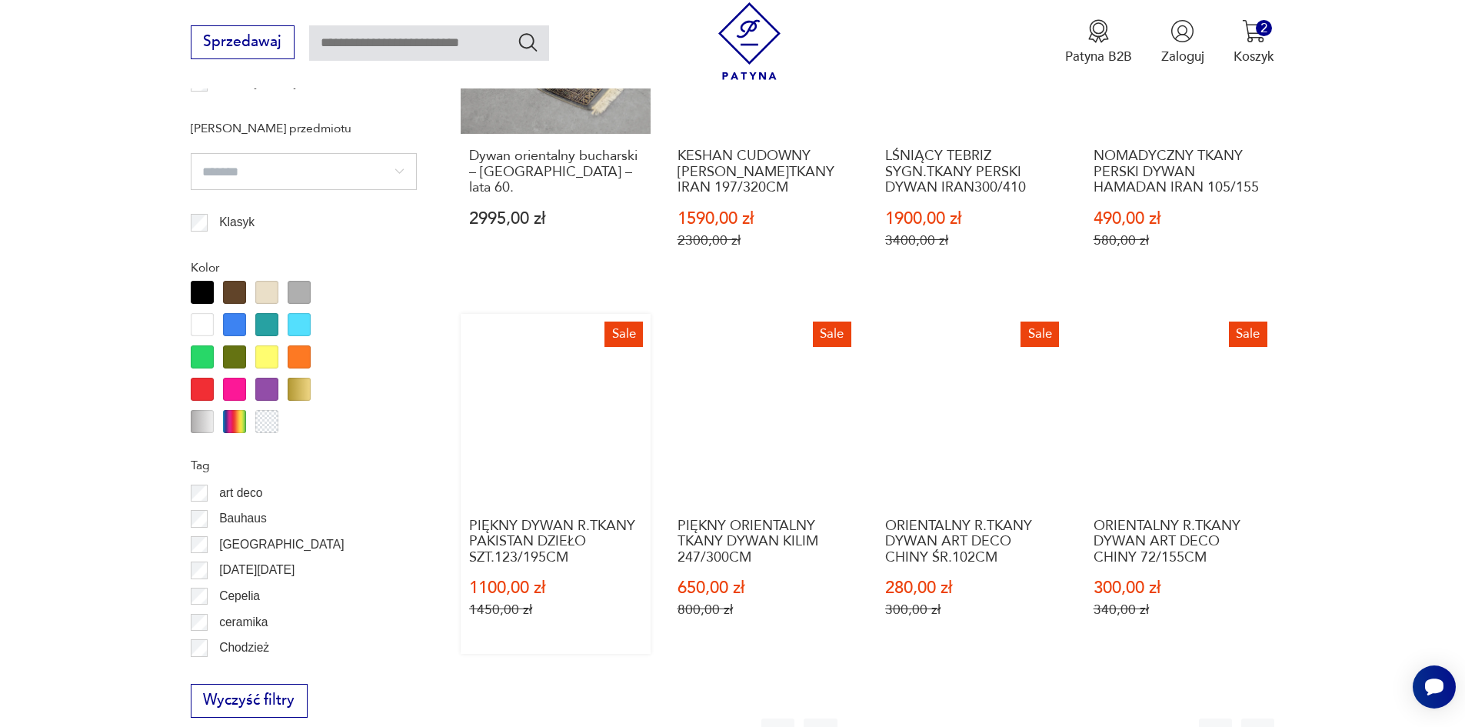
scroll to position [1897, 0]
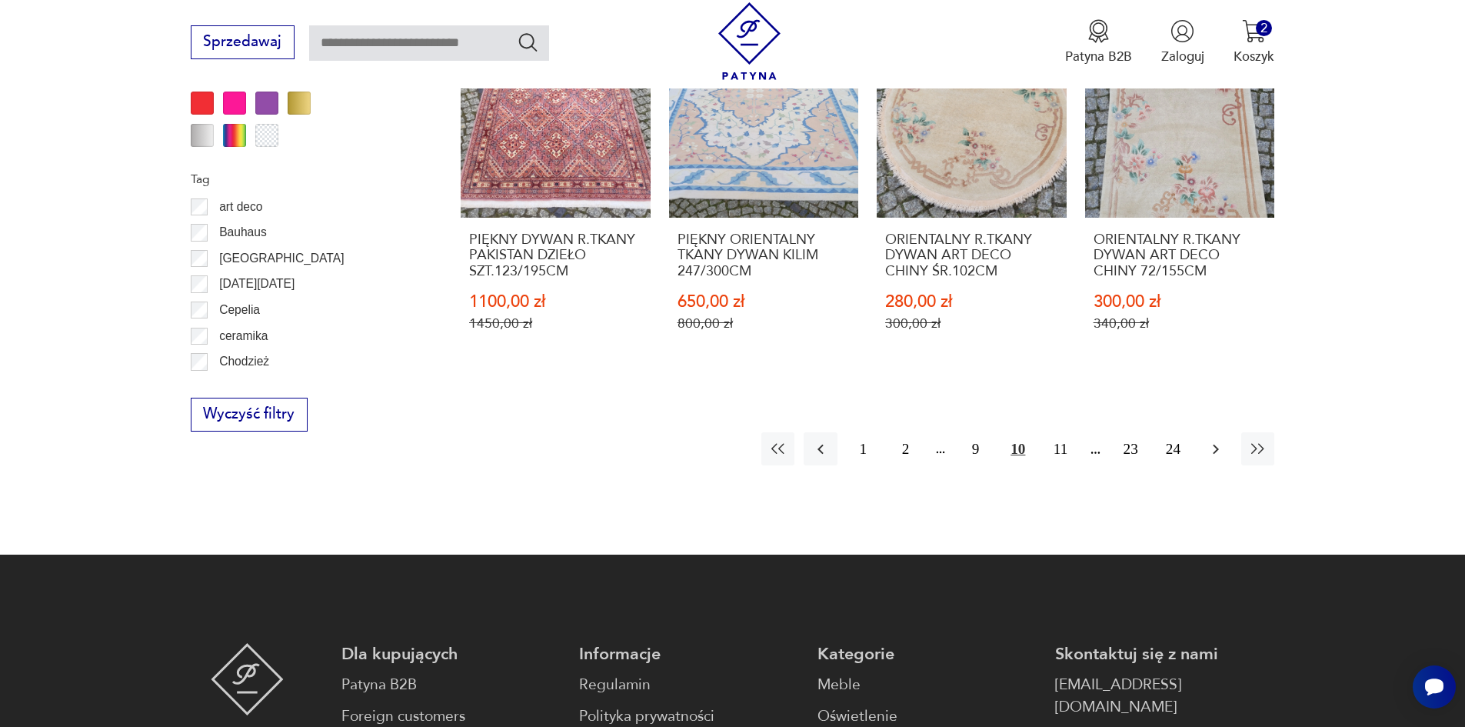
click at [1217, 444] on icon "button" at bounding box center [1216, 449] width 6 height 10
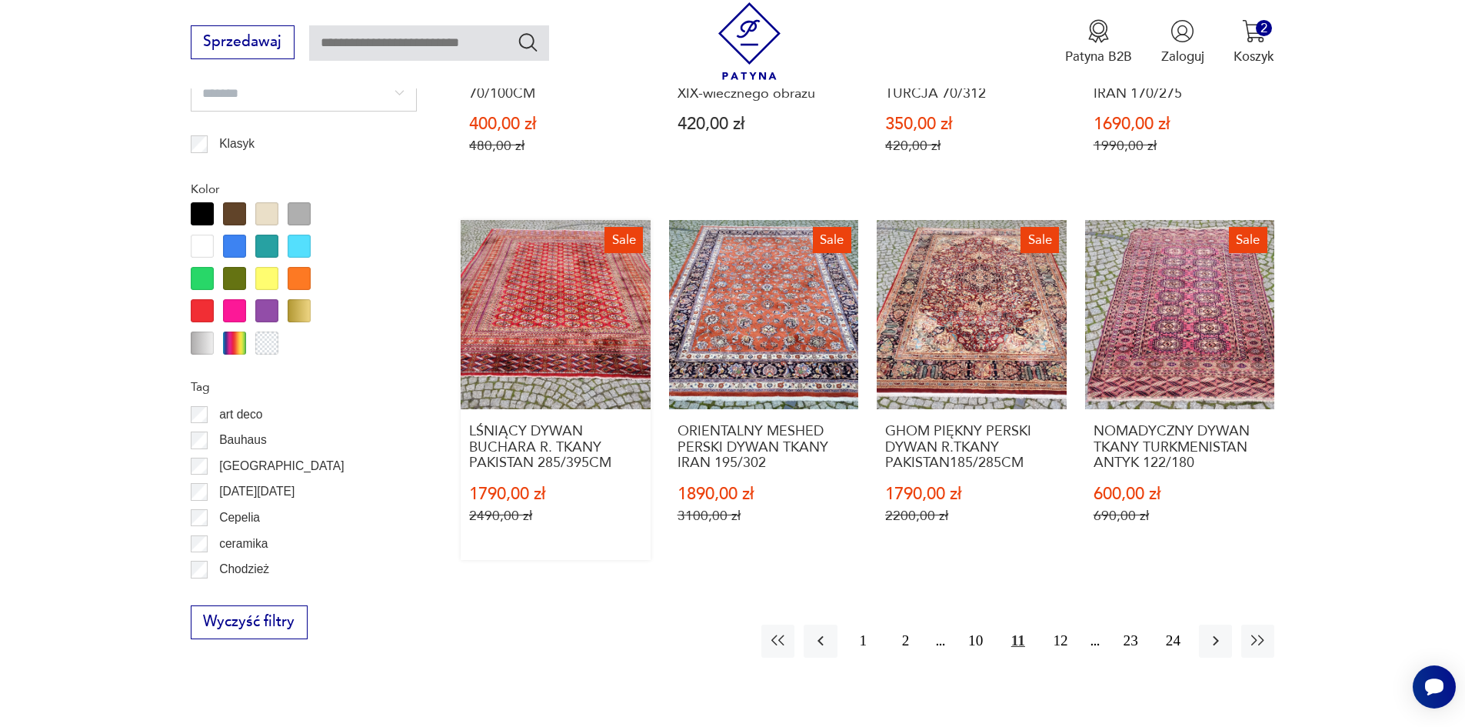
scroll to position [1897, 0]
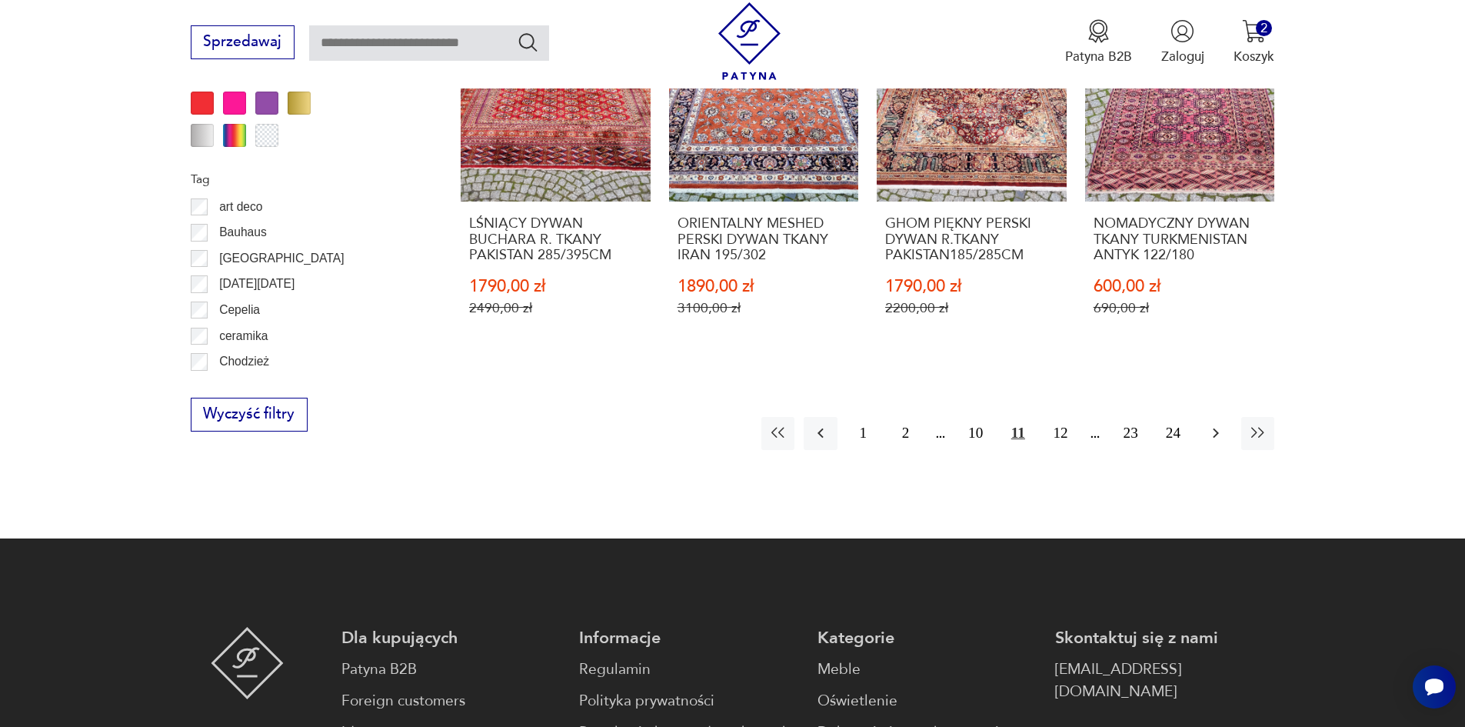
click at [1202, 442] on button "button" at bounding box center [1215, 433] width 33 height 33
click at [1217, 441] on icon "button" at bounding box center [1216, 433] width 18 height 18
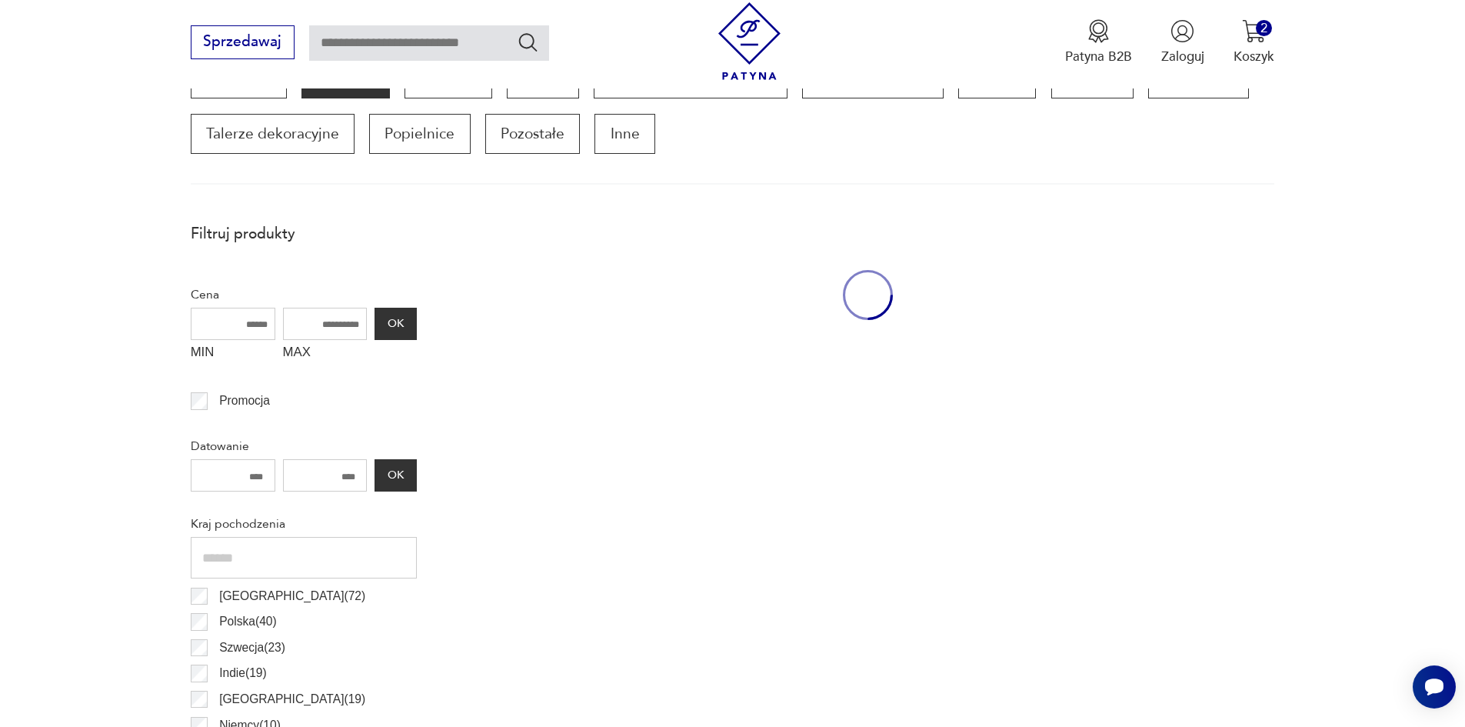
scroll to position [512, 0]
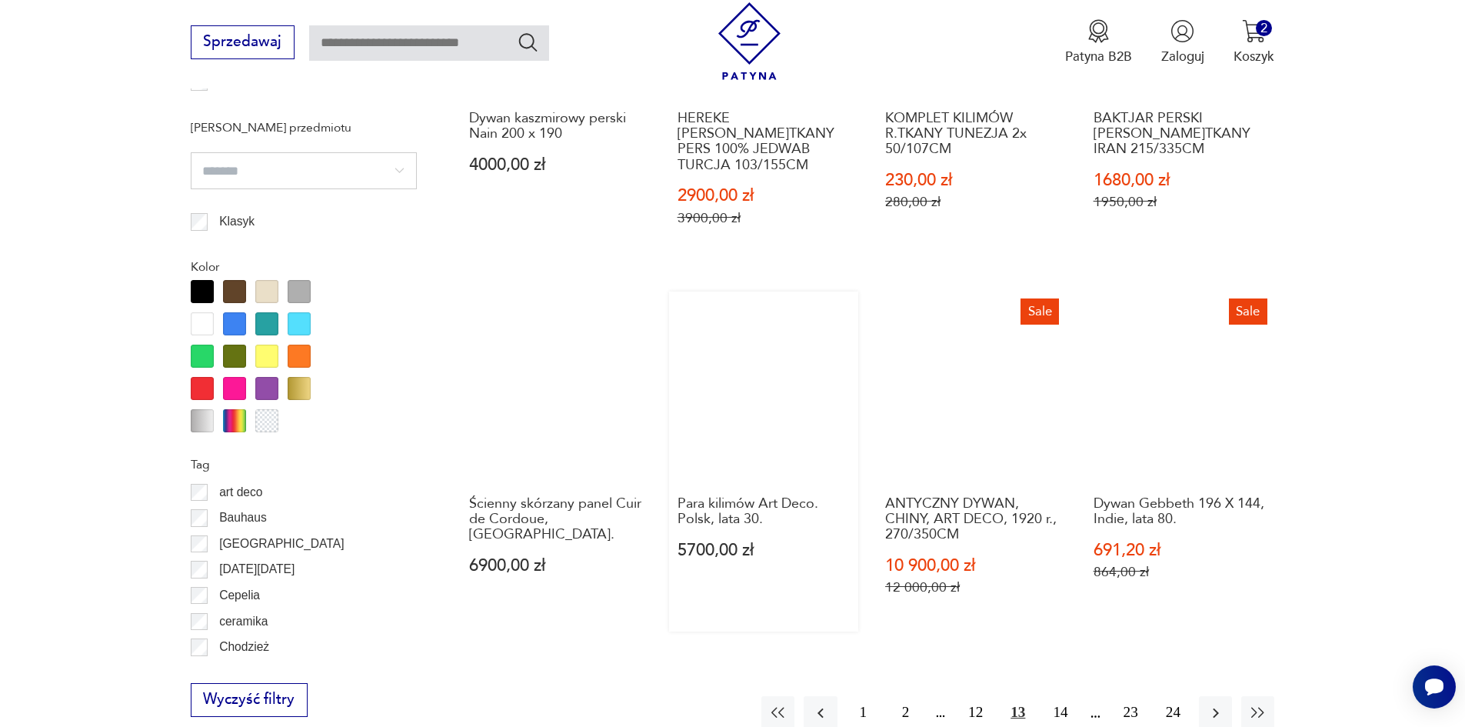
scroll to position [1820, 0]
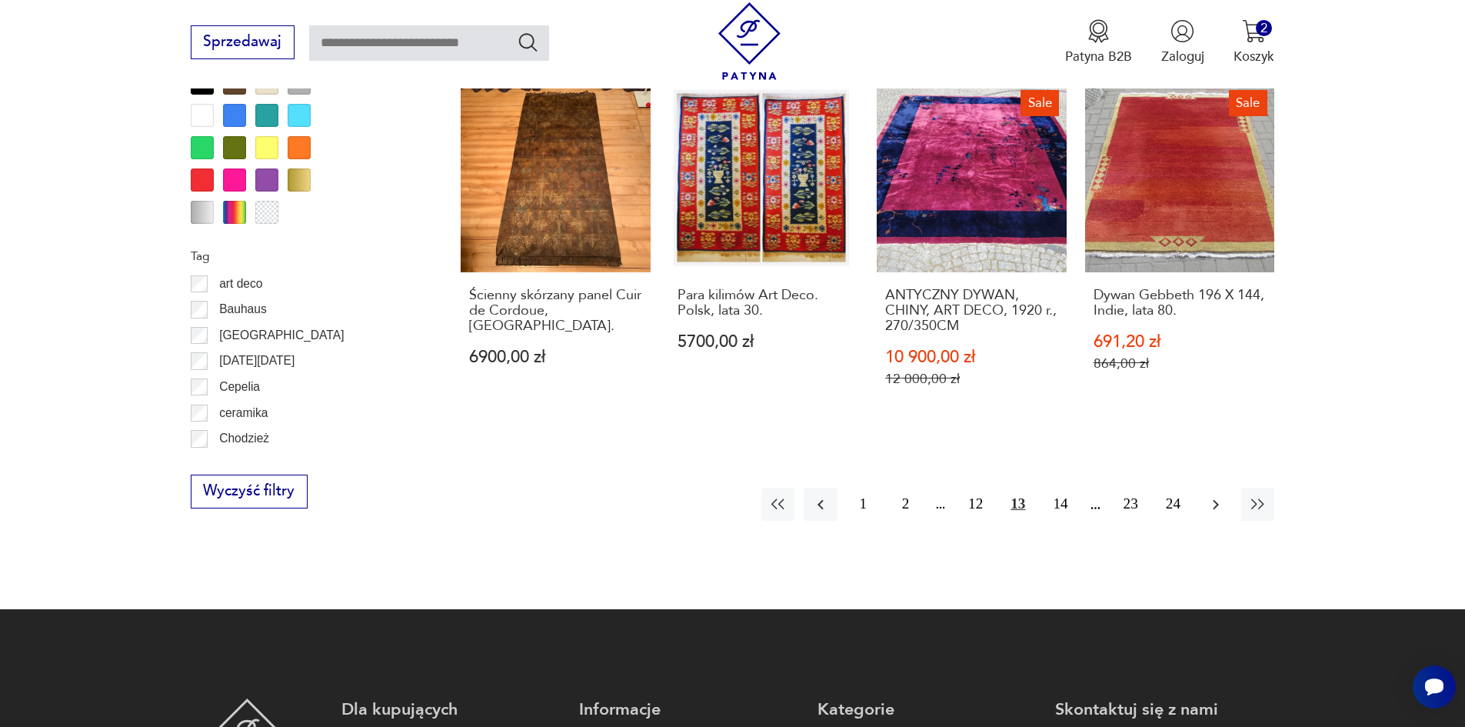
click at [1211, 498] on button "button" at bounding box center [1215, 504] width 33 height 33
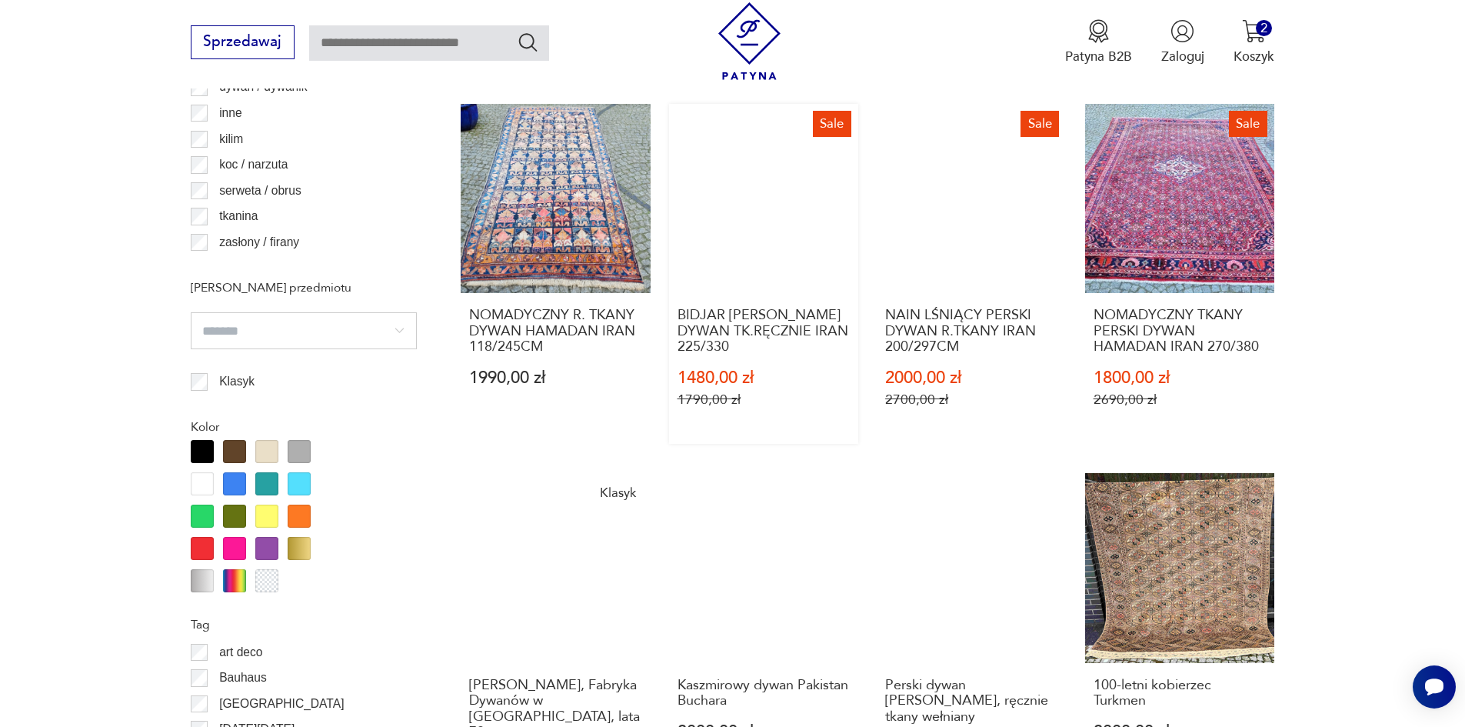
scroll to position [1666, 0]
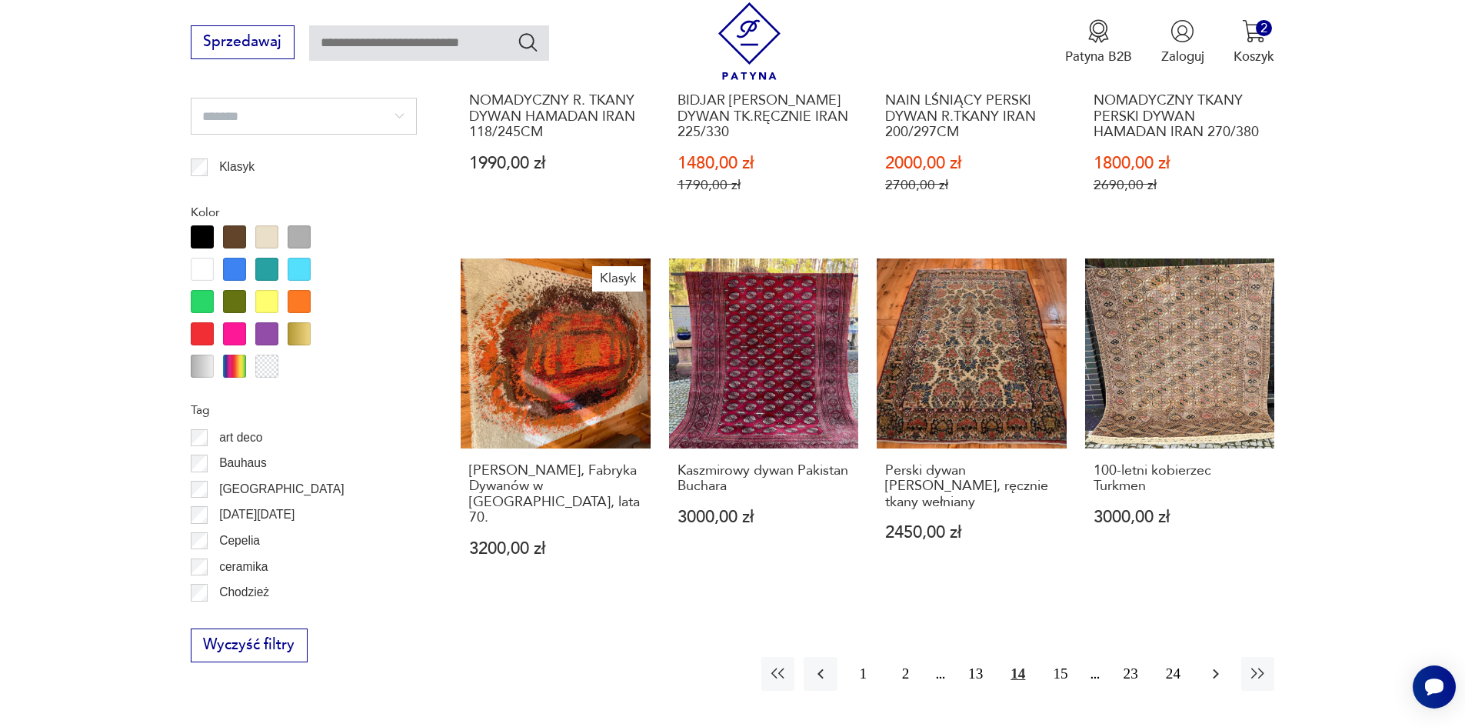
click at [1207, 665] on icon "button" at bounding box center [1216, 674] width 18 height 18
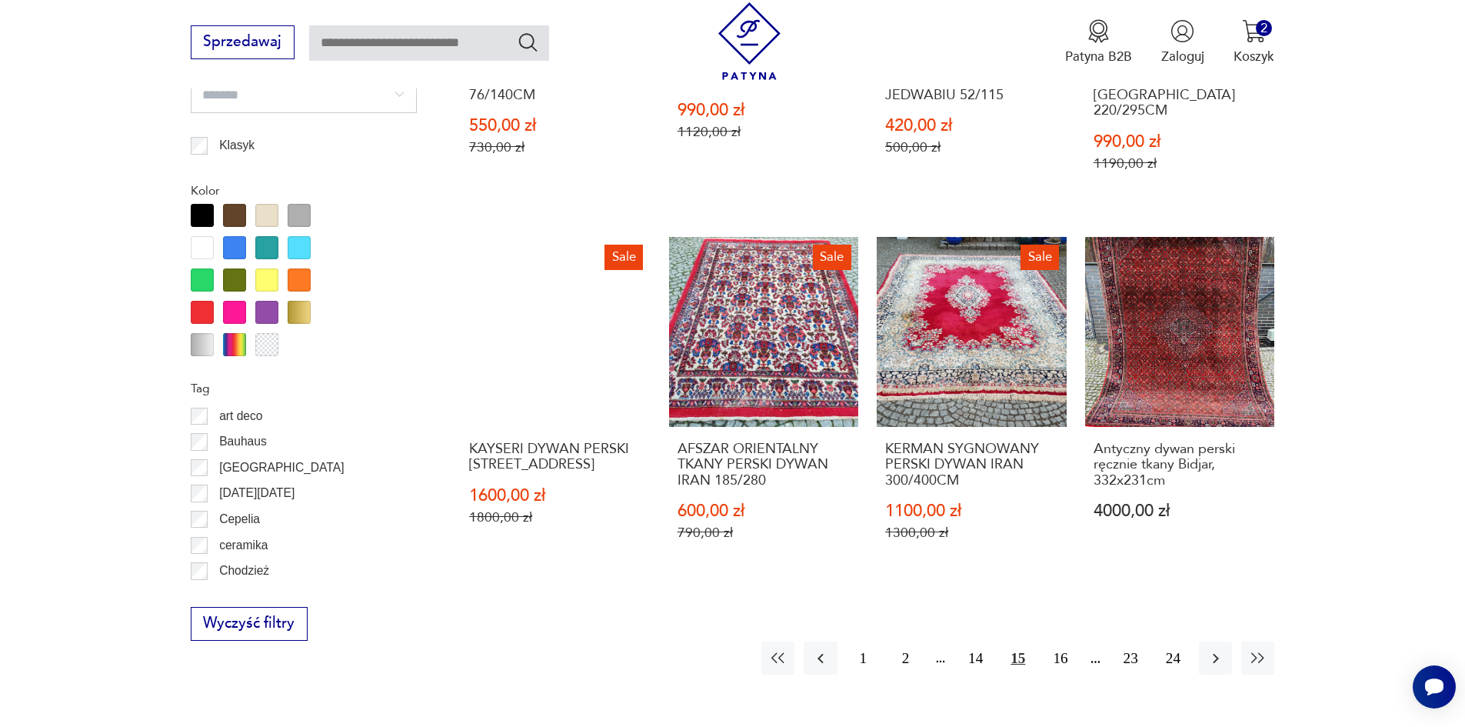
scroll to position [1897, 0]
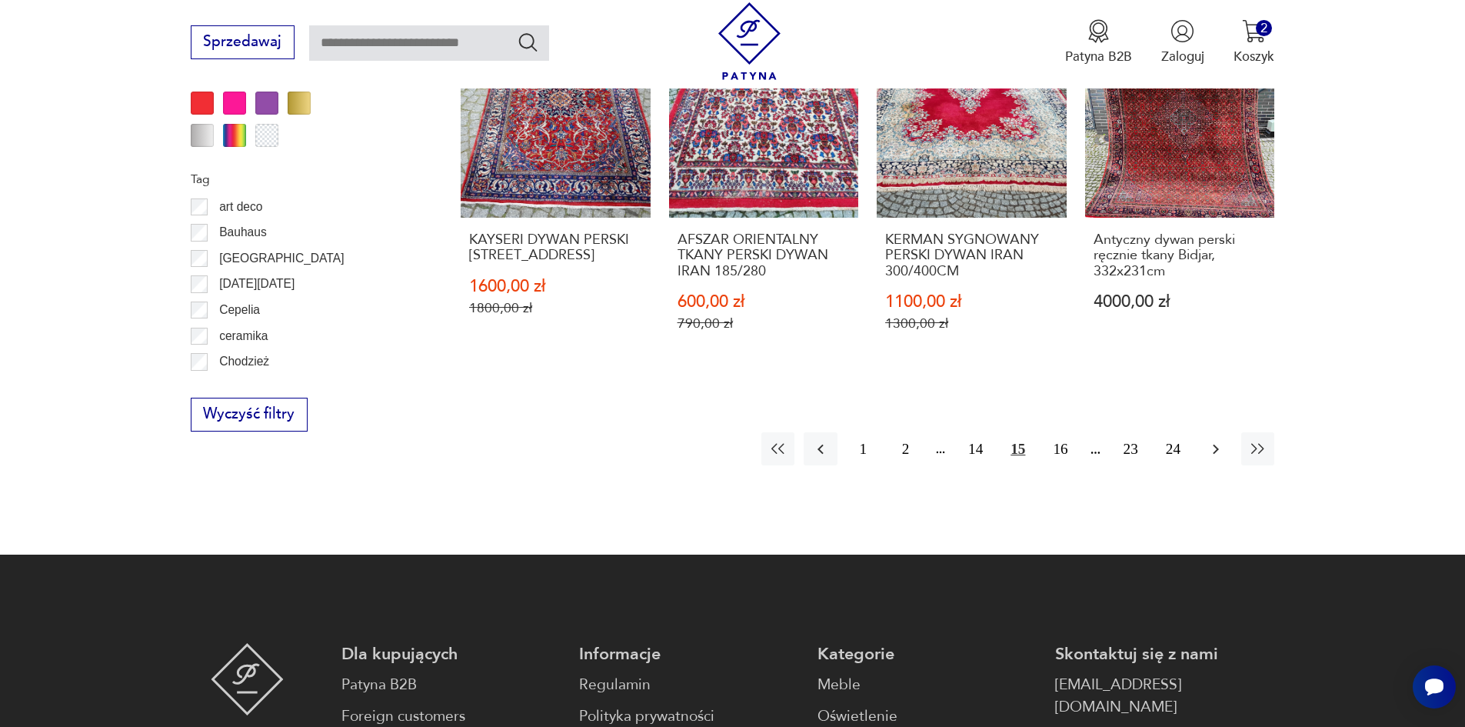
click at [1214, 440] on icon "button" at bounding box center [1216, 449] width 18 height 18
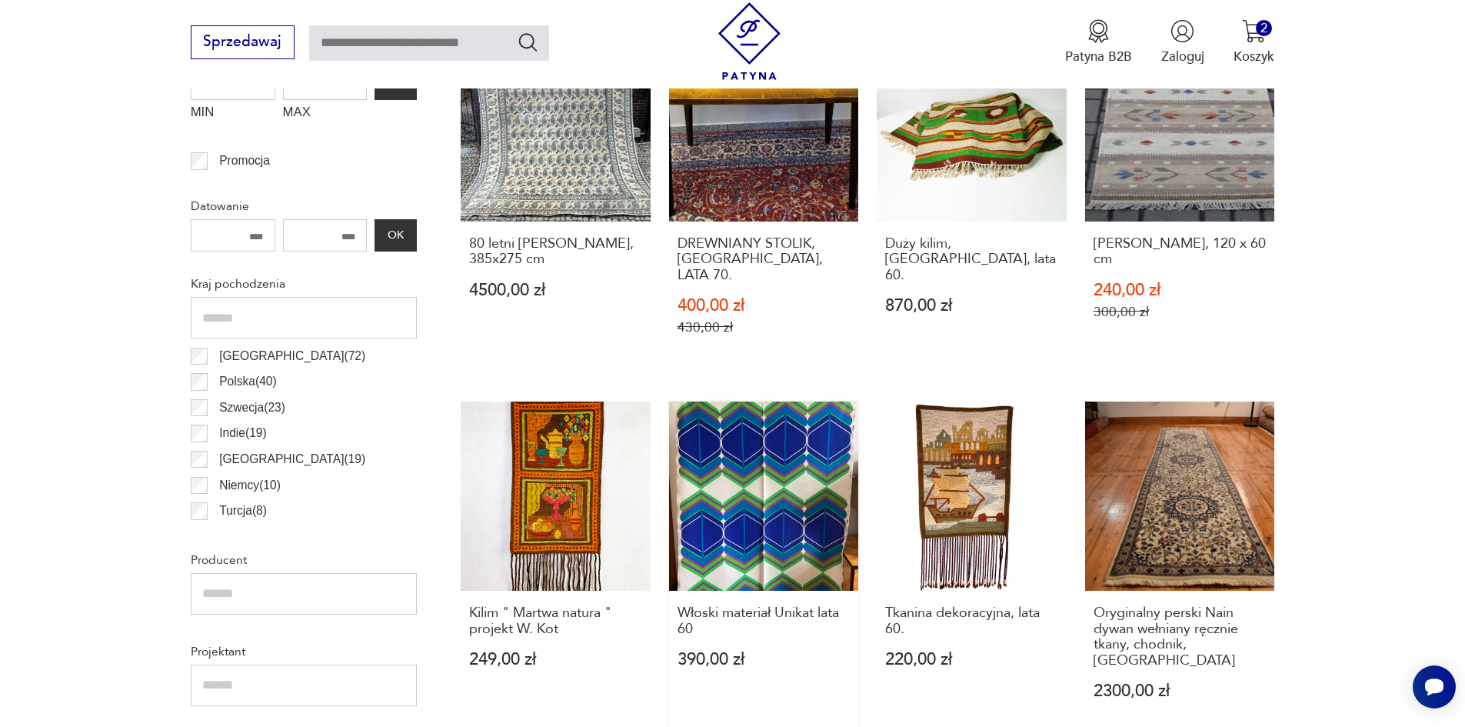
scroll to position [820, 0]
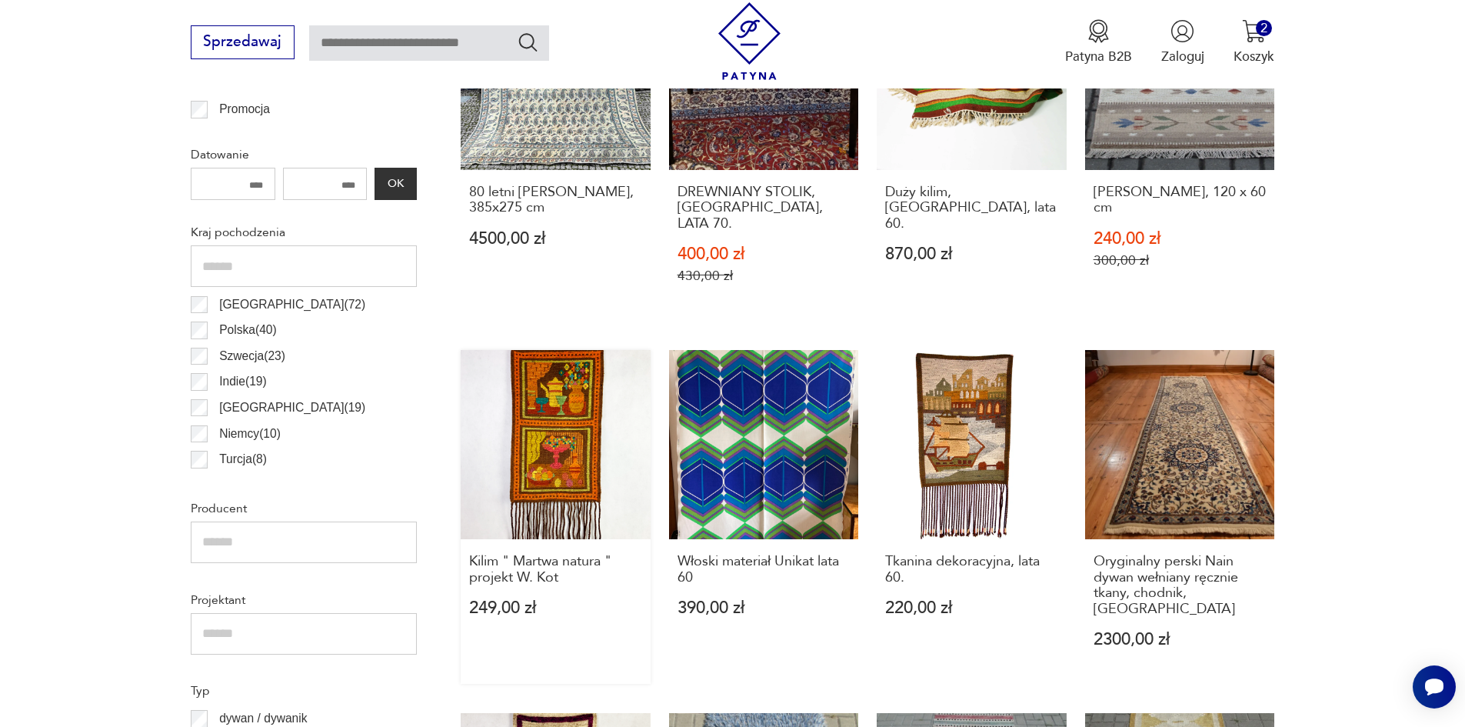
click at [587, 431] on link "Kilim " Martwa natura " projekt W. Kot 249,00 zł" at bounding box center [556, 517] width 190 height 334
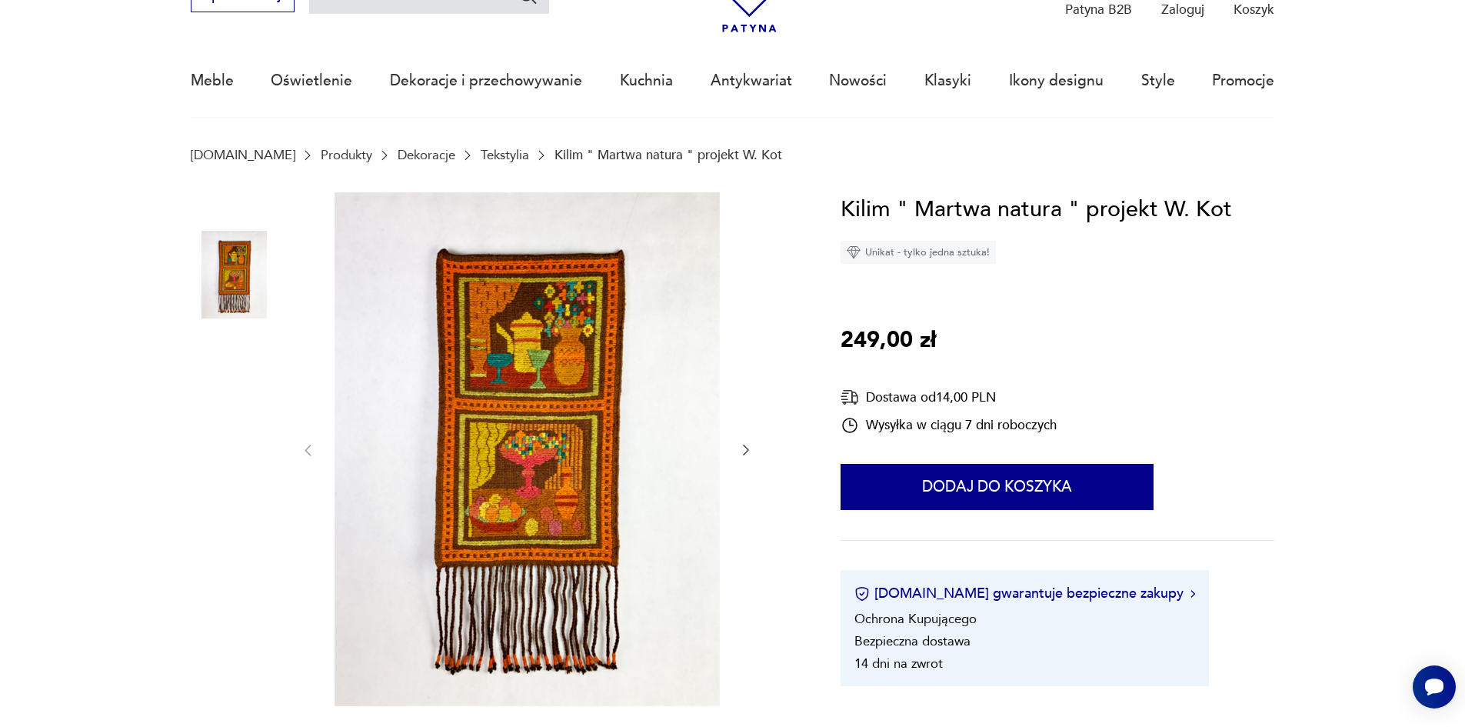
scroll to position [154, 0]
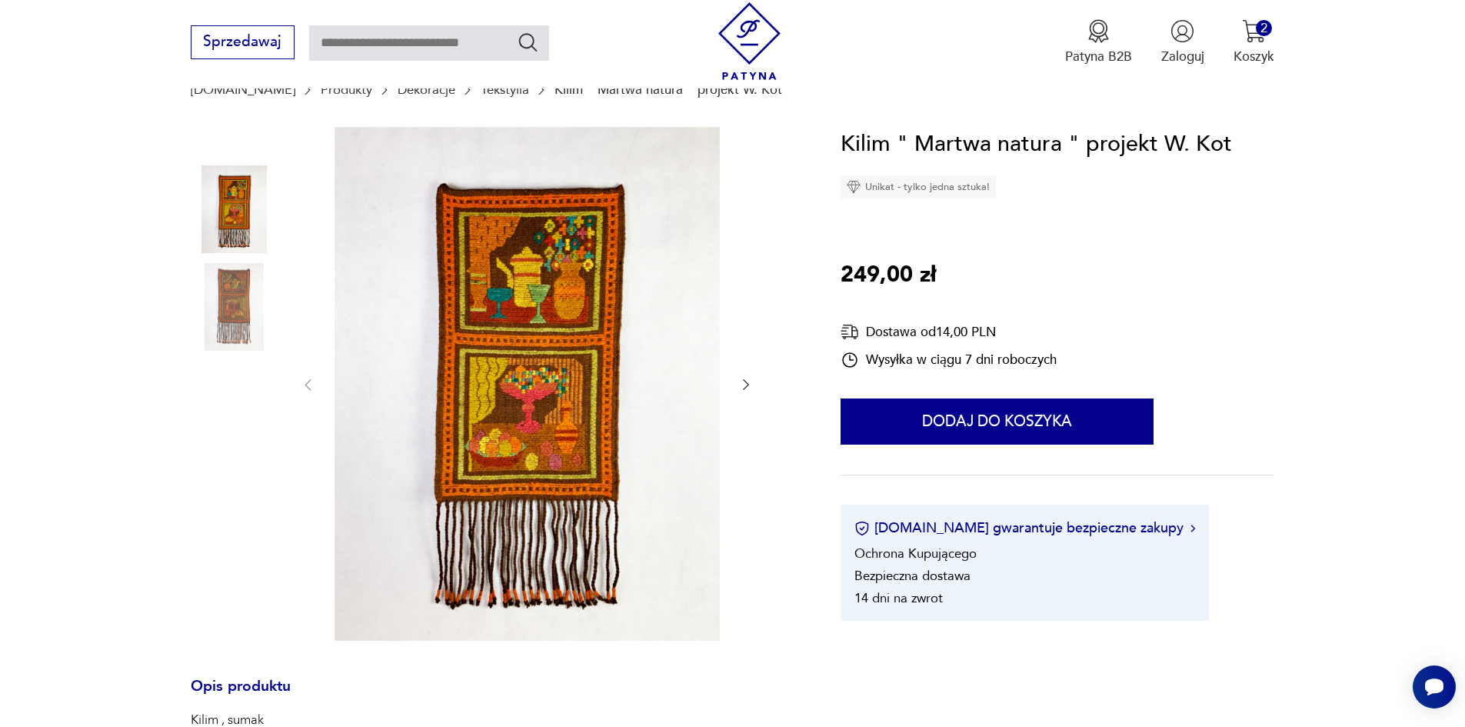
scroll to position [820, 0]
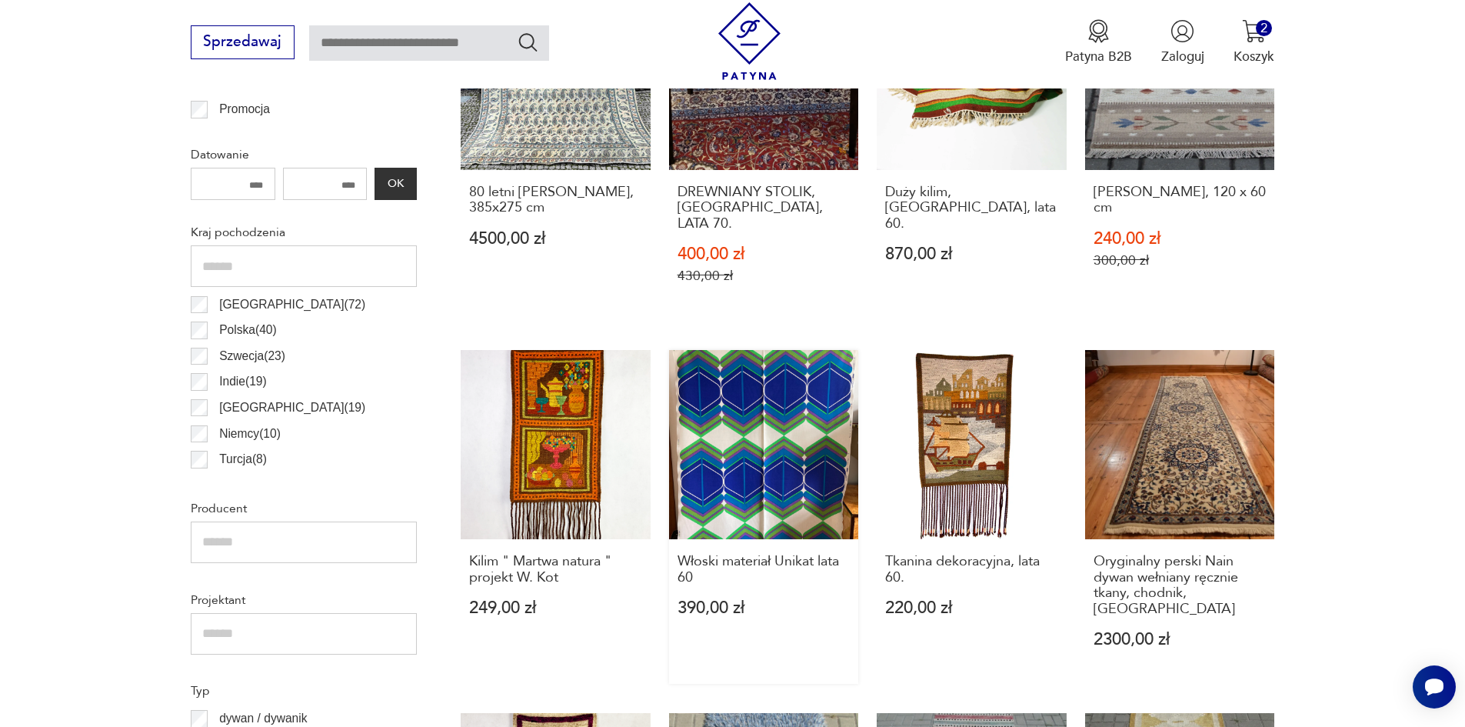
click at [821, 461] on link "Włoski materiał Unikat lata 60 390,00 zł" at bounding box center [764, 517] width 190 height 334
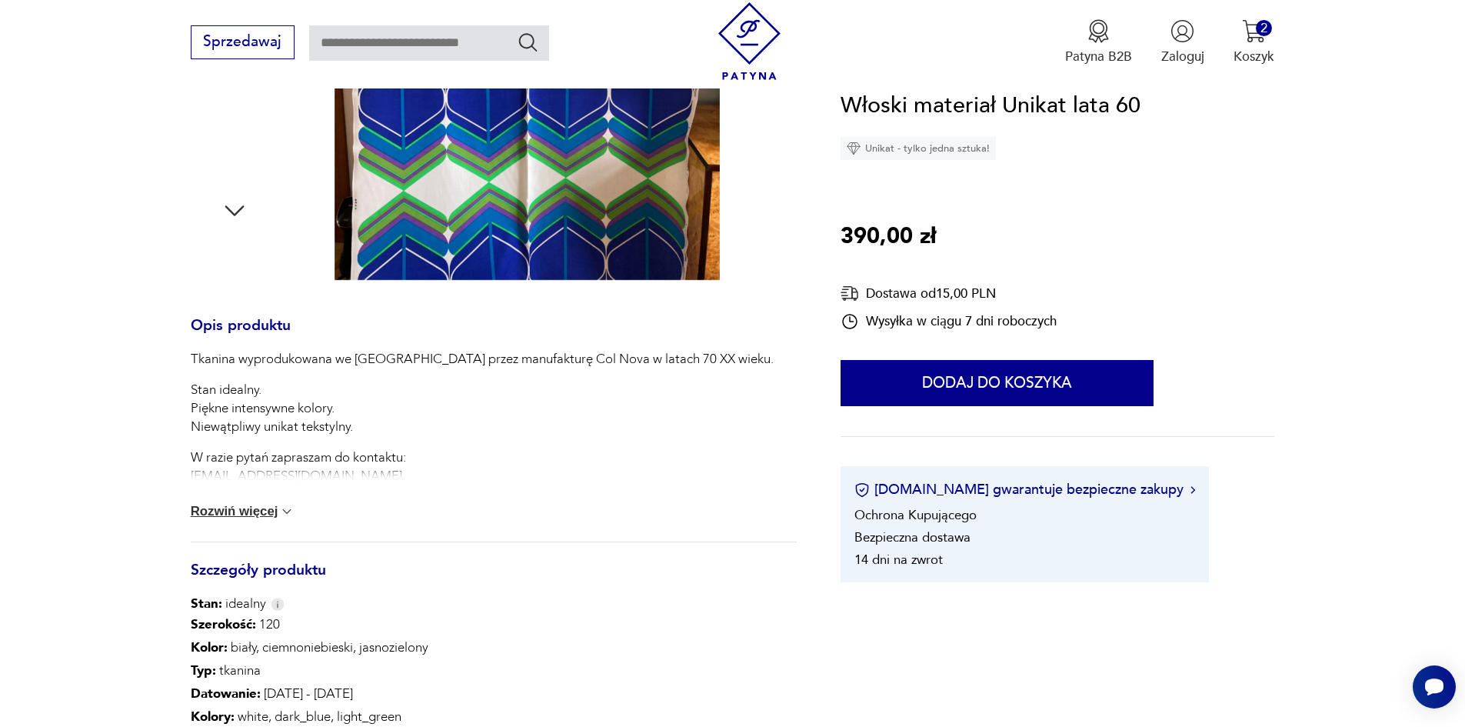
scroll to position [538, 0]
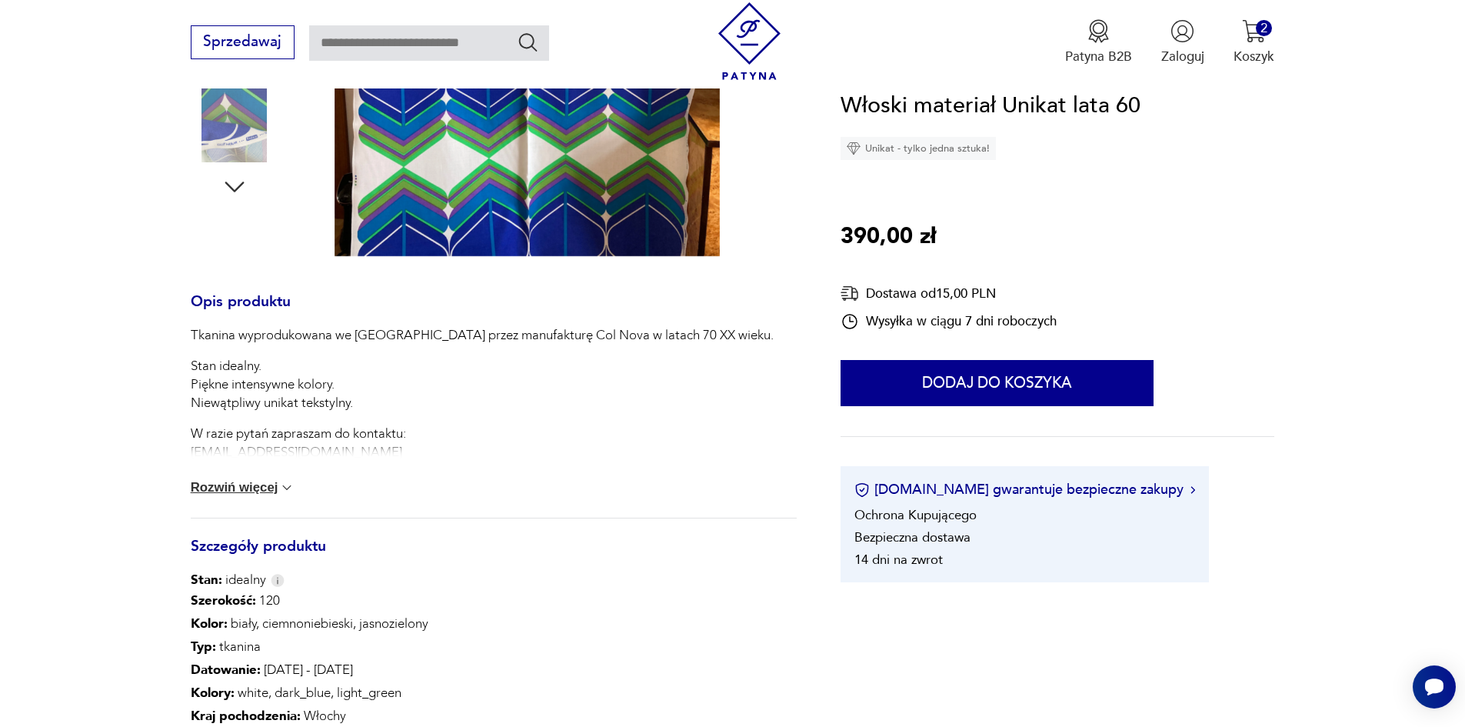
click at [285, 491] on img at bounding box center [286, 487] width 15 height 15
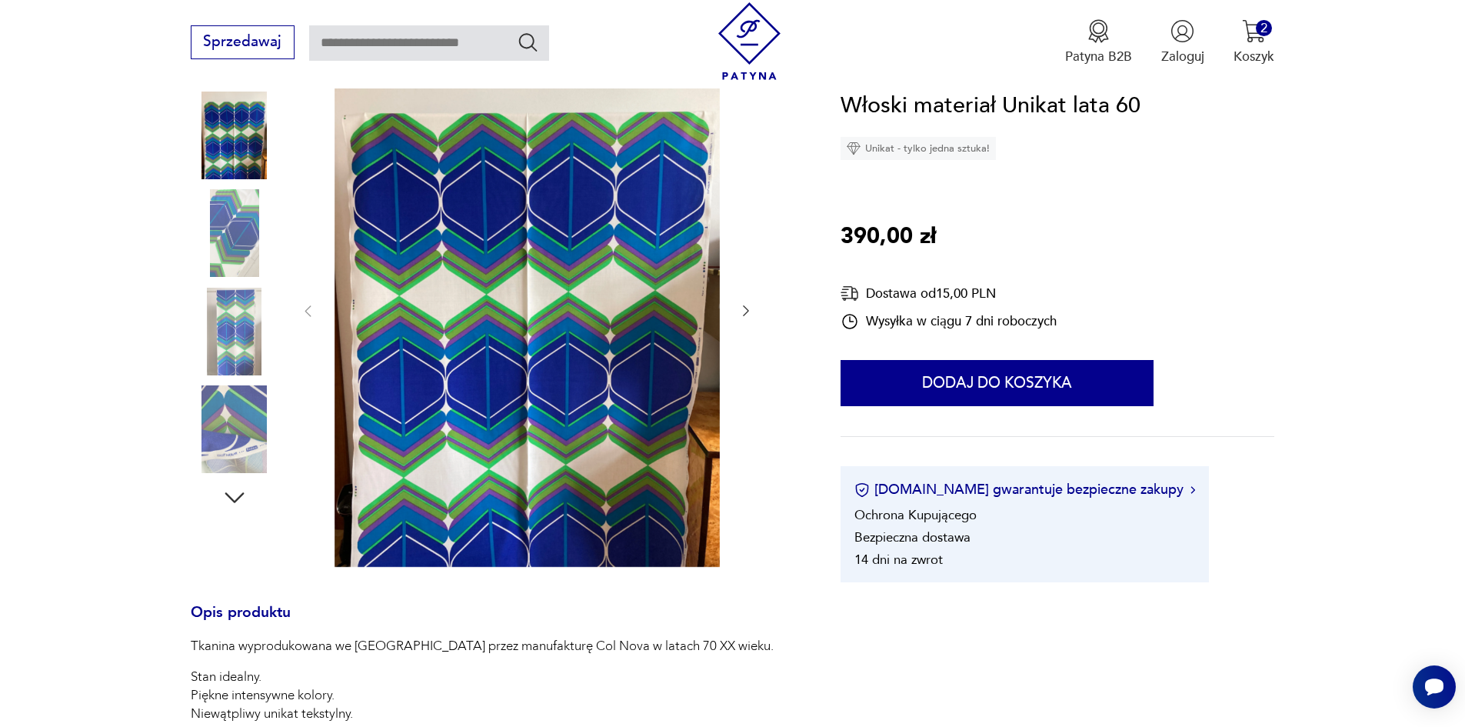
scroll to position [0, 0]
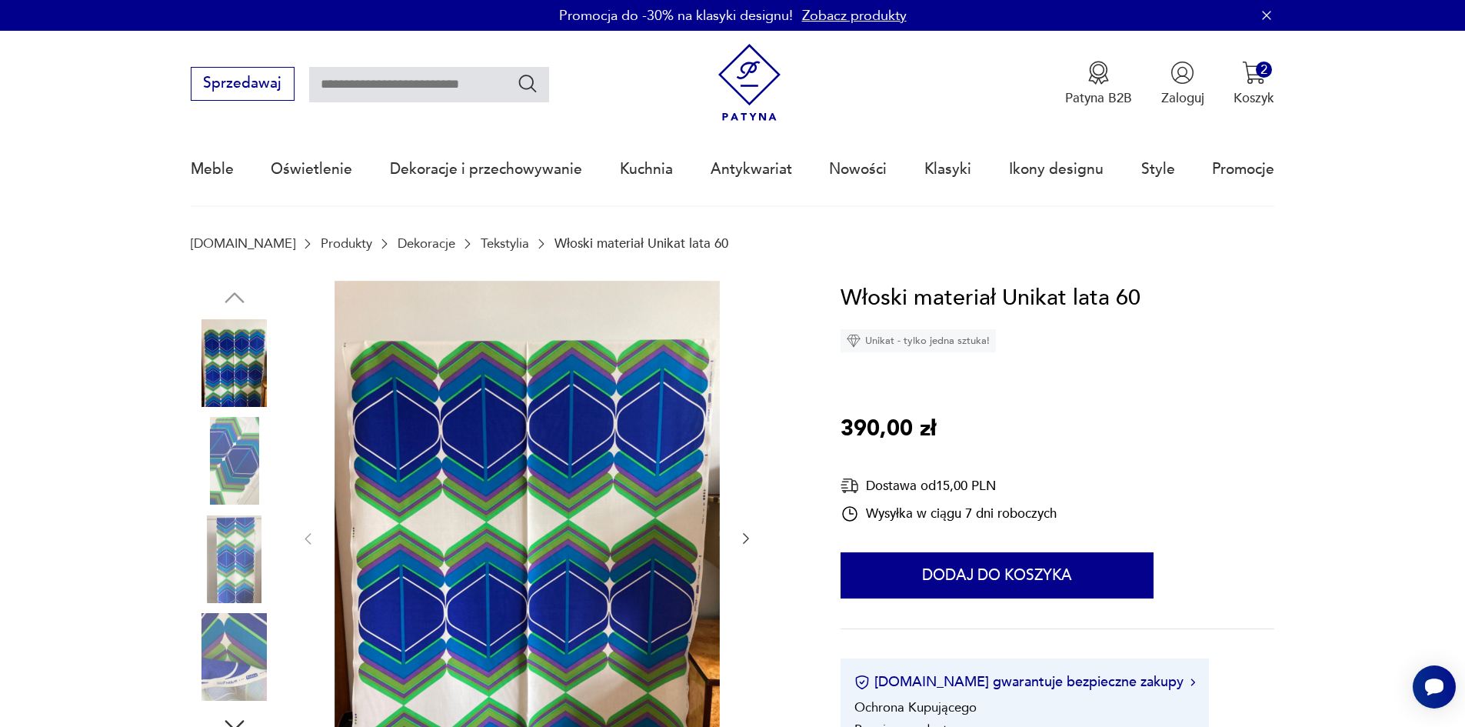
click at [245, 669] on img at bounding box center [235, 657] width 88 height 88
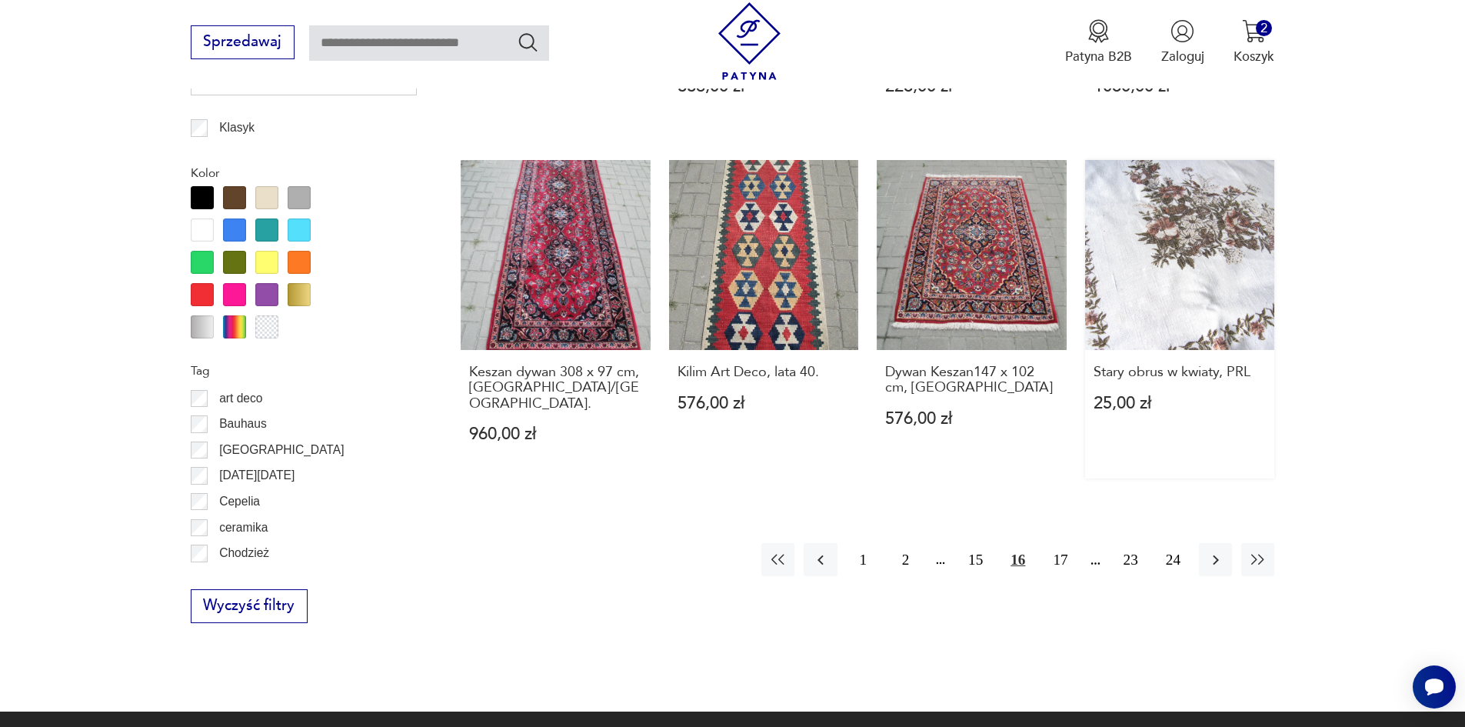
scroll to position [1743, 0]
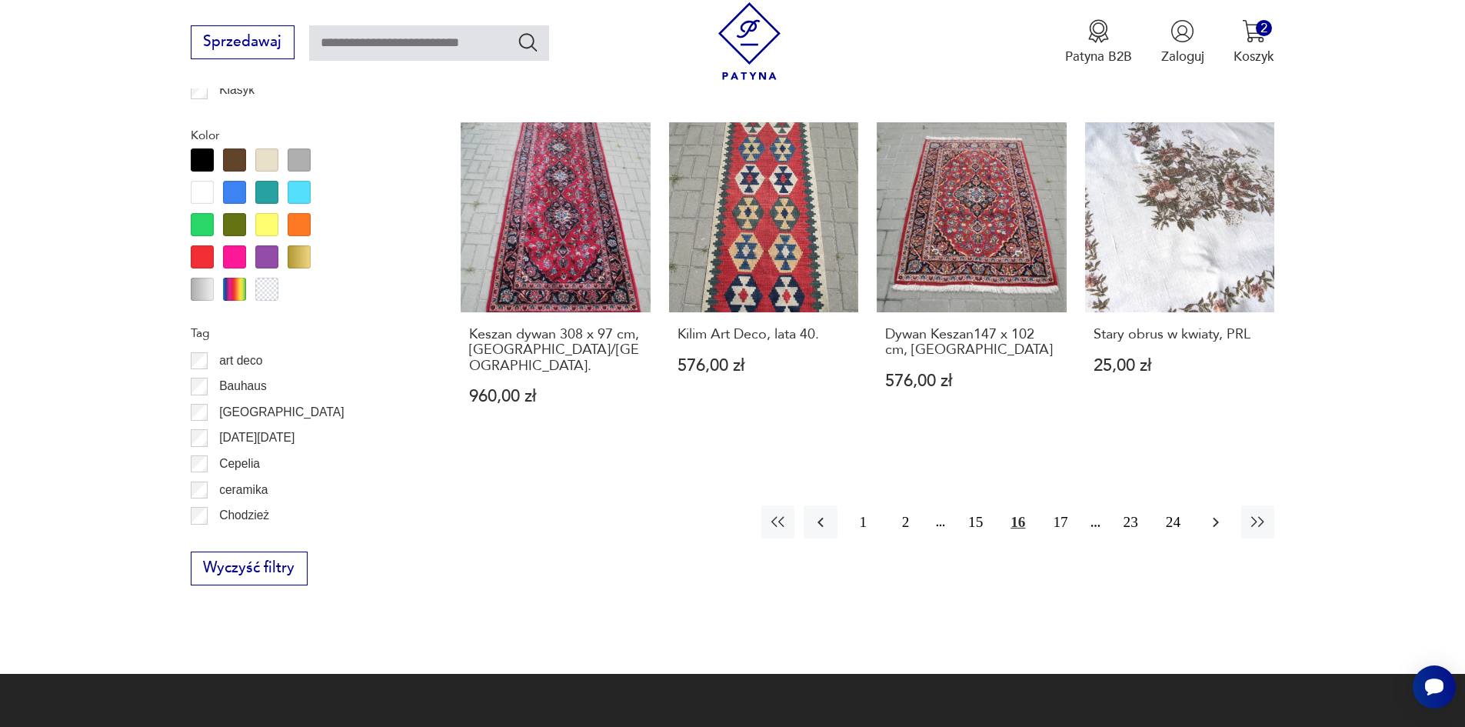
click at [1210, 513] on icon "button" at bounding box center [1216, 522] width 18 height 18
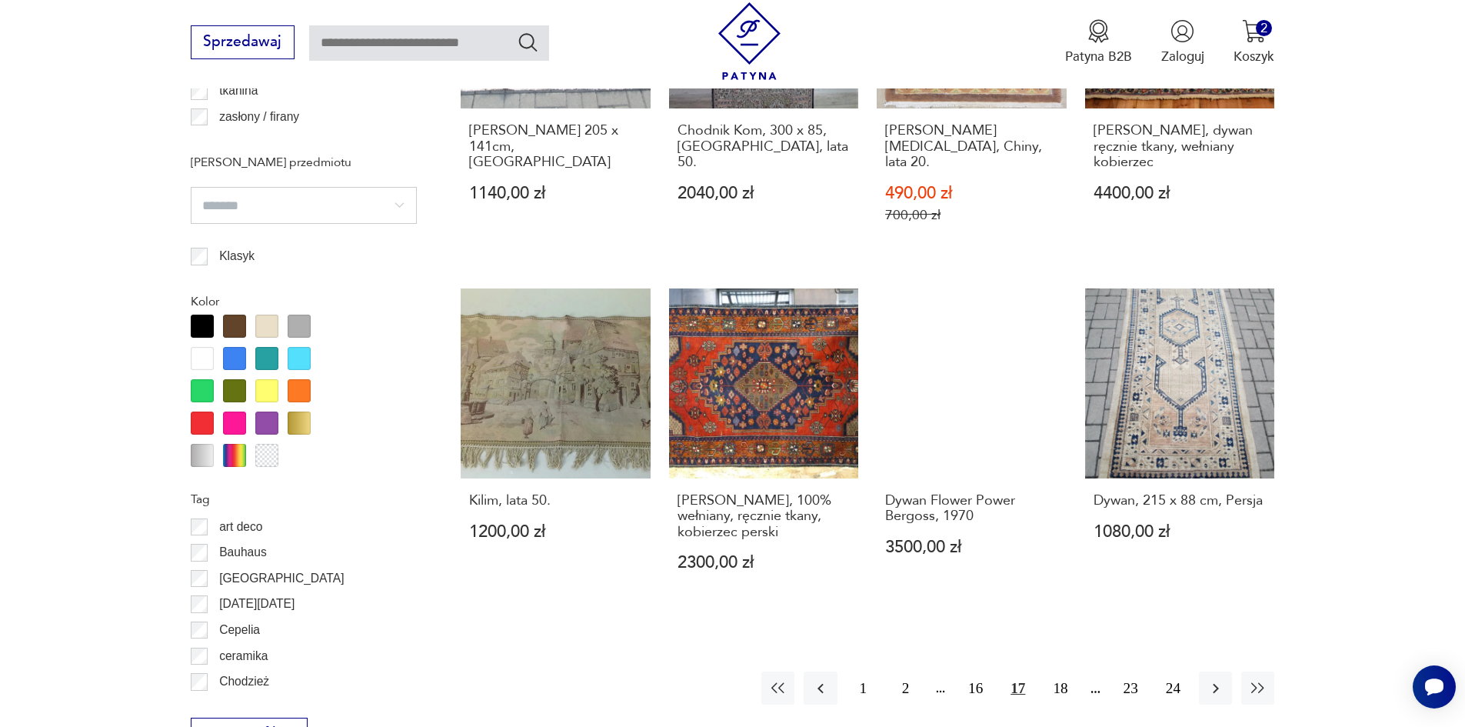
scroll to position [1666, 0]
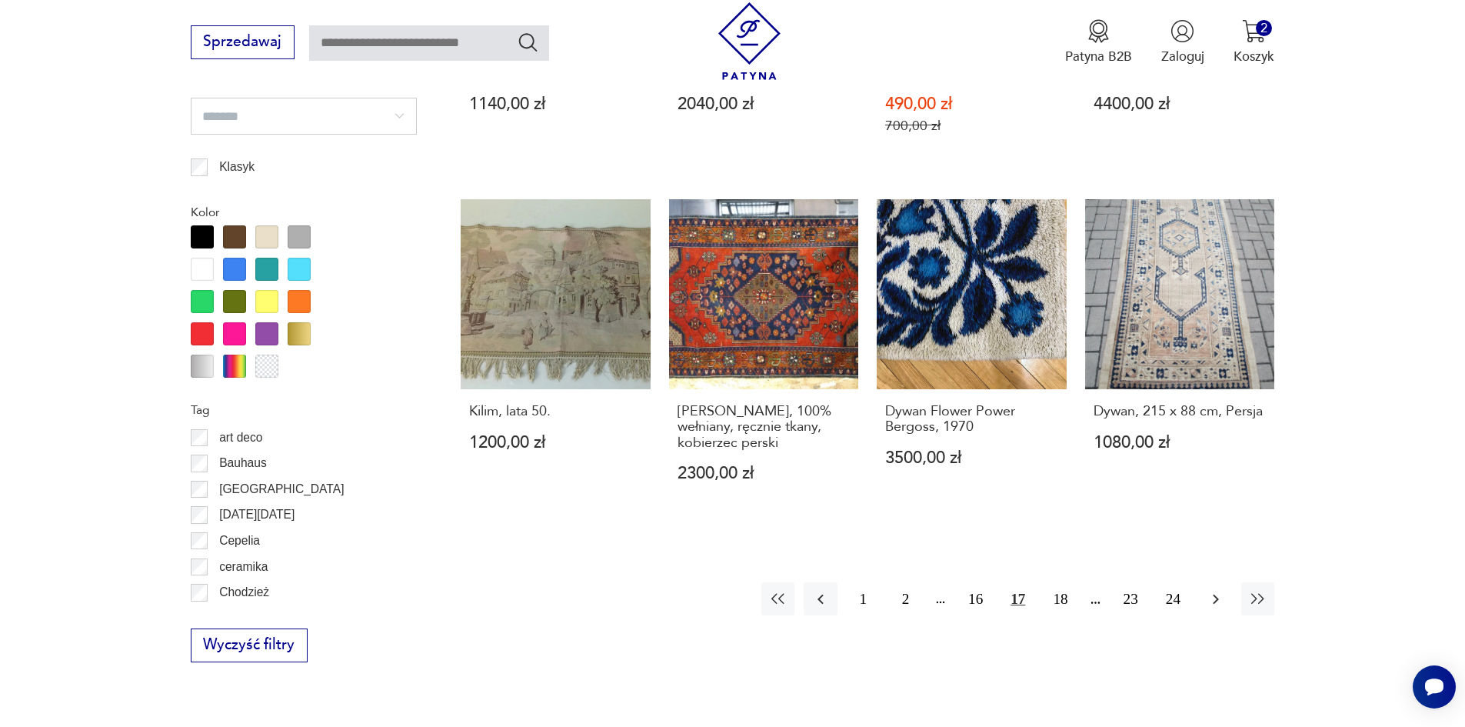
click at [1228, 582] on button "button" at bounding box center [1215, 598] width 33 height 33
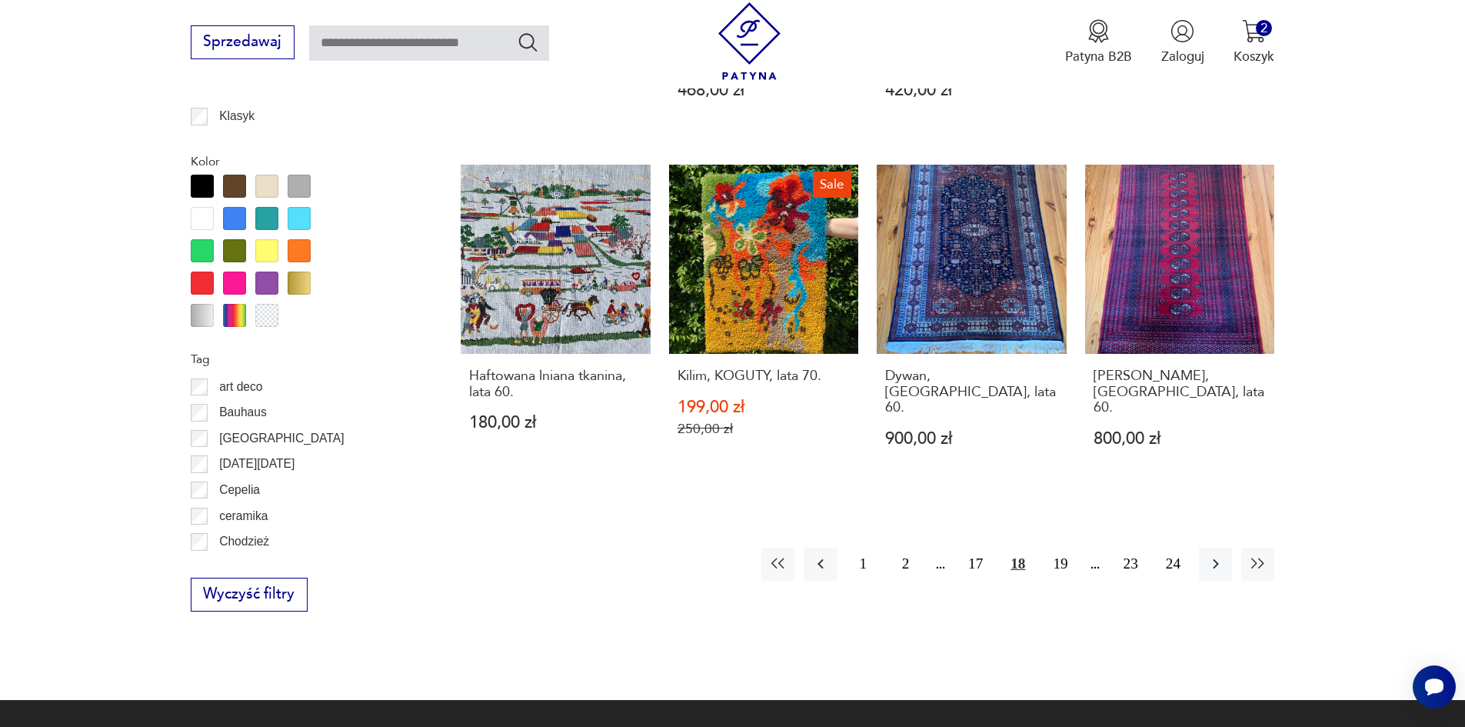
scroll to position [1743, 0]
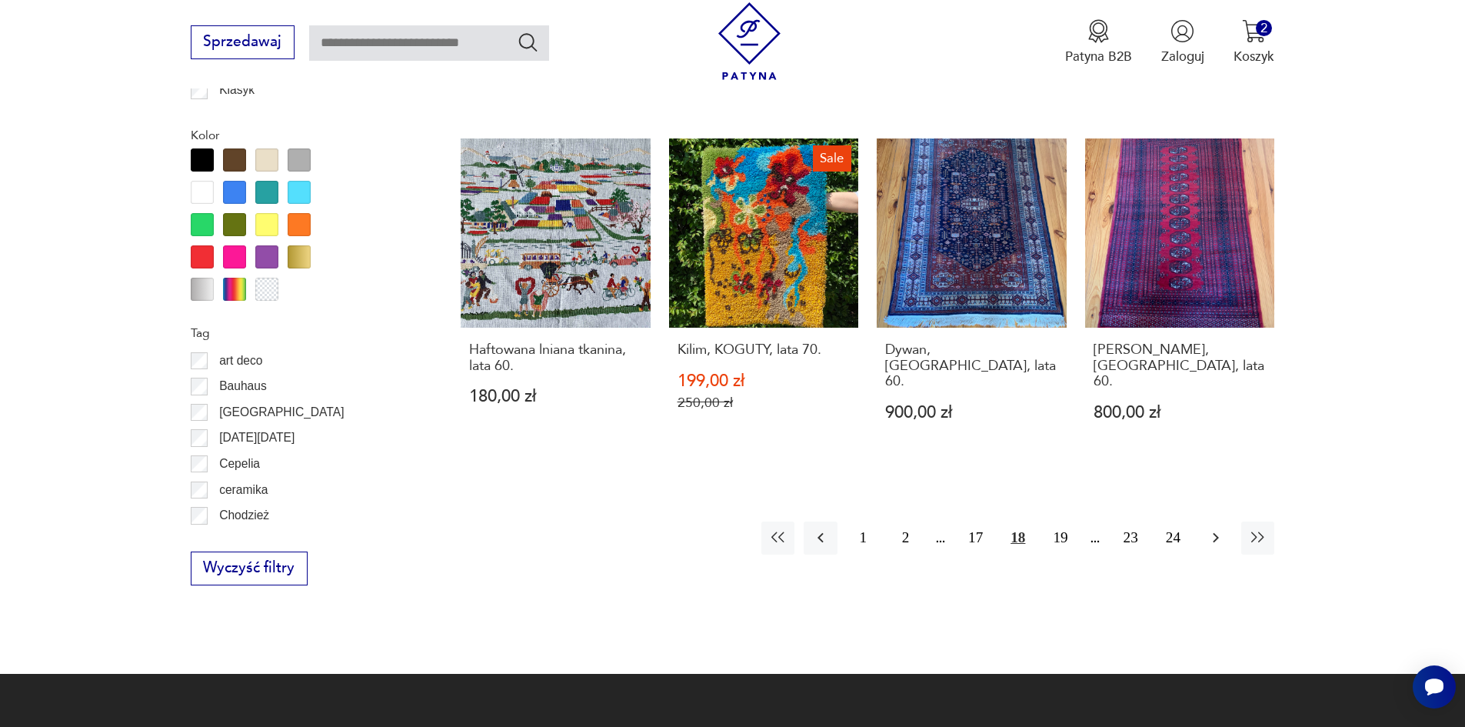
click at [1223, 528] on icon "button" at bounding box center [1216, 537] width 18 height 18
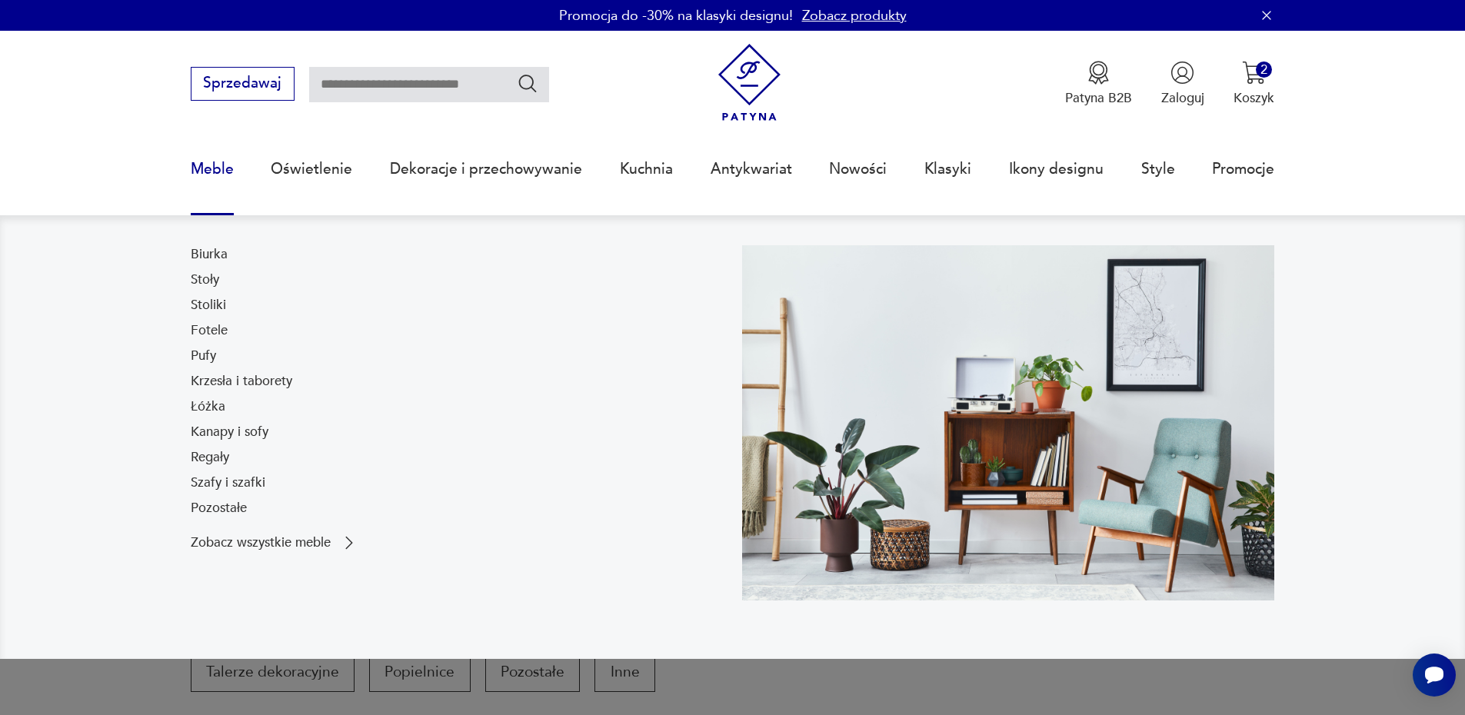
click at [211, 169] on link "Meble" at bounding box center [212, 169] width 43 height 71
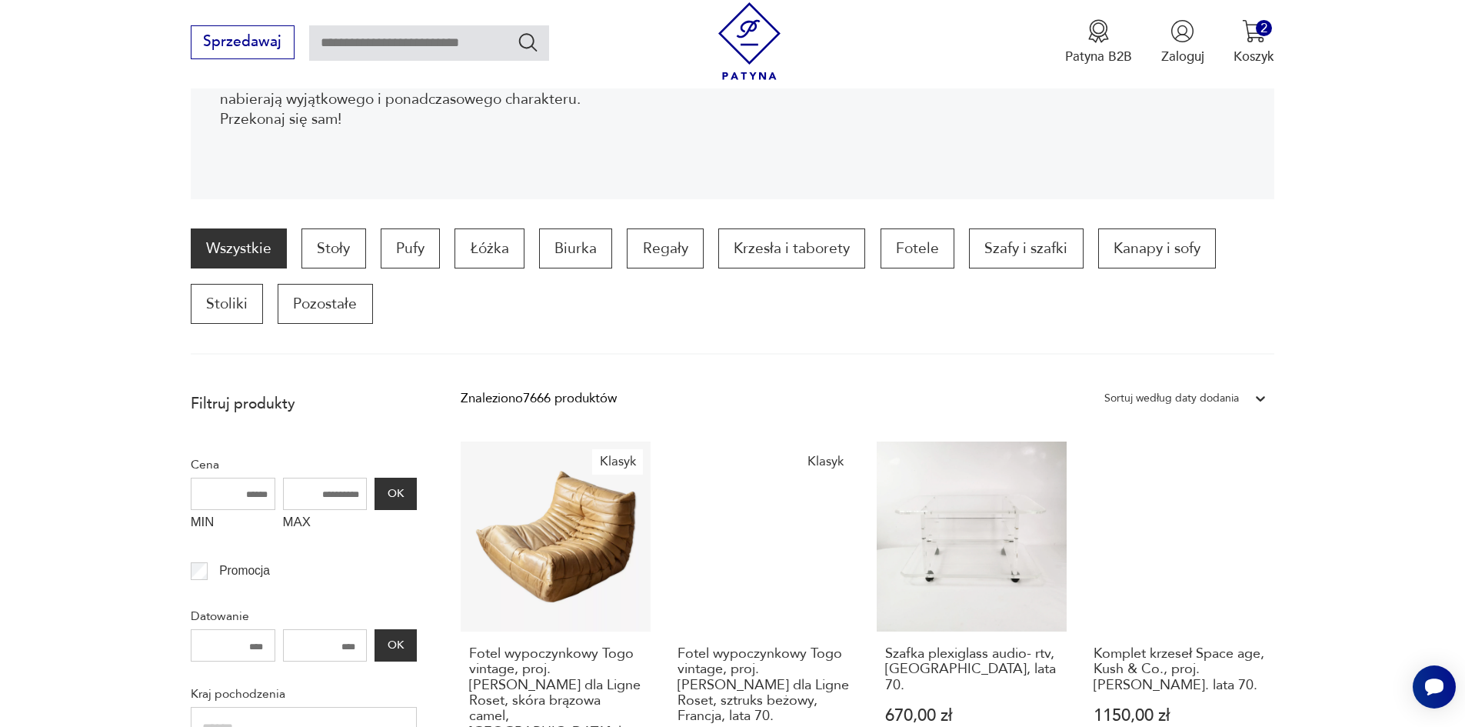
scroll to position [359, 0]
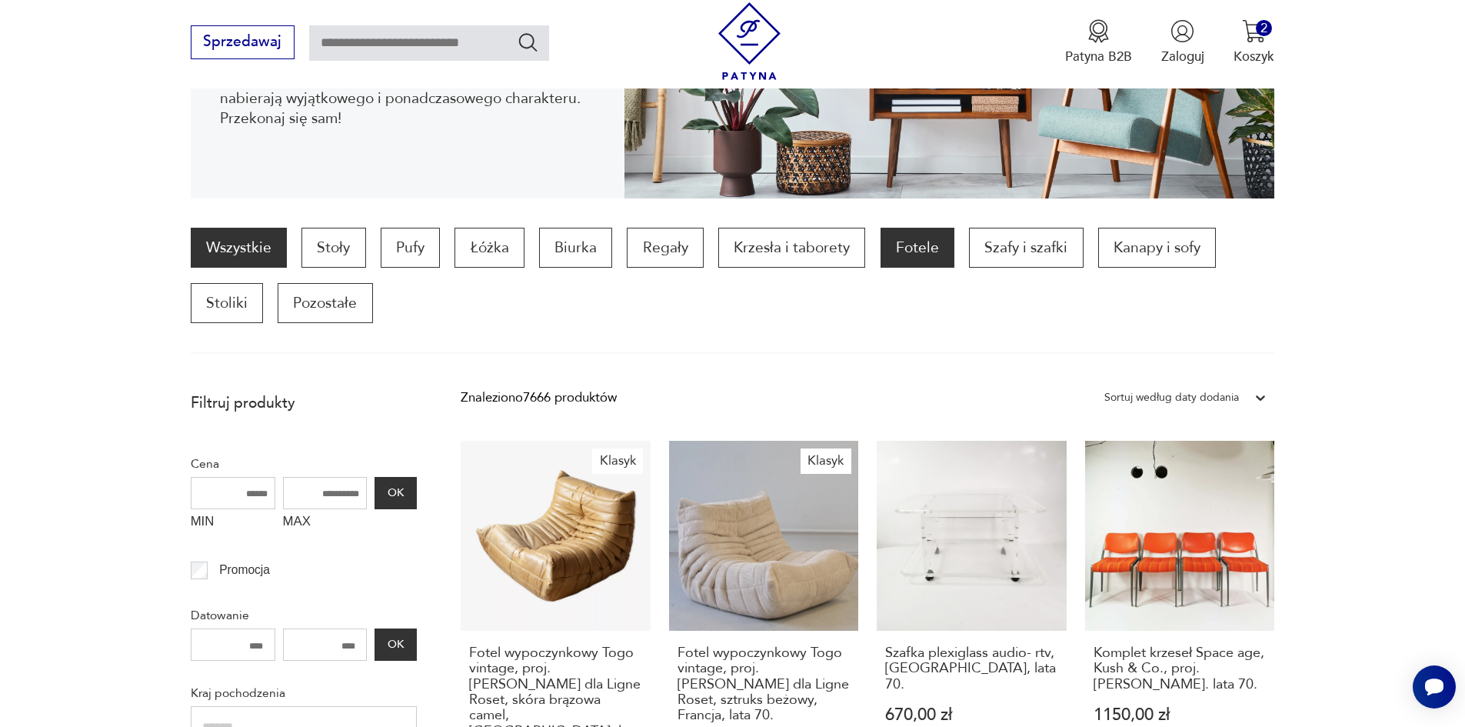
click at [906, 255] on p "Fotele" at bounding box center [918, 248] width 74 height 40
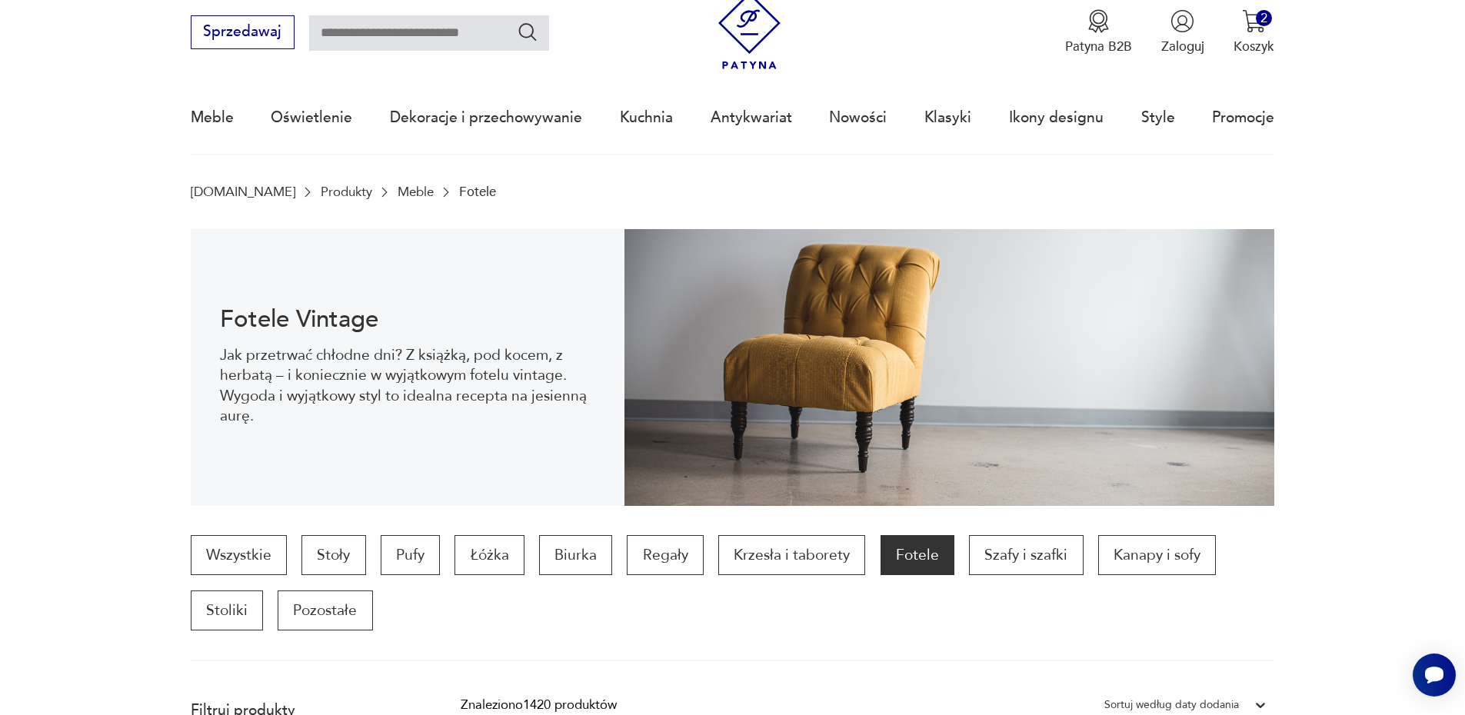
scroll to position [51, 0]
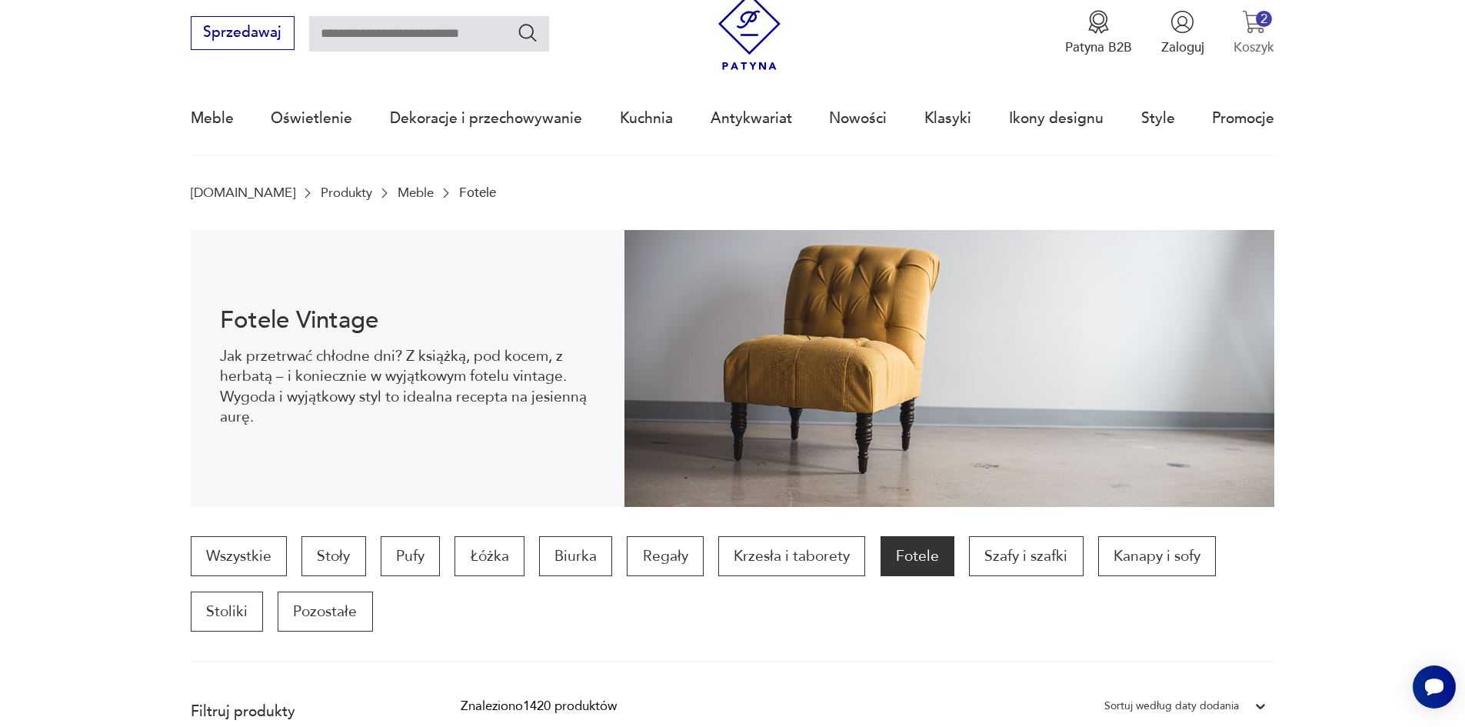
click at [1253, 25] on img "button" at bounding box center [1254, 22] width 24 height 24
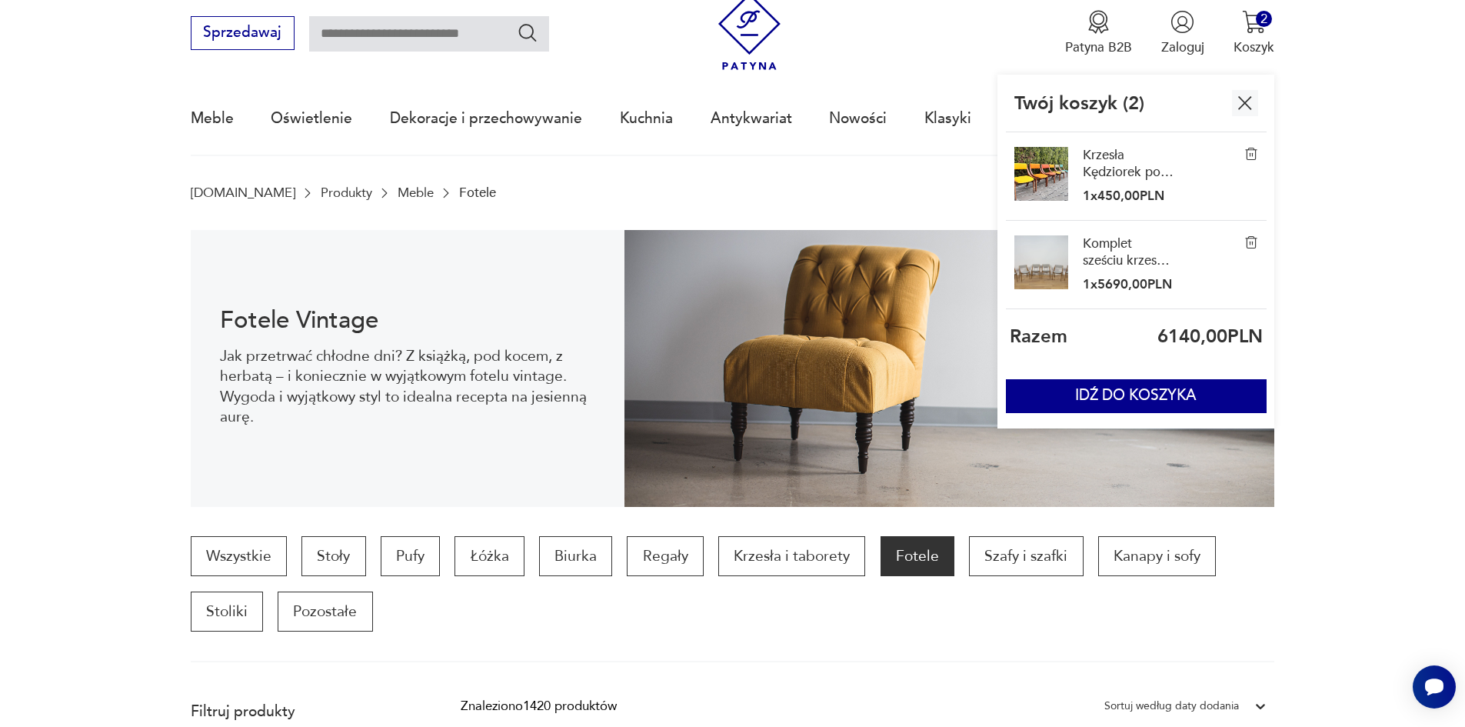
click at [1242, 102] on img "button" at bounding box center [1245, 103] width 24 height 24
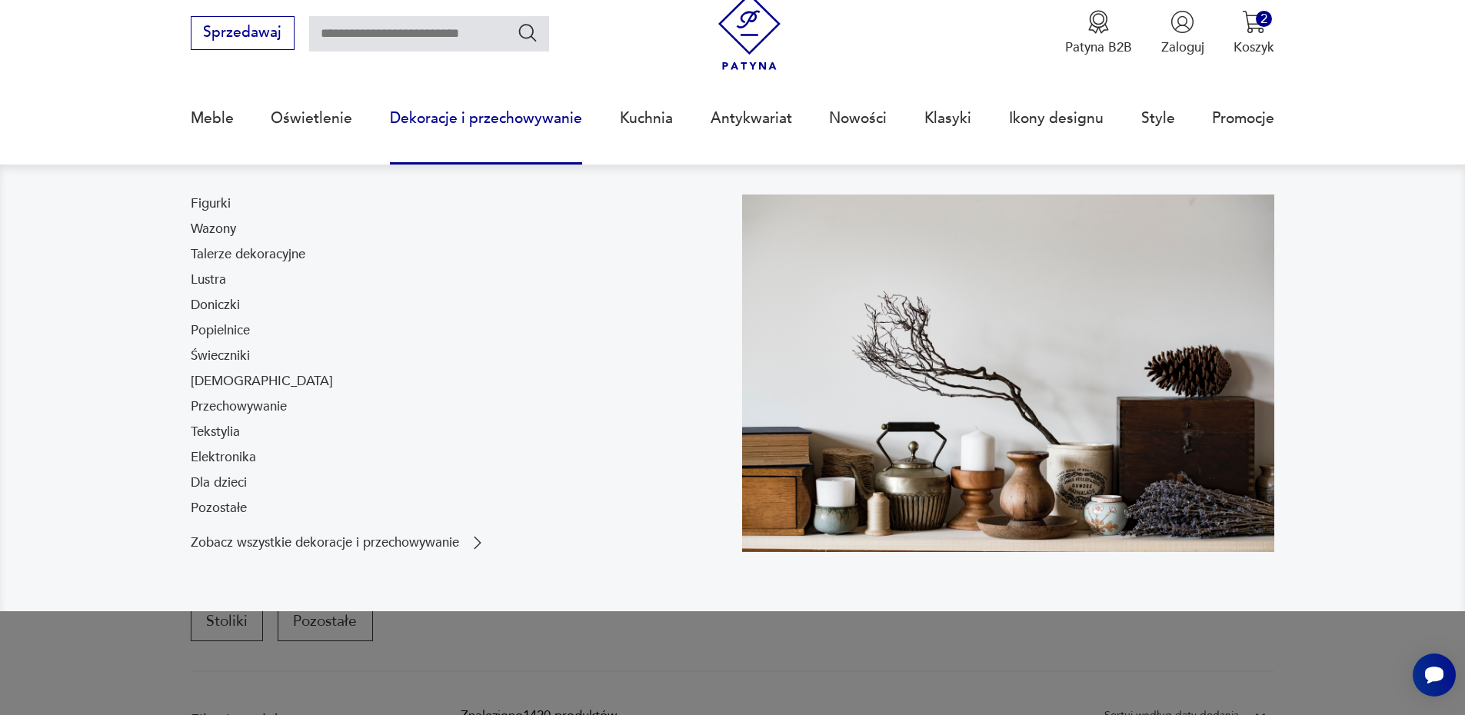
scroll to position [0, 0]
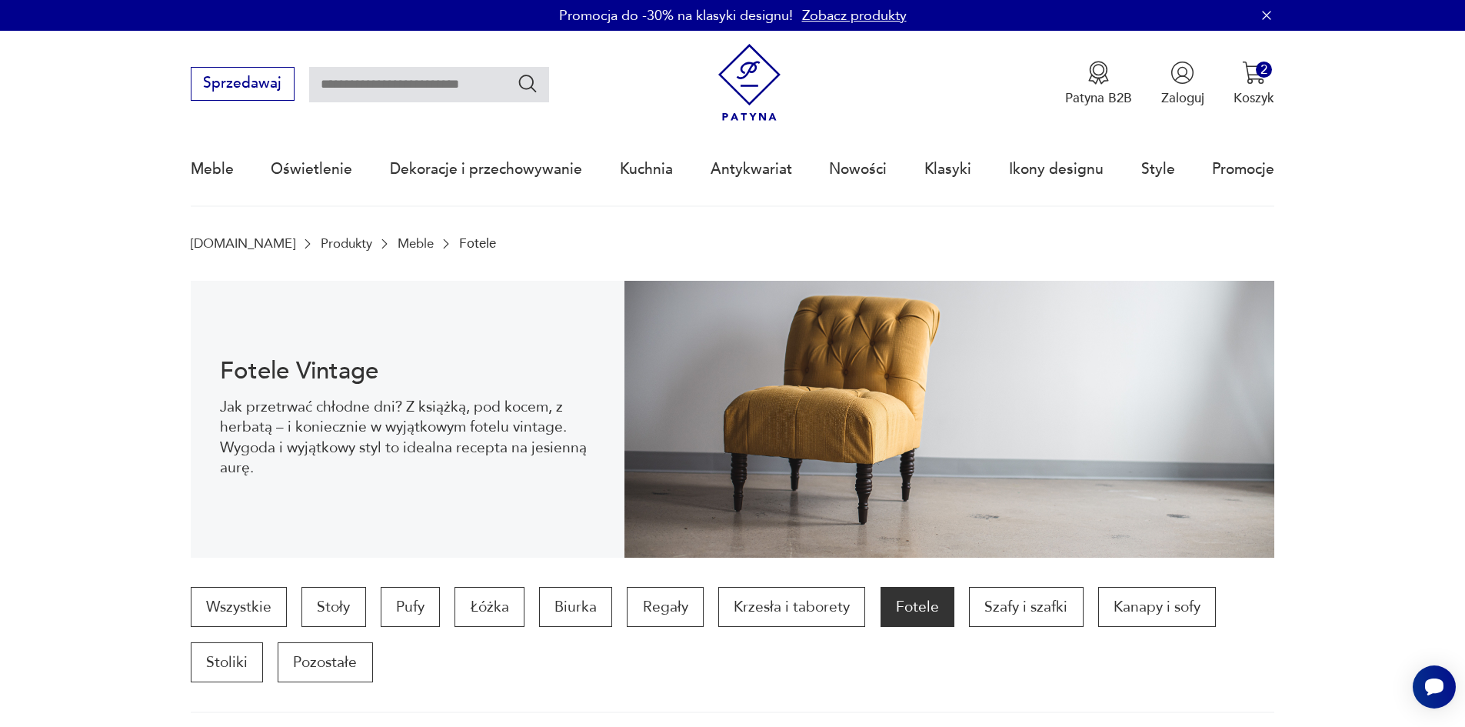
click at [744, 92] on img at bounding box center [750, 83] width 78 height 78
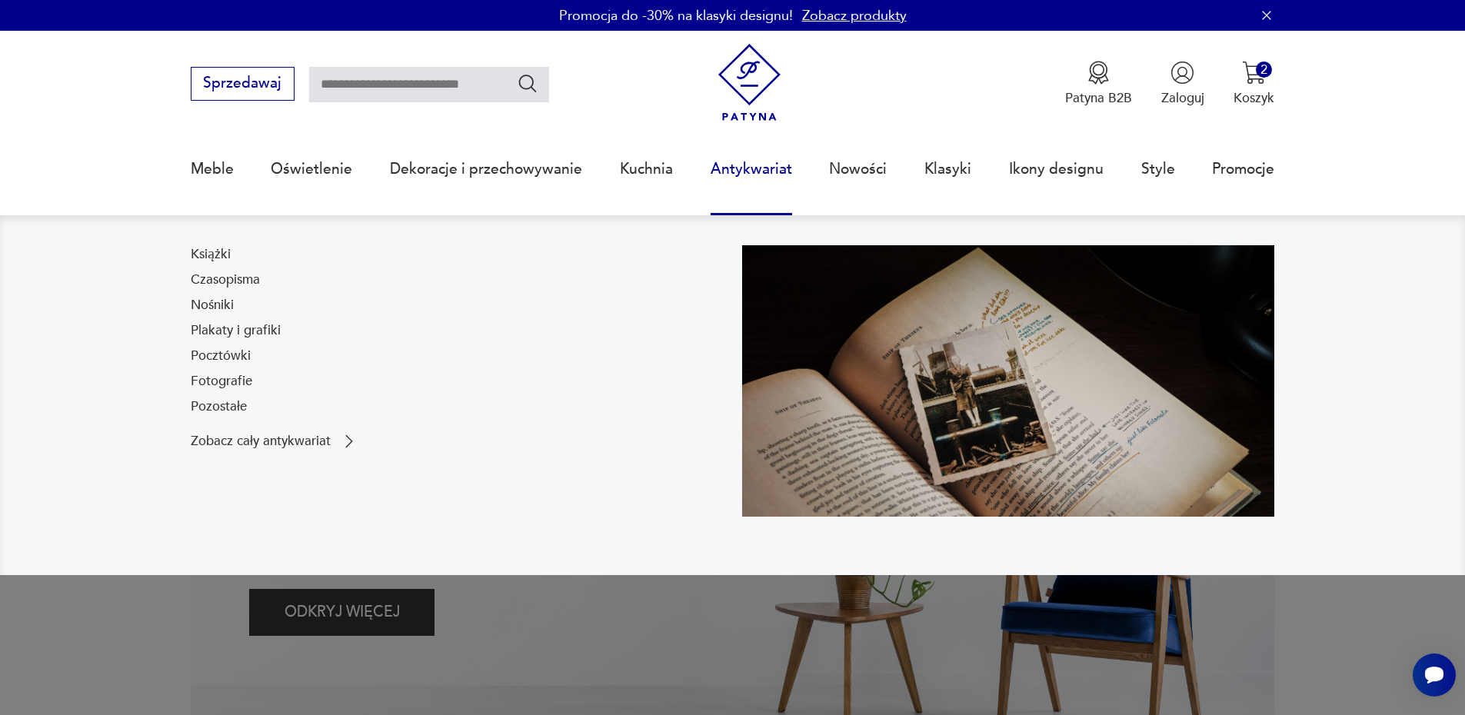
click at [756, 173] on link "Antykwariat" at bounding box center [752, 169] width 82 height 71
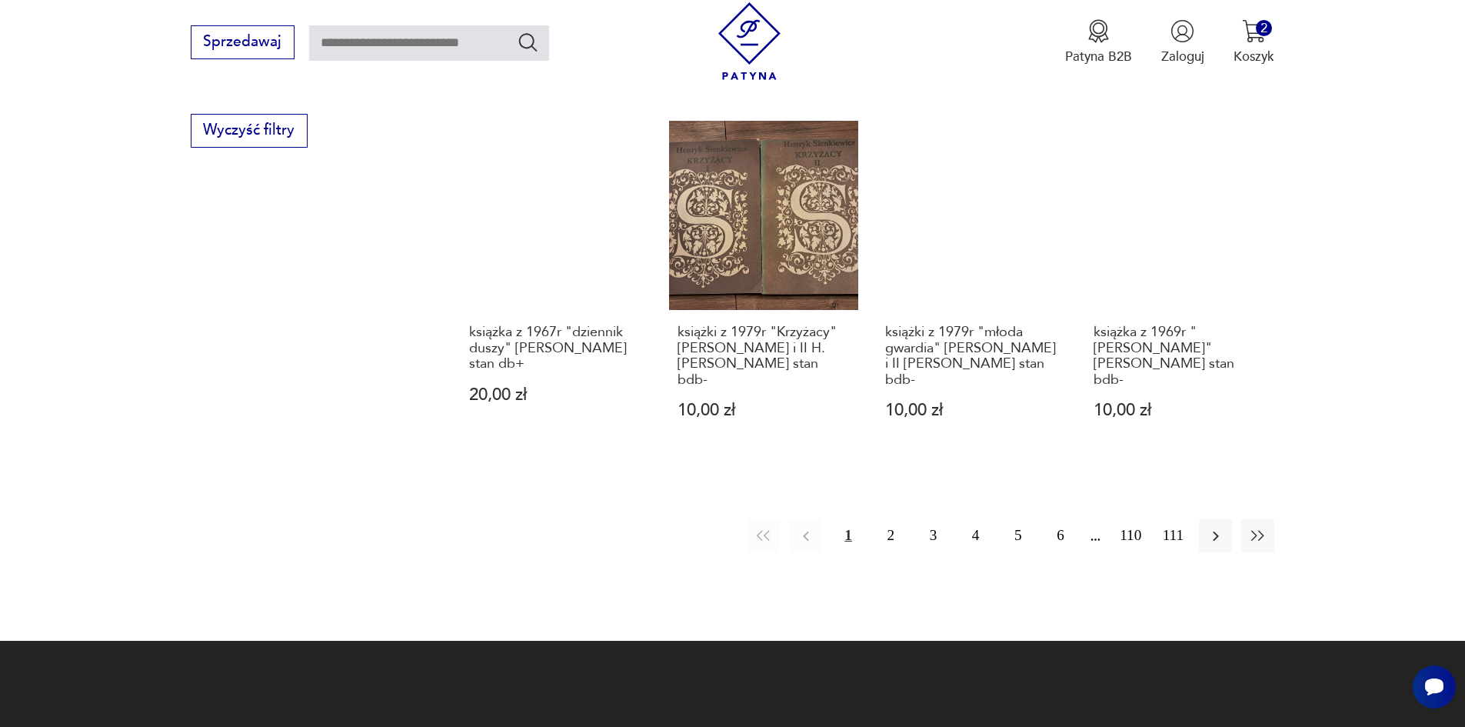
scroll to position [1744, 0]
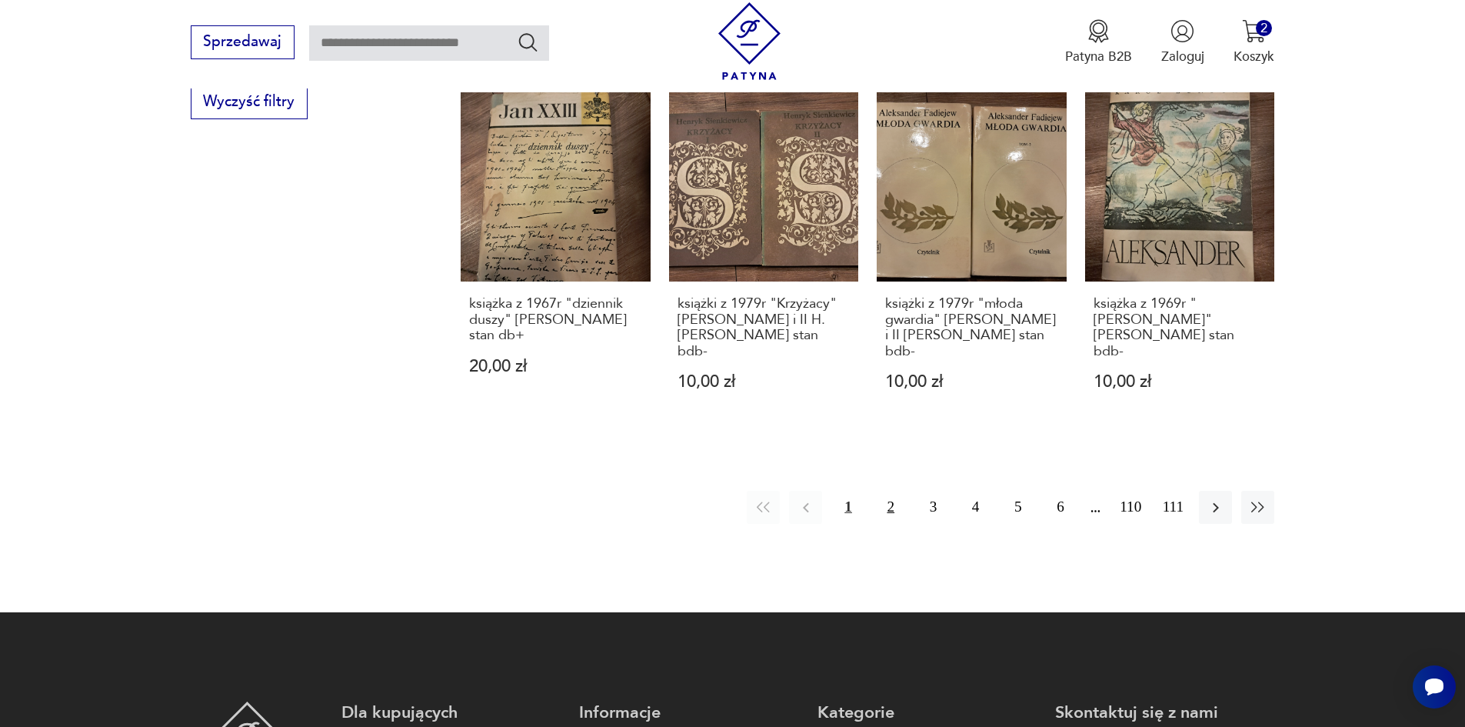
click at [888, 491] on button "2" at bounding box center [890, 507] width 33 height 33
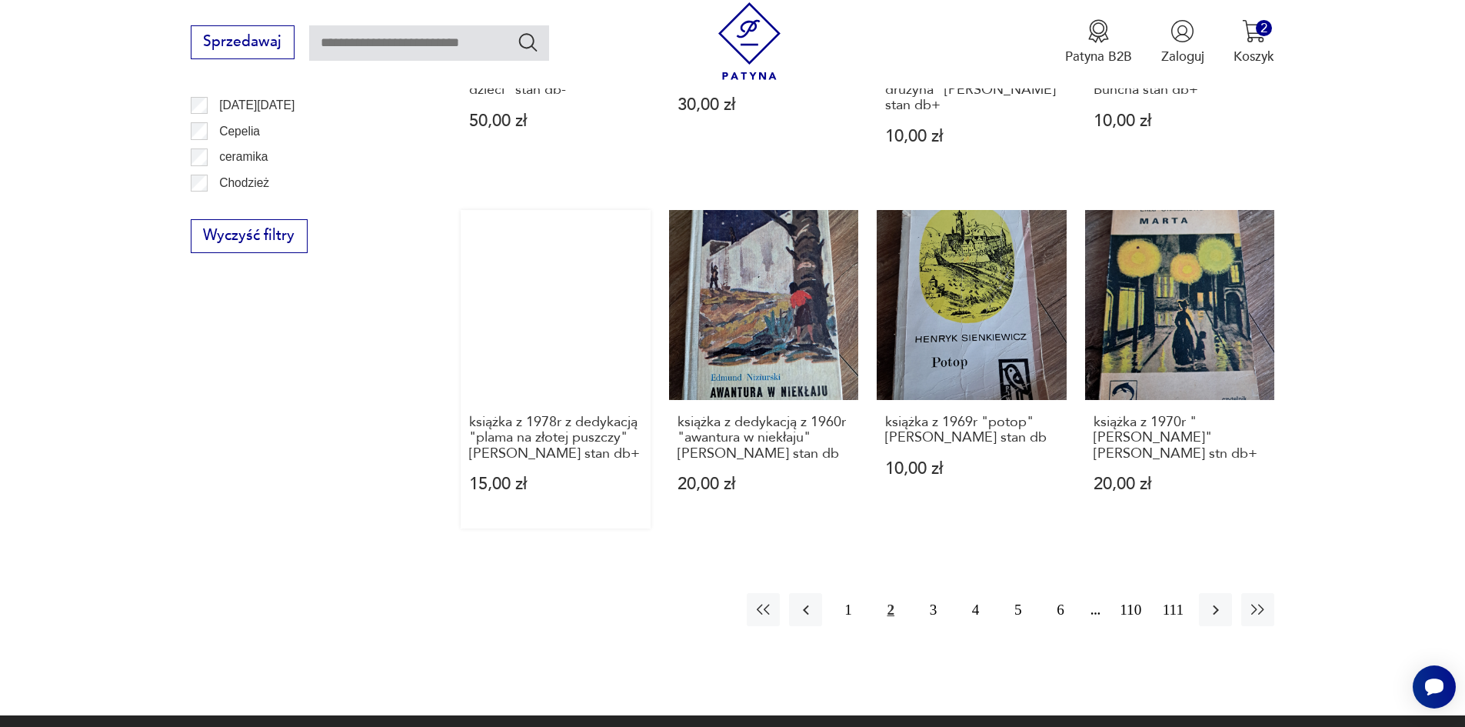
scroll to position [1611, 0]
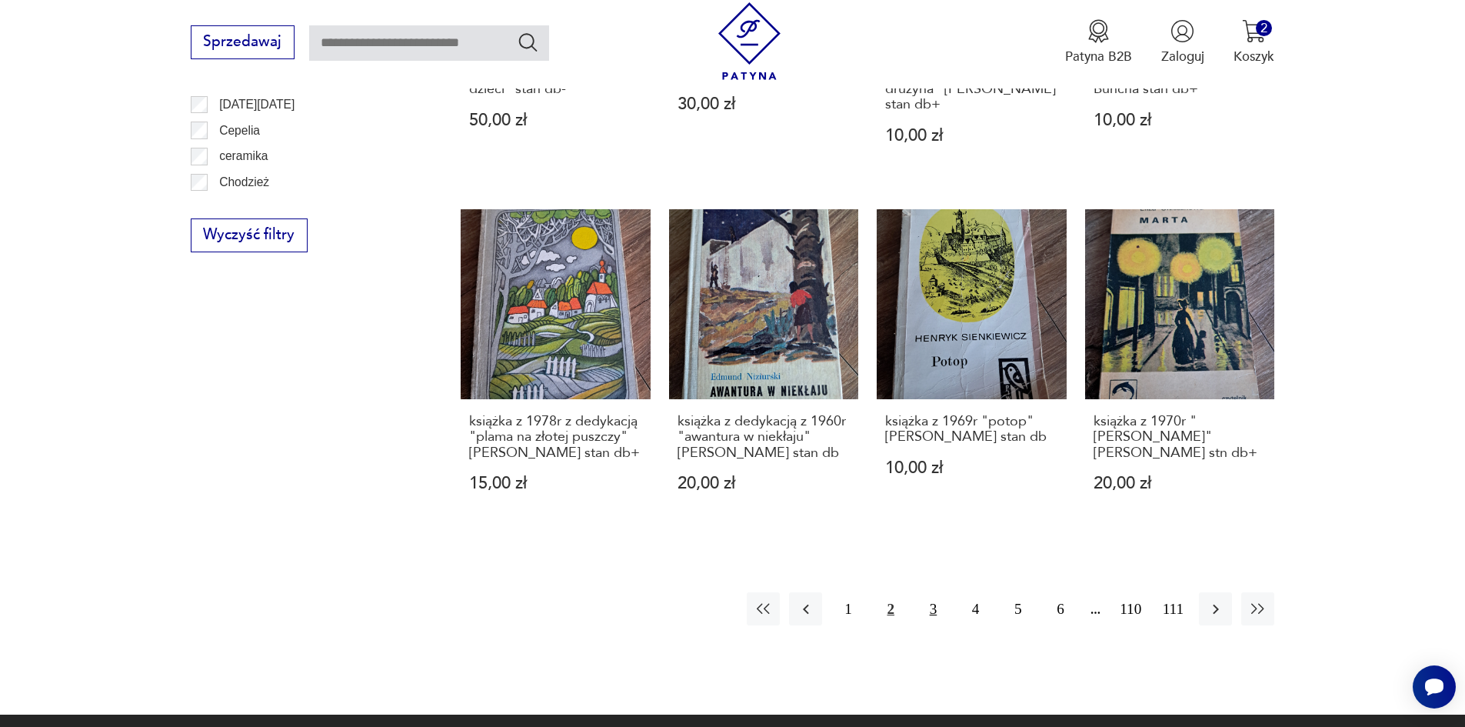
click at [931, 607] on button "3" at bounding box center [933, 608] width 33 height 33
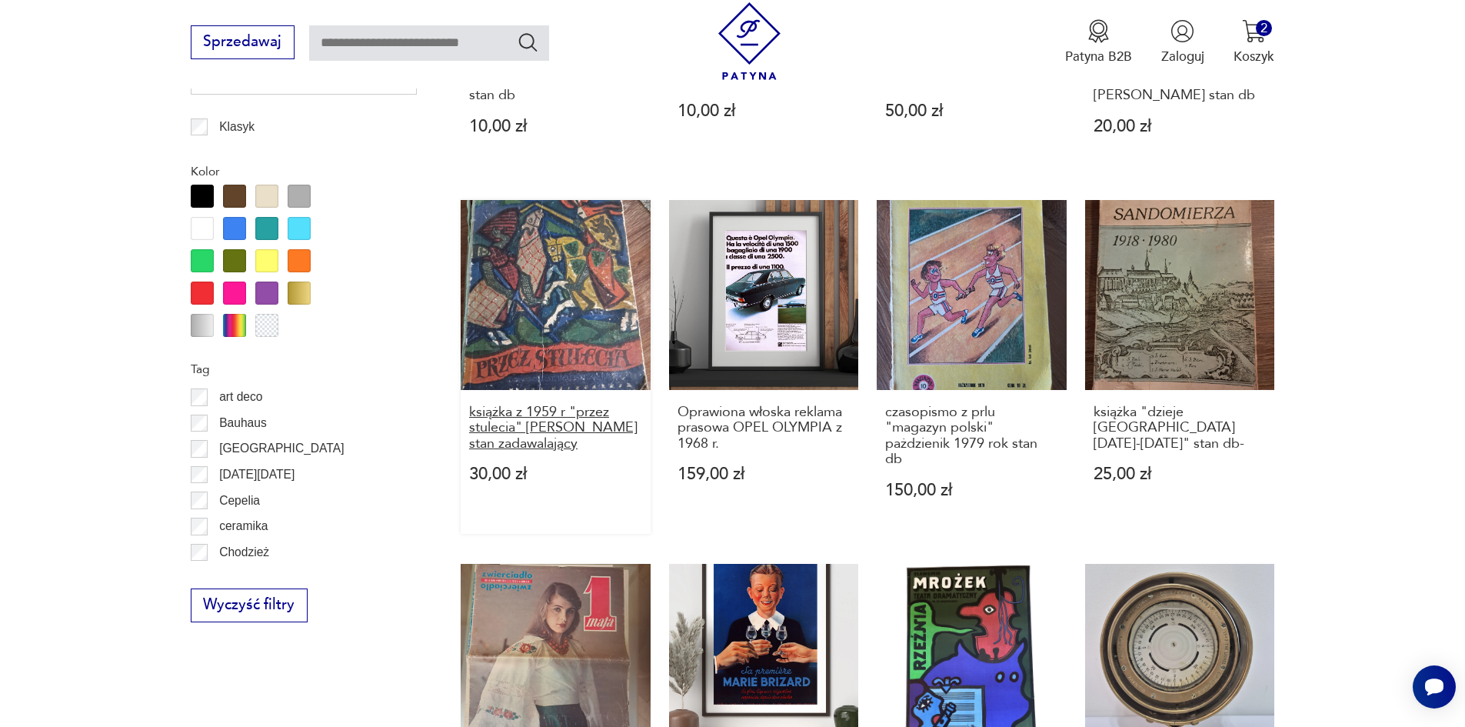
scroll to position [1534, 0]
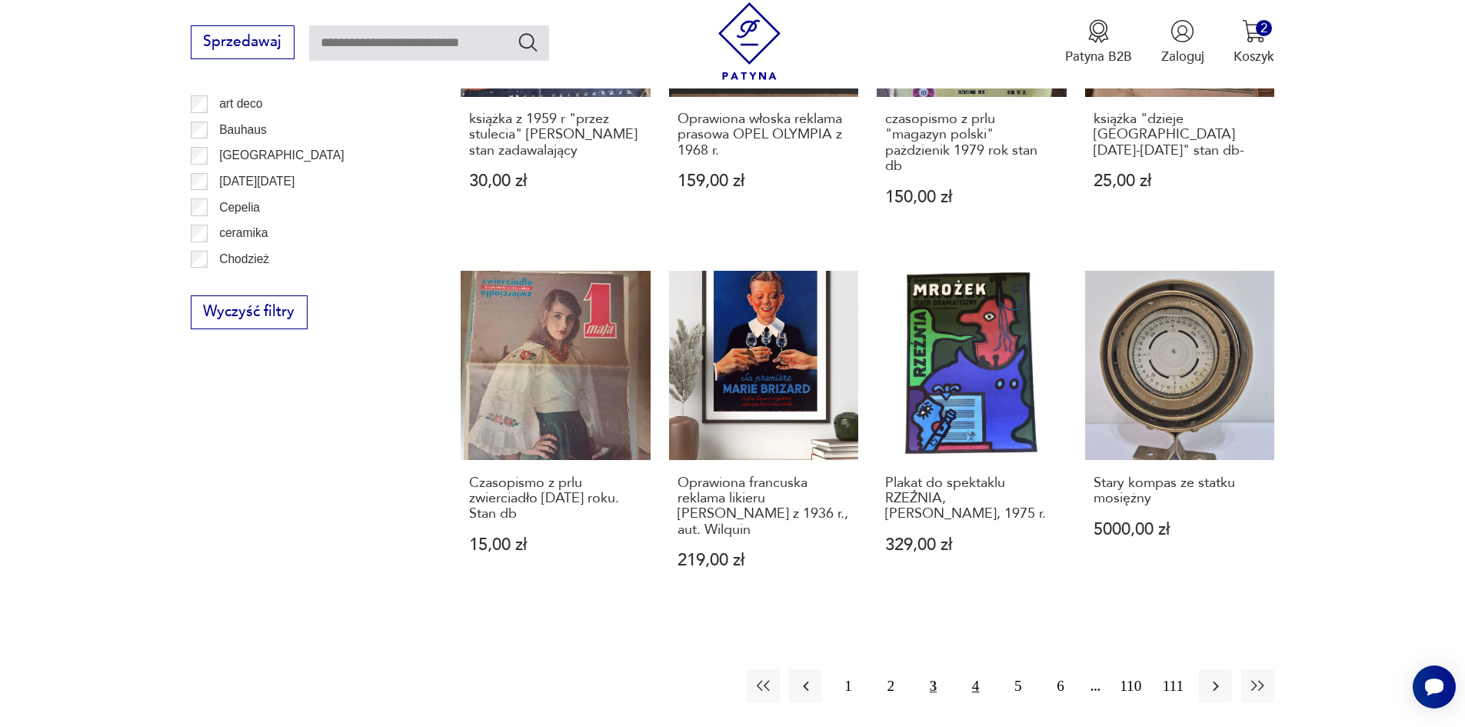
click at [960, 688] on button "4" at bounding box center [975, 685] width 33 height 33
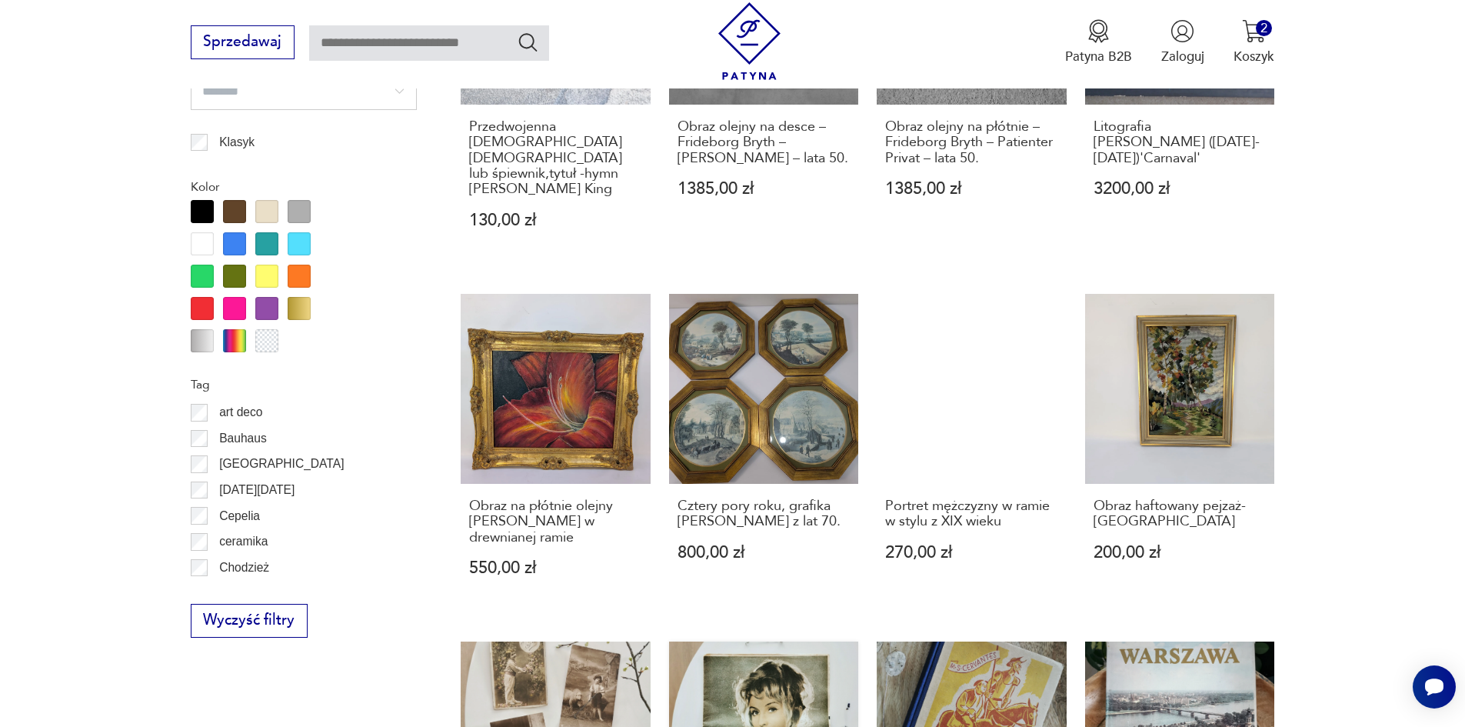
scroll to position [1534, 0]
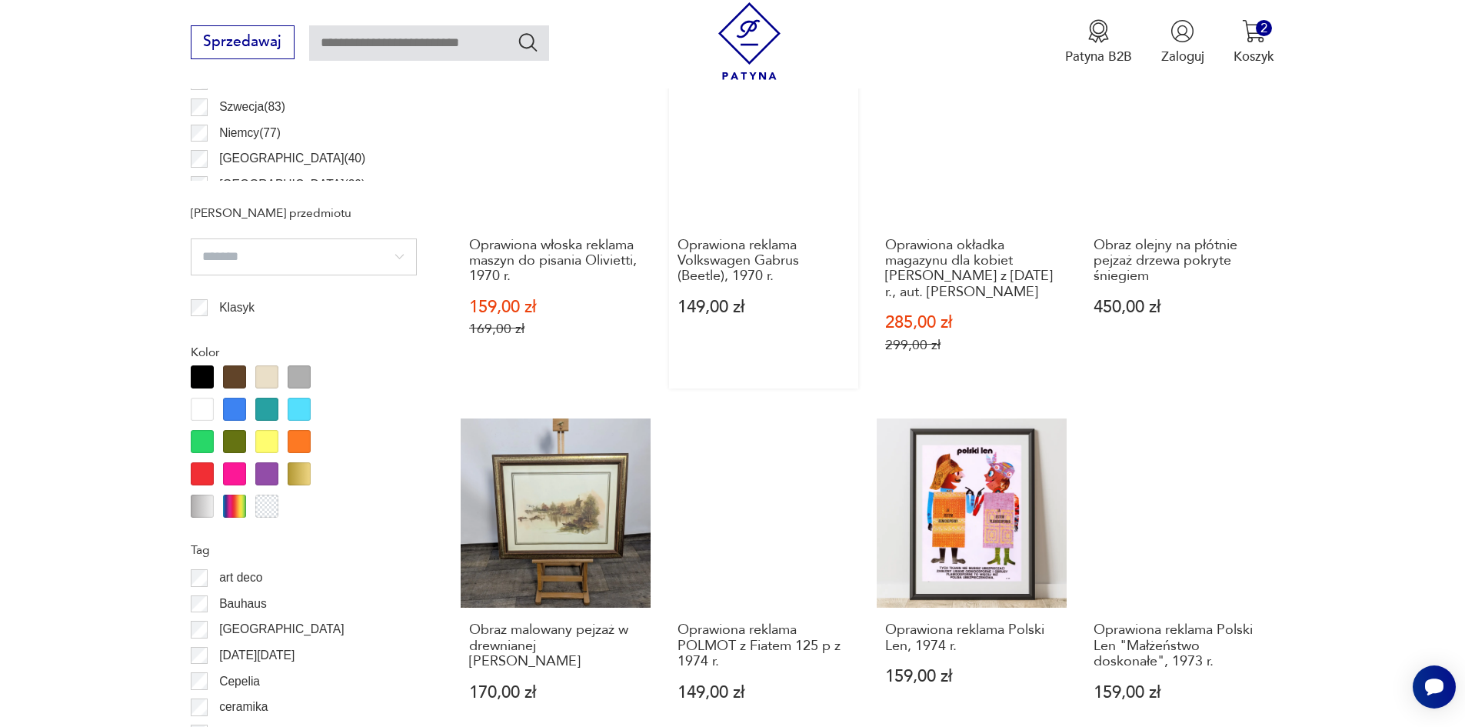
scroll to position [1149, 0]
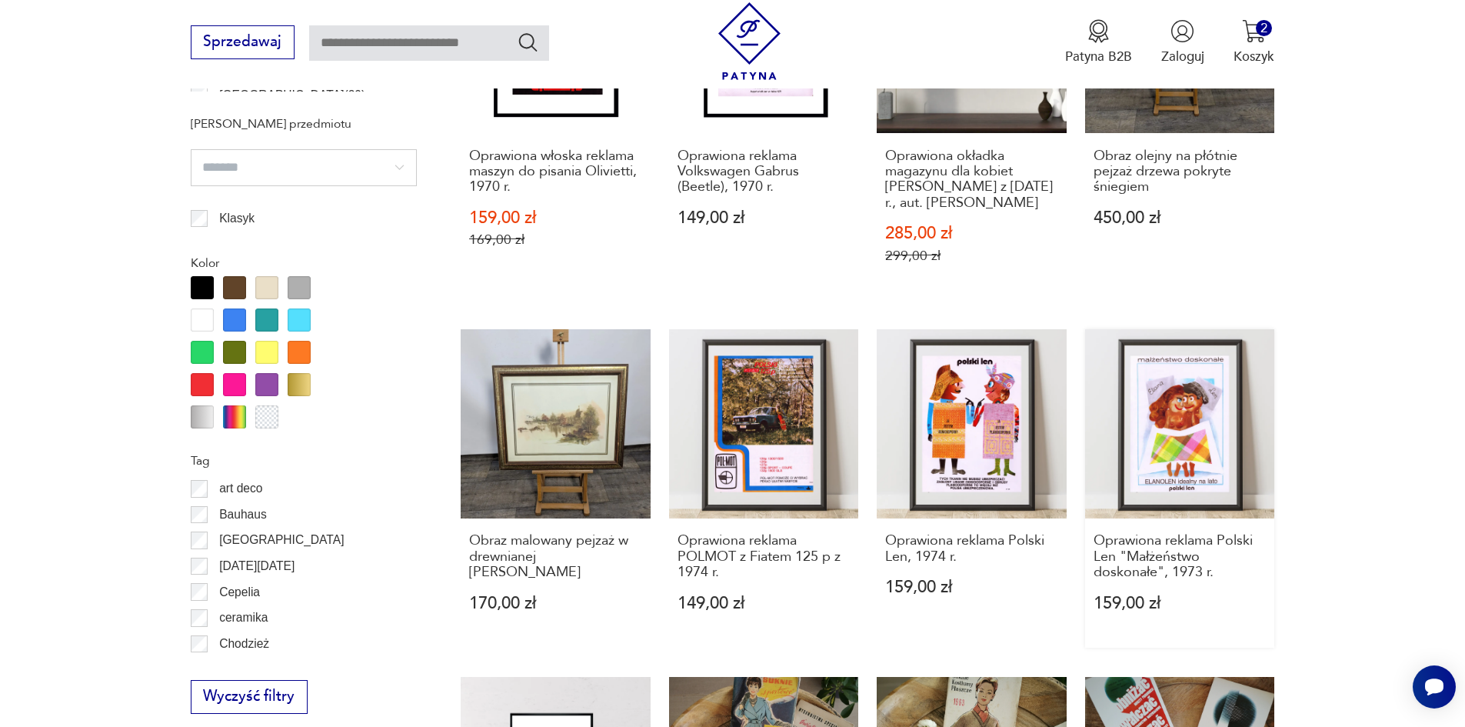
click at [1165, 449] on link "Oprawiona reklama Polski Len "Małżeństwo doskonałe", 1973 r. 159,00 zł" at bounding box center [1180, 488] width 190 height 318
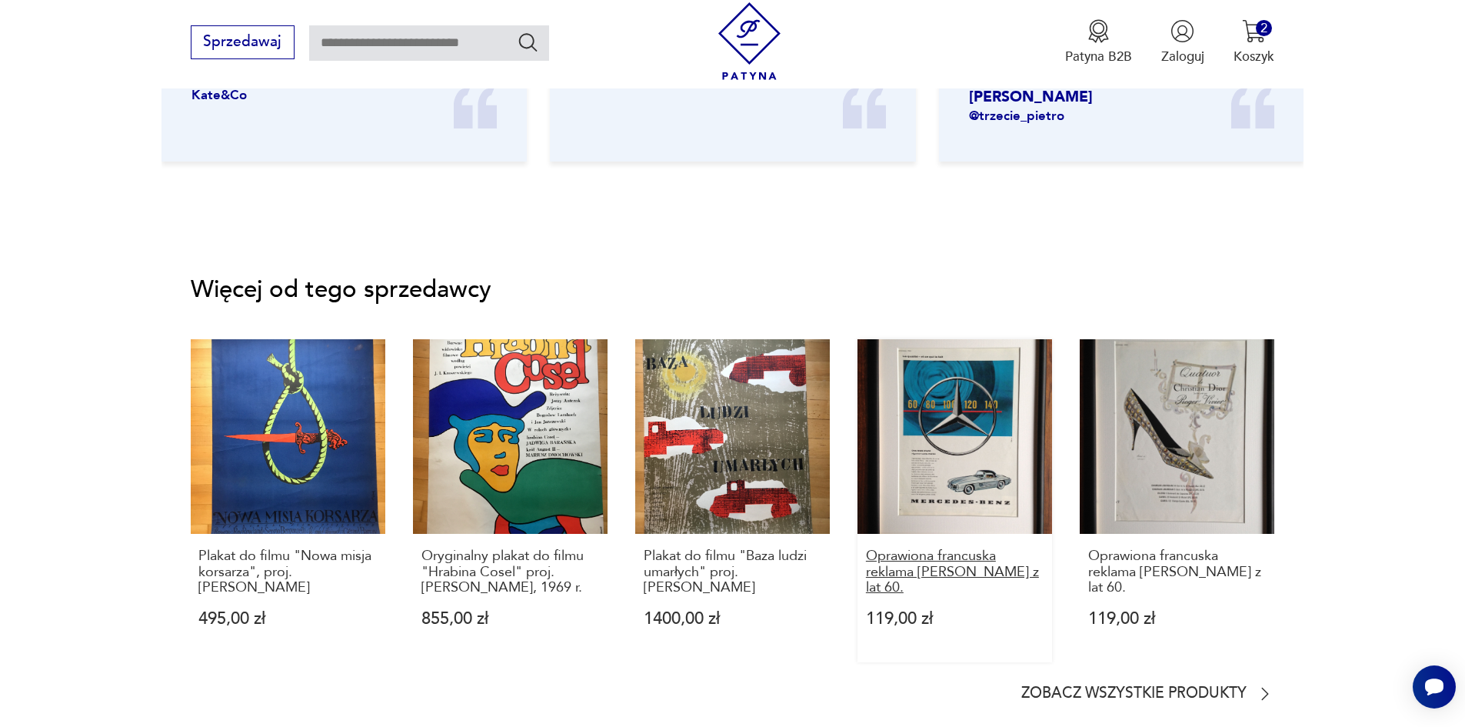
scroll to position [2384, 0]
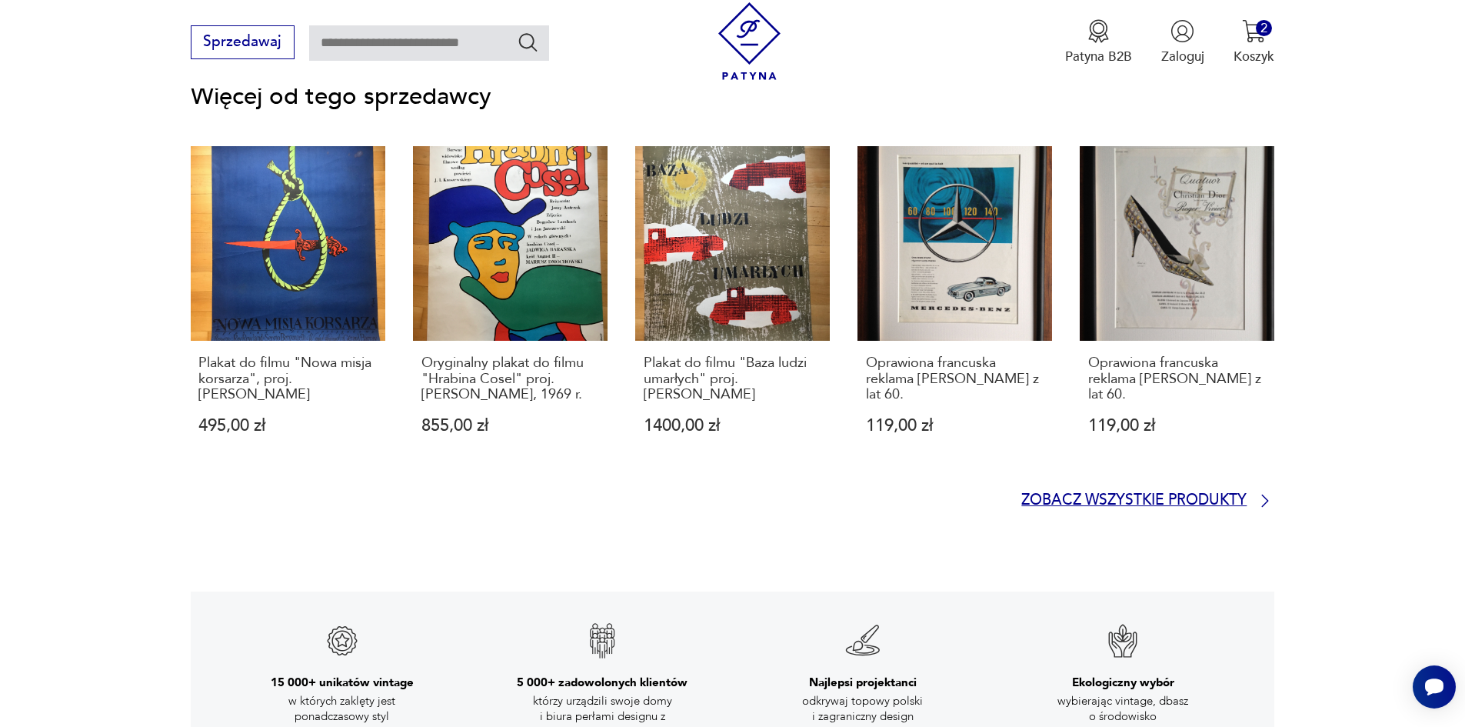
click at [1257, 491] on icon at bounding box center [1265, 500] width 18 height 18
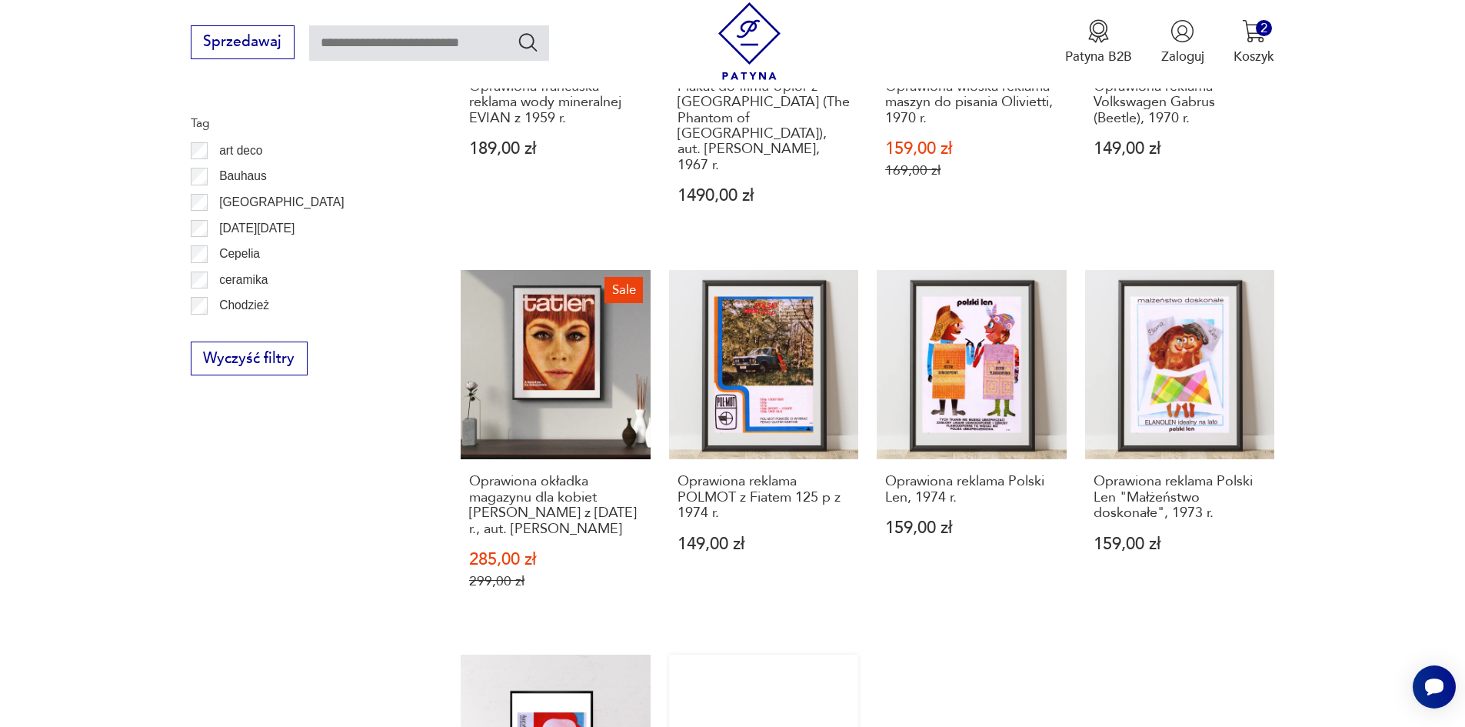
scroll to position [1642, 0]
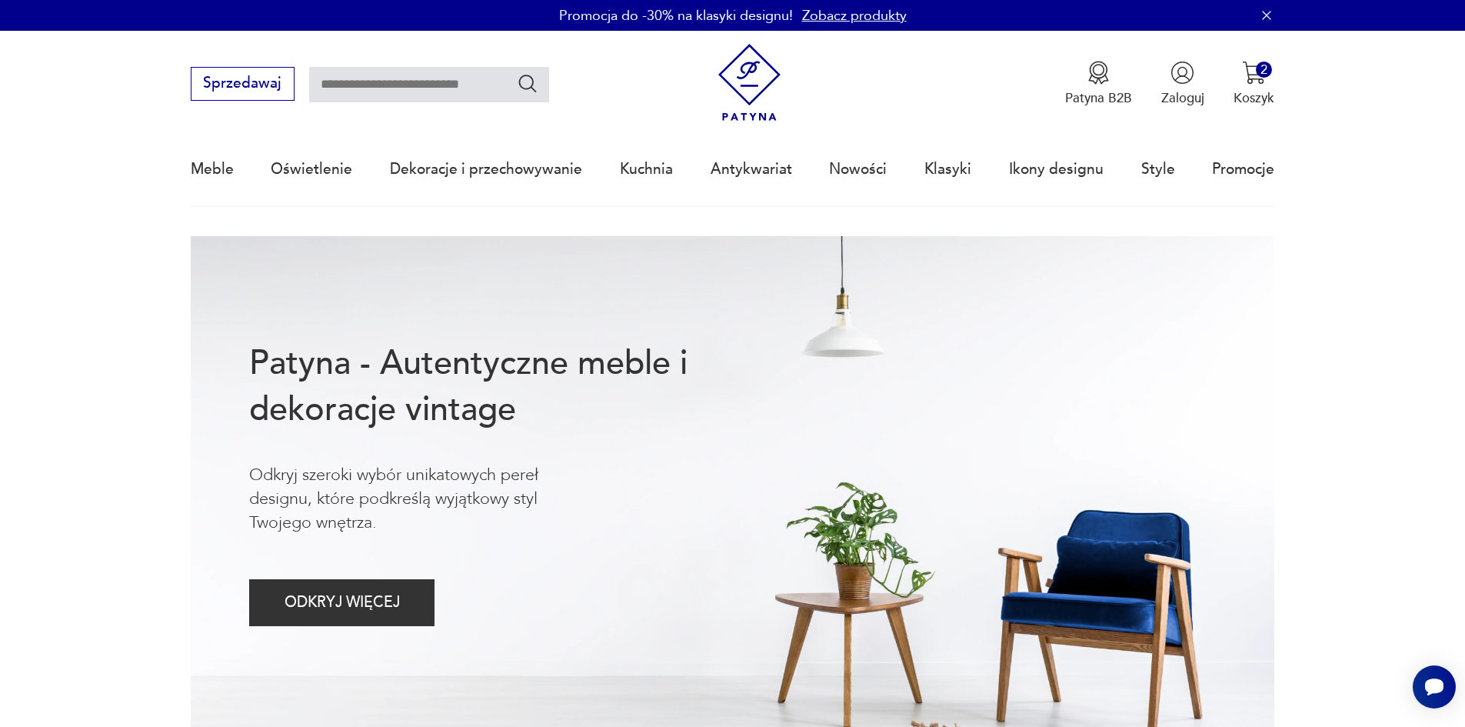
click at [841, 12] on link "Zobacz produkty" at bounding box center [854, 15] width 105 height 19
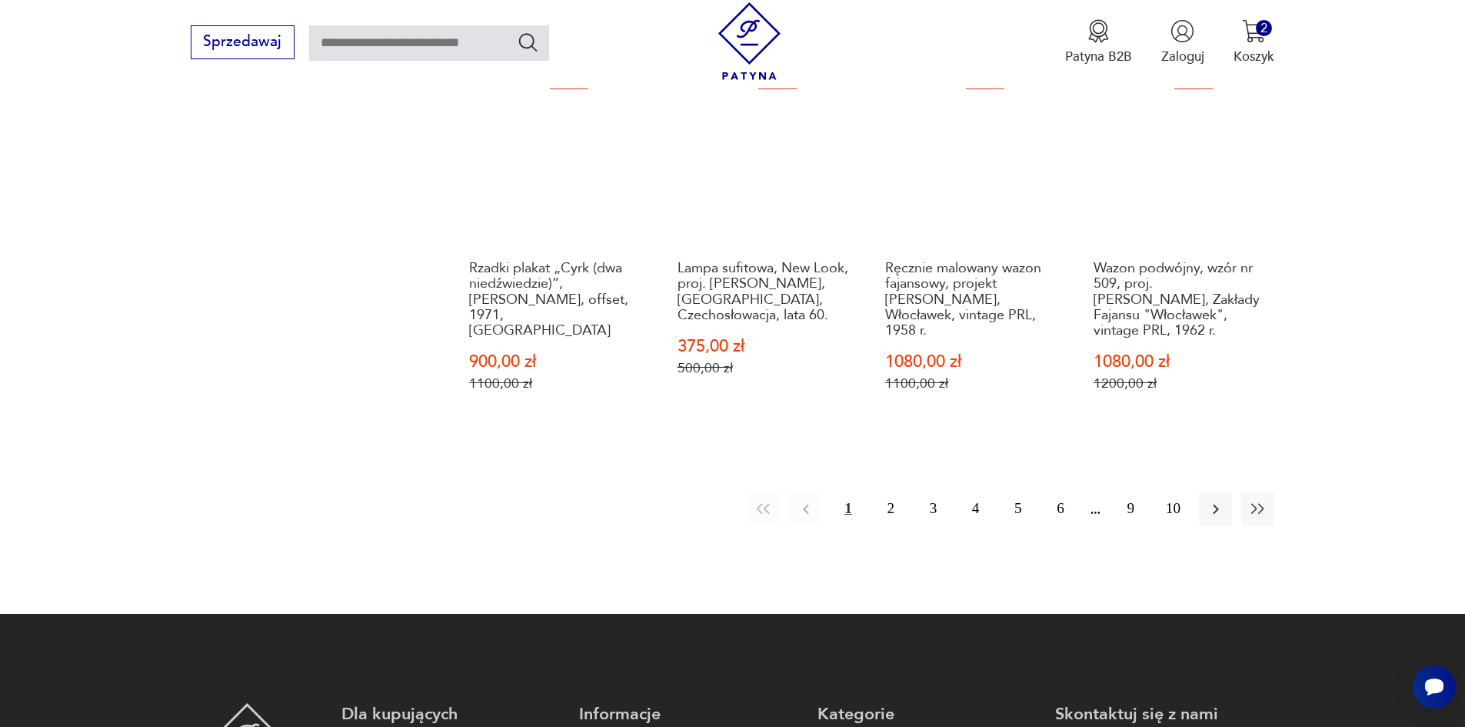
scroll to position [1567, 0]
